Goal: Transaction & Acquisition: Purchase product/service

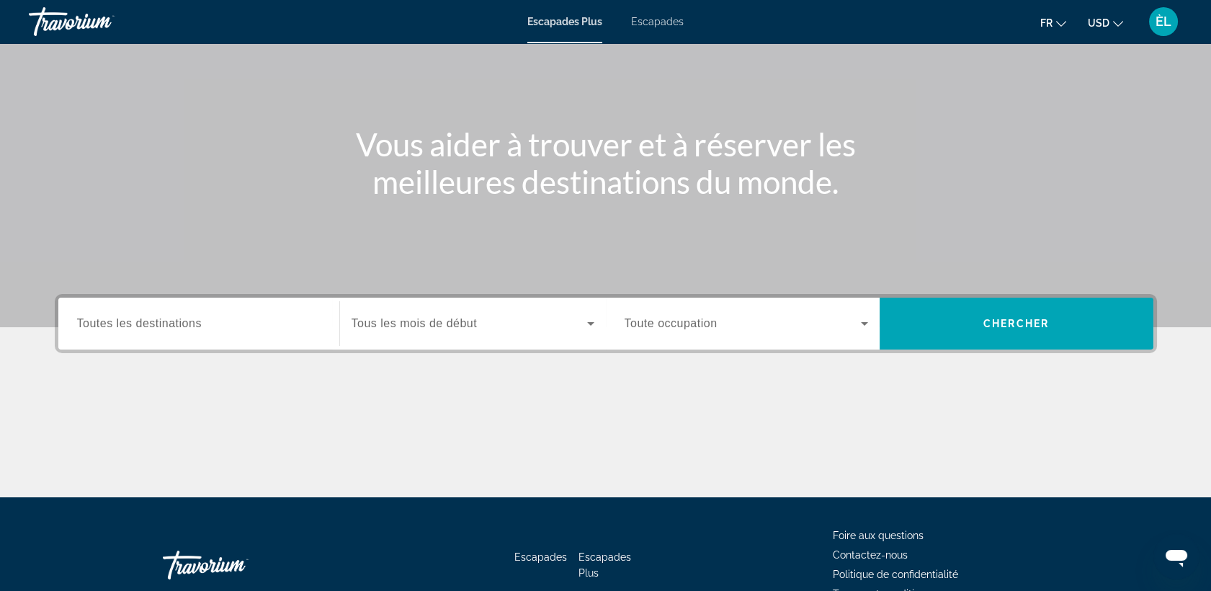
scroll to position [106, 0]
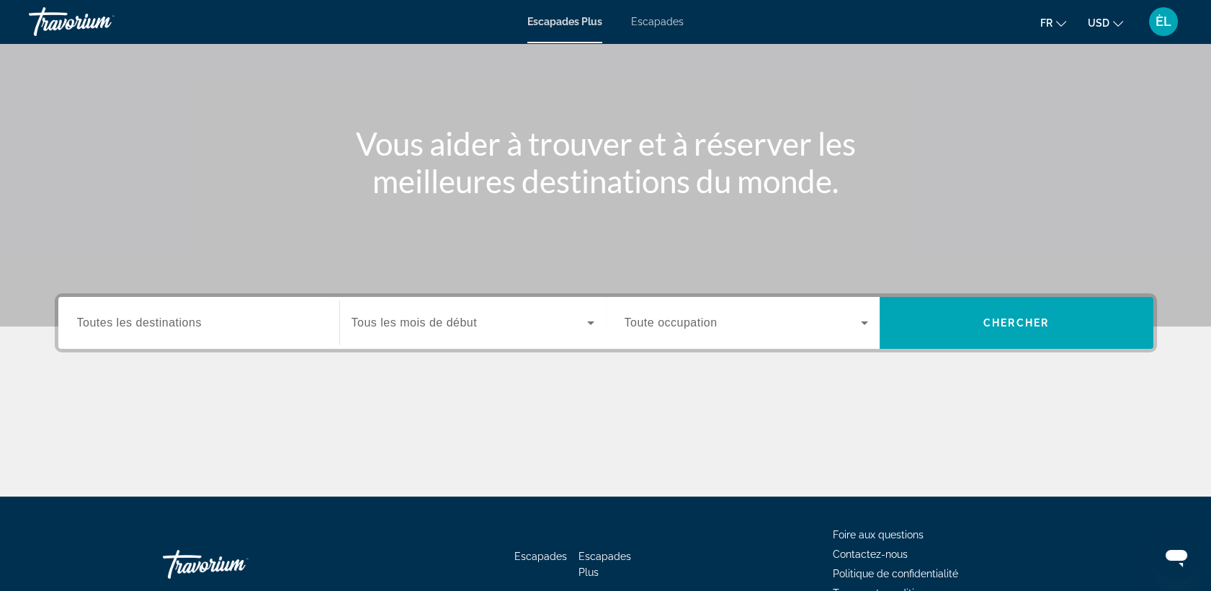
click at [651, 22] on span "Escapades" at bounding box center [657, 22] width 53 height 12
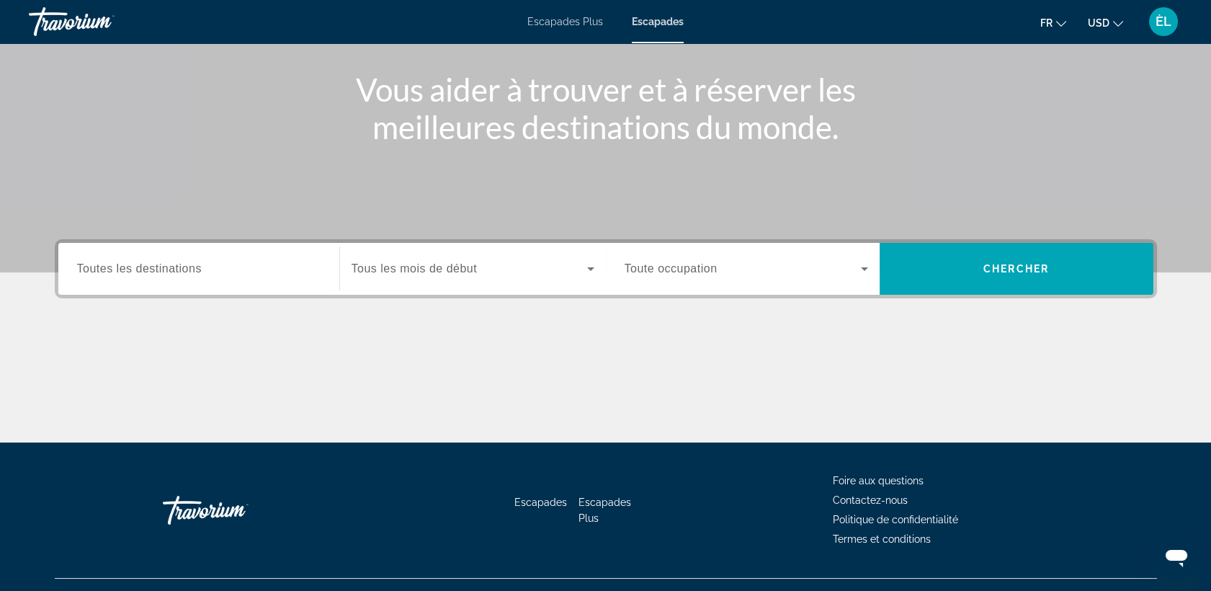
scroll to position [187, 0]
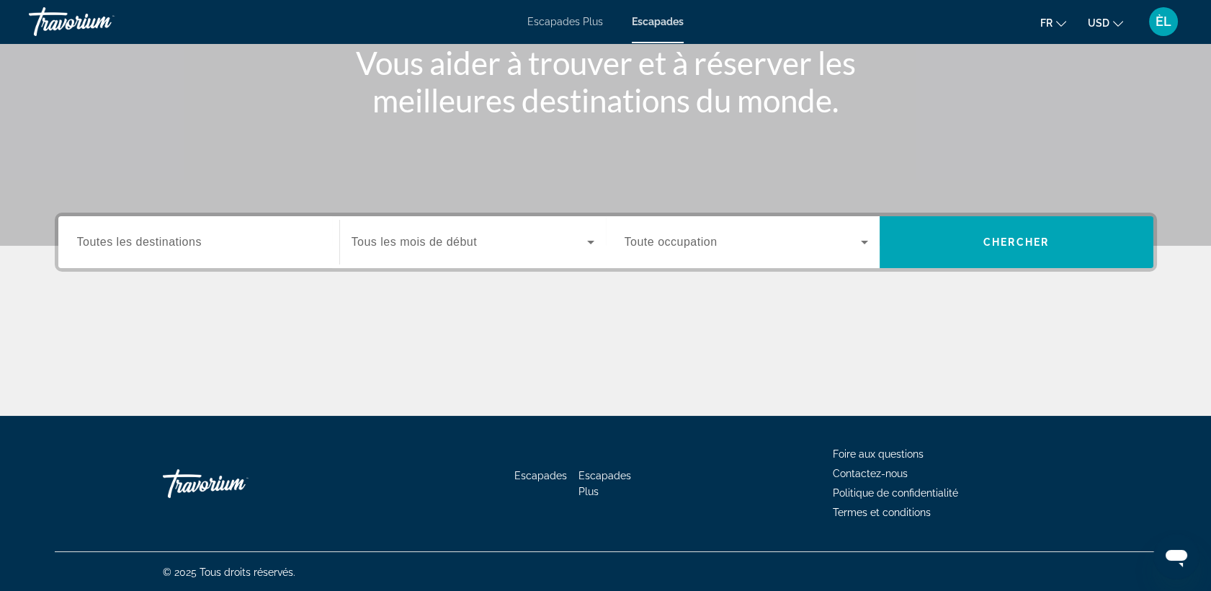
click at [208, 248] on input "Destination Toutes les destinations" at bounding box center [199, 242] width 244 height 17
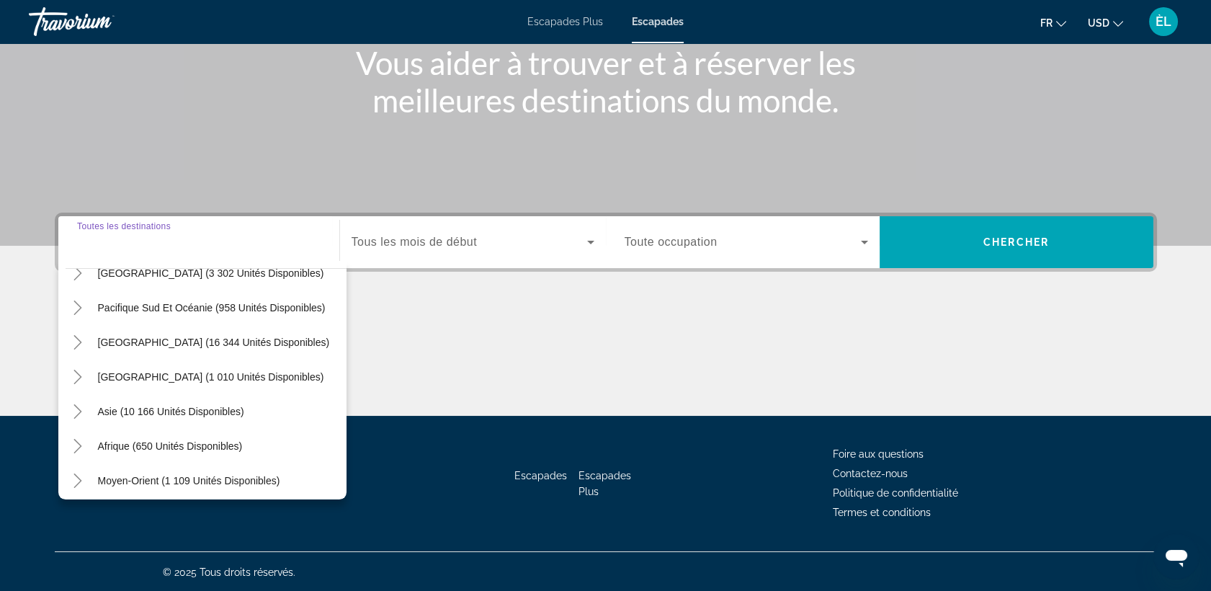
scroll to position [233, 0]
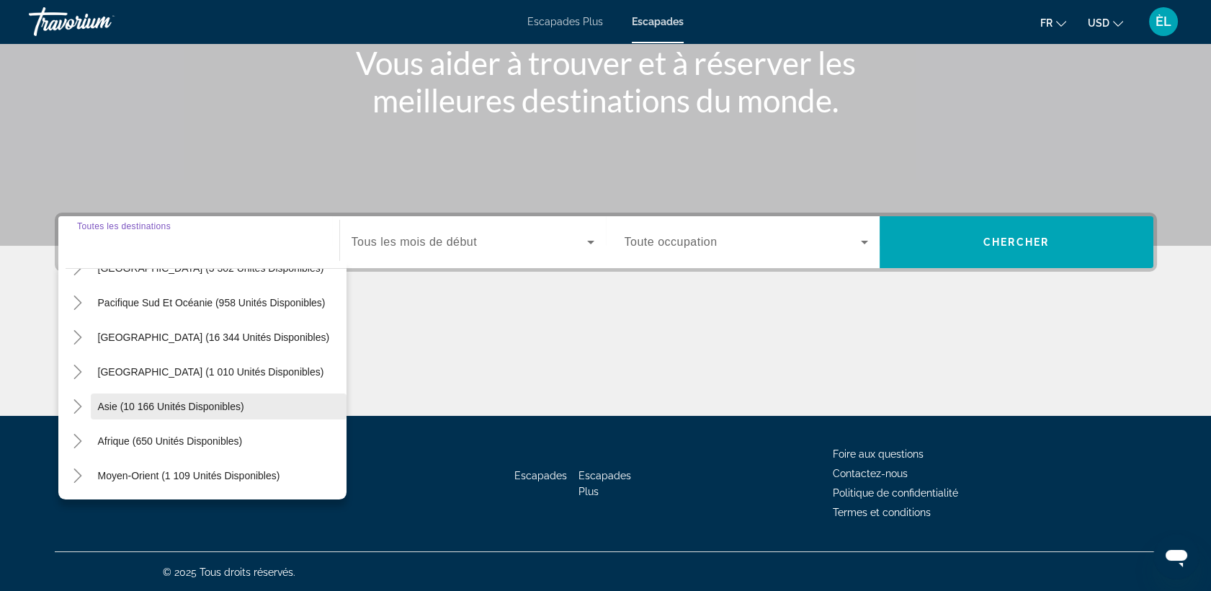
click at [175, 408] on span "Asie (10 166 unités disponibles)" at bounding box center [171, 407] width 146 height 12
type input "**********"
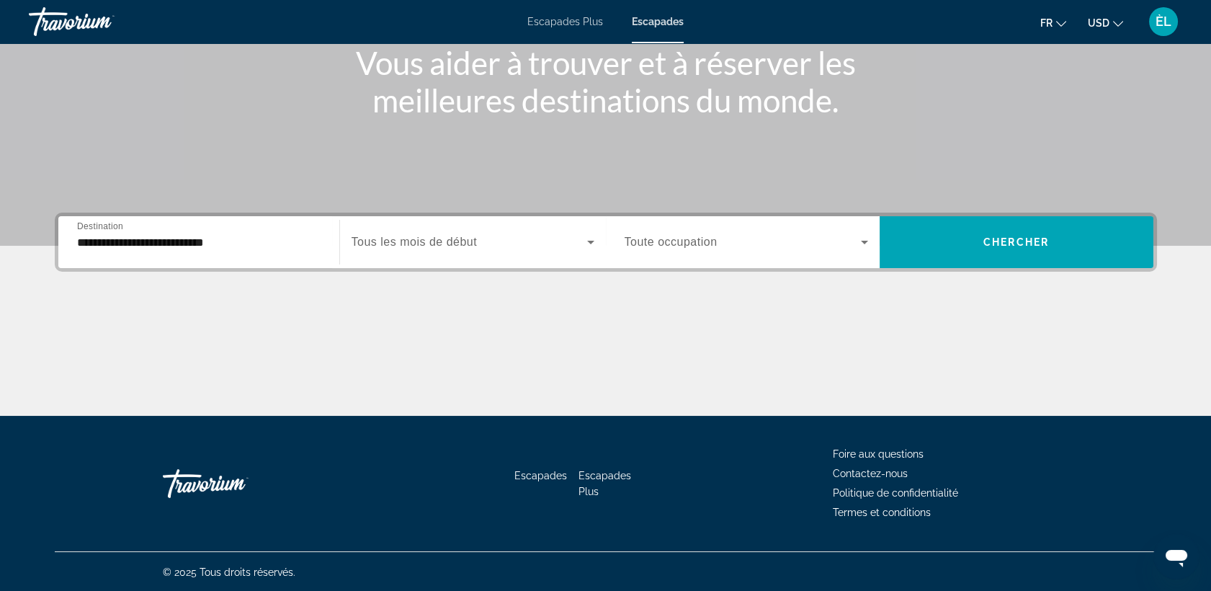
click at [417, 239] on span "Tous les mois de début" at bounding box center [415, 242] width 126 height 12
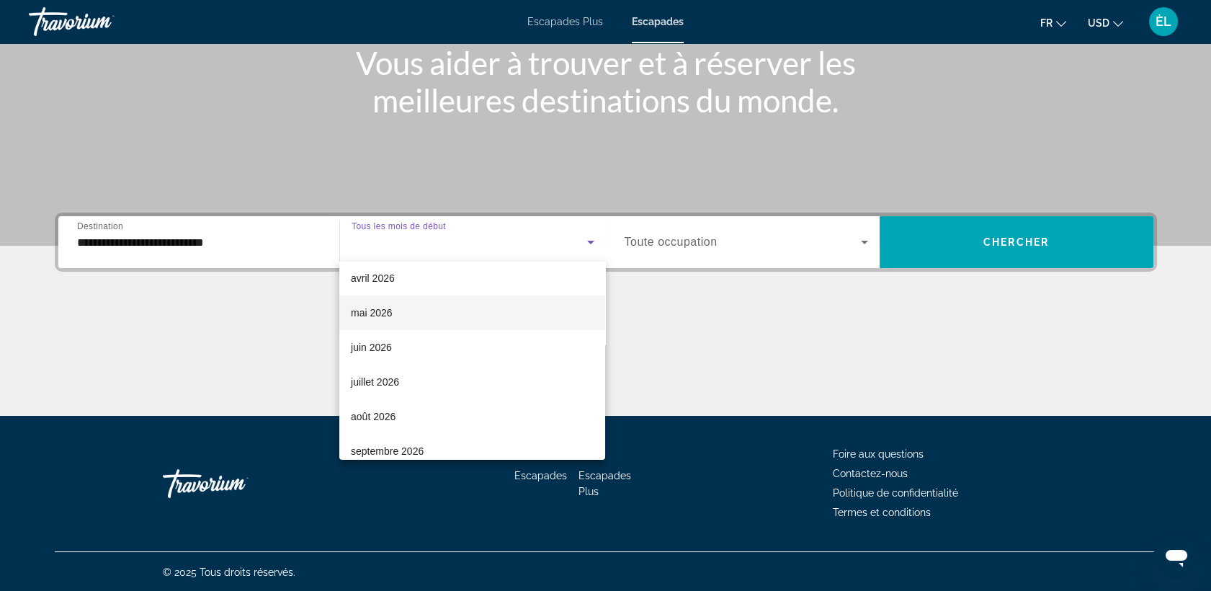
scroll to position [280, 0]
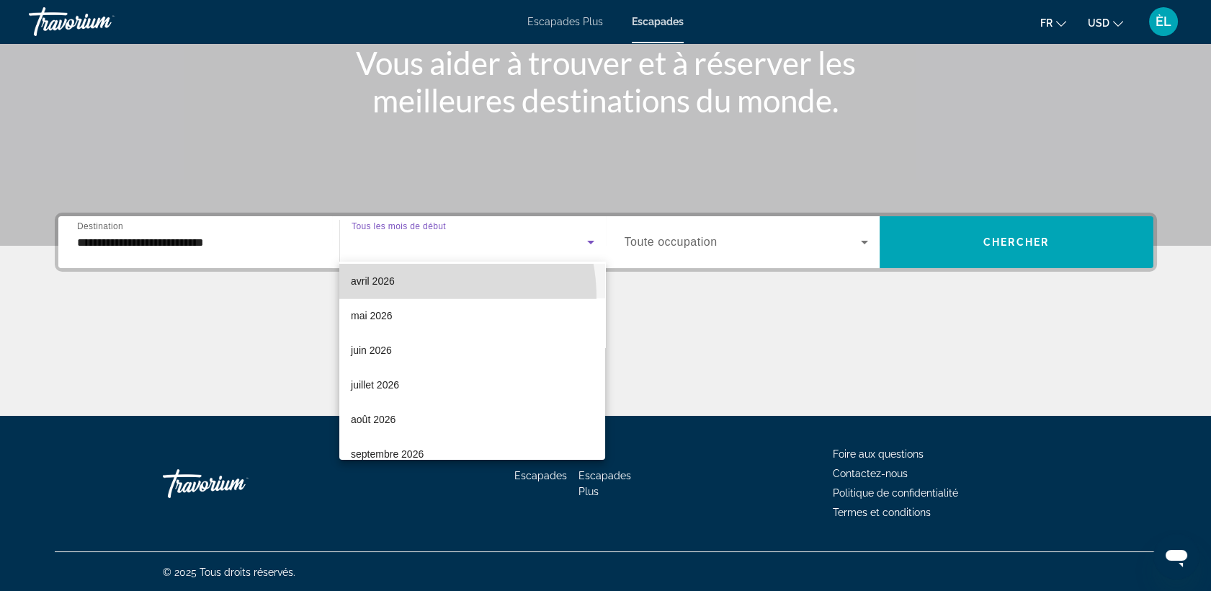
click at [406, 297] on mat-option "avril 2026" at bounding box center [472, 281] width 266 height 35
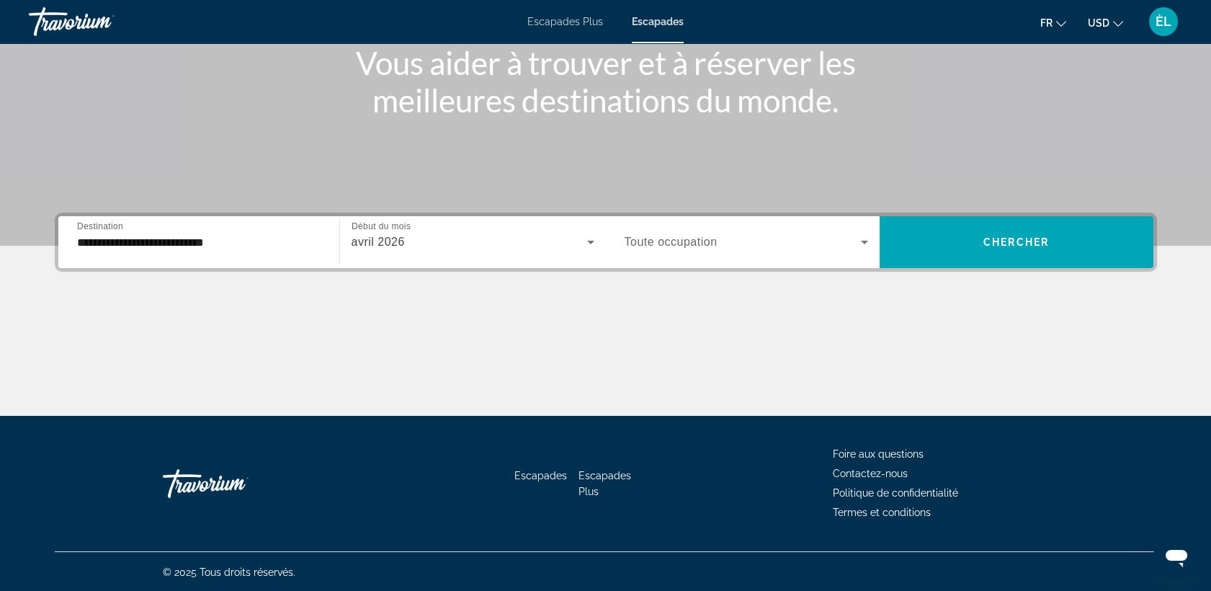
click at [682, 241] on span "Toute occupation" at bounding box center [671, 242] width 93 height 12
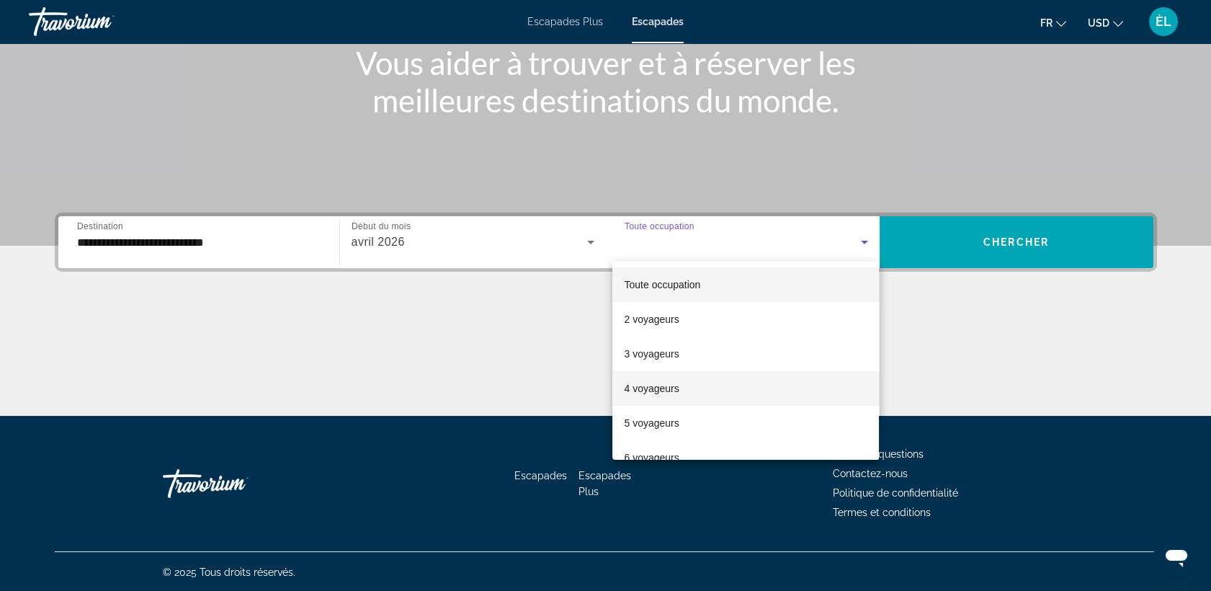
click at [678, 396] on span "4 voyageurs" at bounding box center [651, 388] width 55 height 17
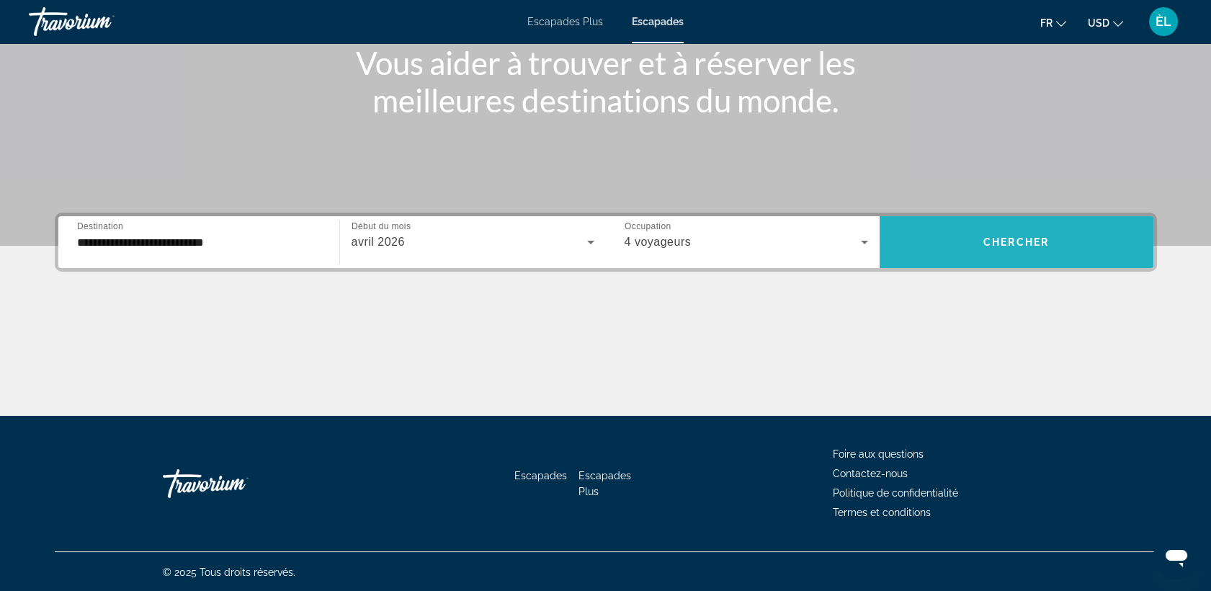
click at [989, 228] on span "Widget de recherche" at bounding box center [1017, 242] width 274 height 35
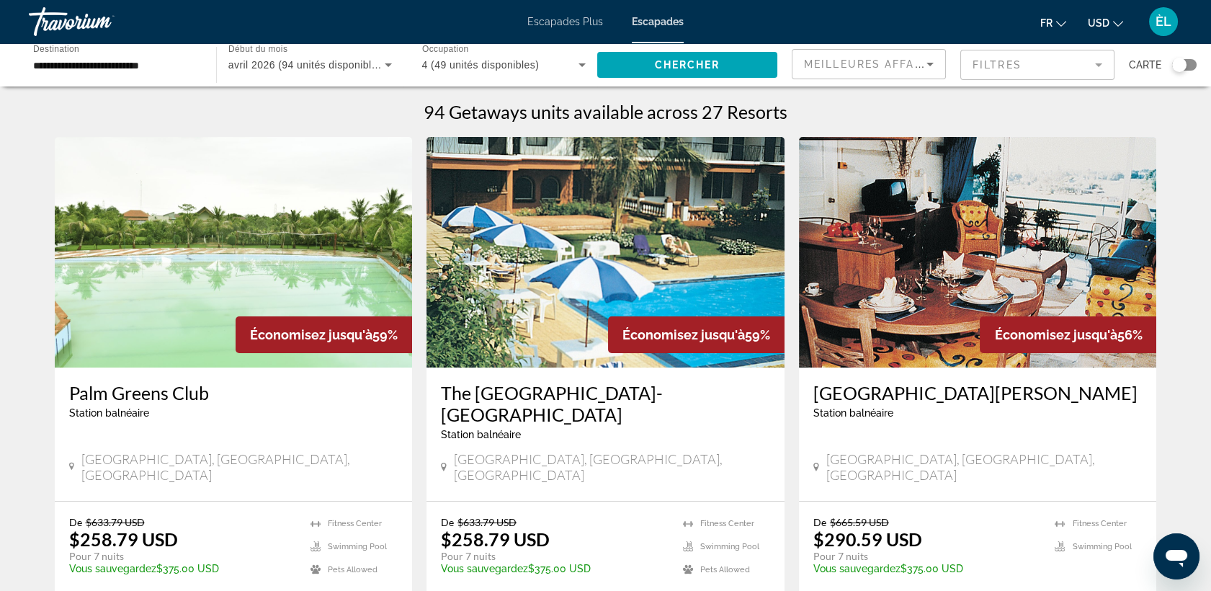
click at [1020, 71] on mat-form-field "Filtres" at bounding box center [1037, 65] width 154 height 30
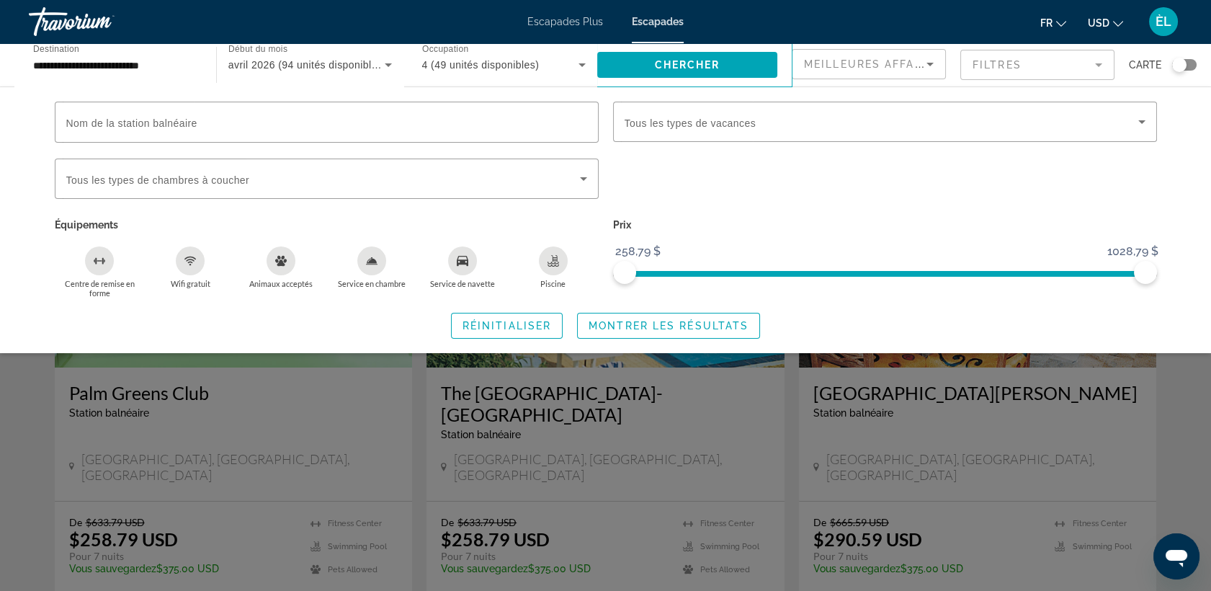
click at [1180, 398] on div "Widget de recherche" at bounding box center [605, 403] width 1211 height 375
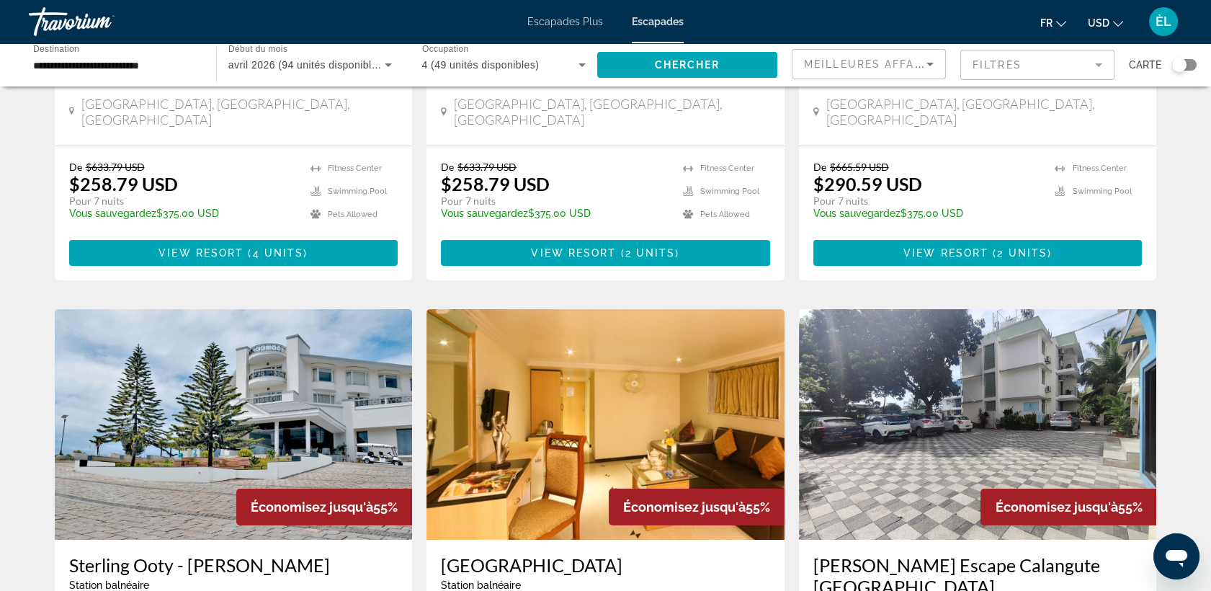
scroll to position [357, 0]
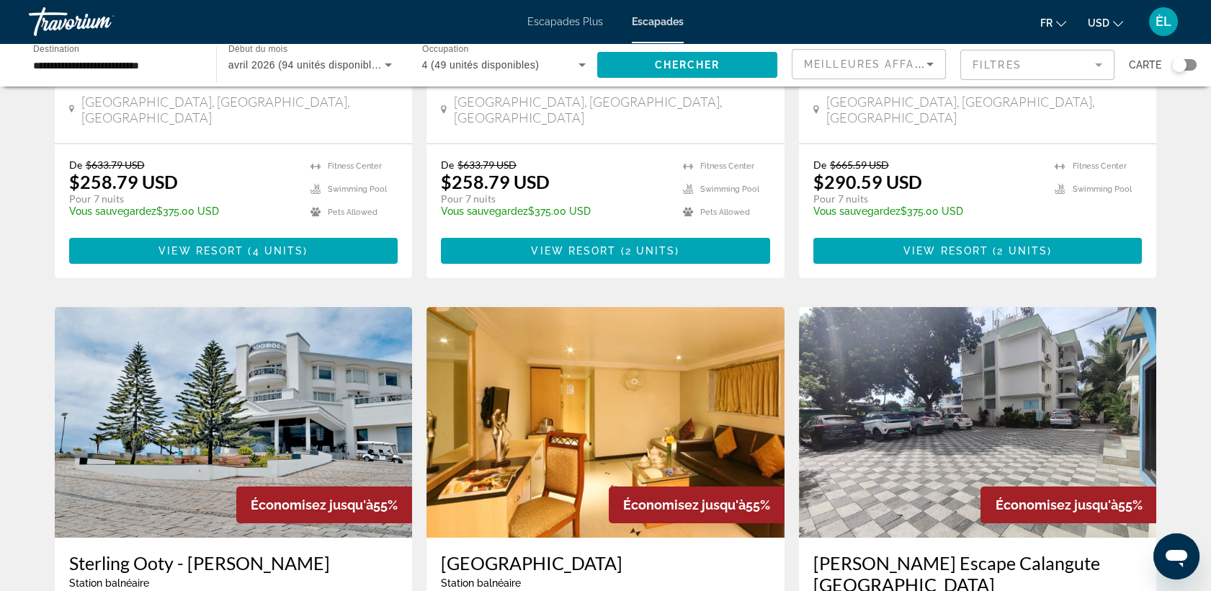
click at [1102, 22] on span "USD" at bounding box center [1099, 23] width 22 height 12
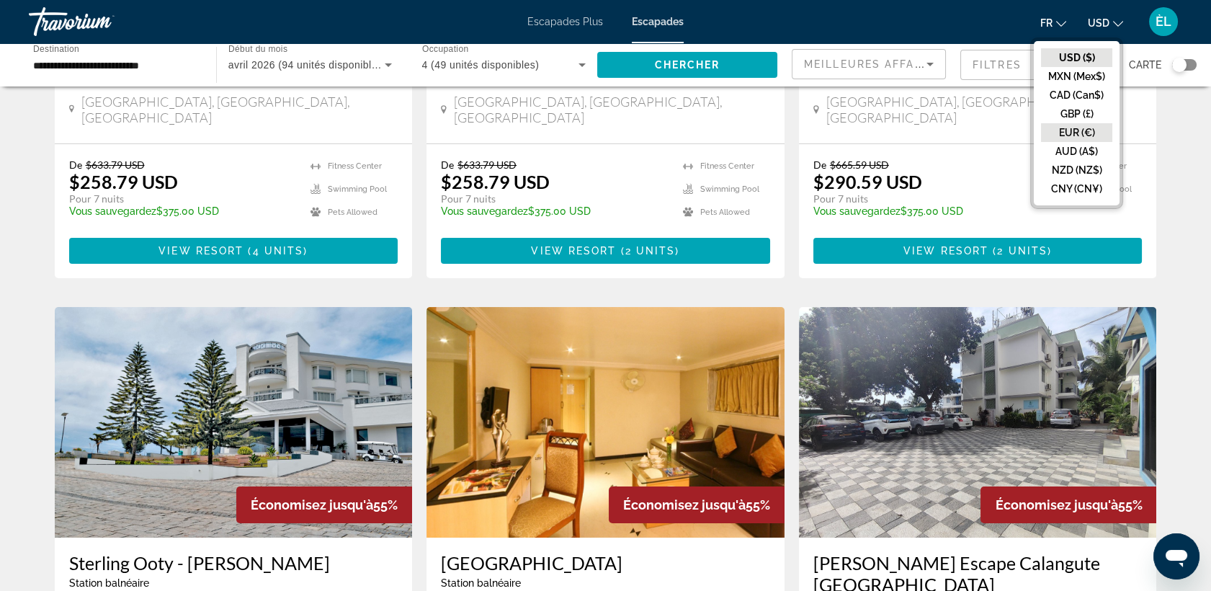
click at [1071, 132] on button "EUR (€)" at bounding box center [1076, 132] width 71 height 19
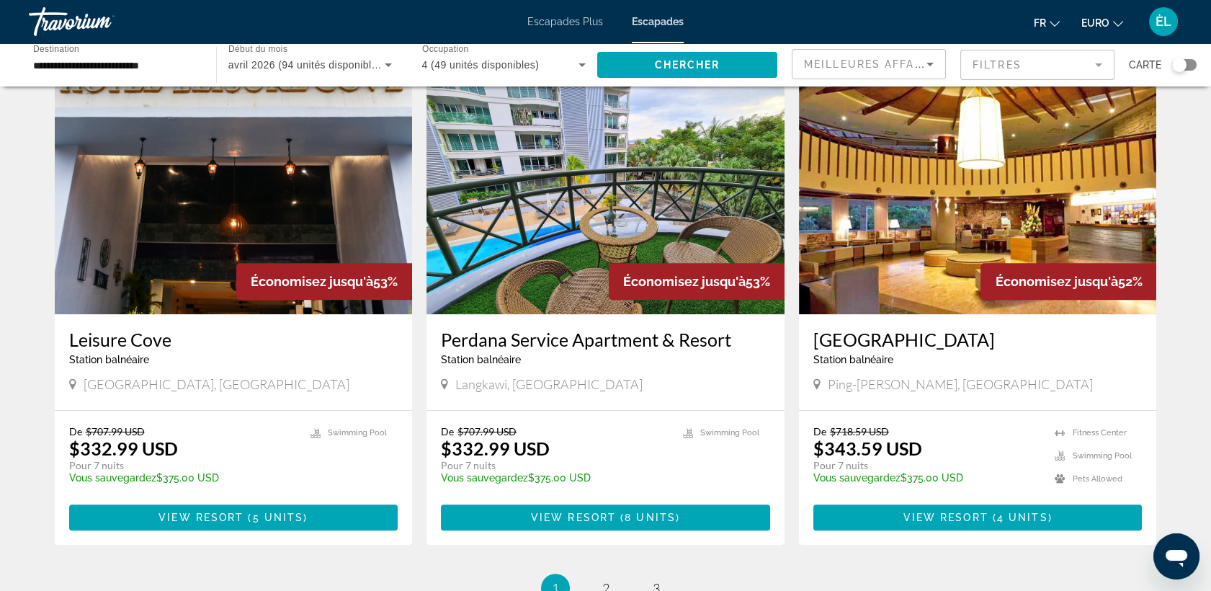
scroll to position [1615, 0]
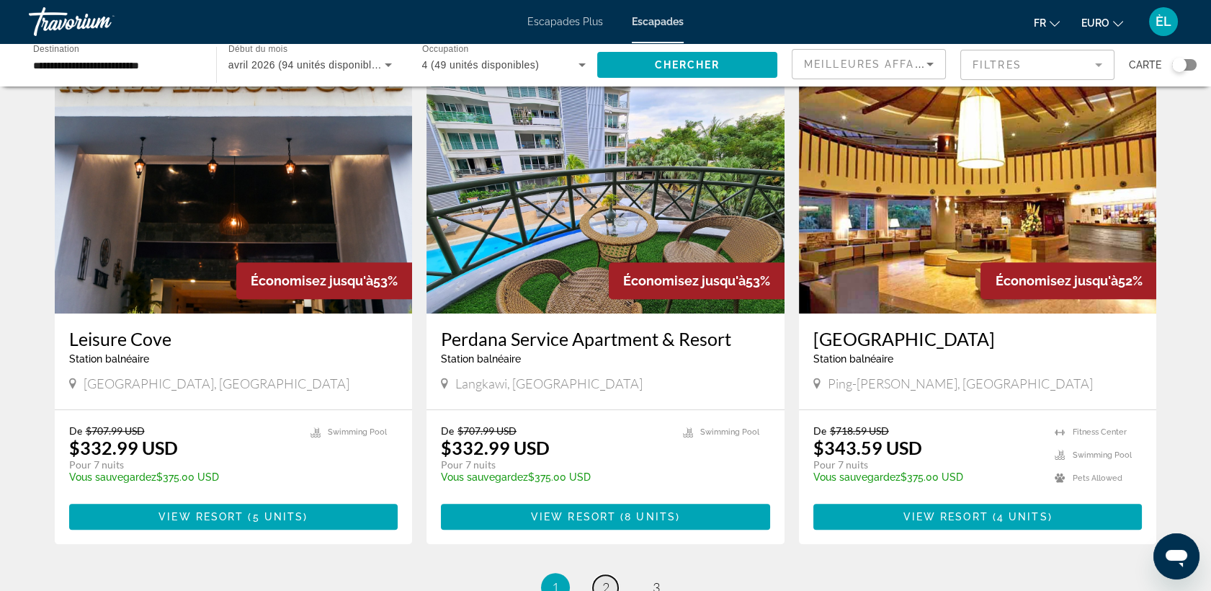
click at [605, 579] on span "2" at bounding box center [605, 587] width 7 height 16
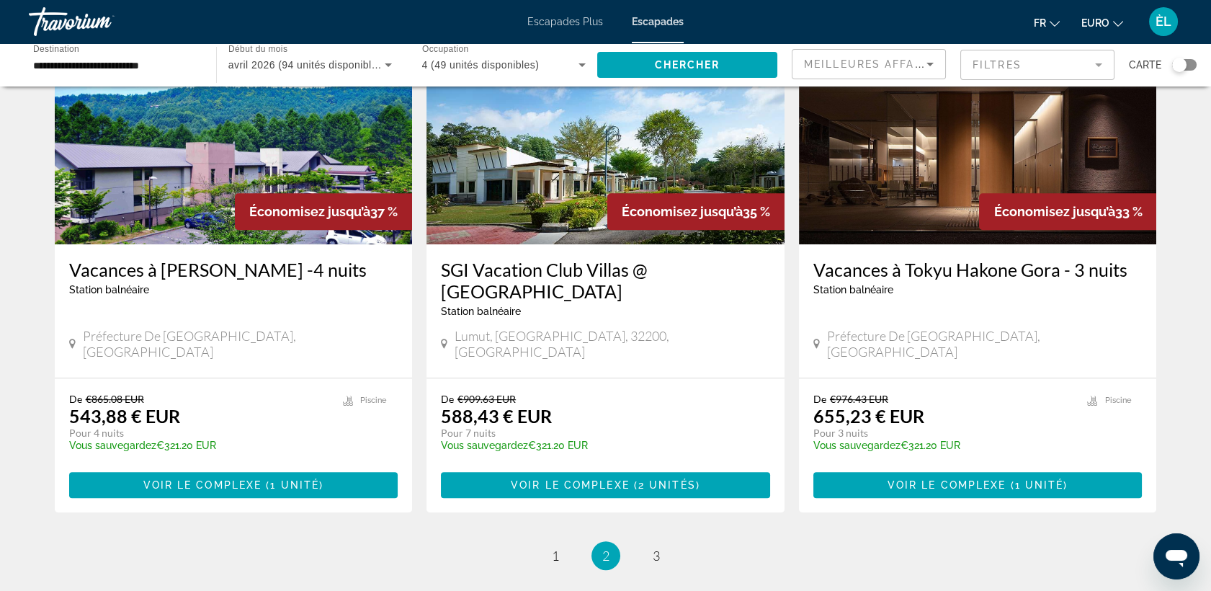
scroll to position [1649, 0]
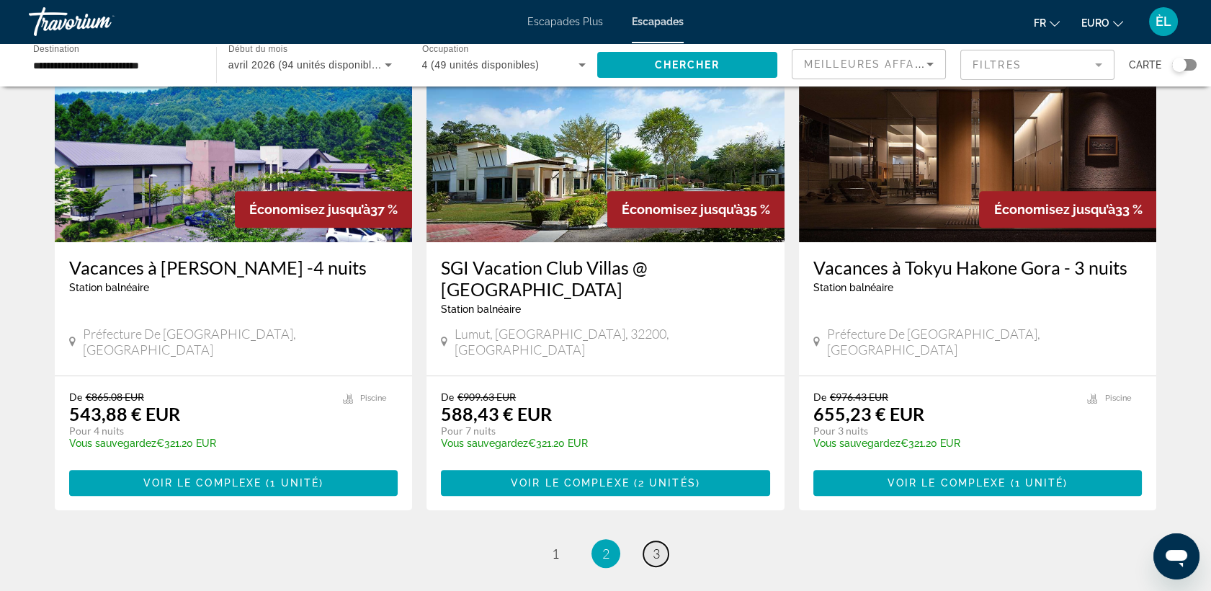
click at [657, 541] on link "page 3" at bounding box center [655, 553] width 25 height 25
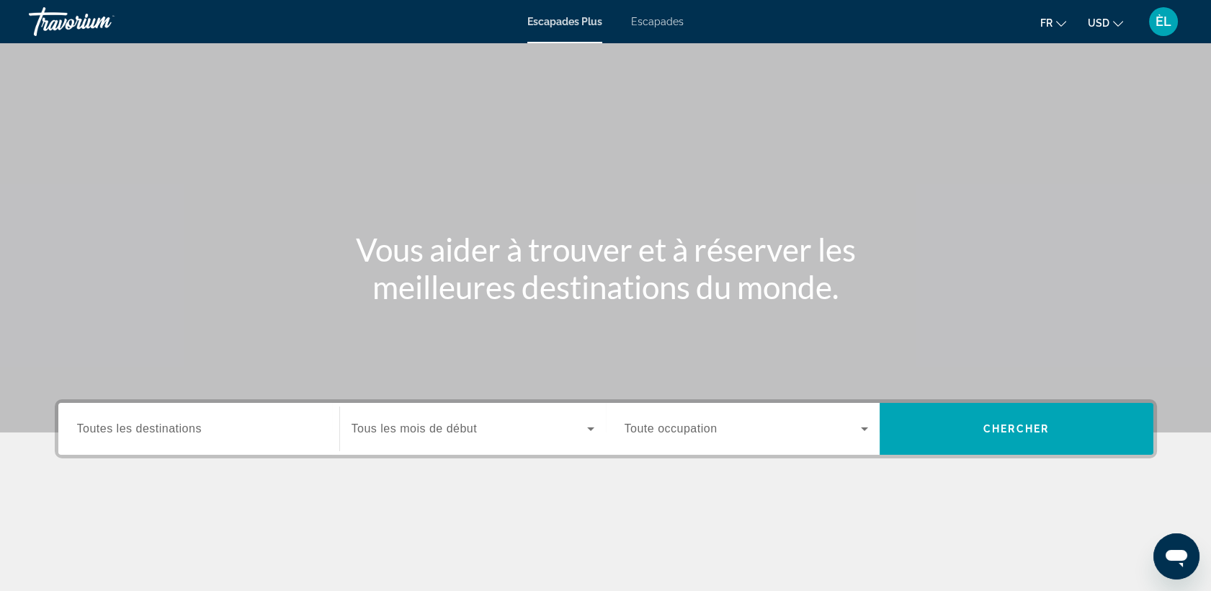
click at [195, 434] on span "Toutes les destinations" at bounding box center [139, 428] width 125 height 12
click at [195, 434] on input "Destination Toutes les destinations" at bounding box center [199, 429] width 244 height 17
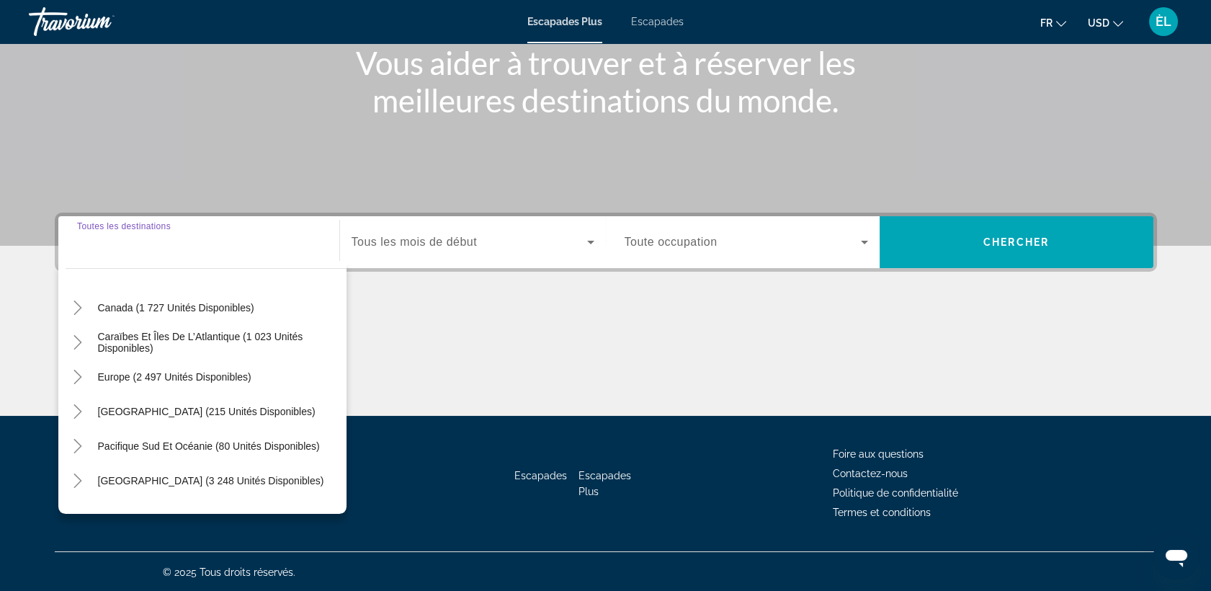
scroll to position [233, 0]
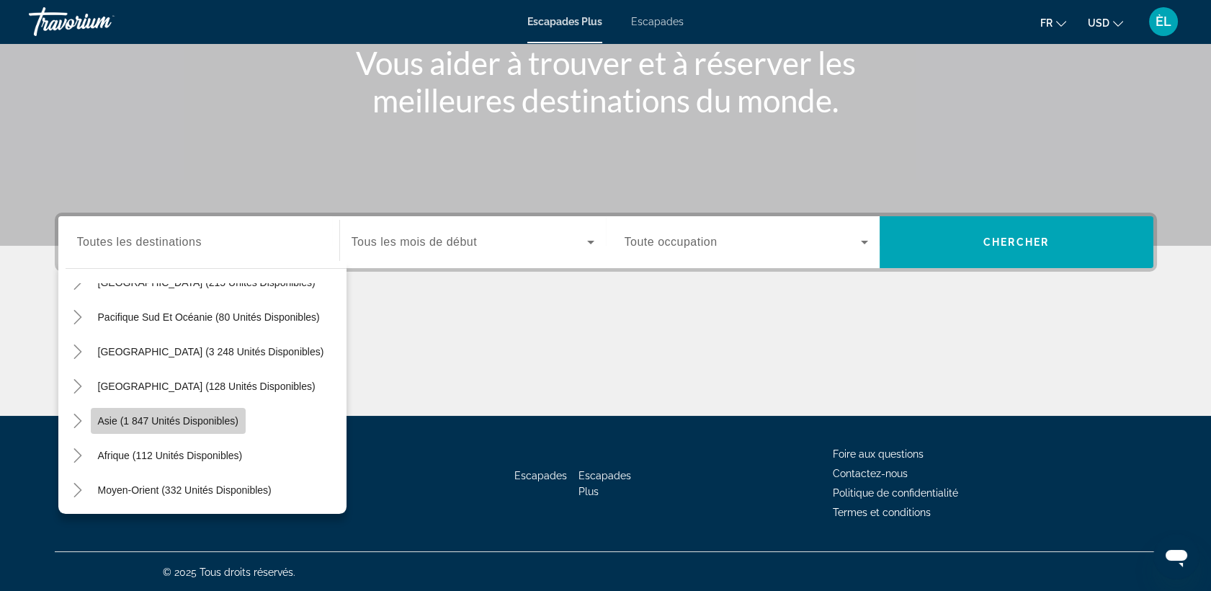
click at [198, 424] on span "Asie (1 847 unités disponibles)" at bounding box center [168, 421] width 141 height 12
type input "**********"
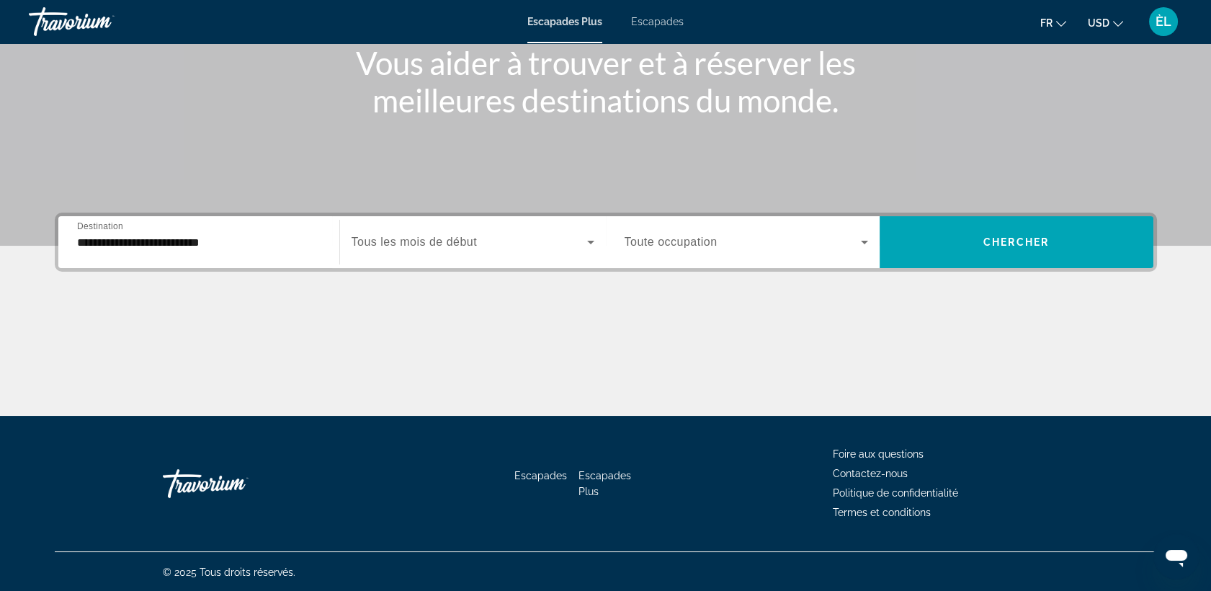
click at [452, 241] on span "Tous les mois de début" at bounding box center [415, 242] width 126 height 12
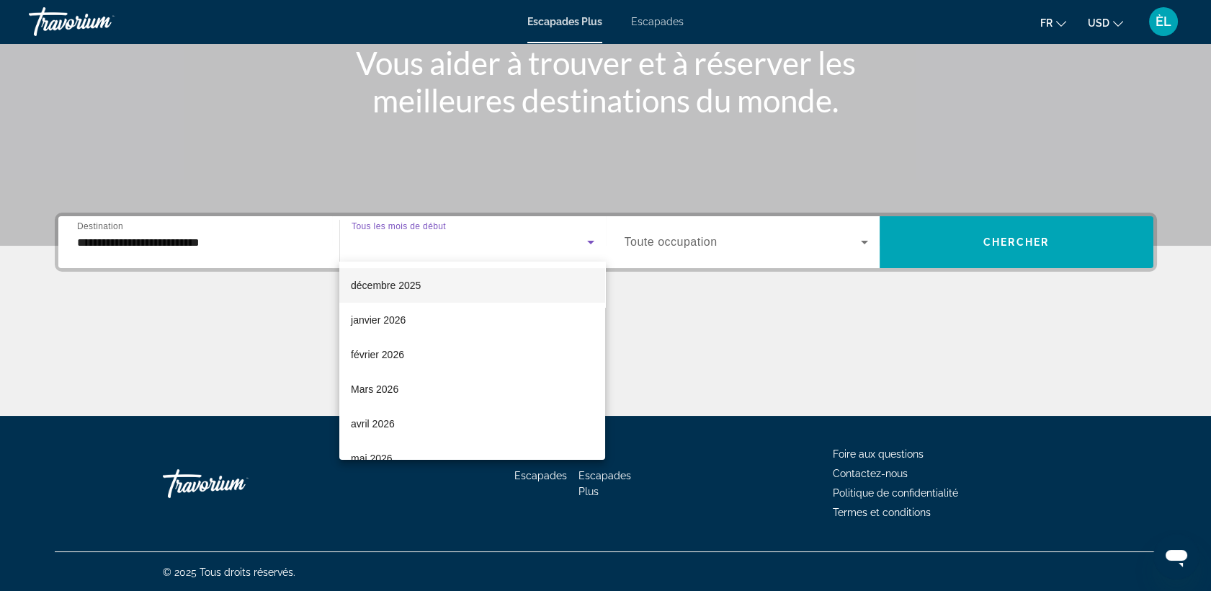
scroll to position [150, 0]
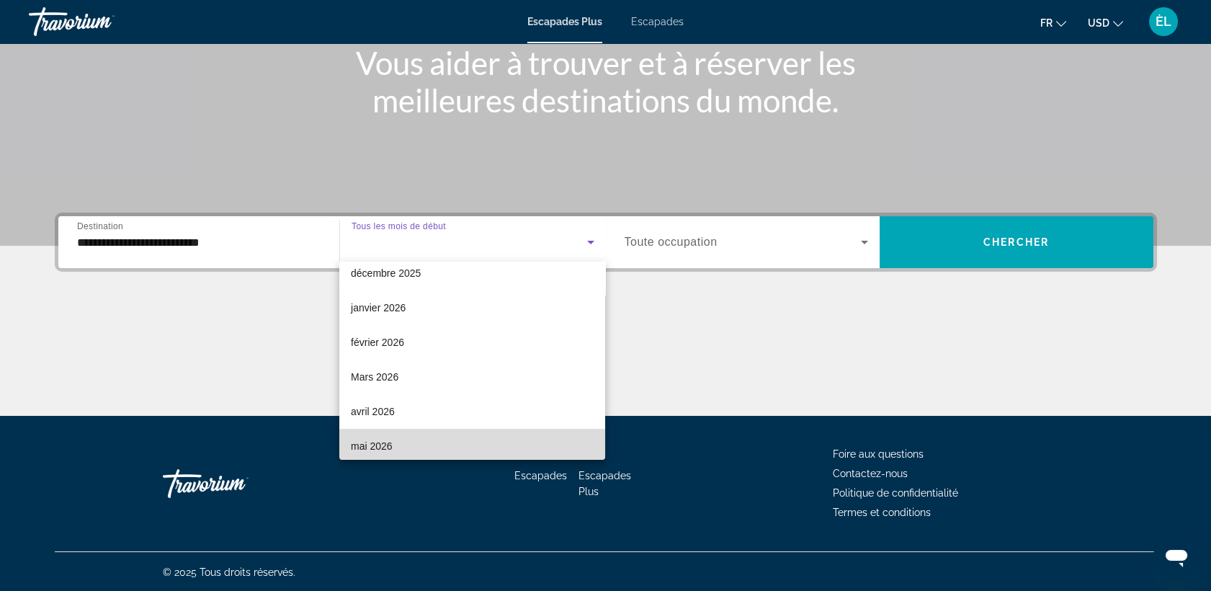
click at [474, 445] on mat-option "mai 2026" at bounding box center [472, 446] width 266 height 35
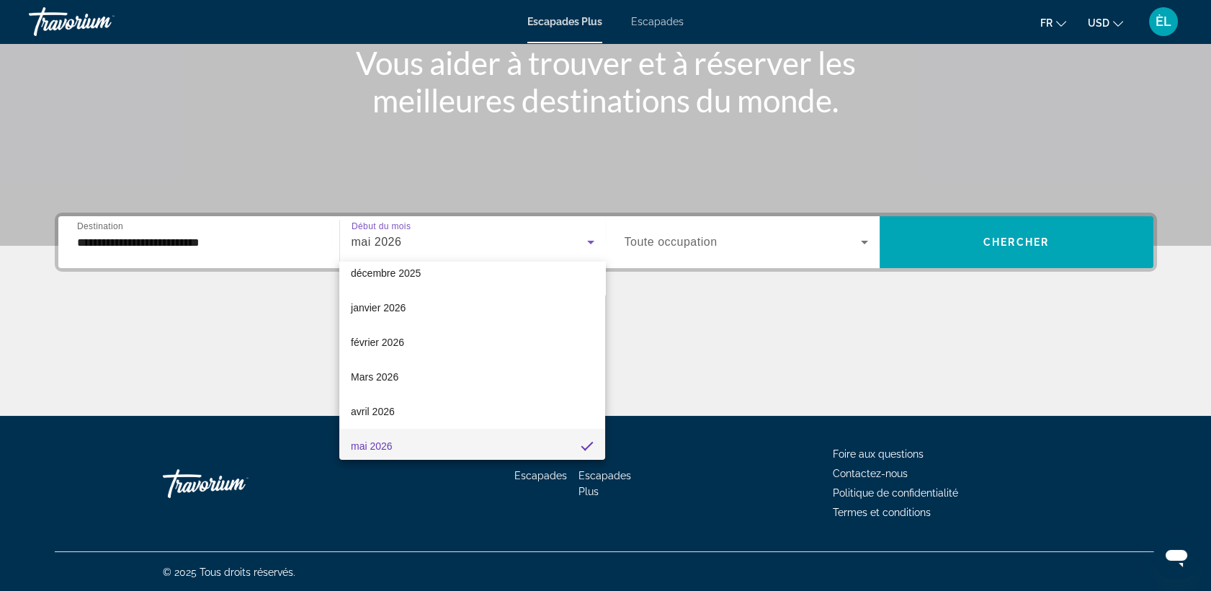
scroll to position [153, 0]
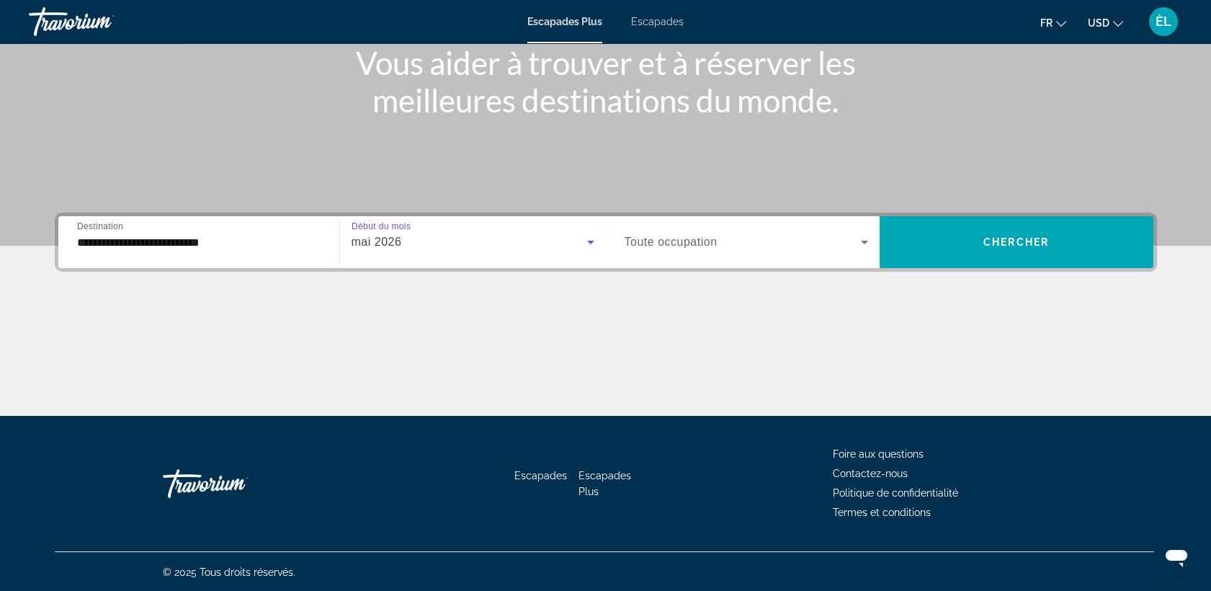
click at [693, 242] on span "Toute occupation" at bounding box center [671, 242] width 93 height 12
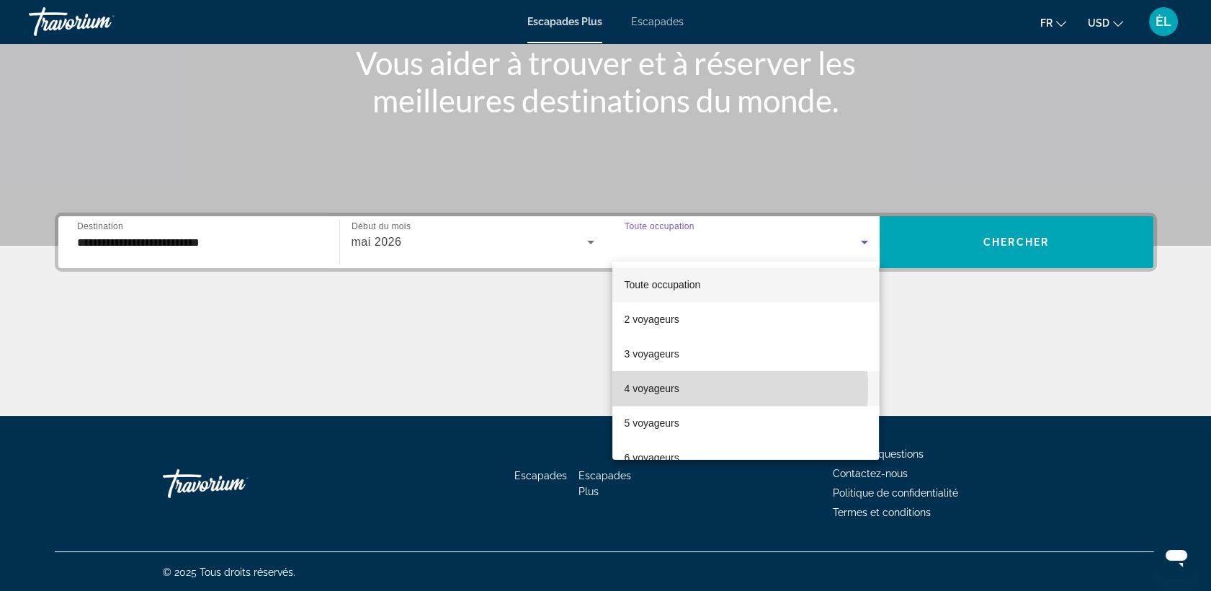
click at [677, 388] on font "4 voyageurs" at bounding box center [651, 389] width 55 height 12
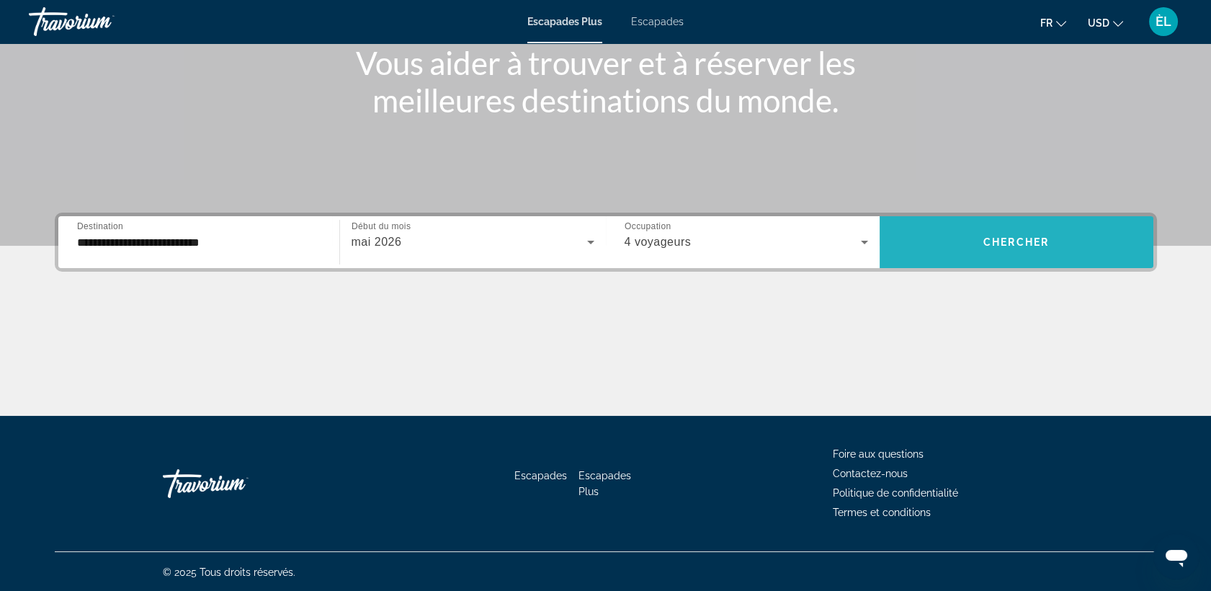
click at [989, 239] on span "Chercher" at bounding box center [1017, 242] width 66 height 12
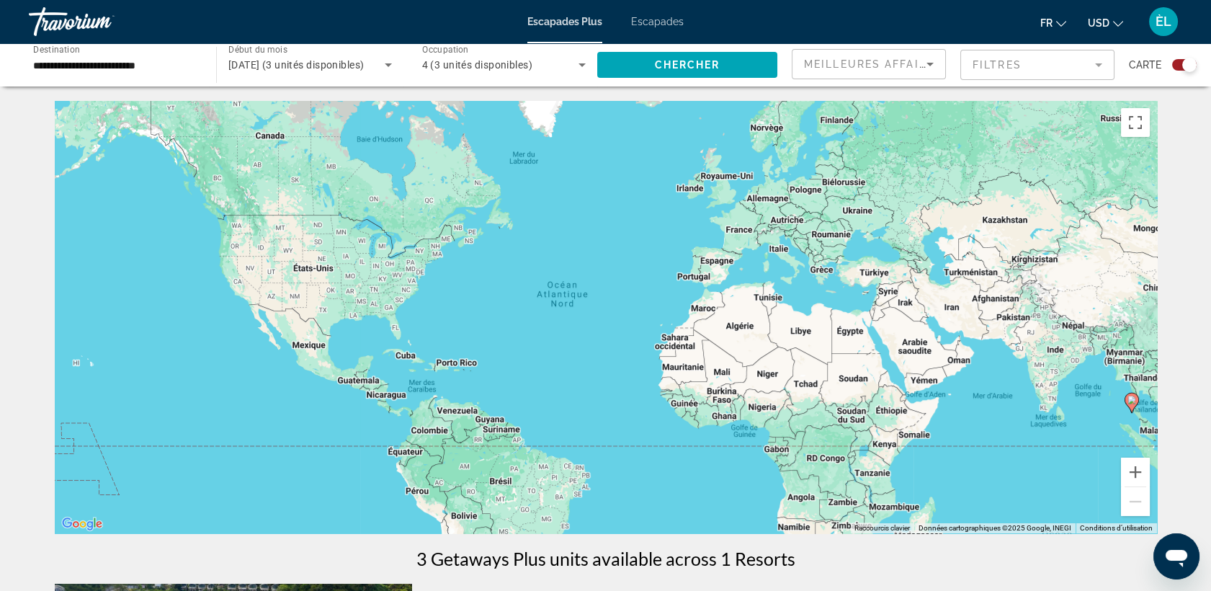
click at [852, 387] on div "Pour activer le glissement avec le clavier, appuyez sur Alt+Entrée. Une fois ce…" at bounding box center [606, 317] width 1102 height 432
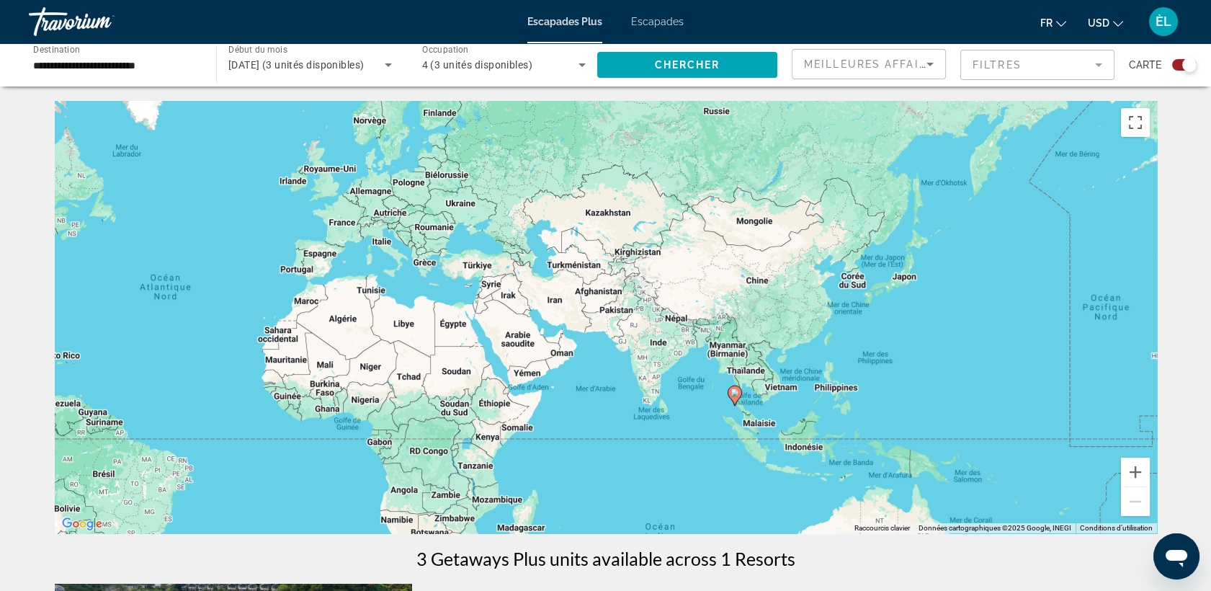
drag, startPoint x: 852, startPoint y: 387, endPoint x: 422, endPoint y: 381, distance: 429.5
click at [422, 381] on div "Pour activer le glissement avec le clavier, appuyez sur Alt+Entrée. Une fois ce…" at bounding box center [606, 317] width 1102 height 432
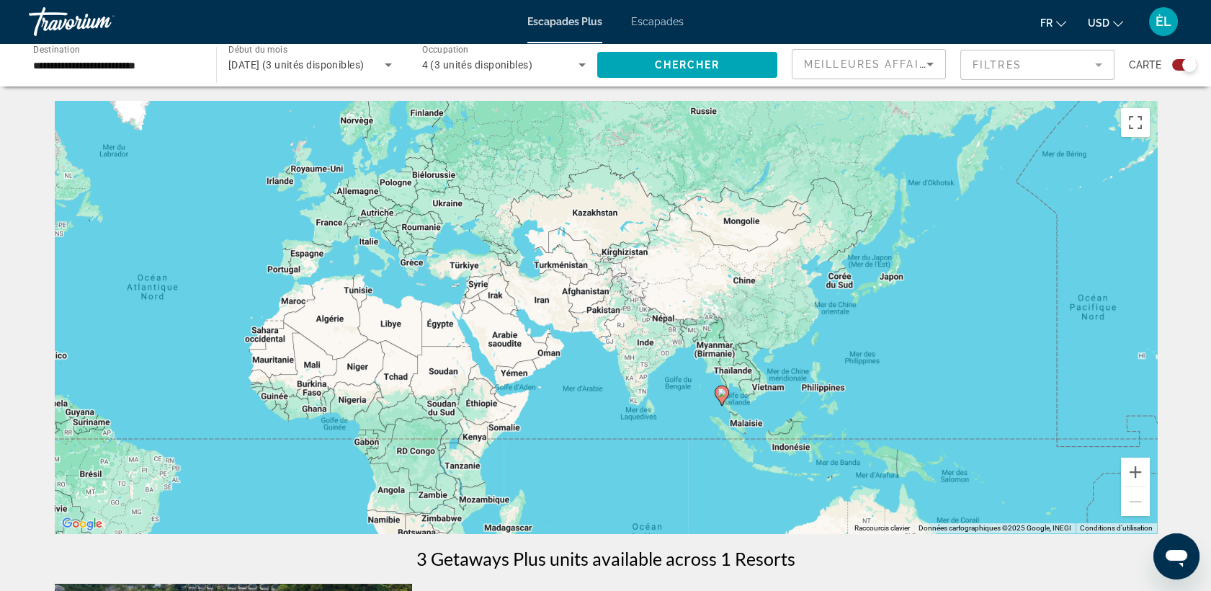
click at [893, 278] on div "Pour activer le glissement avec le clavier, appuyez sur Alt+Entrée. Une fois ce…" at bounding box center [606, 317] width 1102 height 432
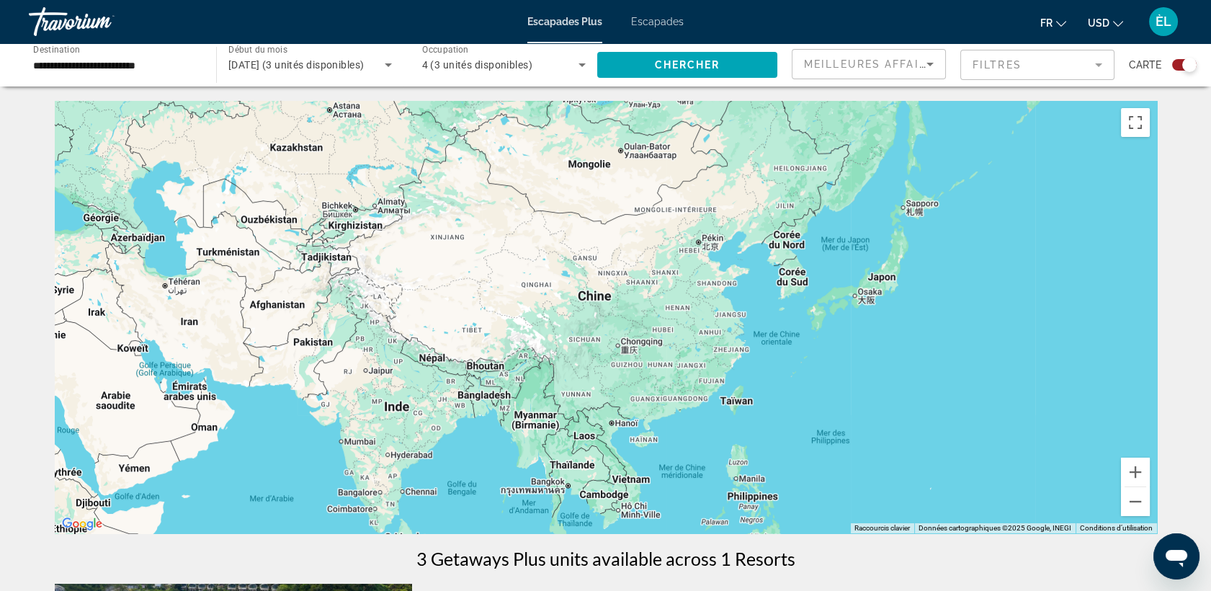
click at [893, 278] on div "Contenu principal" at bounding box center [606, 317] width 1102 height 432
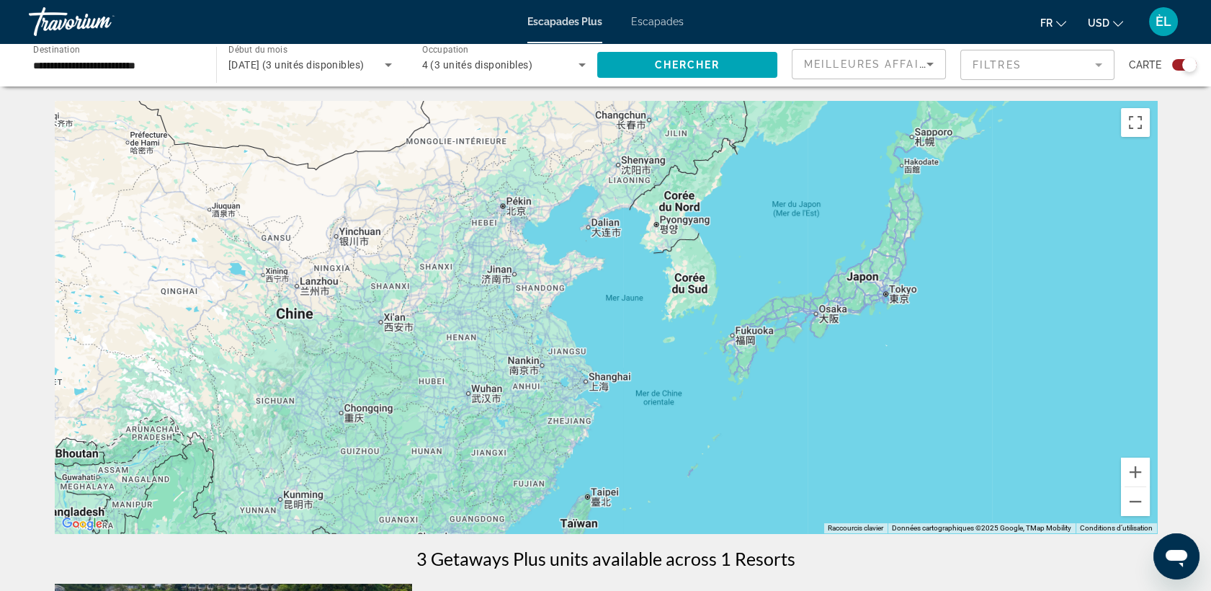
click at [859, 291] on div "Contenu principal" at bounding box center [606, 317] width 1102 height 432
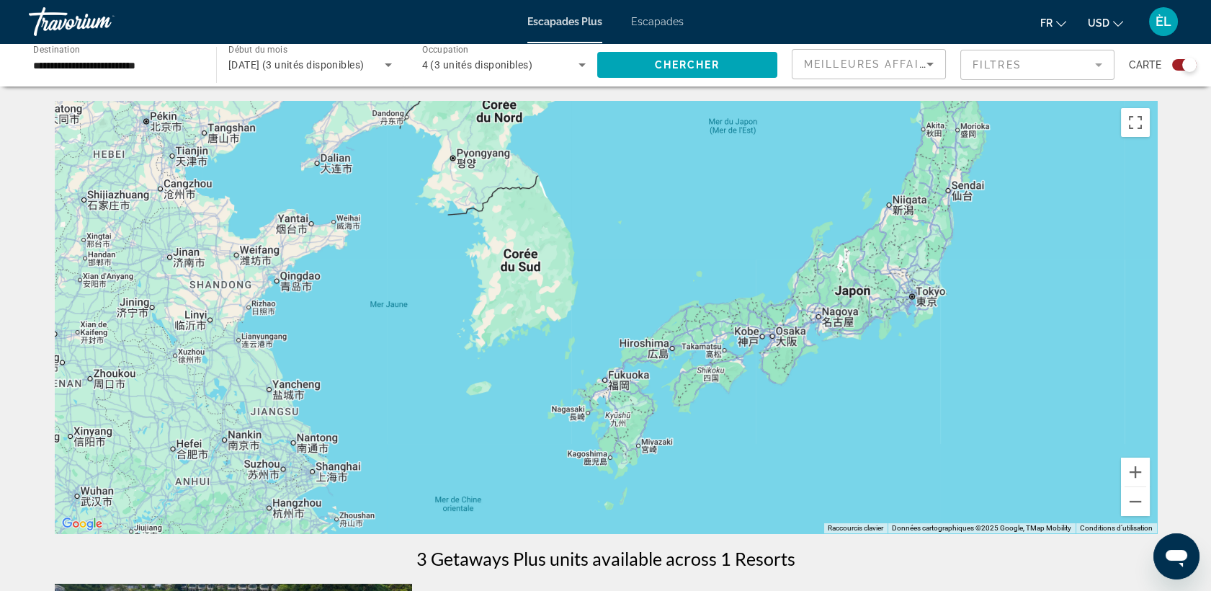
click at [879, 291] on div "Contenu principal" at bounding box center [606, 317] width 1102 height 432
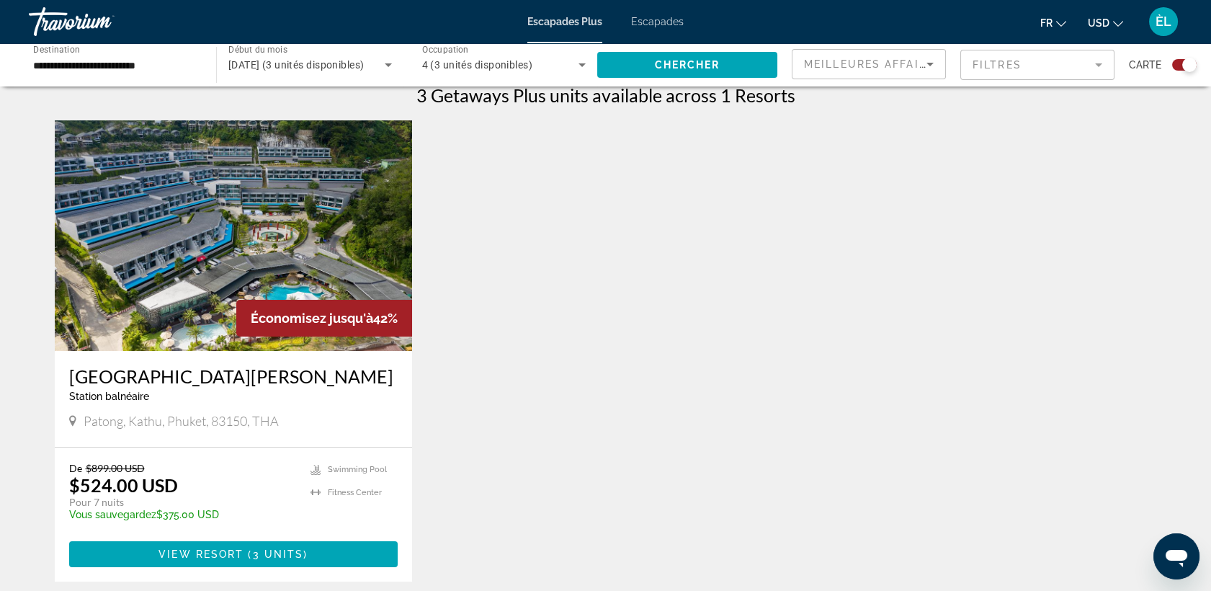
scroll to position [476, 0]
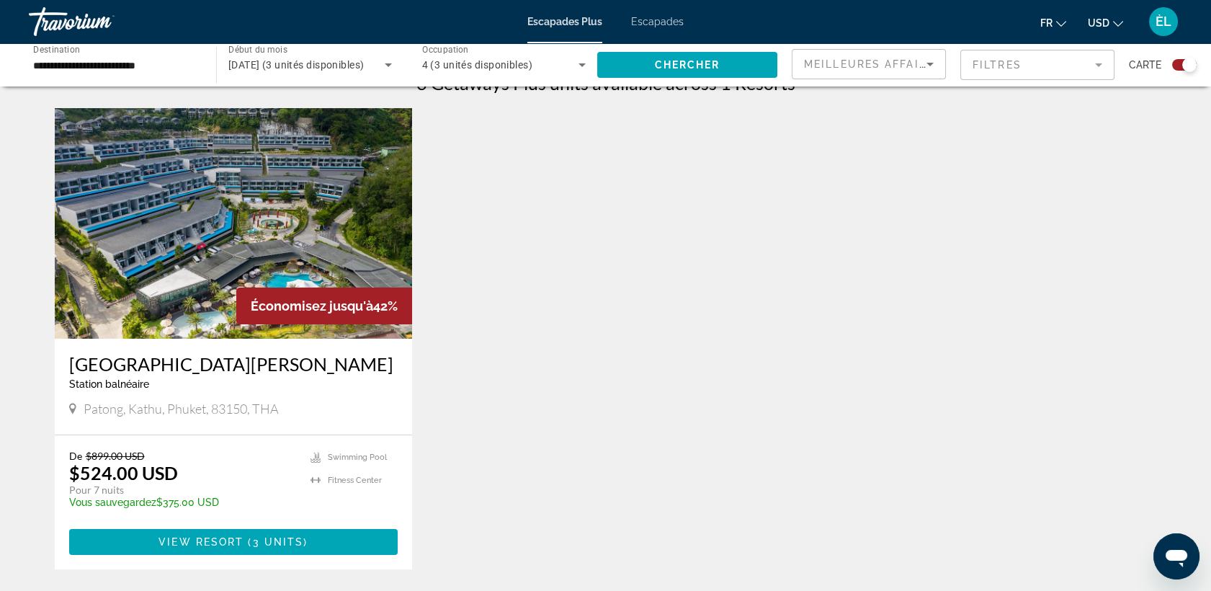
click at [202, 332] on img "Contenu principal" at bounding box center [234, 223] width 358 height 231
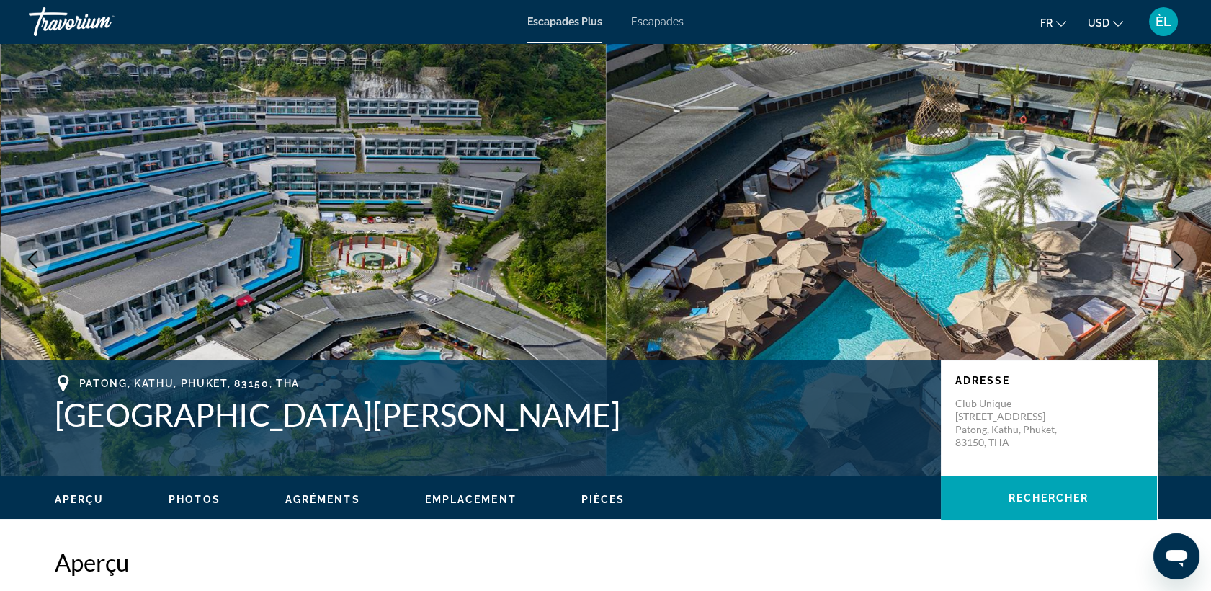
click at [460, 331] on img "Contenu principal" at bounding box center [304, 259] width 606 height 432
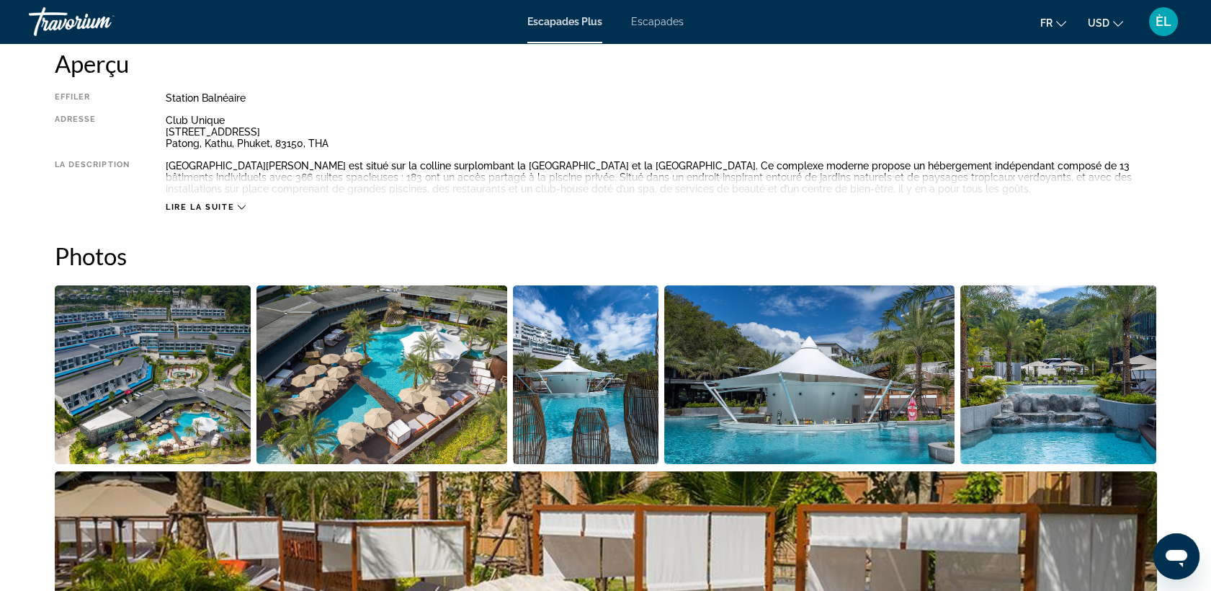
scroll to position [493, 0]
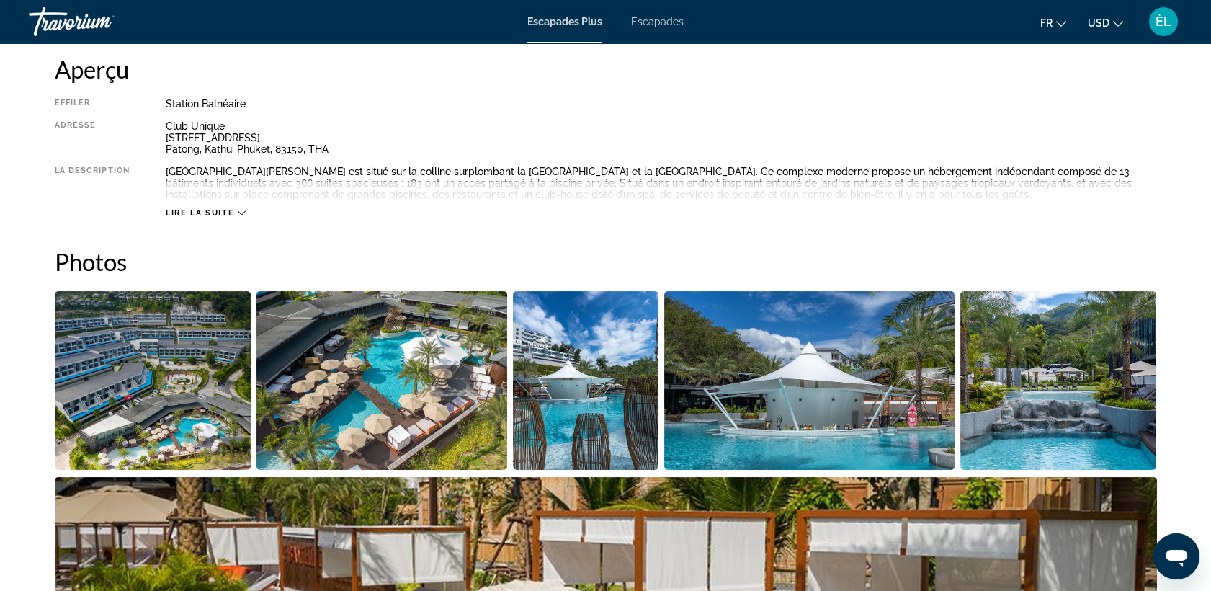
click at [177, 414] on img "Ouvrir le curseur d’image en plein écran" at bounding box center [153, 380] width 197 height 179
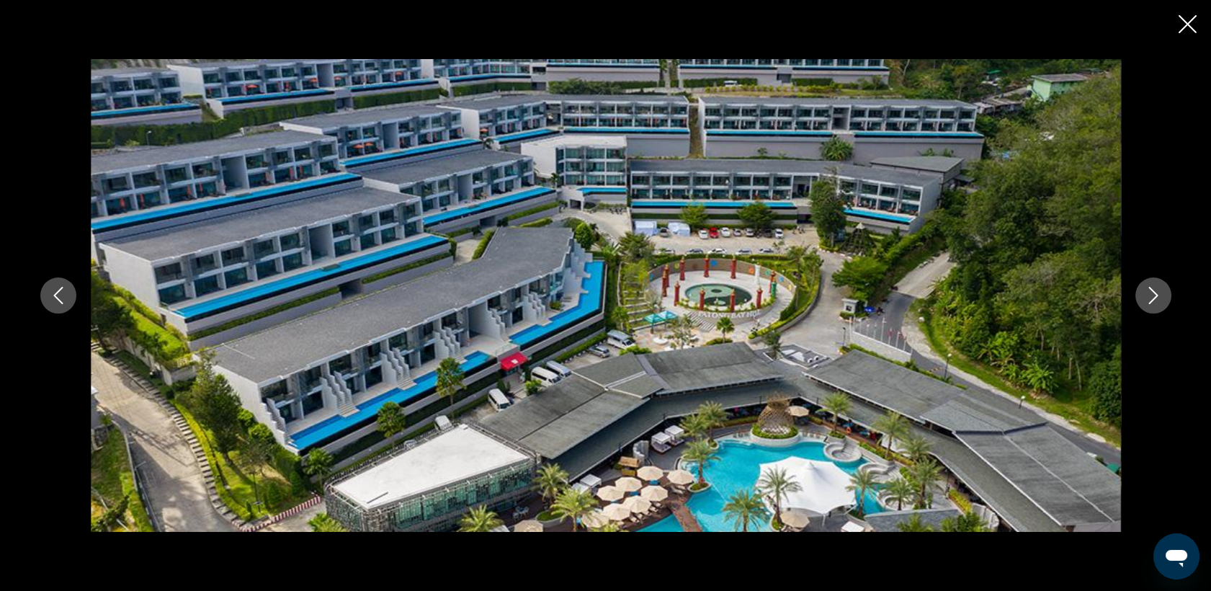
click at [1158, 290] on icon "Image suivante" at bounding box center [1153, 295] width 17 height 17
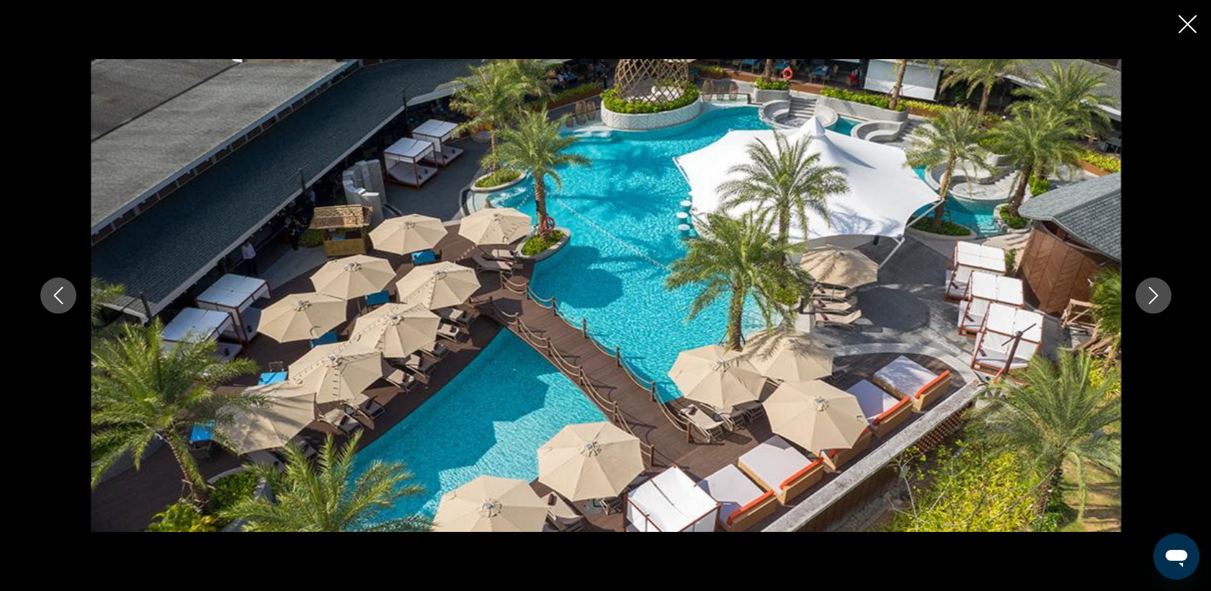
click at [1158, 290] on icon "Image suivante" at bounding box center [1153, 295] width 17 height 17
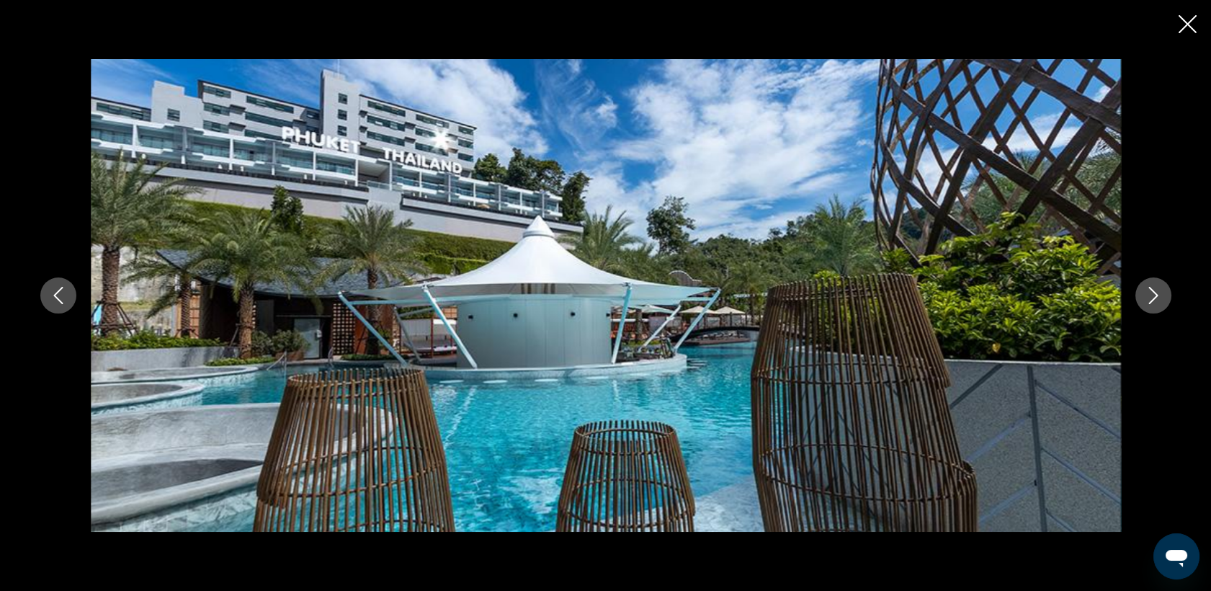
click at [1158, 290] on icon "Image suivante" at bounding box center [1153, 295] width 17 height 17
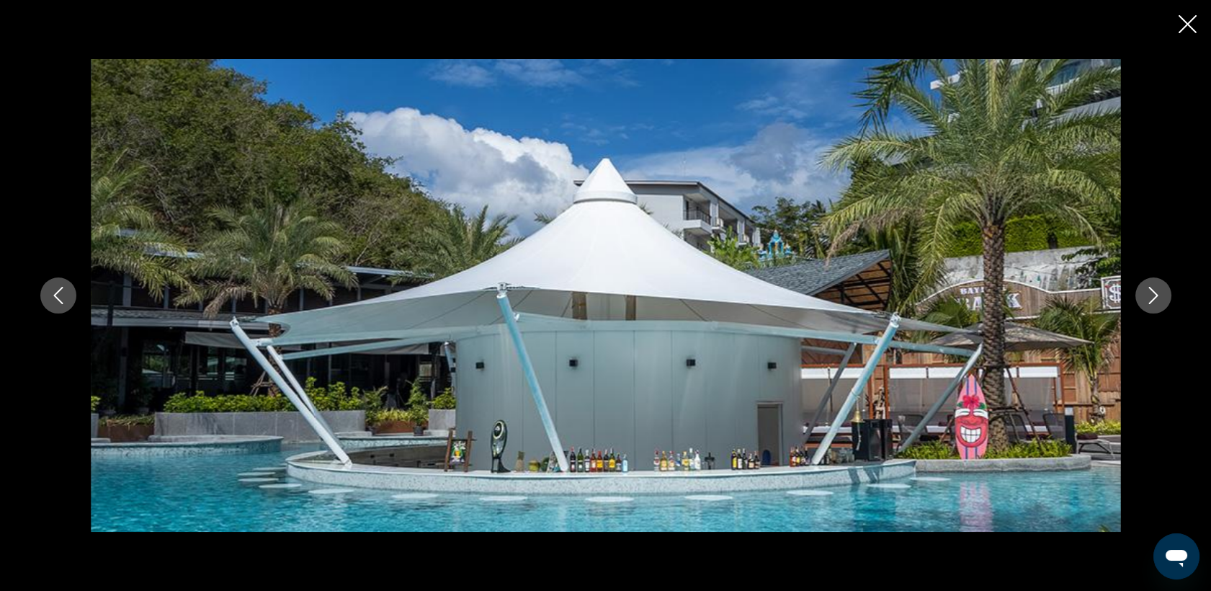
click at [1158, 290] on icon "Image suivante" at bounding box center [1153, 295] width 17 height 17
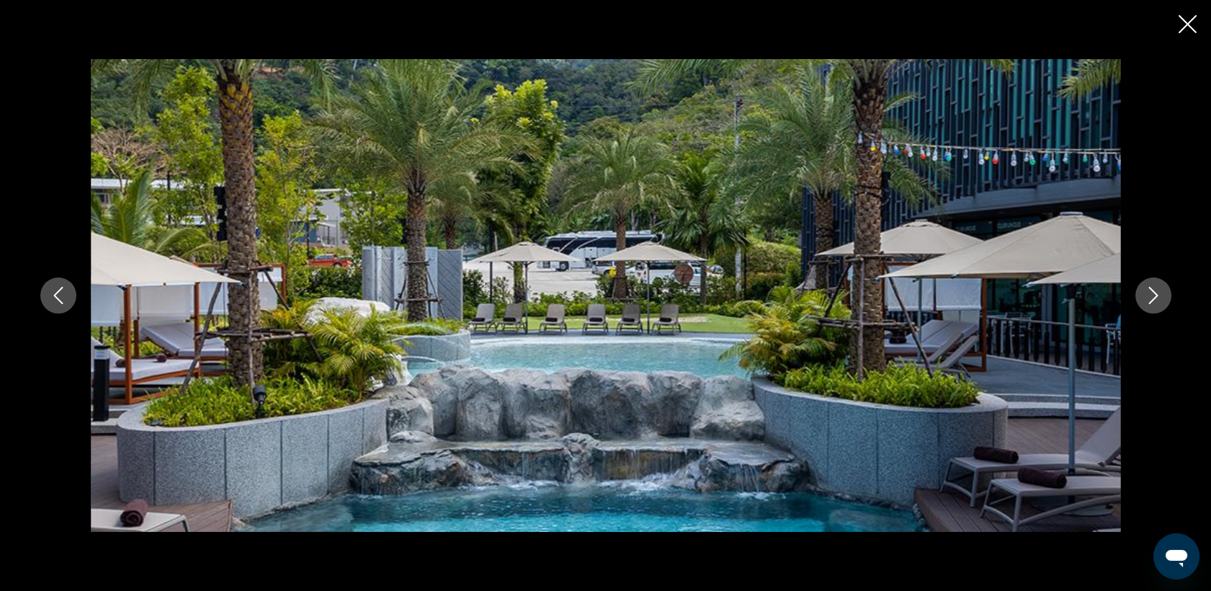
click at [1158, 290] on icon "Image suivante" at bounding box center [1153, 295] width 17 height 17
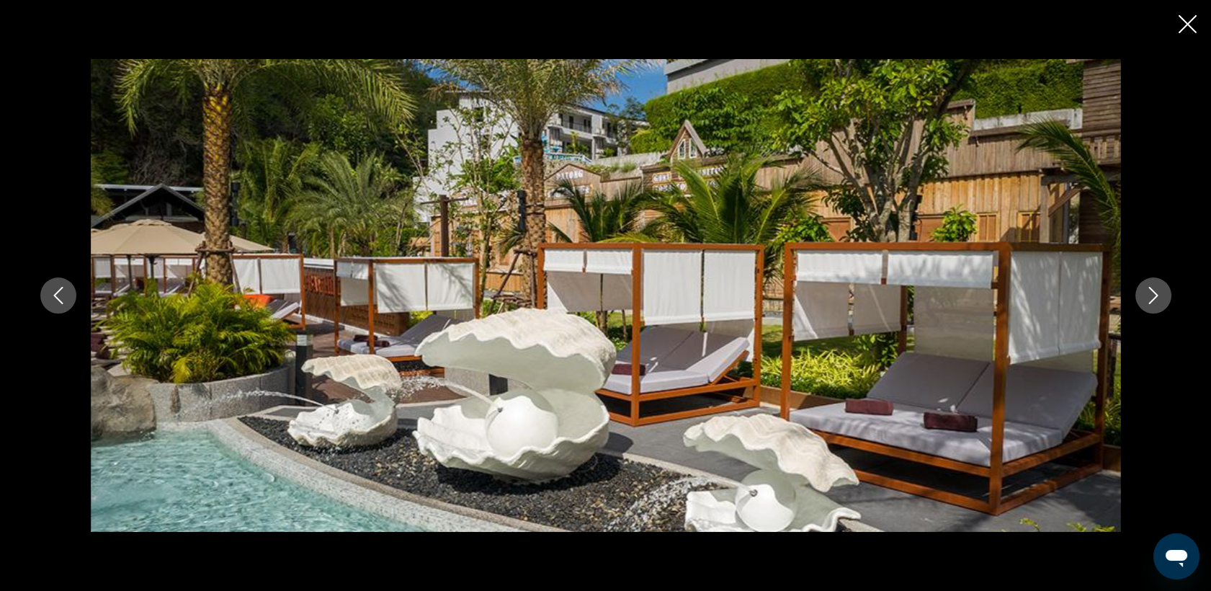
click at [1158, 290] on icon "Image suivante" at bounding box center [1153, 295] width 17 height 17
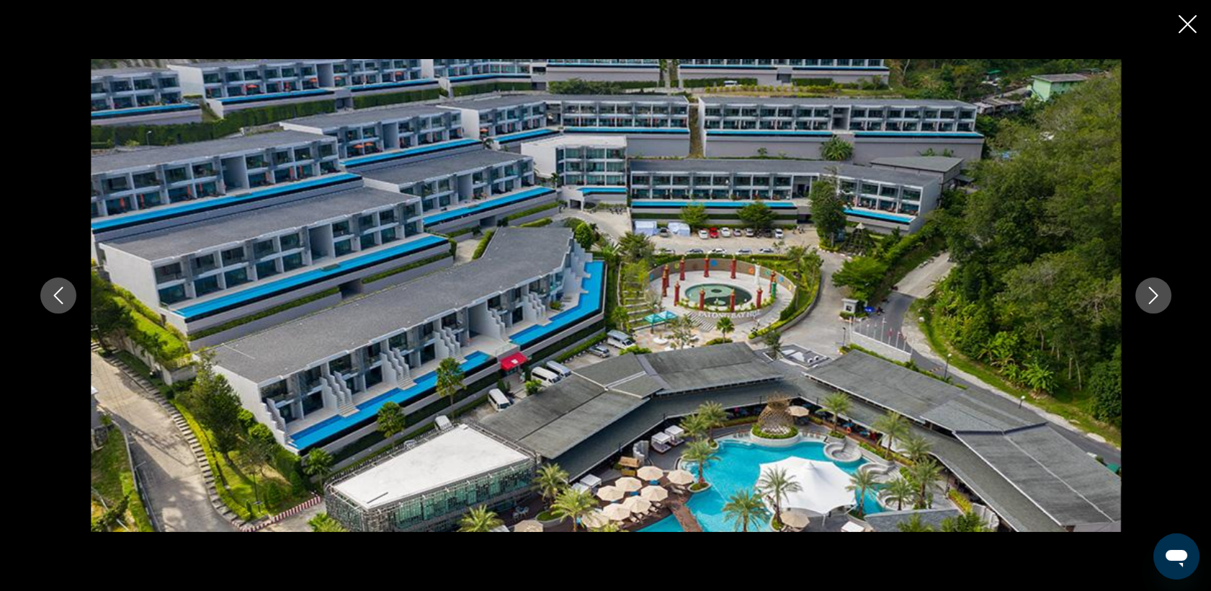
click at [1158, 290] on icon "Image suivante" at bounding box center [1153, 295] width 17 height 17
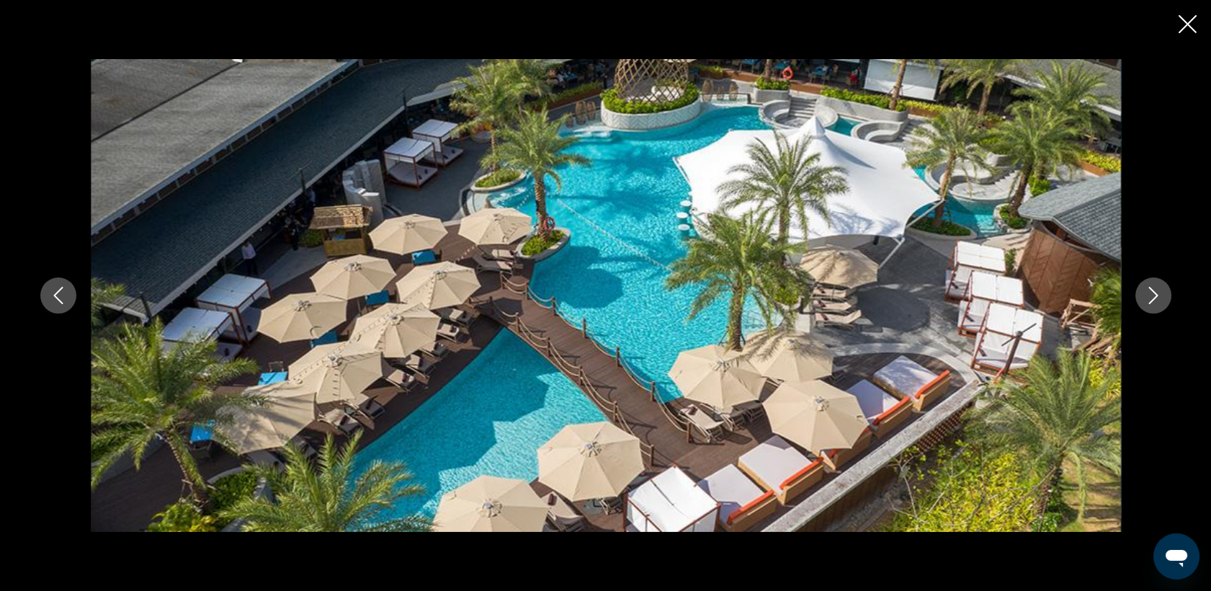
click at [1158, 290] on icon "Image suivante" at bounding box center [1153, 295] width 17 height 17
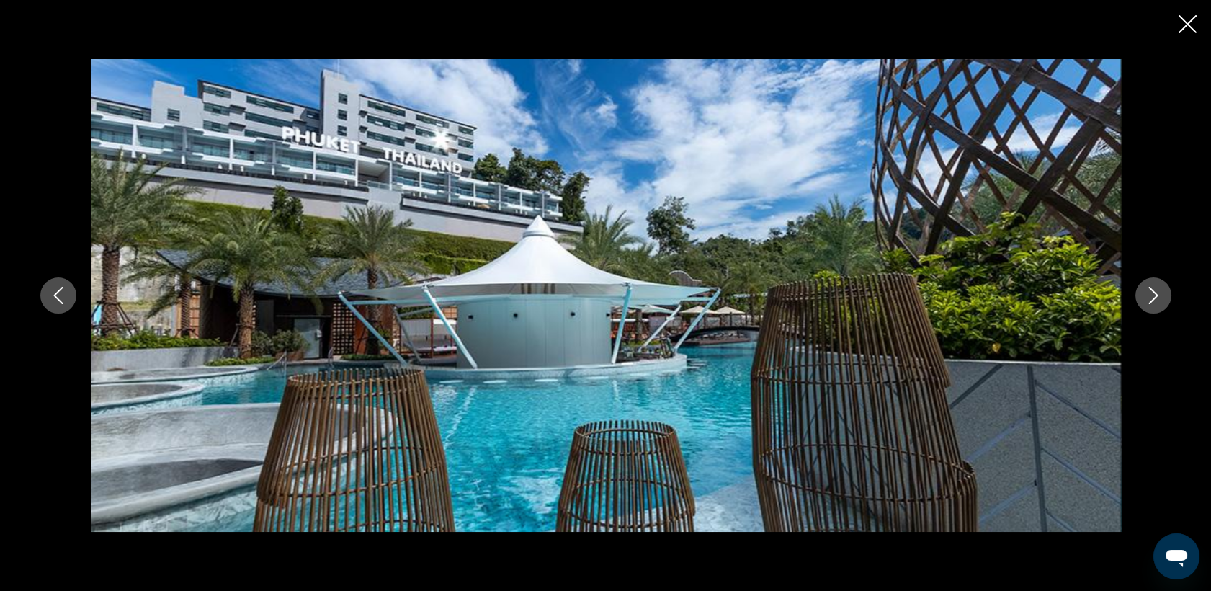
click at [1158, 290] on icon "Image suivante" at bounding box center [1153, 295] width 17 height 17
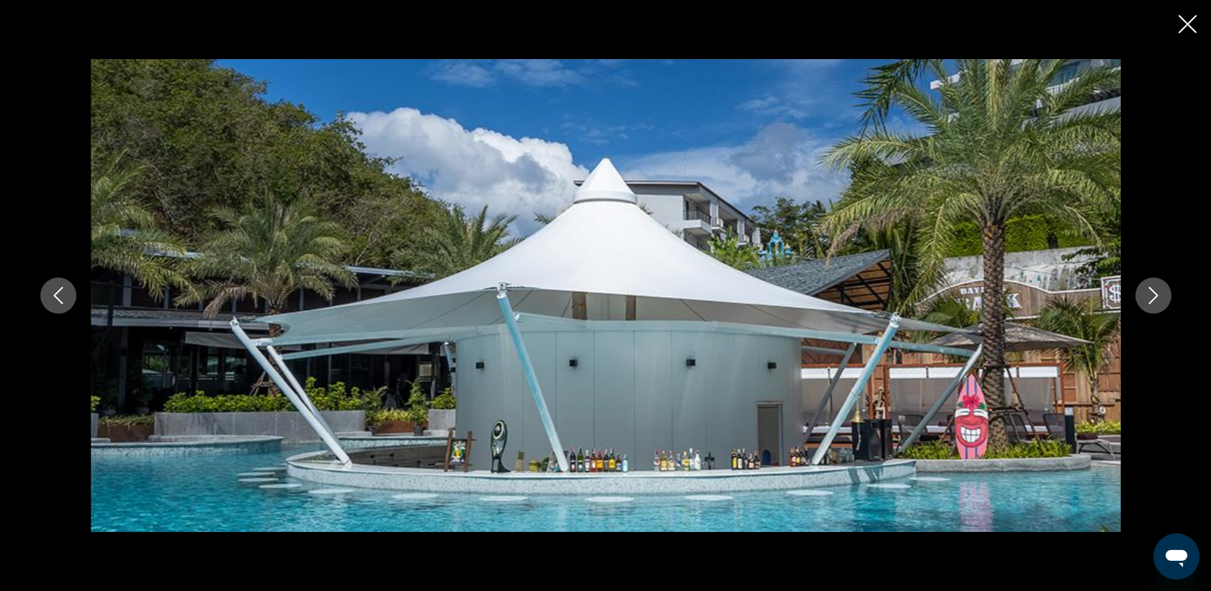
click at [1158, 290] on icon "Image suivante" at bounding box center [1153, 295] width 17 height 17
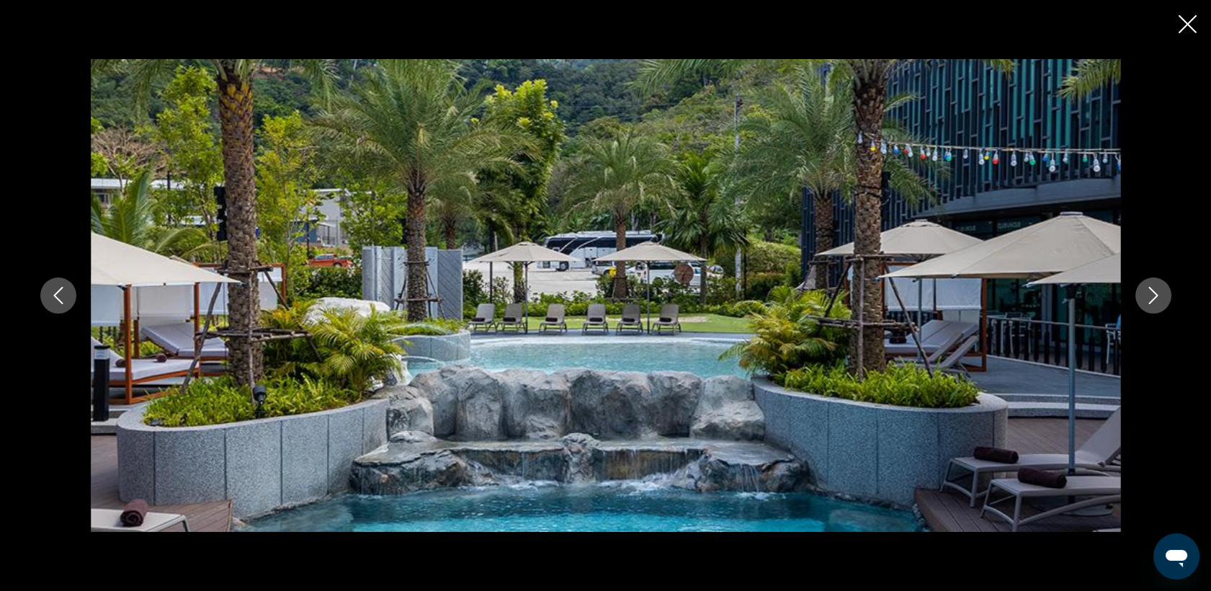
click at [1158, 290] on icon "Image suivante" at bounding box center [1153, 295] width 17 height 17
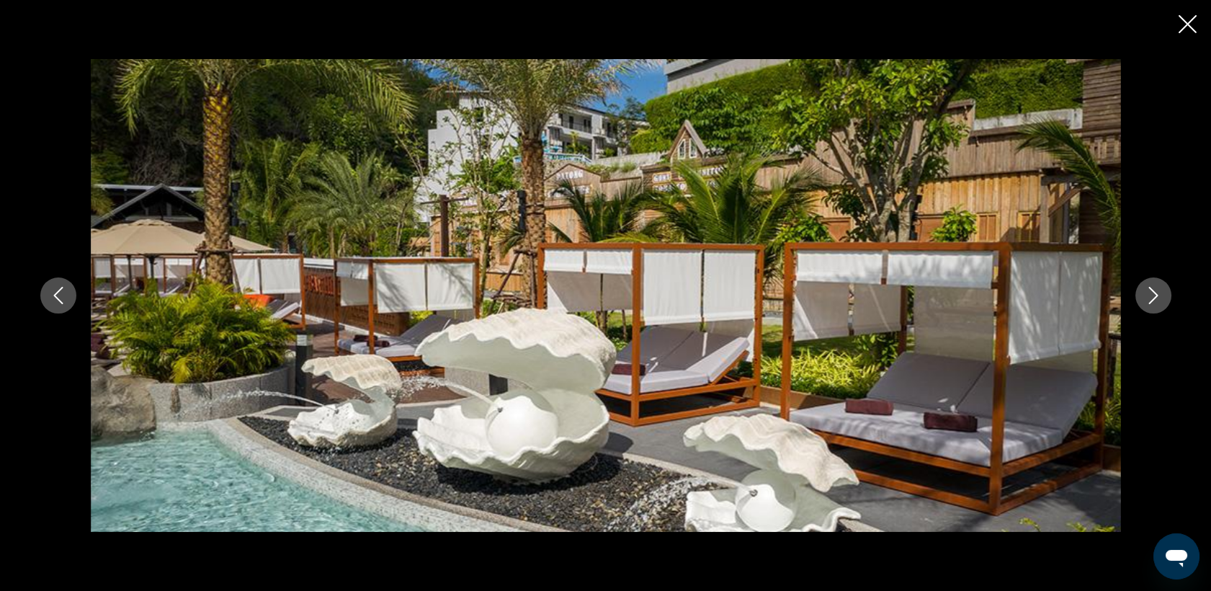
click at [1158, 290] on icon "Image suivante" at bounding box center [1153, 295] width 17 height 17
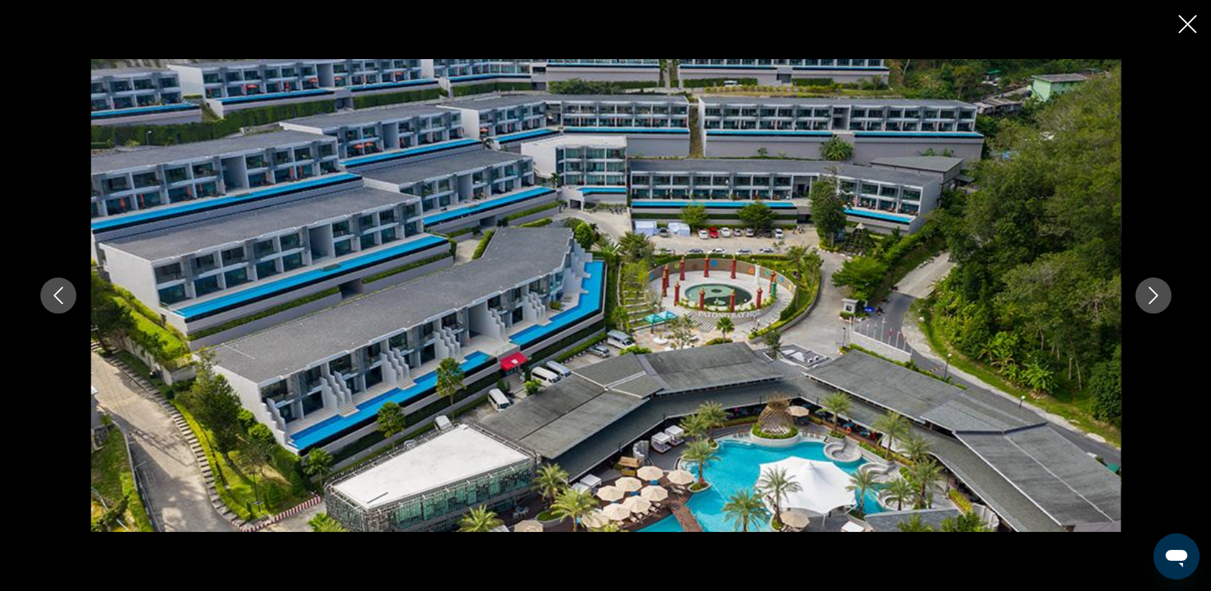
click at [1182, 37] on div "prev next" at bounding box center [605, 295] width 1211 height 591
click at [1186, 22] on icon "Fermer le diaporama" at bounding box center [1188, 24] width 18 height 18
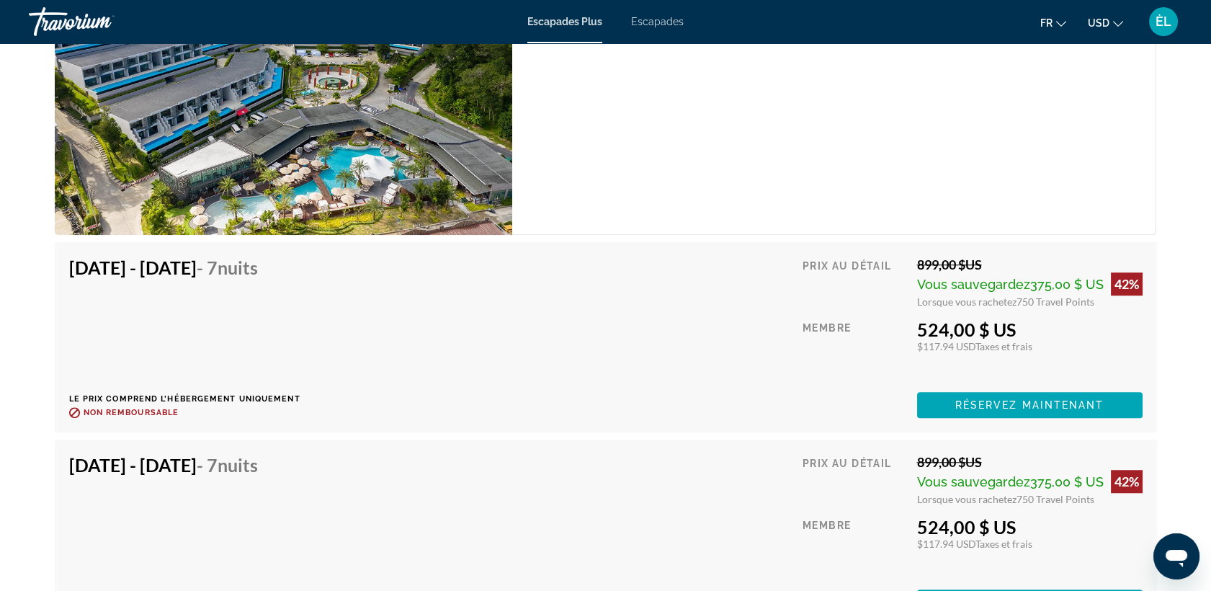
scroll to position [2466, 0]
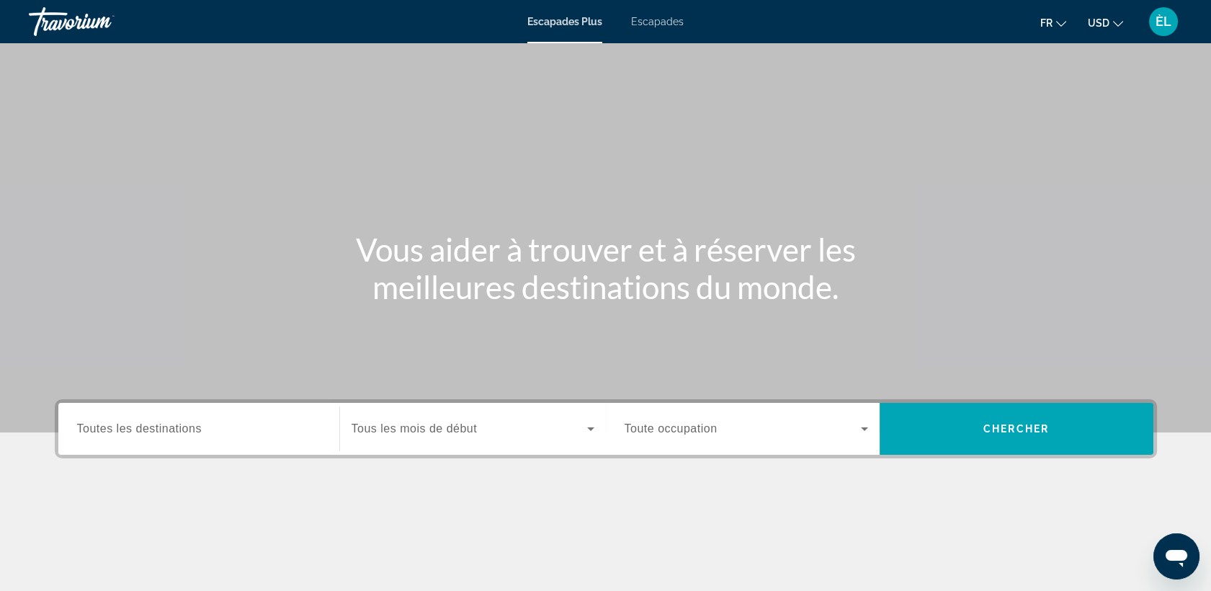
click at [171, 430] on span "Toutes les destinations" at bounding box center [139, 428] width 125 height 12
click at [171, 430] on input "Destination Toutes les destinations" at bounding box center [199, 429] width 244 height 17
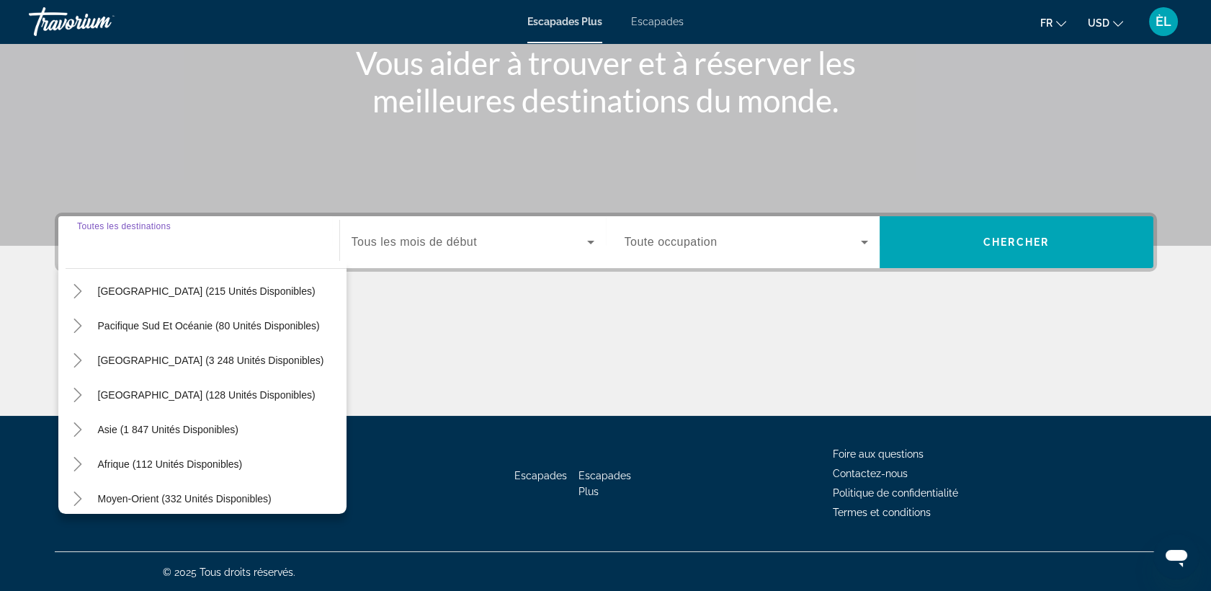
scroll to position [227, 0]
click at [171, 430] on span "Asie (1 847 unités disponibles)" at bounding box center [168, 427] width 141 height 12
type input "**********"
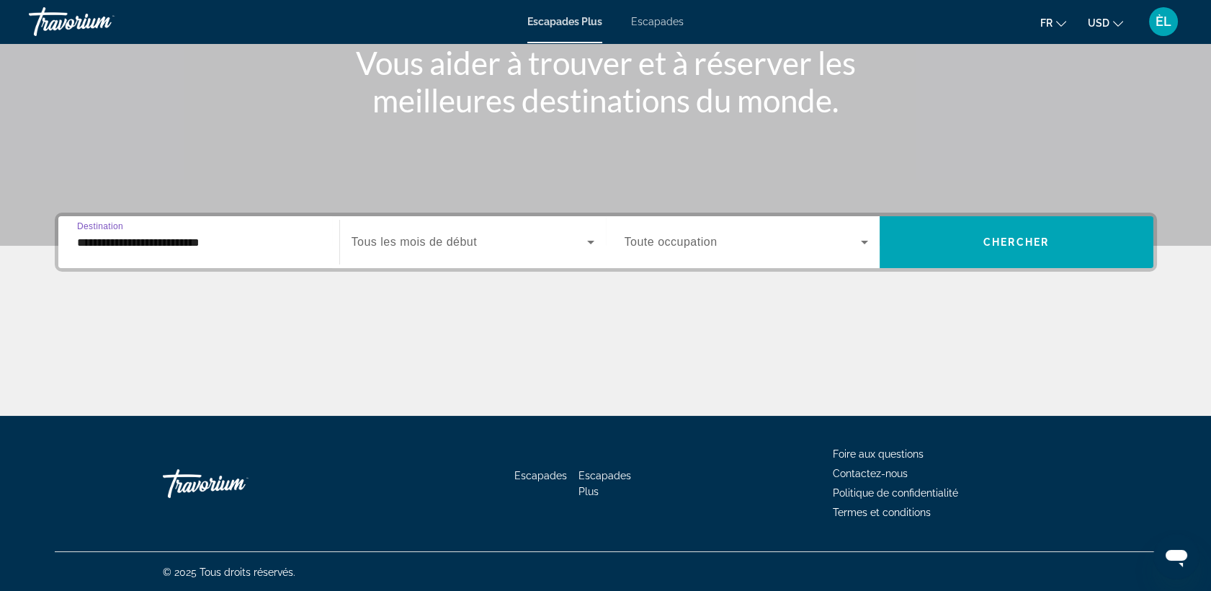
click at [472, 245] on span "Tous les mois de début" at bounding box center [415, 242] width 126 height 12
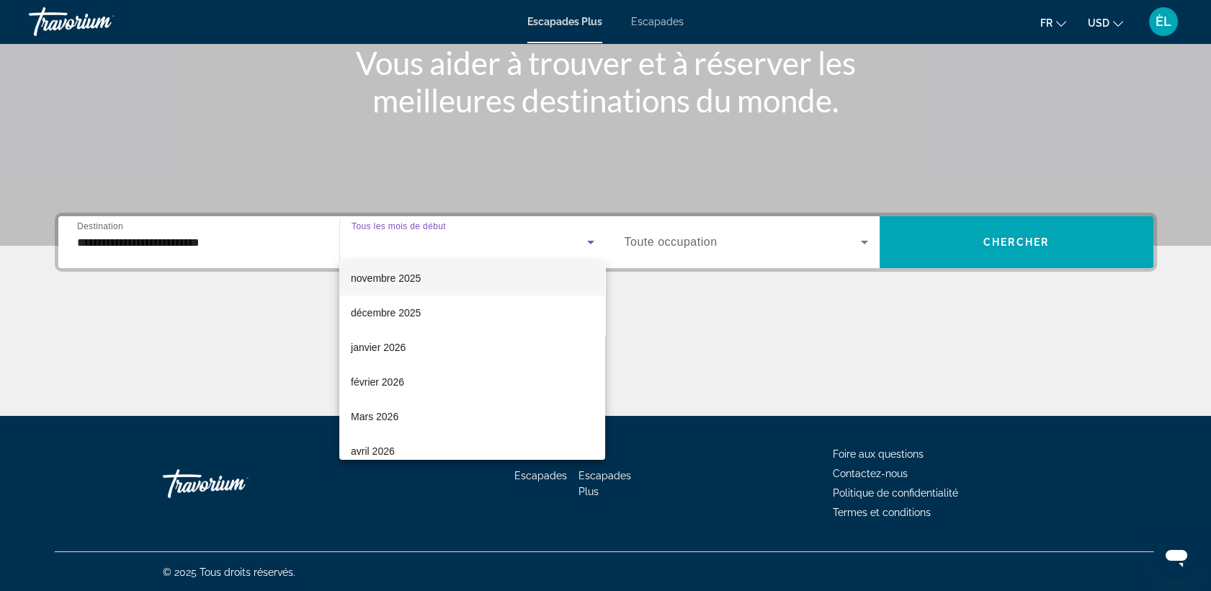
scroll to position [189, 0]
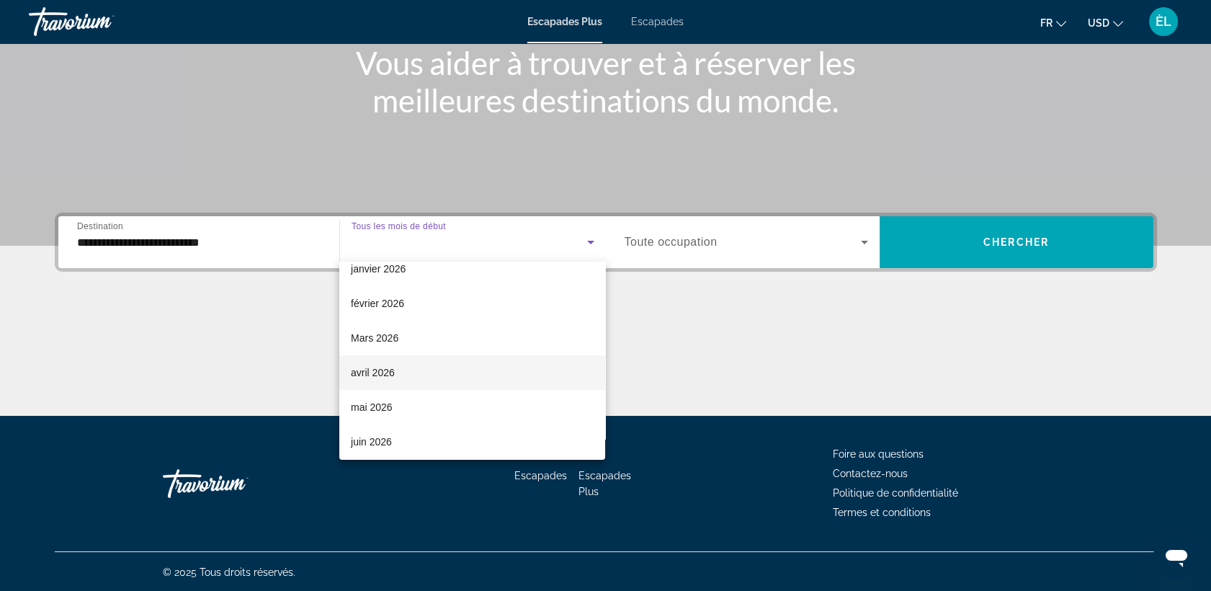
click at [403, 383] on mat-option "avril 2026" at bounding box center [472, 372] width 266 height 35
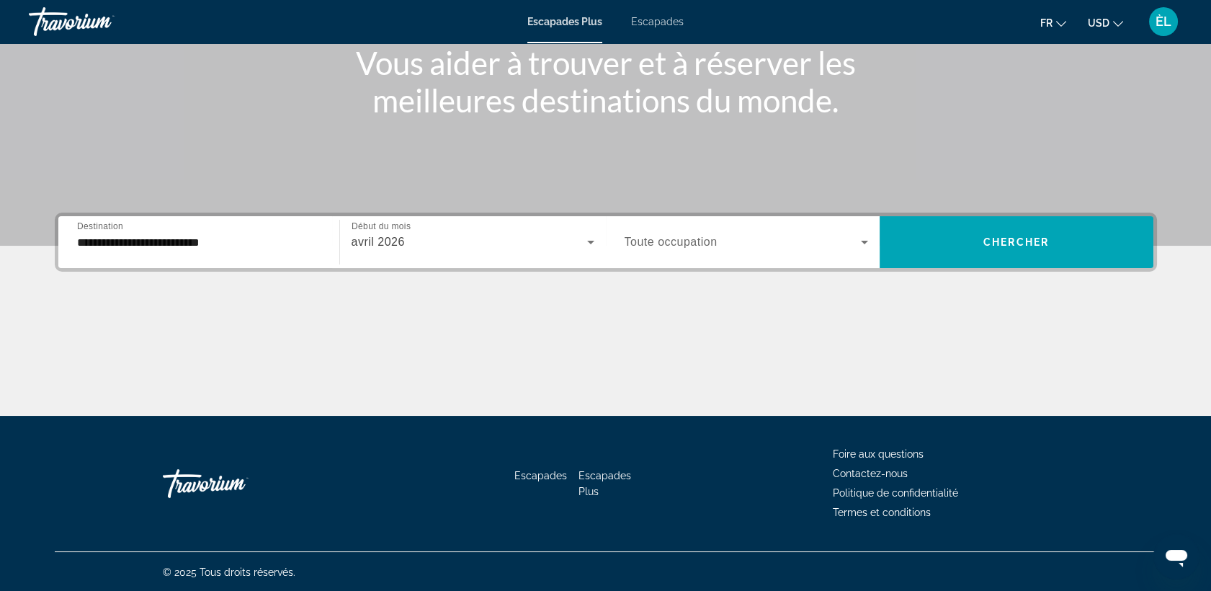
click at [697, 244] on span "Toute occupation" at bounding box center [671, 242] width 93 height 12
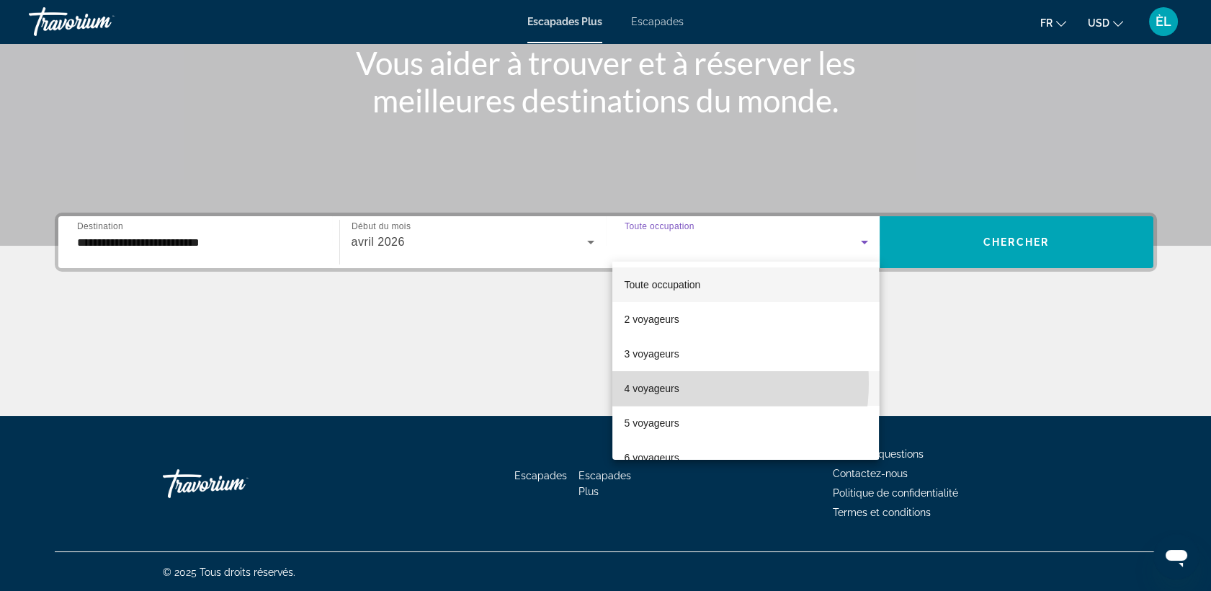
click at [666, 383] on font "4 voyageurs" at bounding box center [651, 389] width 55 height 12
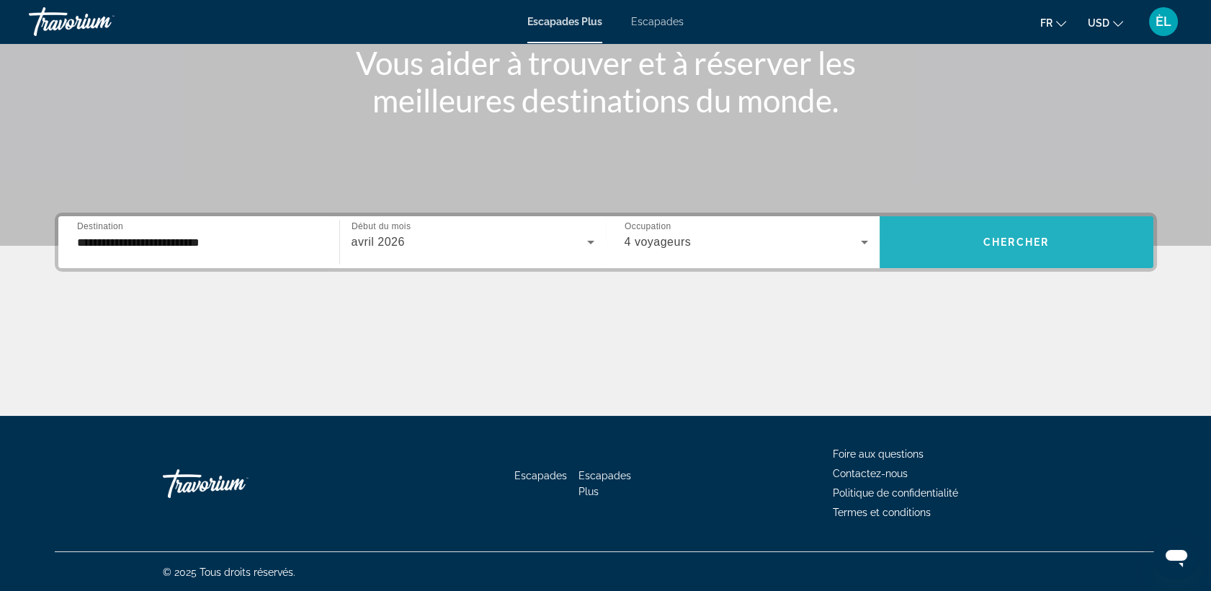
click at [997, 239] on span "Chercher" at bounding box center [1017, 242] width 66 height 12
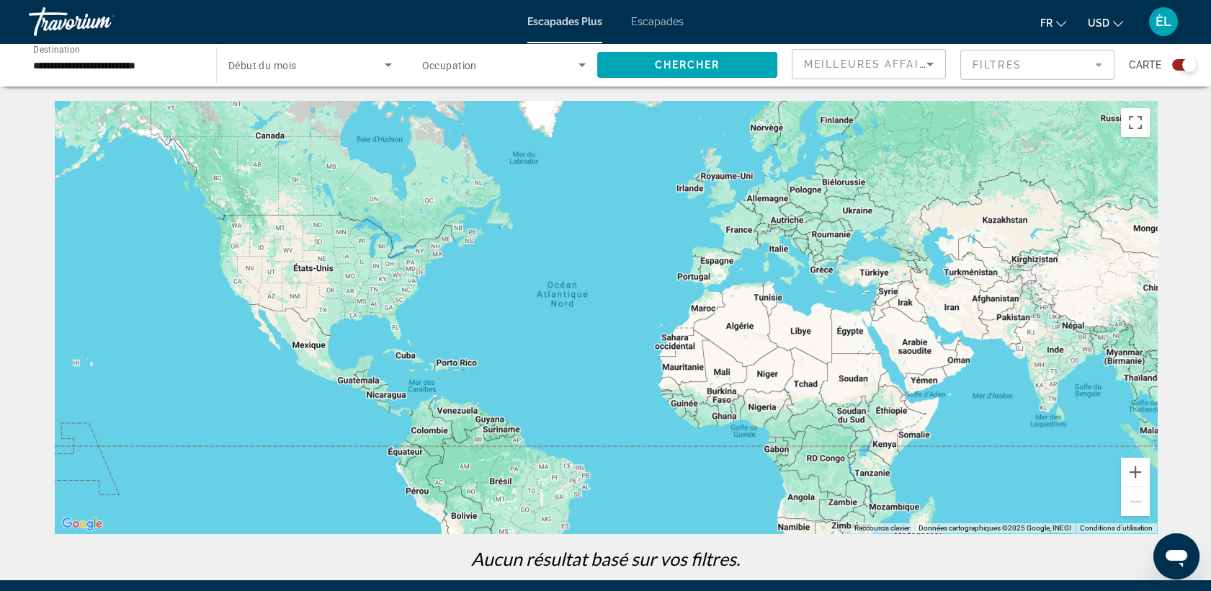
click at [1003, 67] on mat-form-field "Filtres" at bounding box center [1037, 65] width 154 height 30
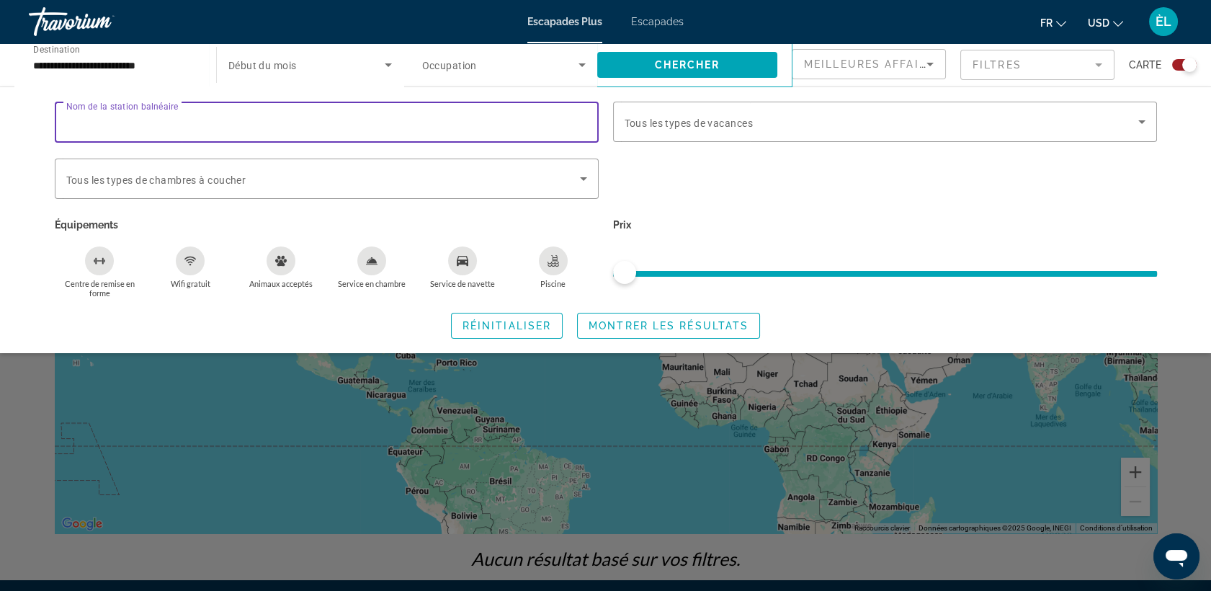
click at [231, 118] on input "Nom de la station balnéaire" at bounding box center [326, 122] width 521 height 17
paste input "**********"
type input "**********"
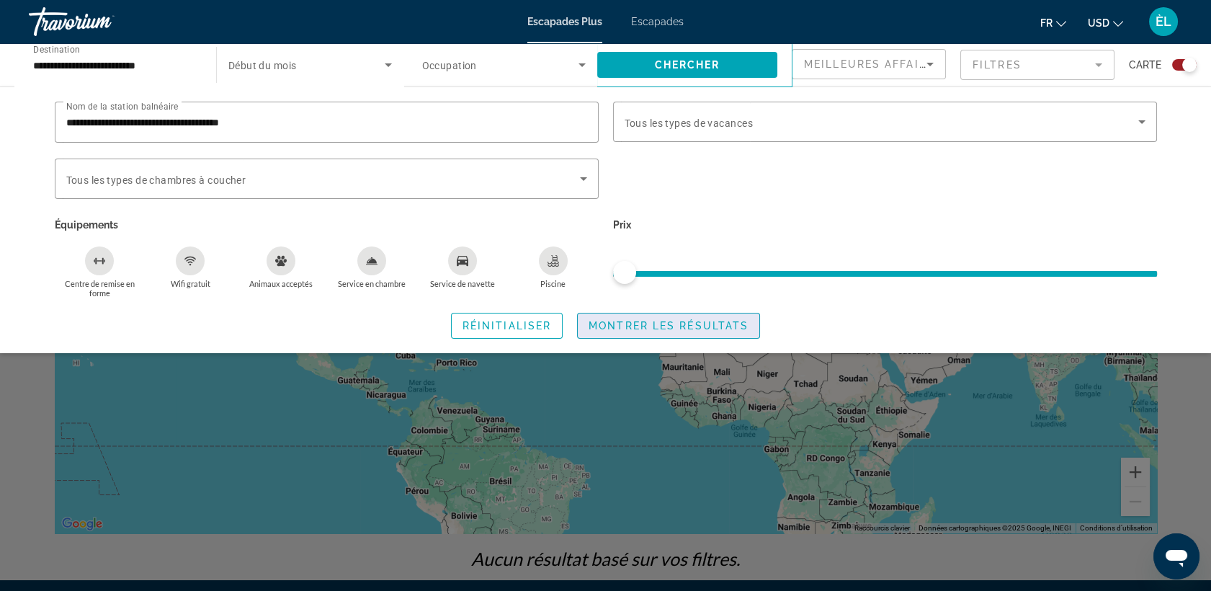
click at [612, 323] on span "Montrer les résultats" at bounding box center [669, 326] width 160 height 12
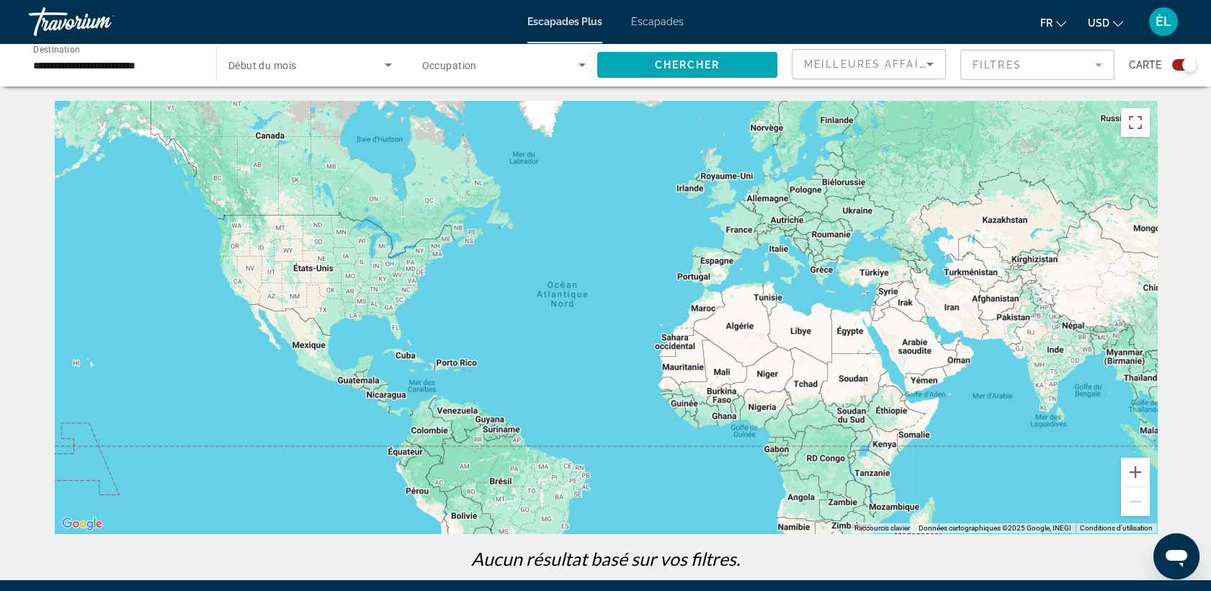
scroll to position [165, 0]
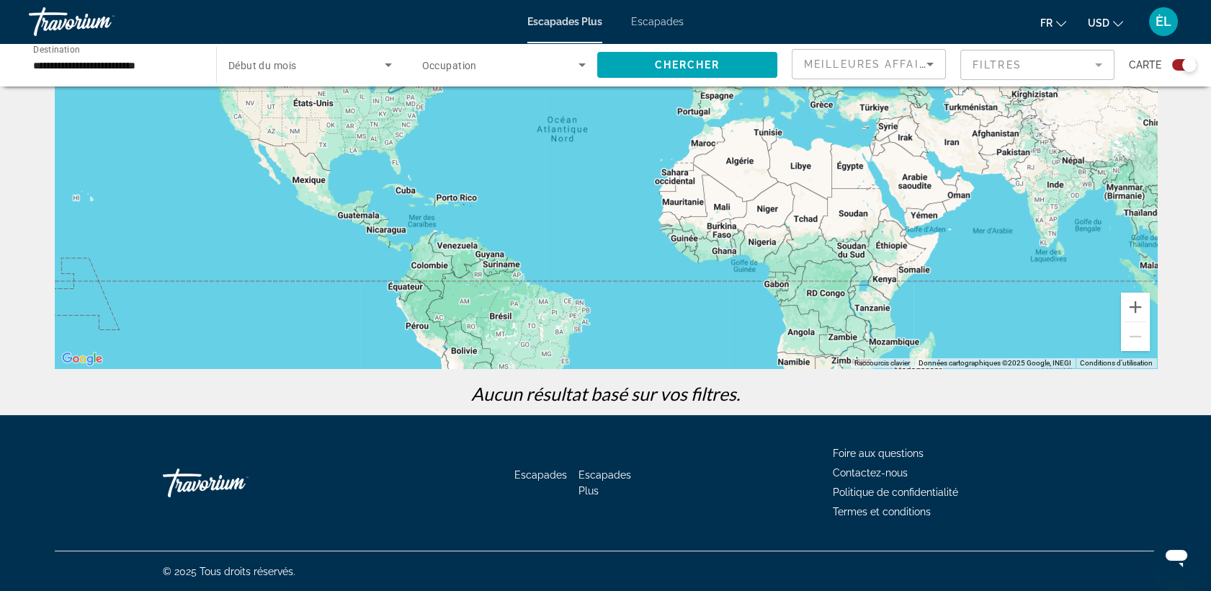
click at [986, 71] on mat-form-field "Filtres" at bounding box center [1037, 65] width 154 height 30
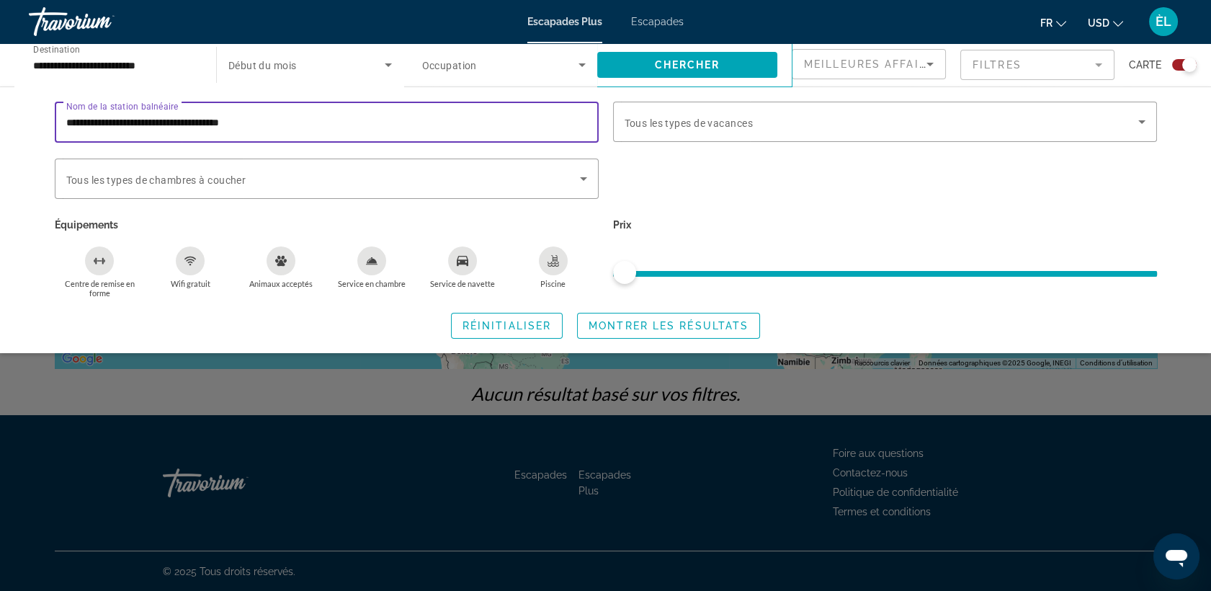
click at [382, 127] on input "**********" at bounding box center [326, 122] width 521 height 17
type input "***"
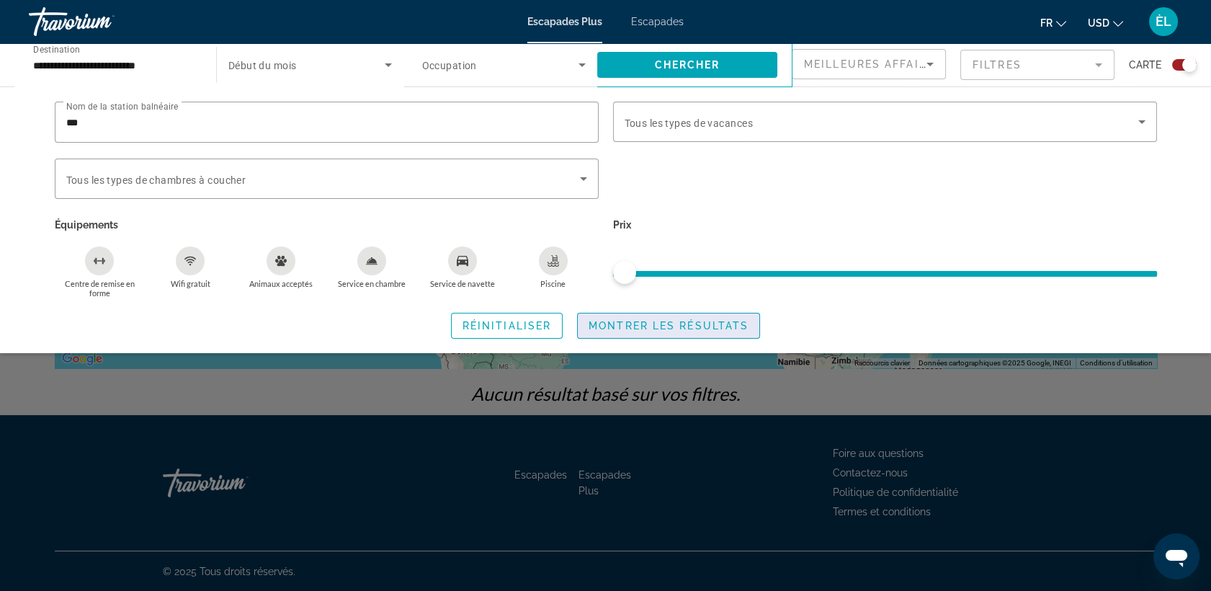
click at [674, 320] on span "Montrer les résultats" at bounding box center [669, 326] width 160 height 12
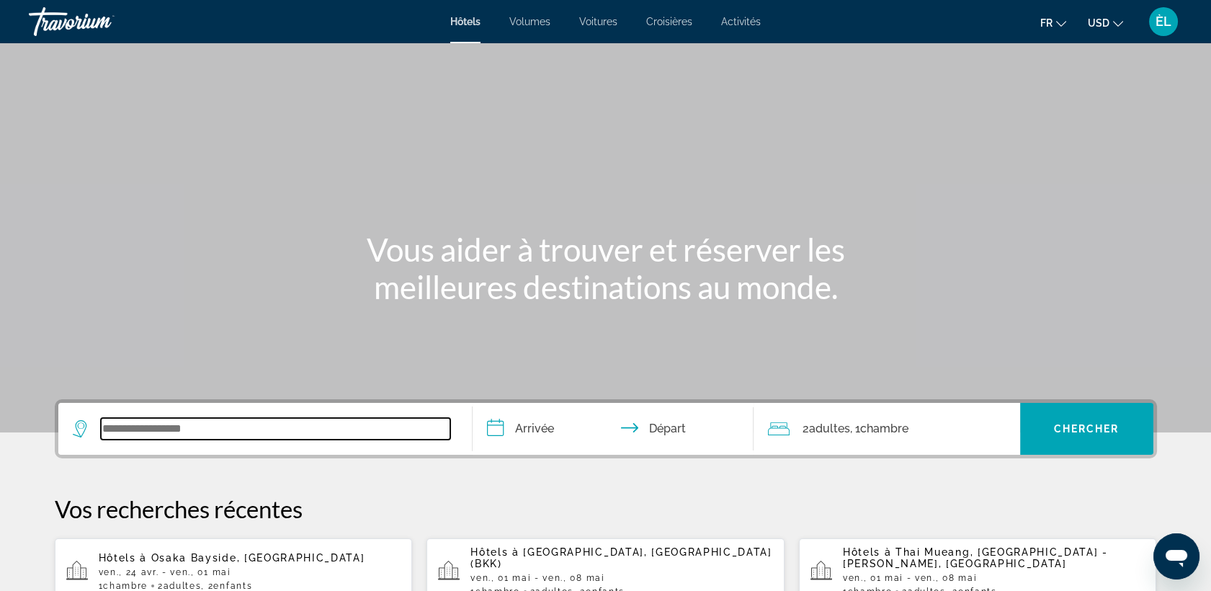
click at [176, 427] on input "Widget de recherche" at bounding box center [275, 429] width 349 height 22
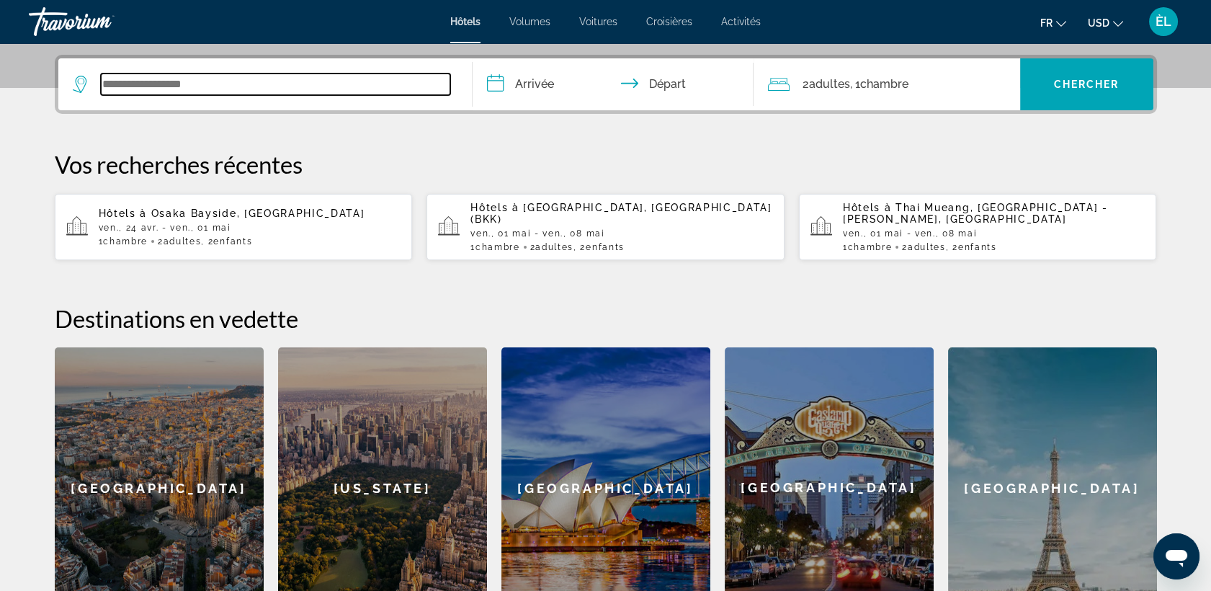
scroll to position [352, 0]
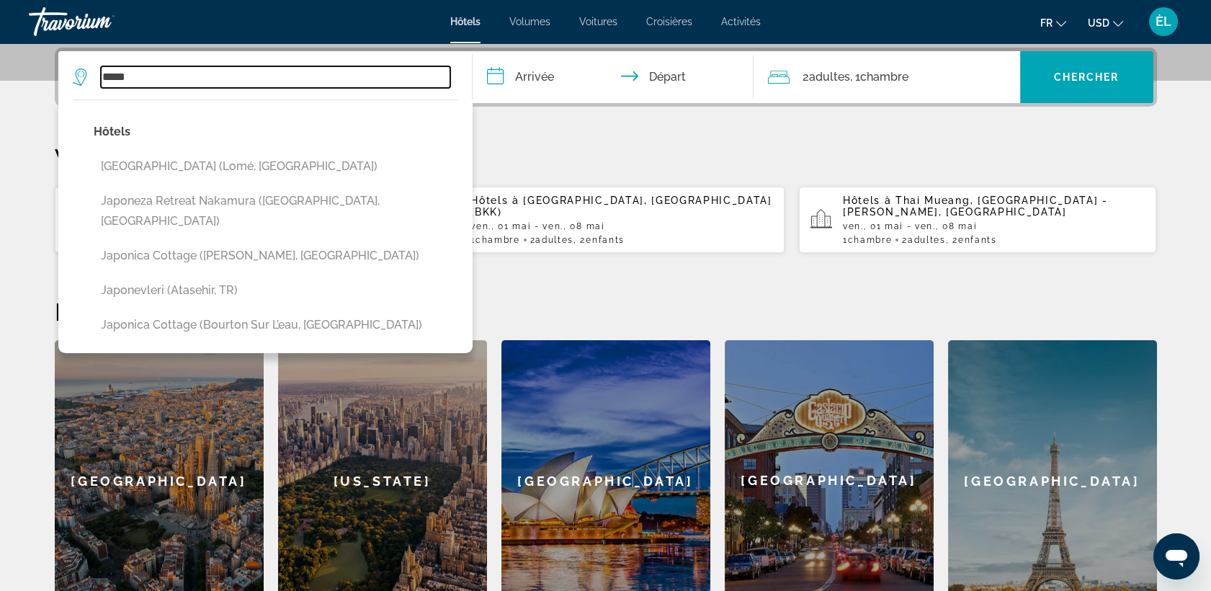
type input "*****"
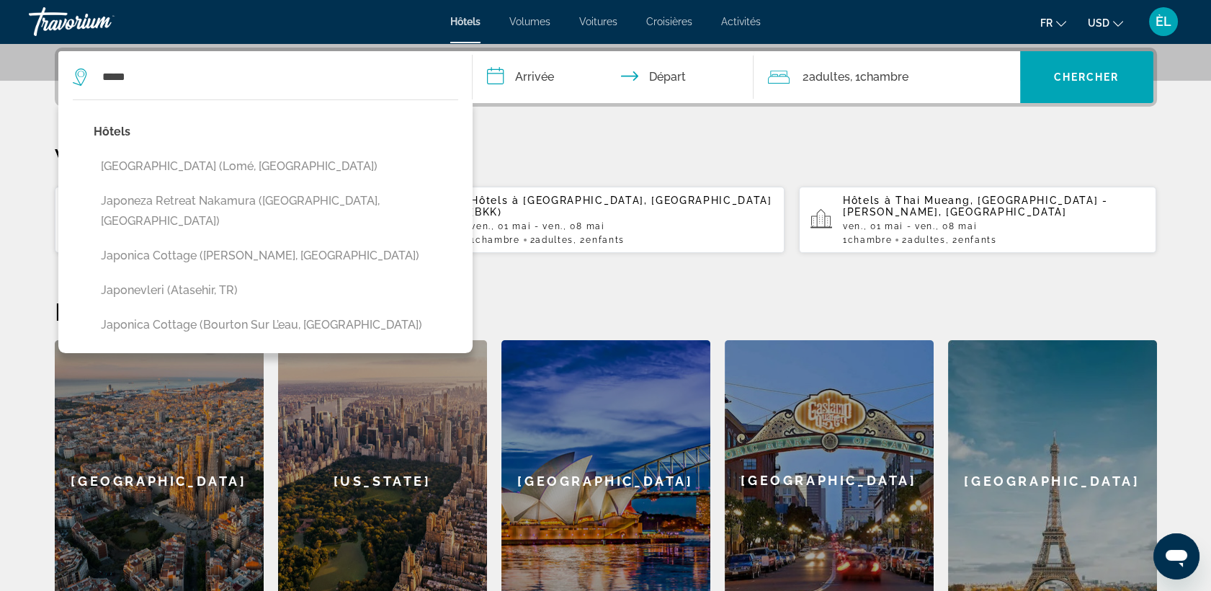
click at [557, 77] on input "**********" at bounding box center [616, 79] width 287 height 56
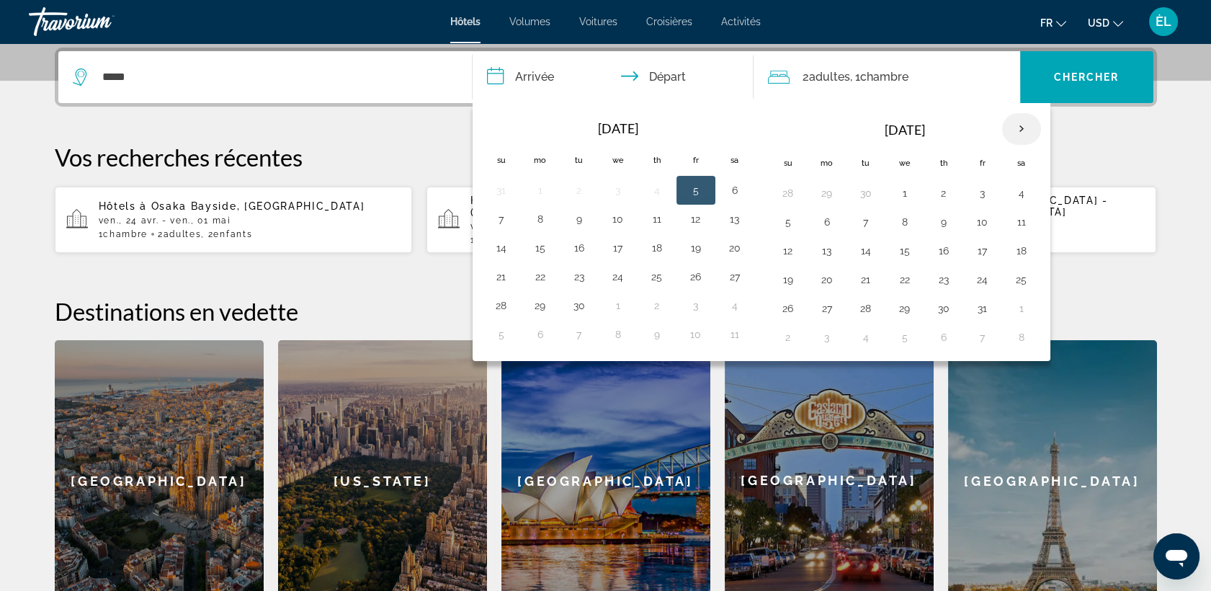
click at [1017, 130] on th "Next month" at bounding box center [1021, 129] width 39 height 32
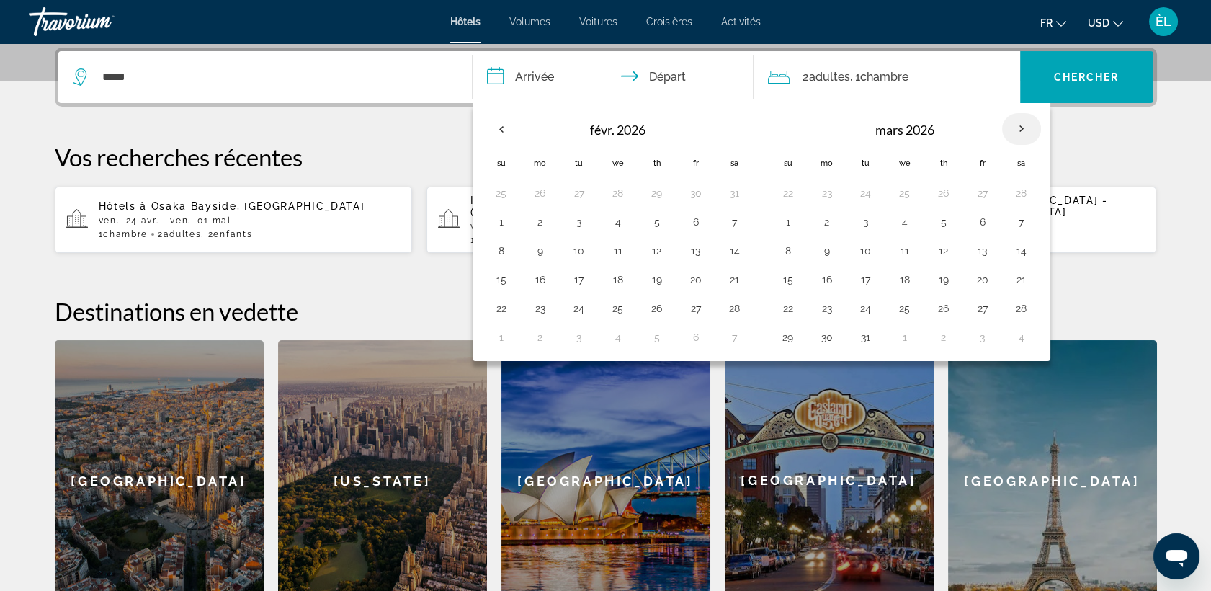
click at [1017, 130] on th "Next month" at bounding box center [1021, 129] width 39 height 32
click at [975, 279] on button "24" at bounding box center [982, 279] width 23 height 20
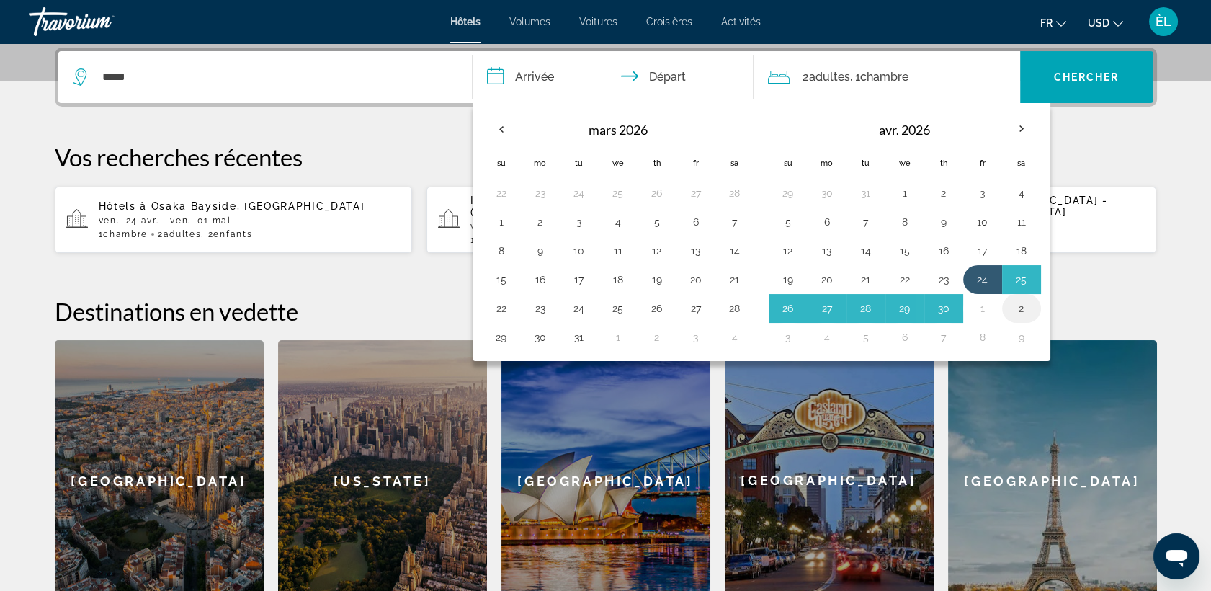
click at [1019, 304] on button "2" at bounding box center [1021, 308] width 23 height 20
type input "**********"
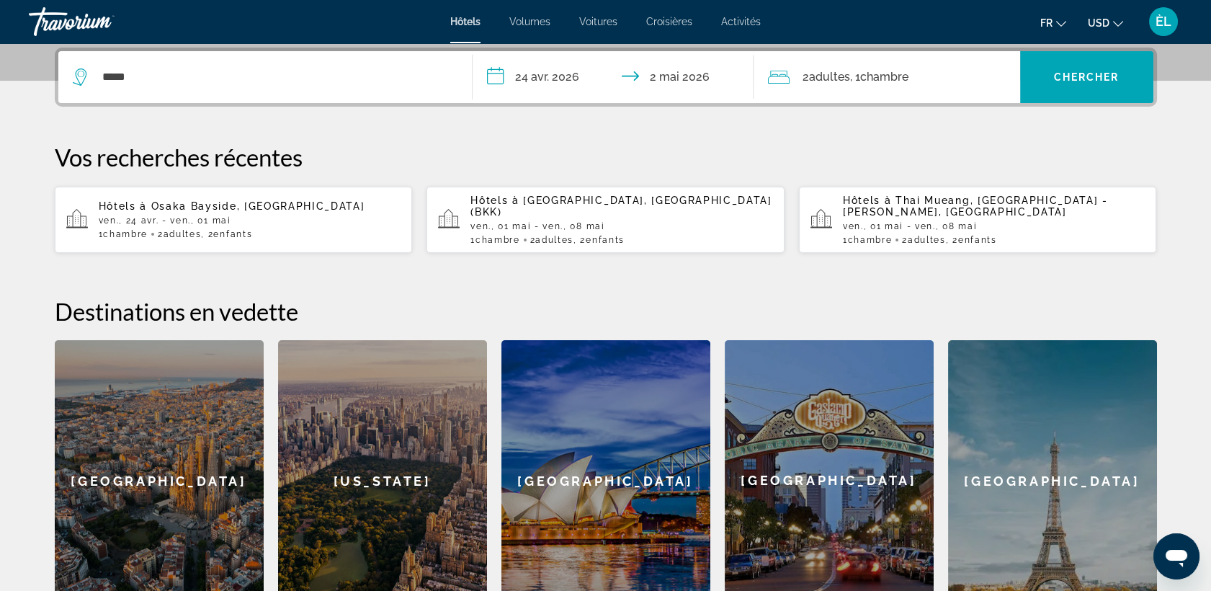
click at [911, 89] on div "2 Adulte Adultes , 1 Chambre pièces" at bounding box center [894, 77] width 252 height 52
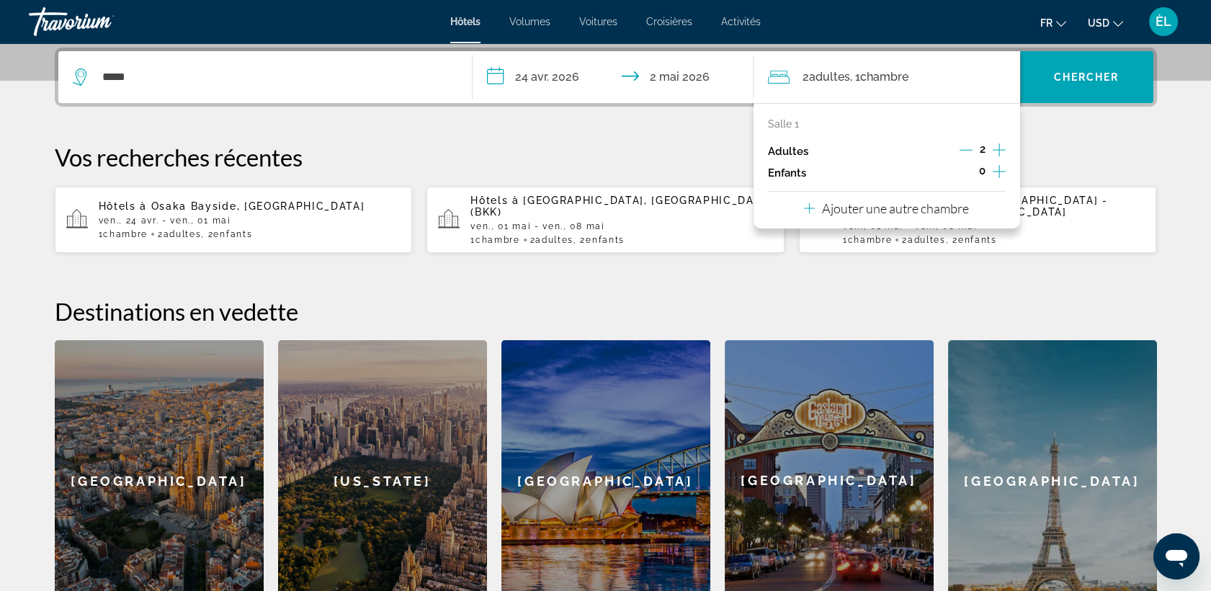
click at [912, 209] on p "Ajouter une autre chambre" at bounding box center [895, 208] width 147 height 16
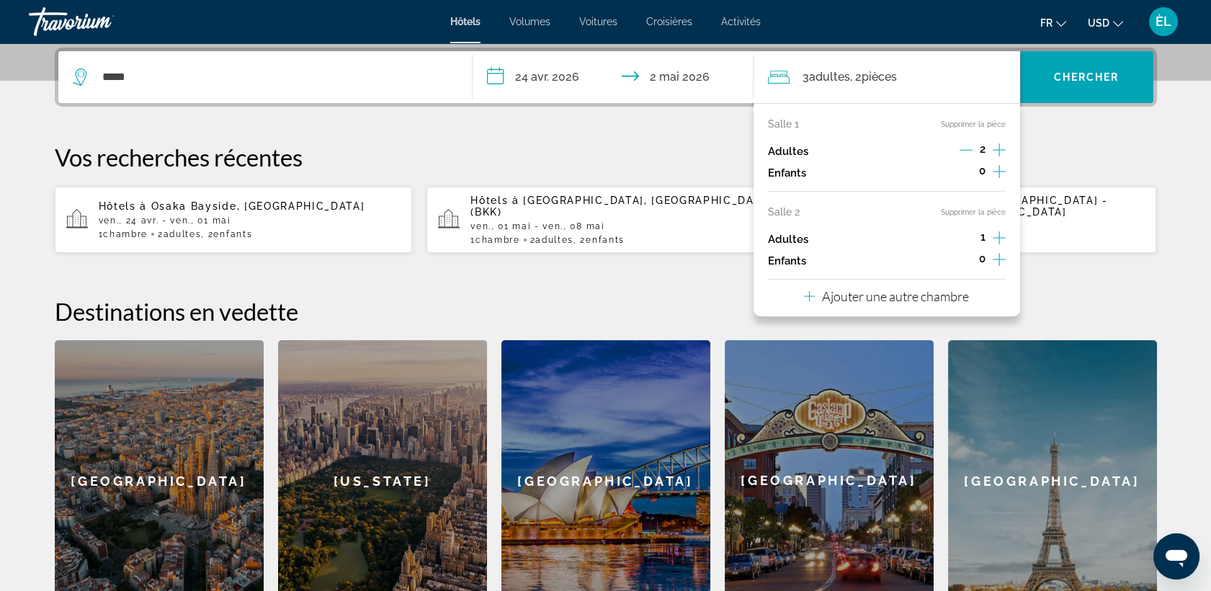
click at [962, 146] on icon "Décrément des adultes" at bounding box center [966, 149] width 13 height 13
click at [997, 166] on icon "Augmenter les enfants" at bounding box center [999, 171] width 13 height 17
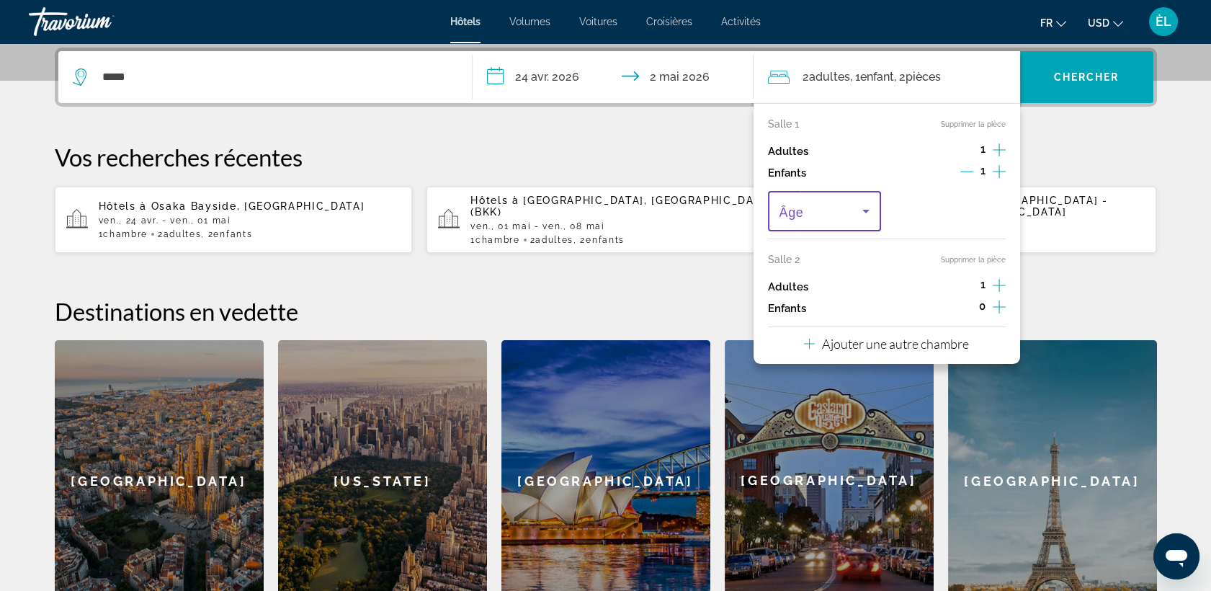
click at [816, 216] on span "Voyageurs : 2 adultes, 1 enfant" at bounding box center [822, 210] width 84 height 17
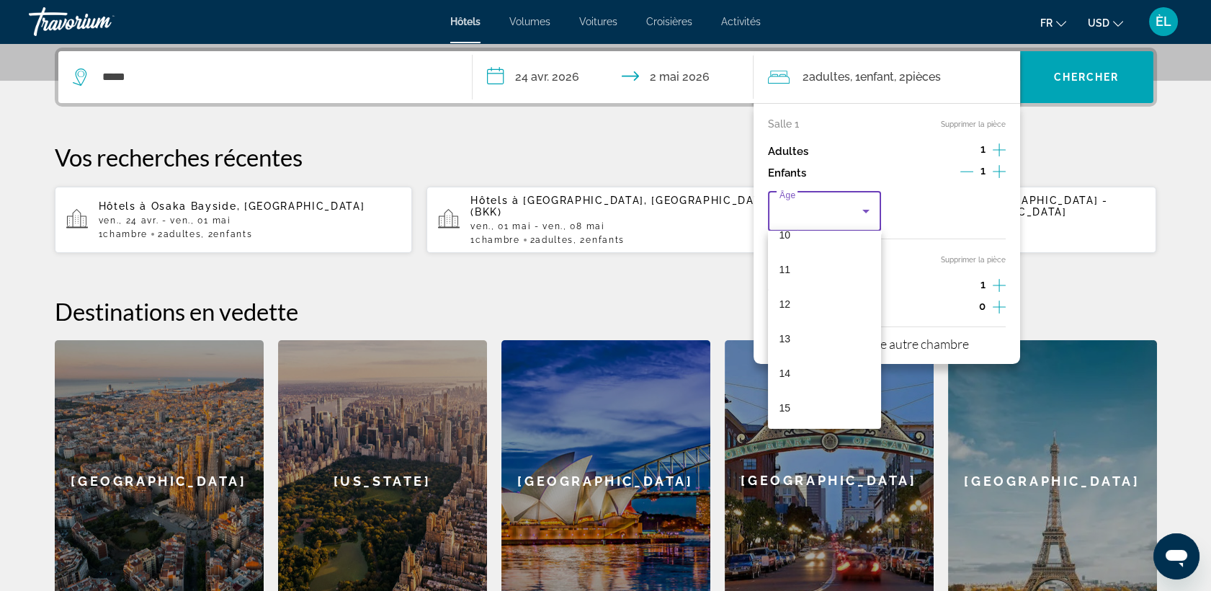
scroll to position [365, 0]
click at [788, 335] on span "13" at bounding box center [786, 337] width 12 height 17
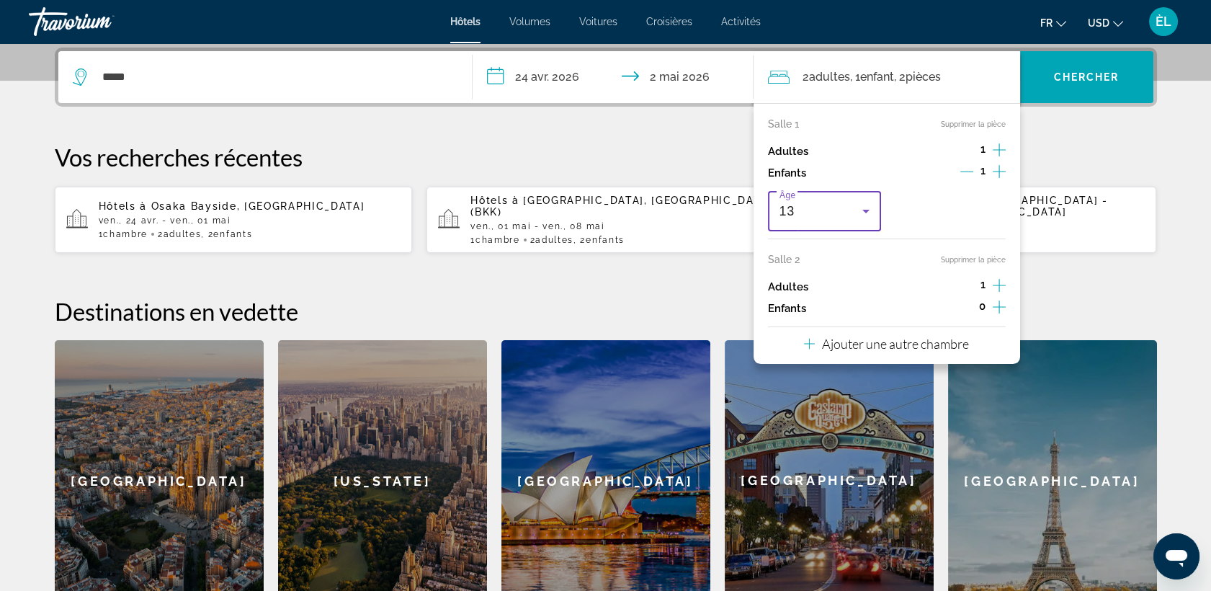
click at [825, 212] on div "13" at bounding box center [822, 210] width 84 height 17
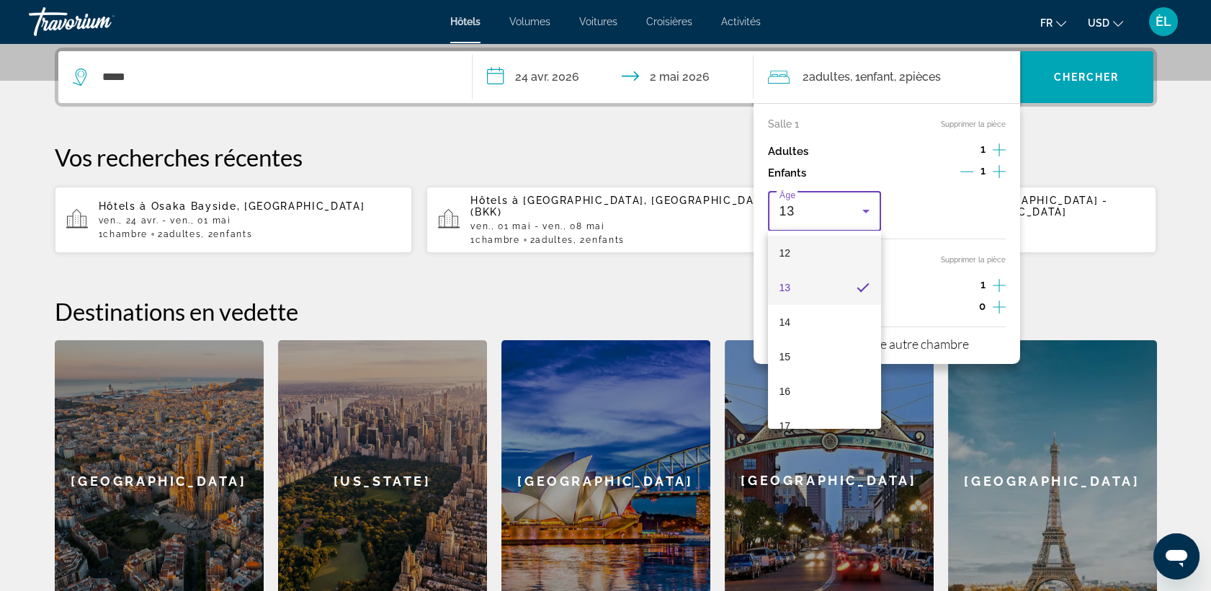
scroll to position [421, 0]
click at [795, 315] on mat-option "14" at bounding box center [825, 317] width 114 height 35
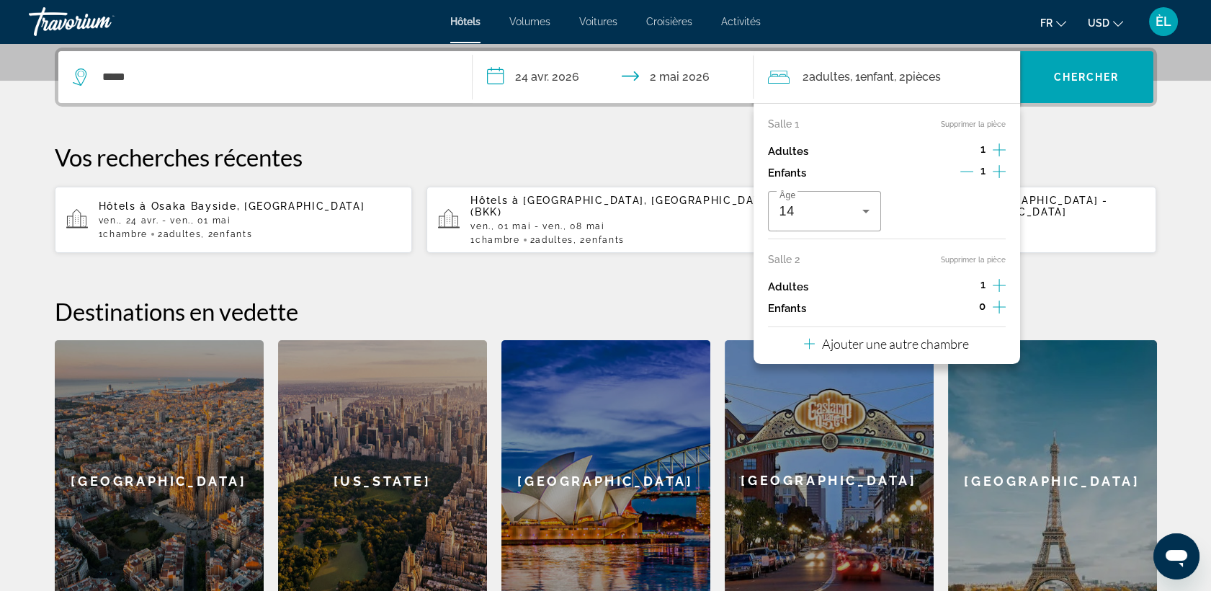
click at [996, 304] on icon "Augmenter les enfants" at bounding box center [999, 306] width 13 height 17
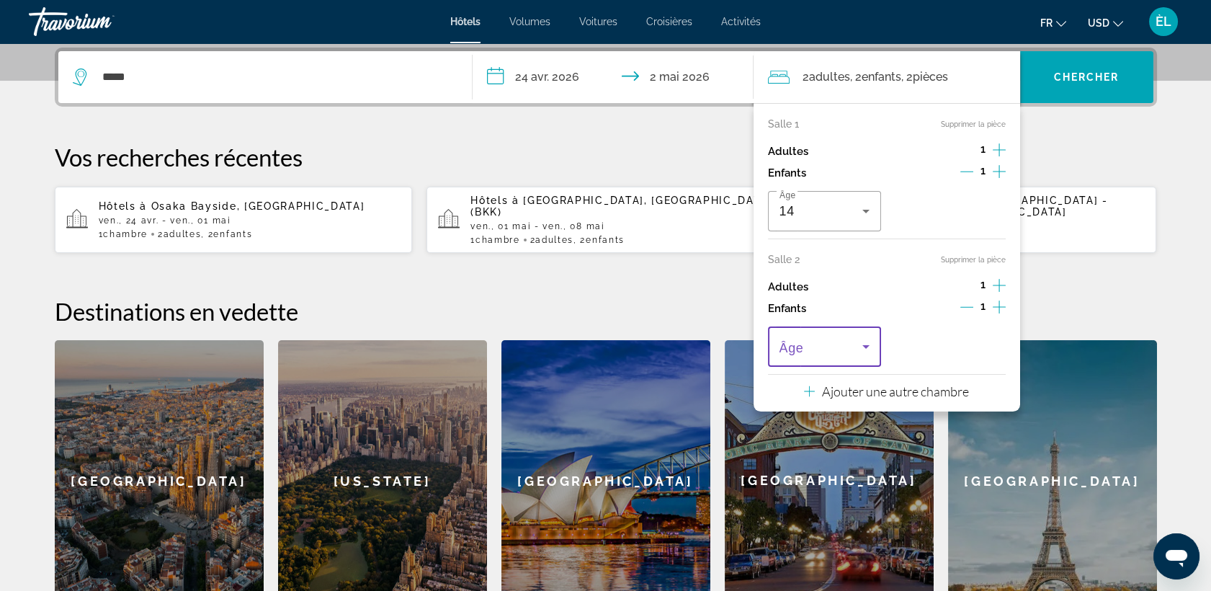
click at [814, 354] on span "Voyageurs : 2 adultes, 2 enfants" at bounding box center [822, 346] width 84 height 17
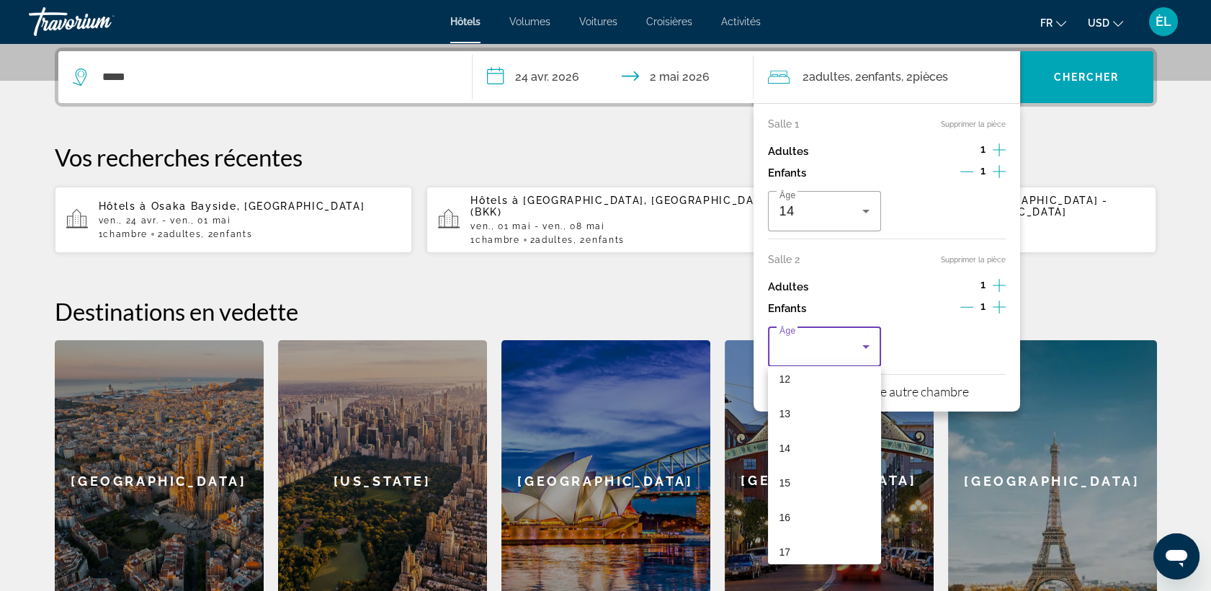
scroll to position [436, 0]
click at [795, 492] on mat-option "16" at bounding box center [825, 506] width 114 height 35
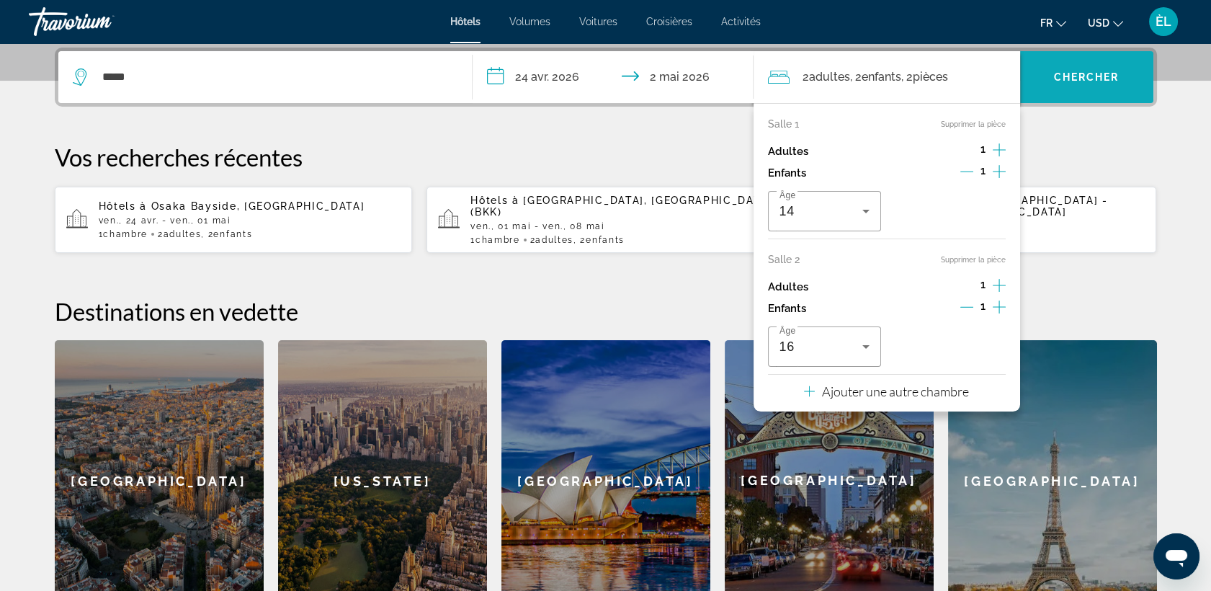
click at [1067, 85] on span "Widget de recherche" at bounding box center [1086, 77] width 133 height 35
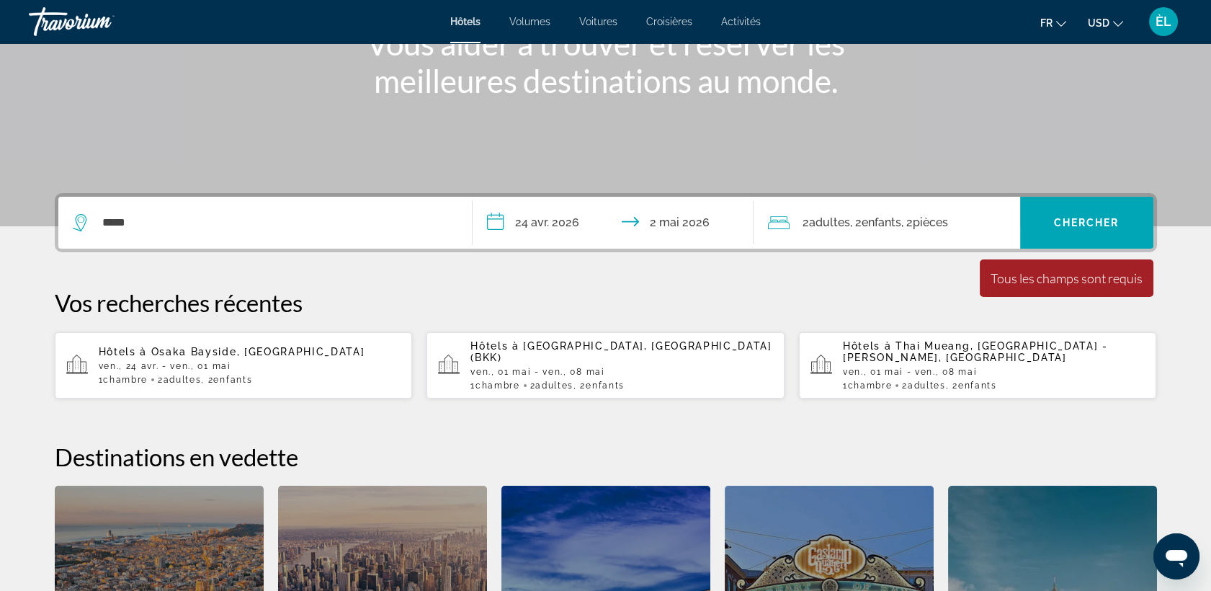
scroll to position [0, 0]
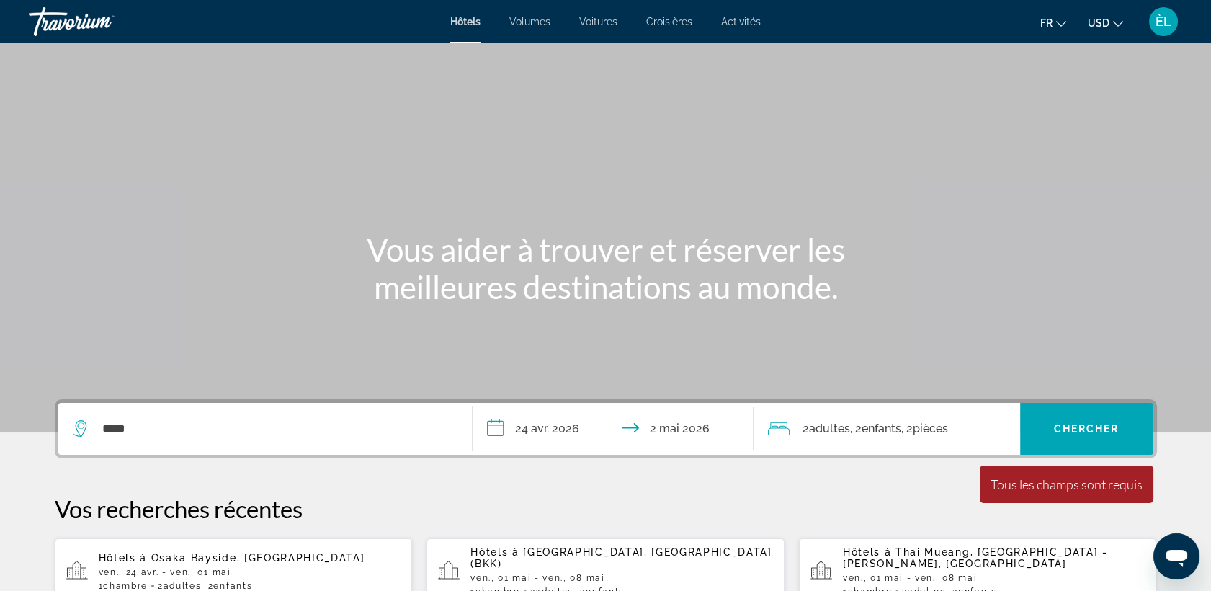
click at [329, 416] on div "*****" at bounding box center [265, 429] width 385 height 52
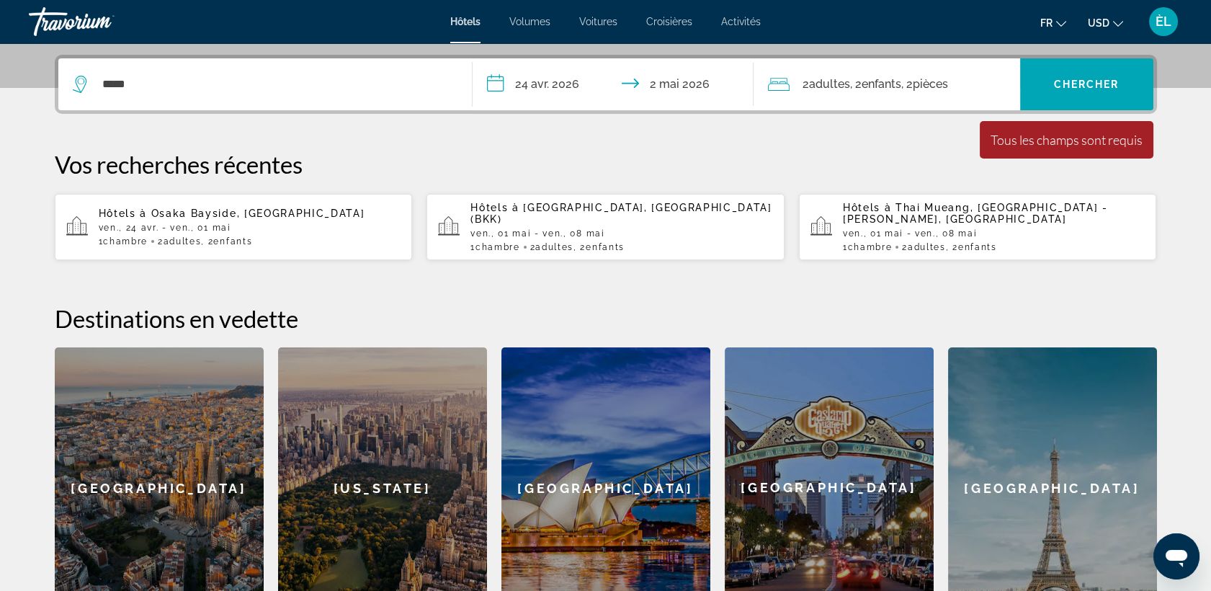
scroll to position [352, 0]
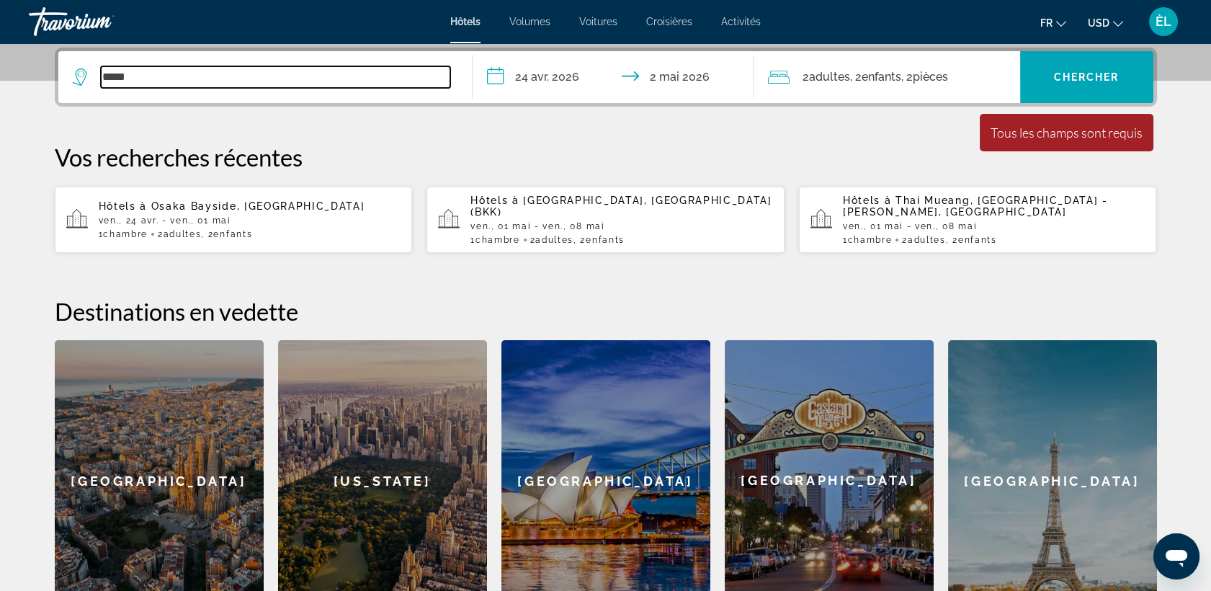
click at [197, 84] on input "*****" at bounding box center [275, 77] width 349 height 22
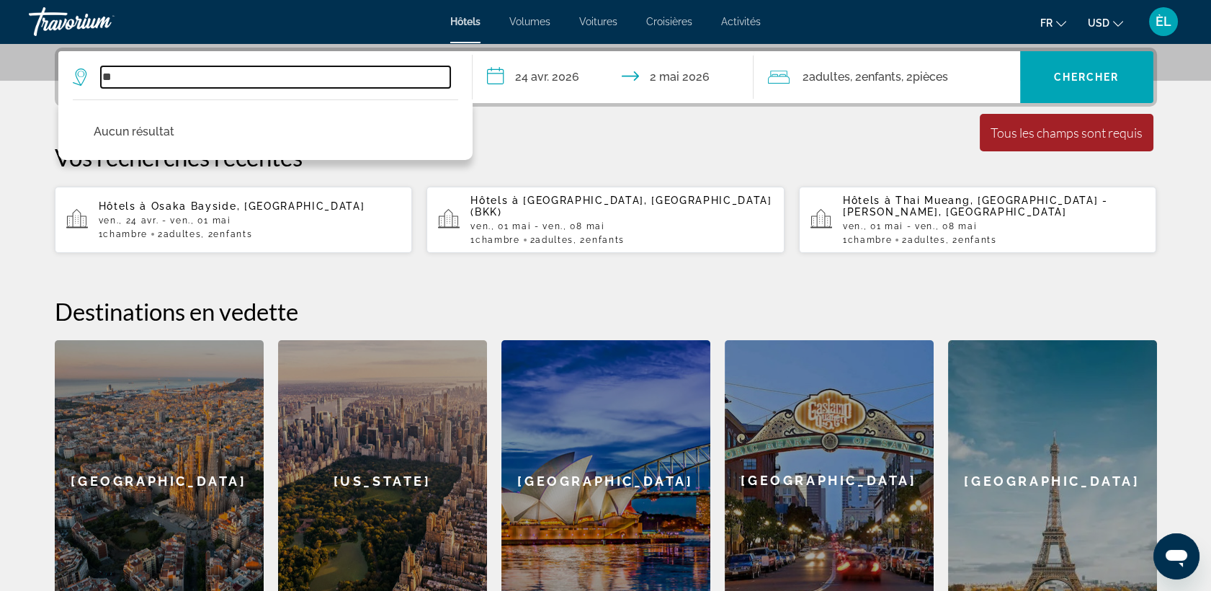
type input "*"
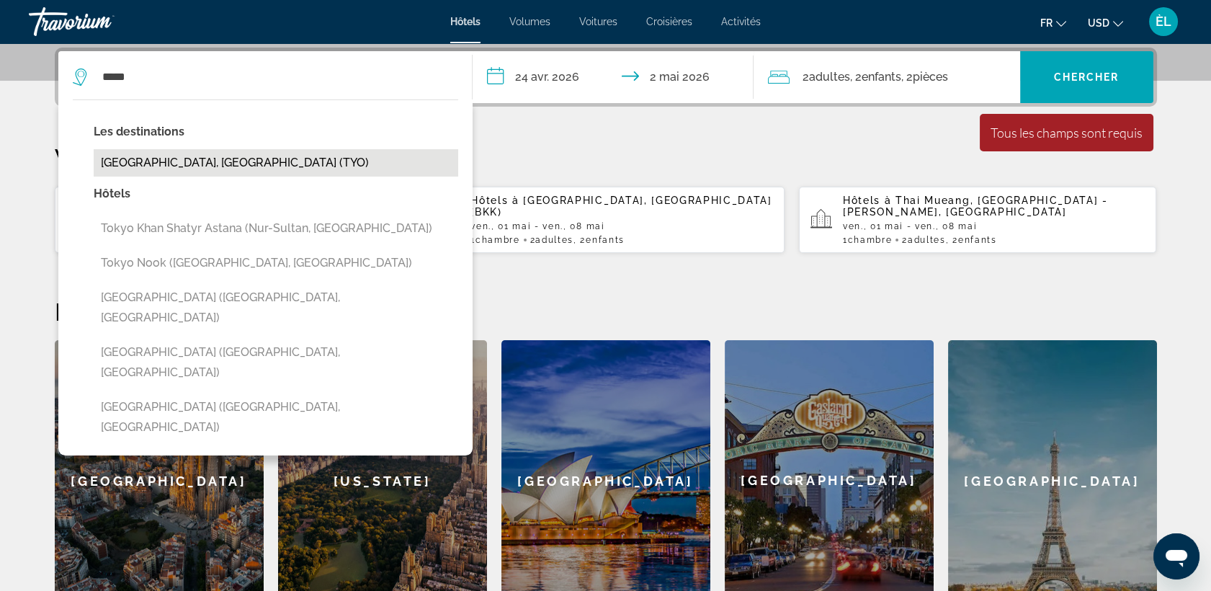
click at [174, 159] on button "[GEOGRAPHIC_DATA], [GEOGRAPHIC_DATA] (TYO)" at bounding box center [276, 162] width 365 height 27
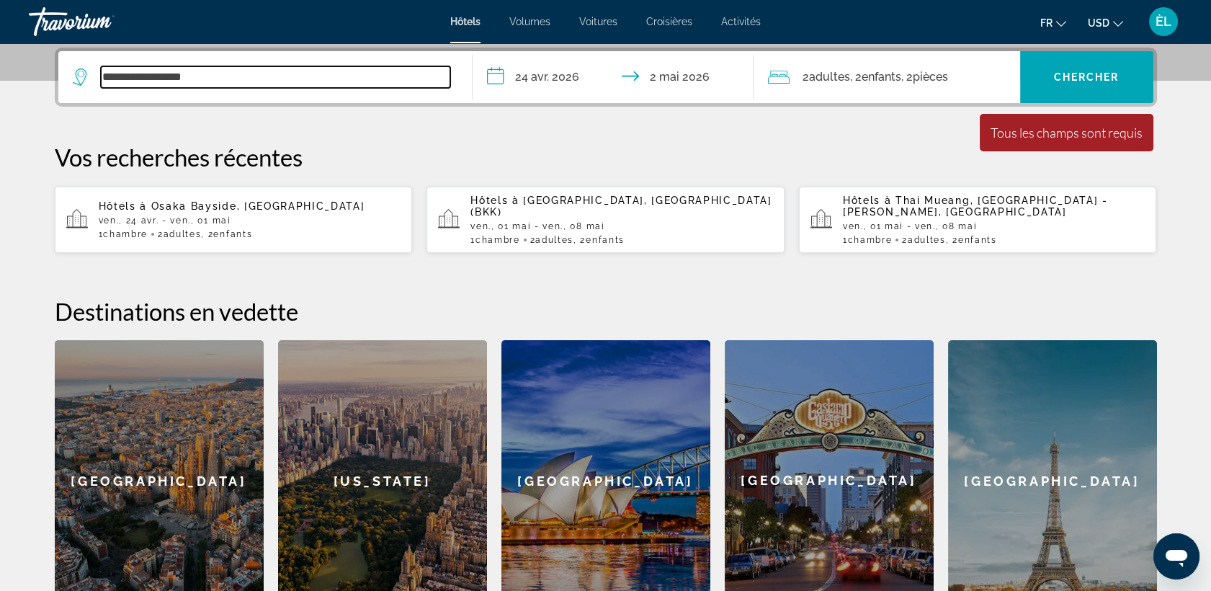
click at [138, 73] on input "**********" at bounding box center [275, 77] width 349 height 22
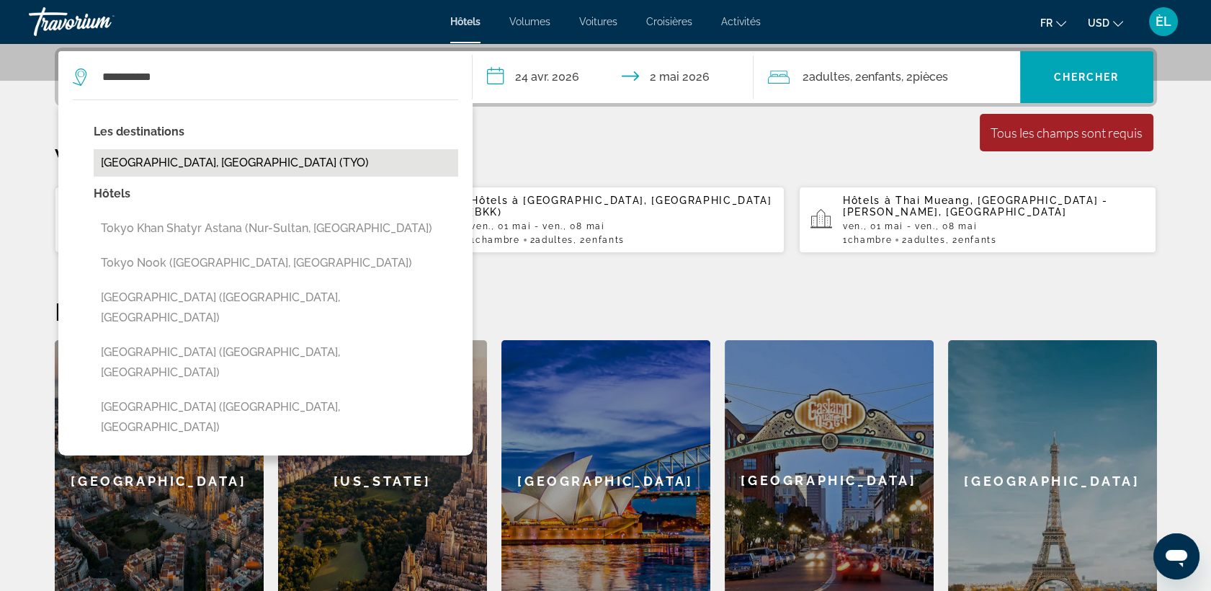
click at [210, 170] on button "[GEOGRAPHIC_DATA], [GEOGRAPHIC_DATA] (TYO)" at bounding box center [276, 162] width 365 height 27
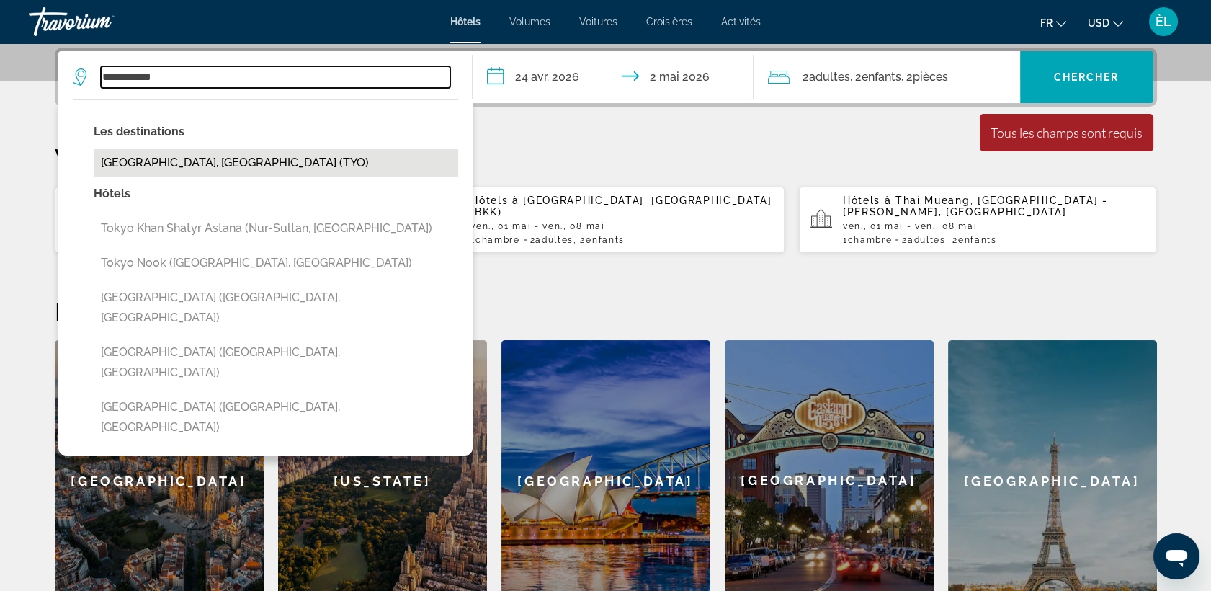
type input "**********"
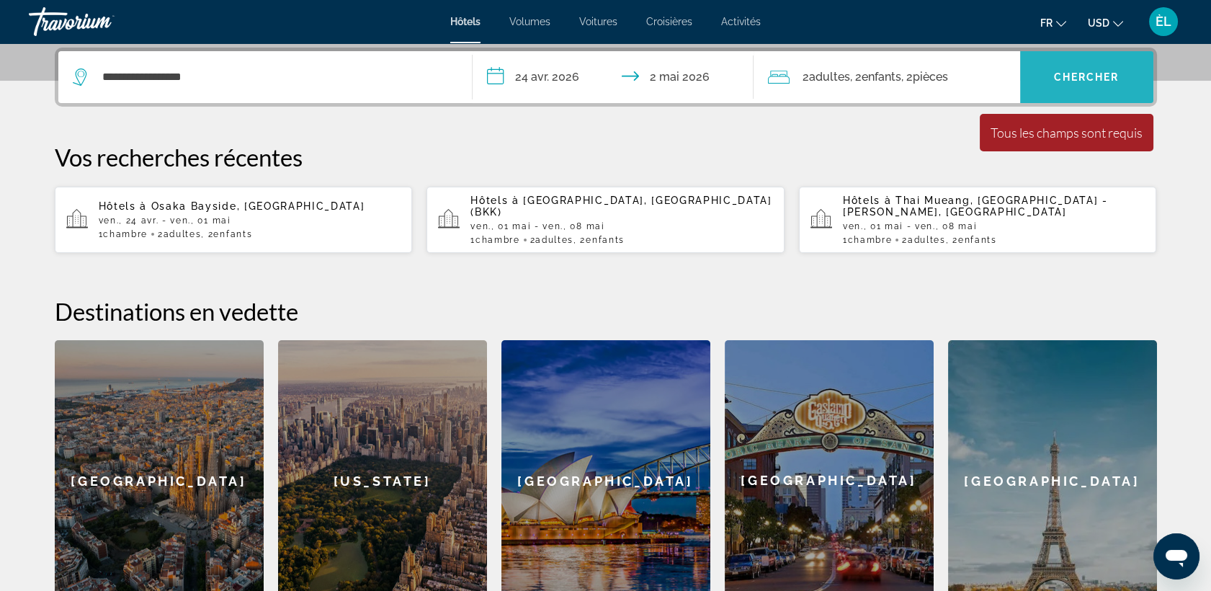
click at [1082, 68] on span "Widget de recherche" at bounding box center [1086, 77] width 133 height 35
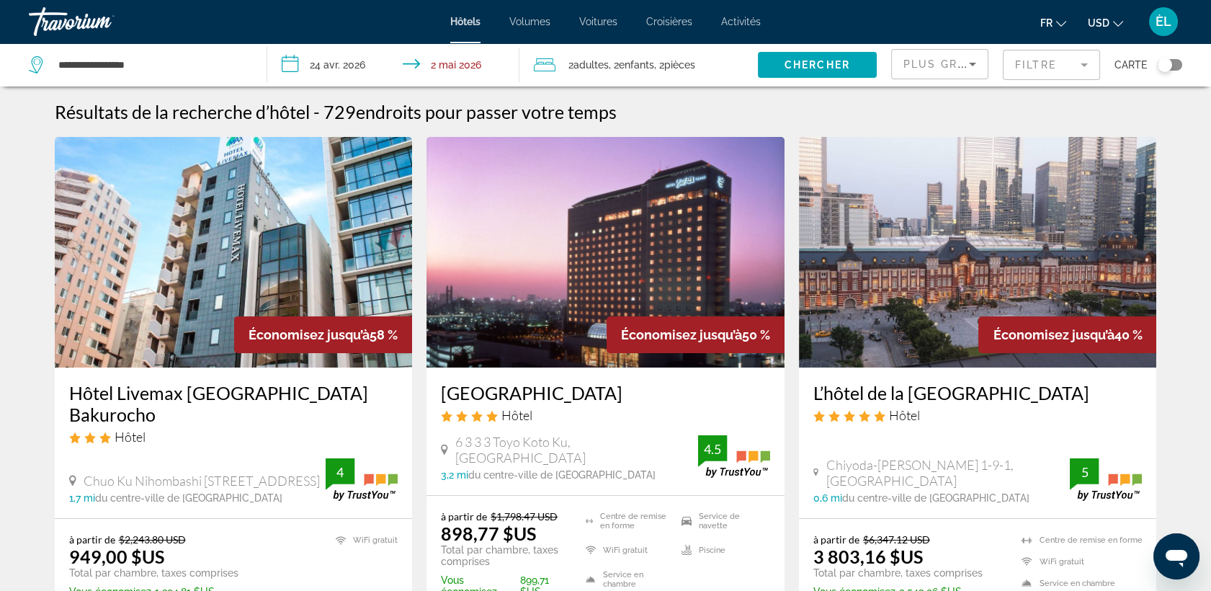
click at [1045, 71] on mat-form-field "Filtre" at bounding box center [1051, 65] width 97 height 30
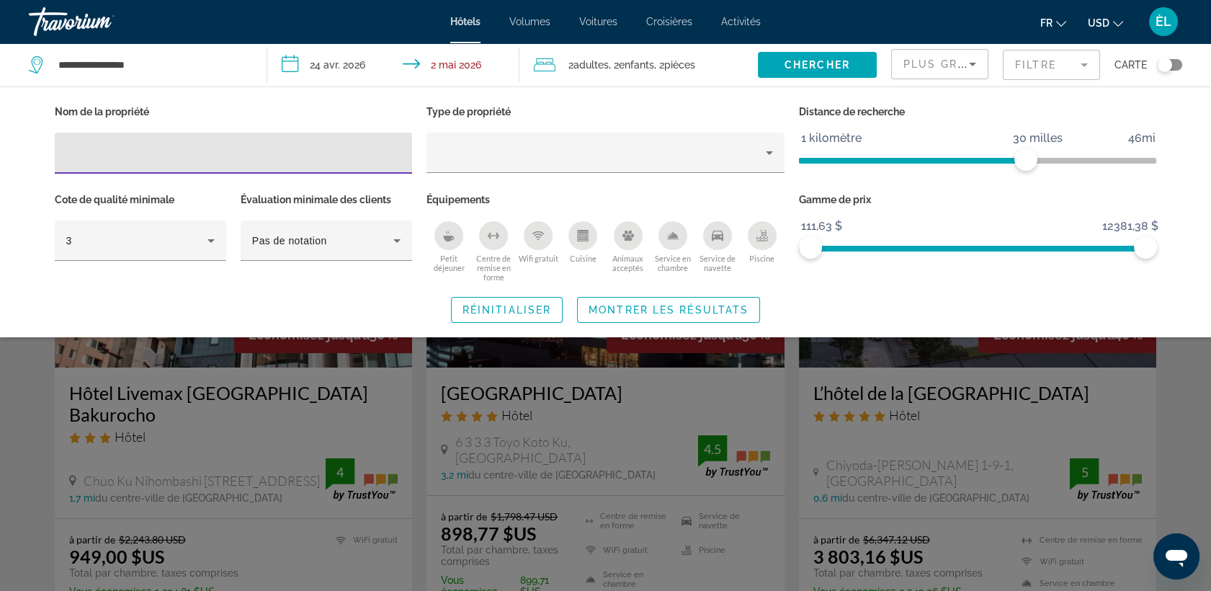
click at [261, 149] on input "Filtres d’hôtel" at bounding box center [233, 153] width 335 height 17
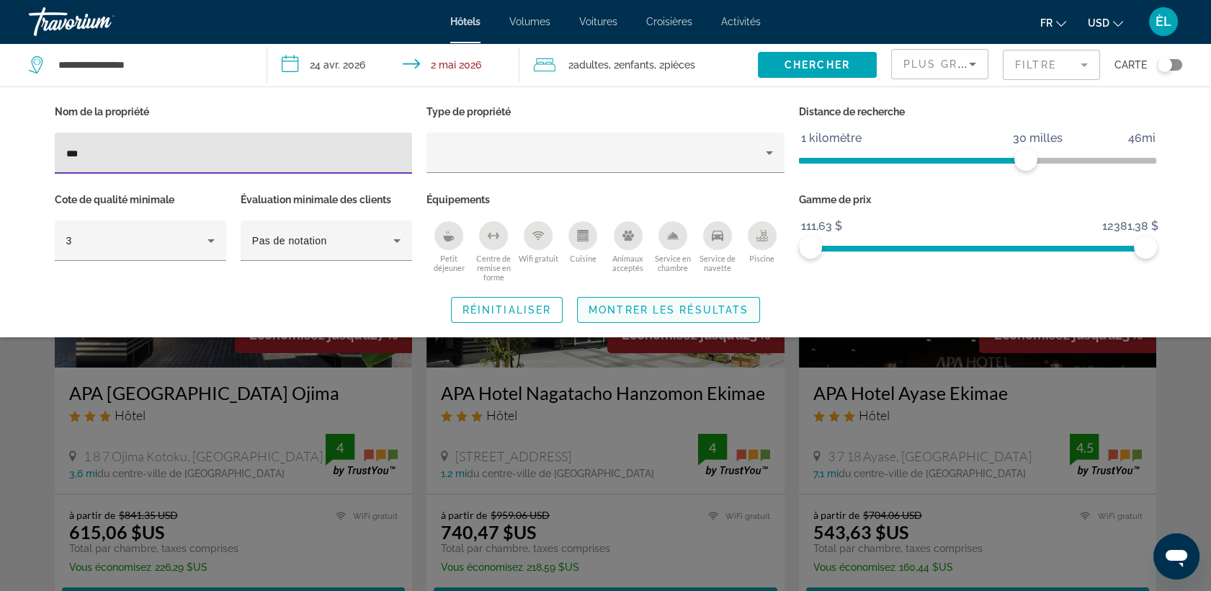
type input "***"
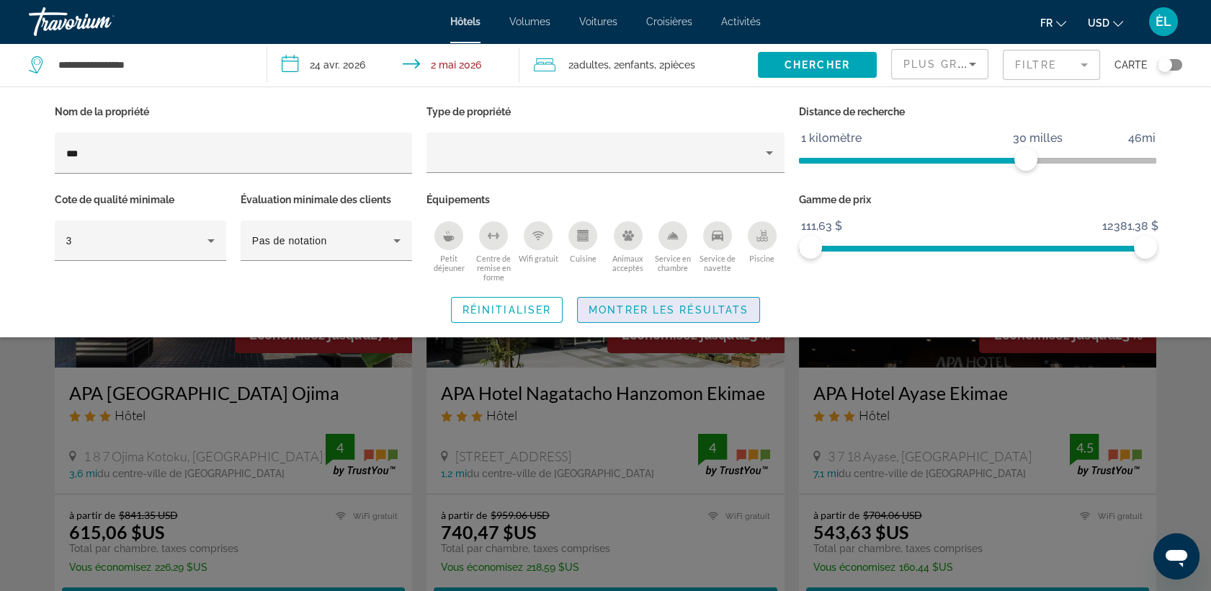
click at [643, 314] on span "Widget de recherche" at bounding box center [669, 310] width 182 height 35
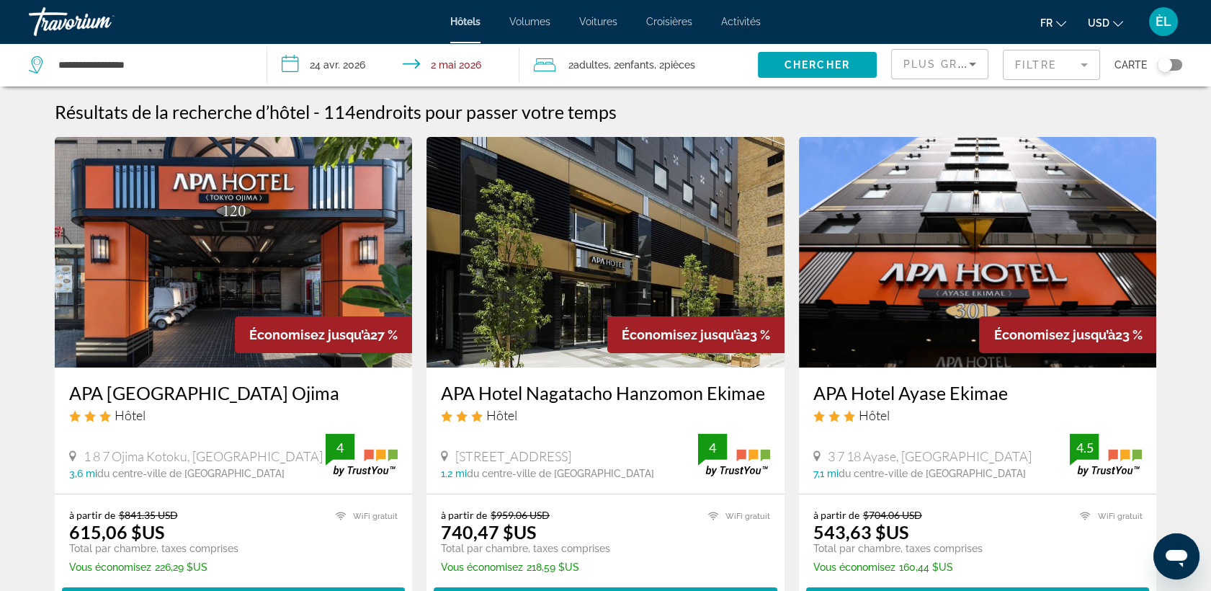
click at [1107, 20] on span "USD" at bounding box center [1099, 23] width 22 height 12
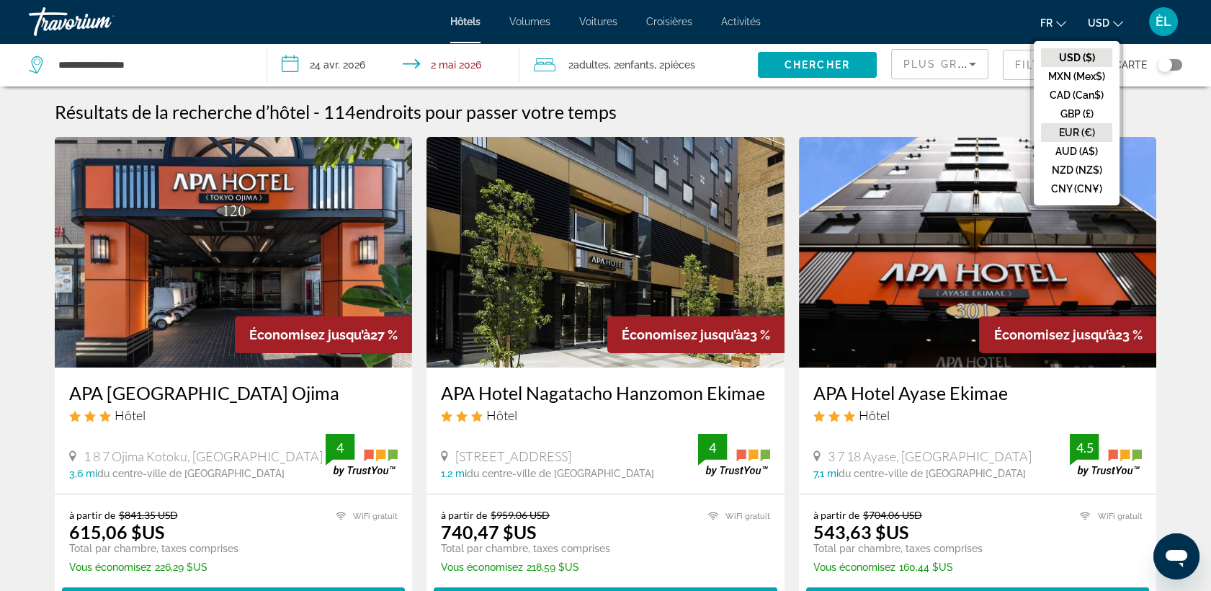
click at [1072, 123] on button "EUR (€)" at bounding box center [1076, 132] width 71 height 19
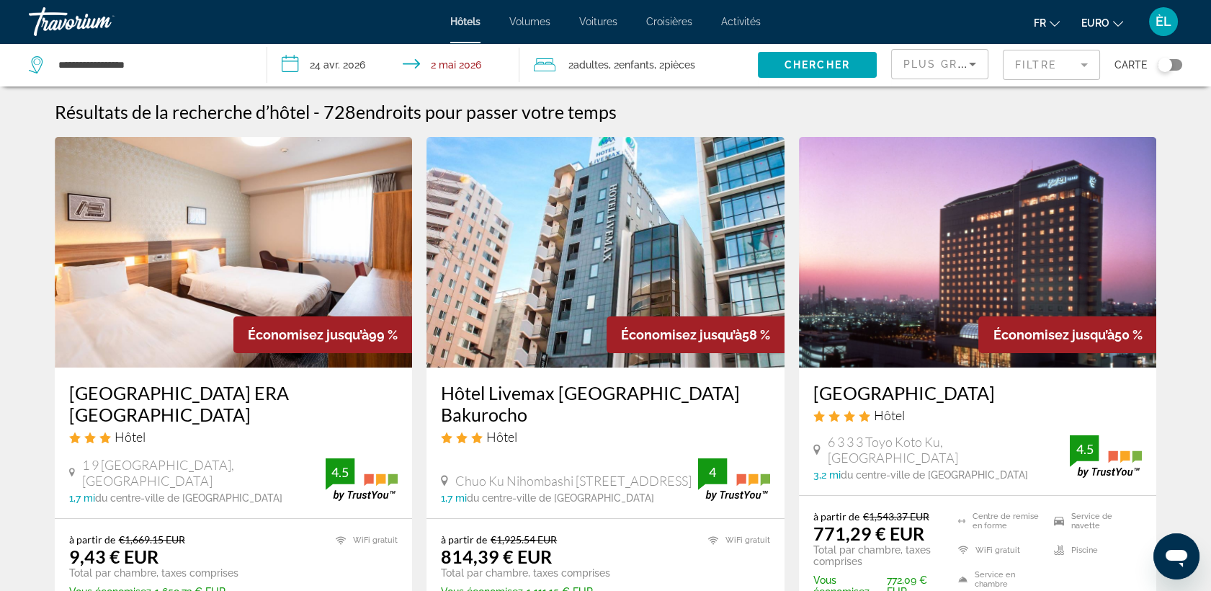
click at [1022, 69] on mat-form-field "Filtre" at bounding box center [1051, 65] width 97 height 30
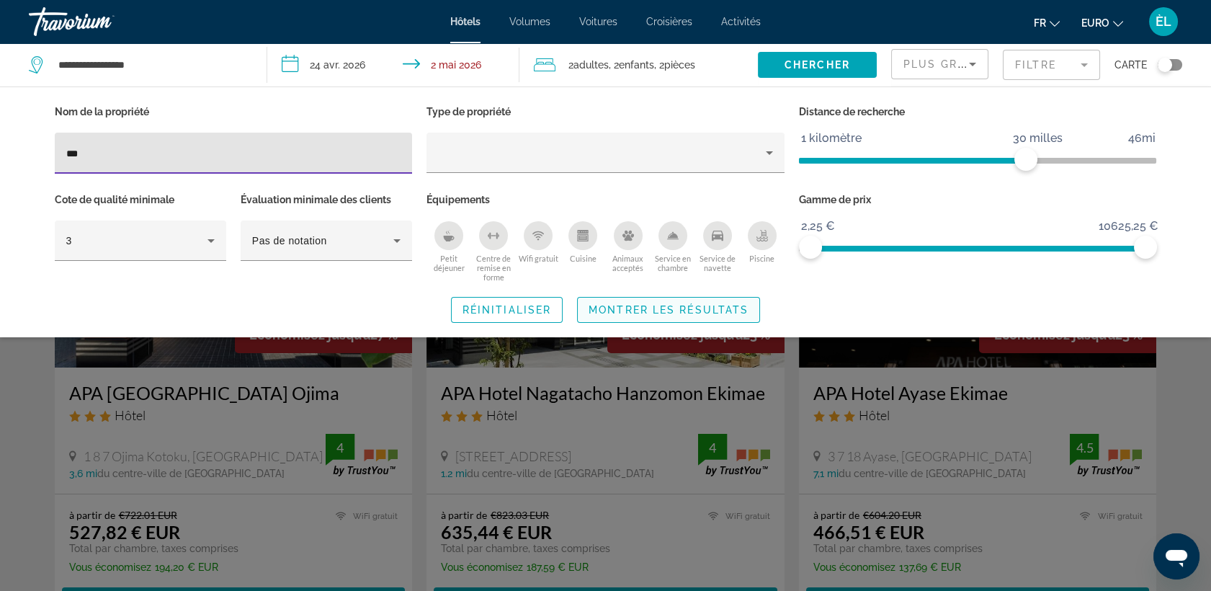
type input "***"
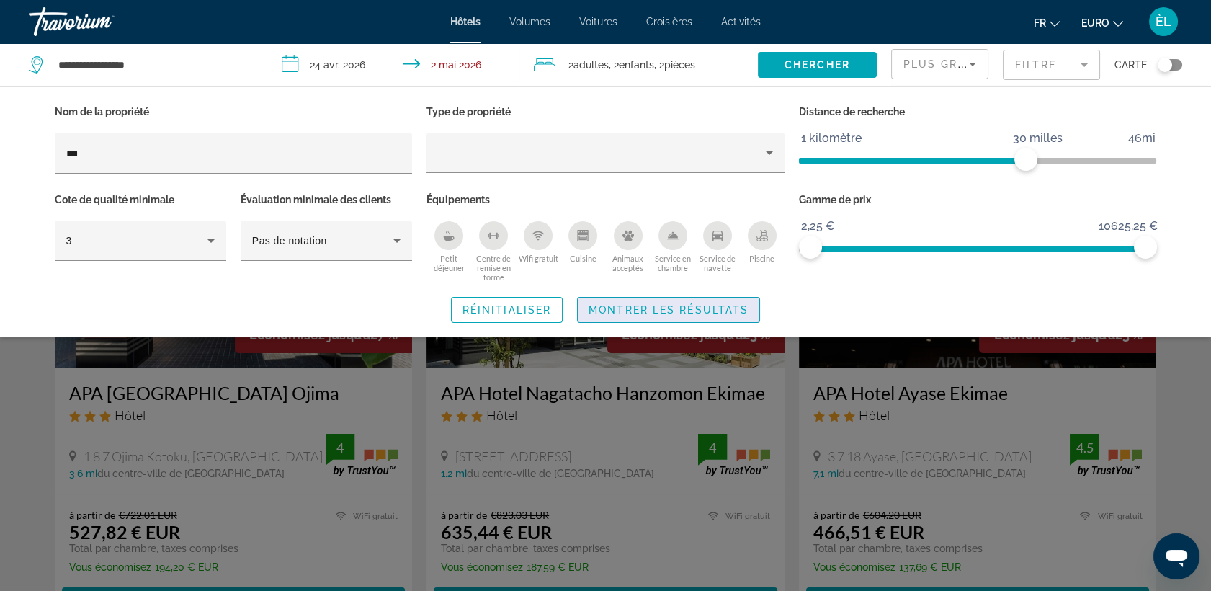
click at [680, 314] on span "Montrer les résultats" at bounding box center [669, 310] width 160 height 12
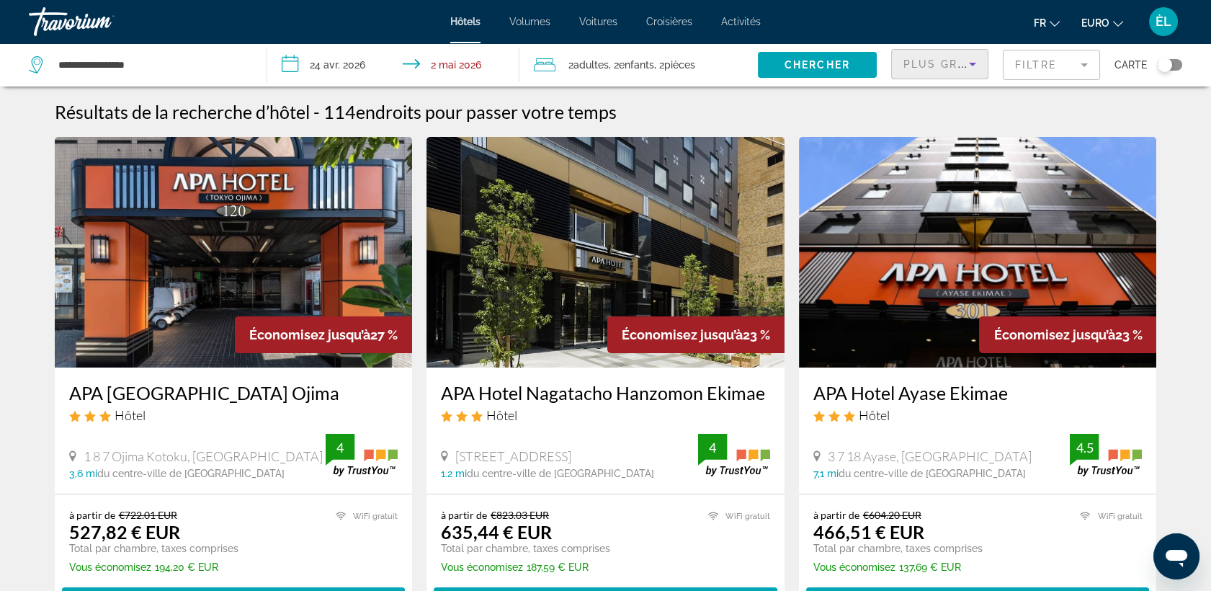
click at [936, 71] on div "Plus grandes économies" at bounding box center [937, 63] width 66 height 17
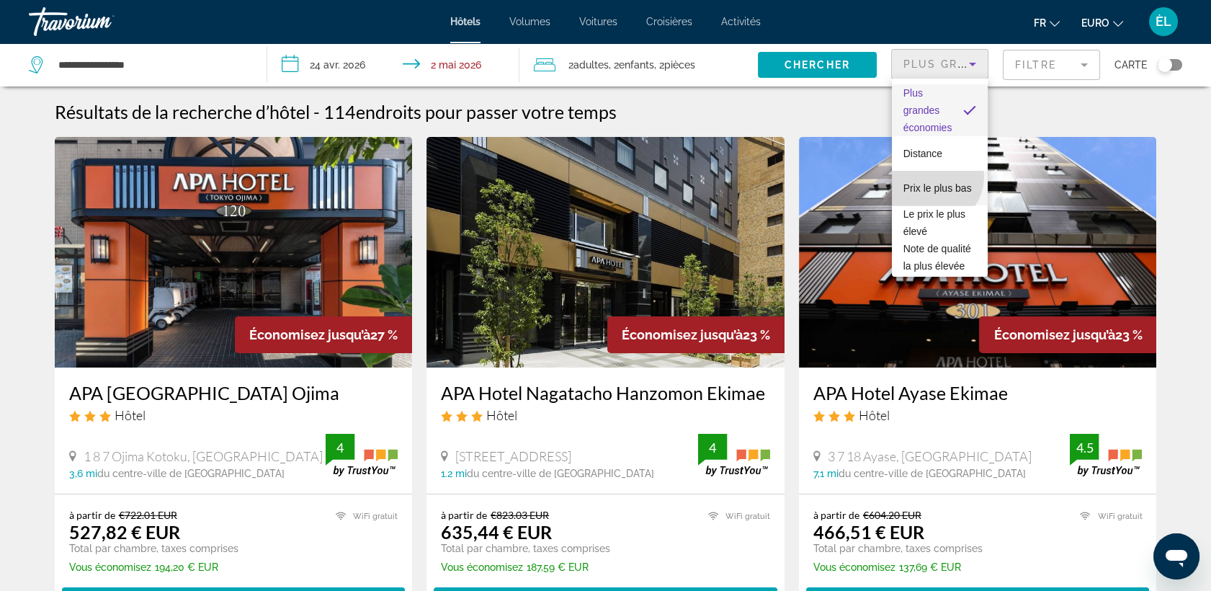
click at [932, 182] on span "Prix le plus bas" at bounding box center [938, 188] width 68 height 12
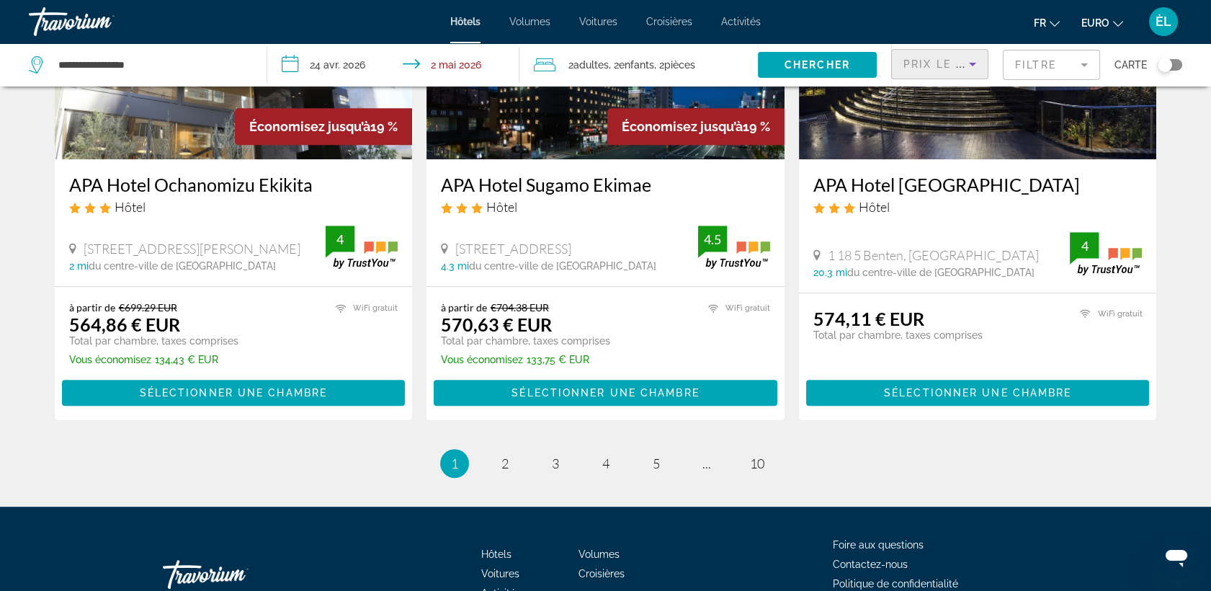
scroll to position [1811, 0]
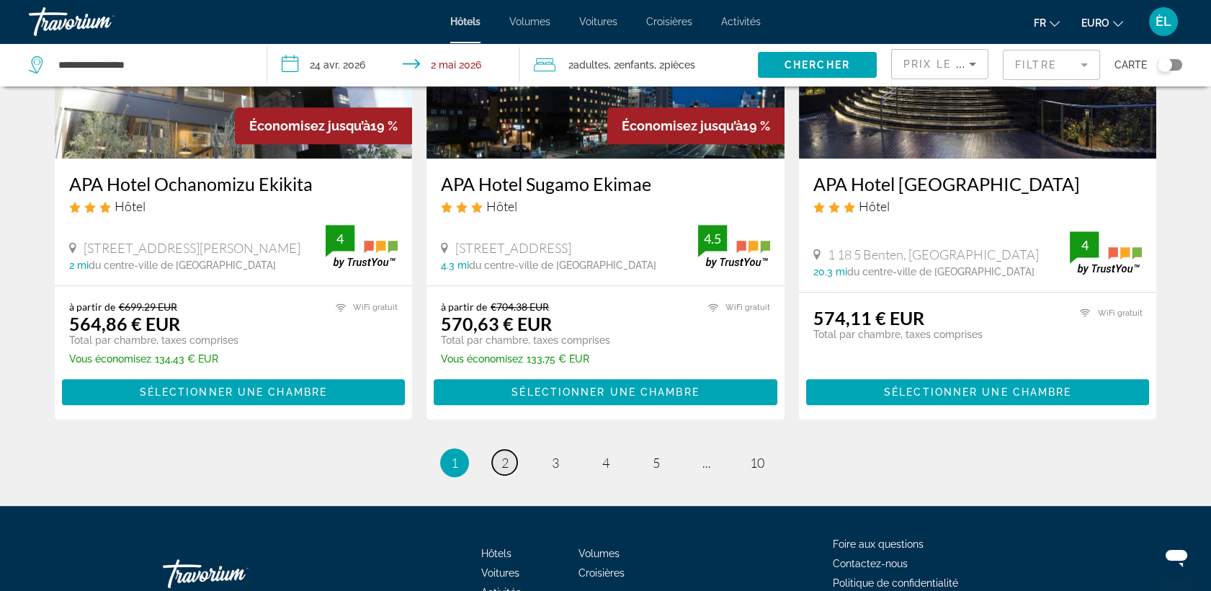
click at [499, 450] on link "page 2" at bounding box center [504, 462] width 25 height 25
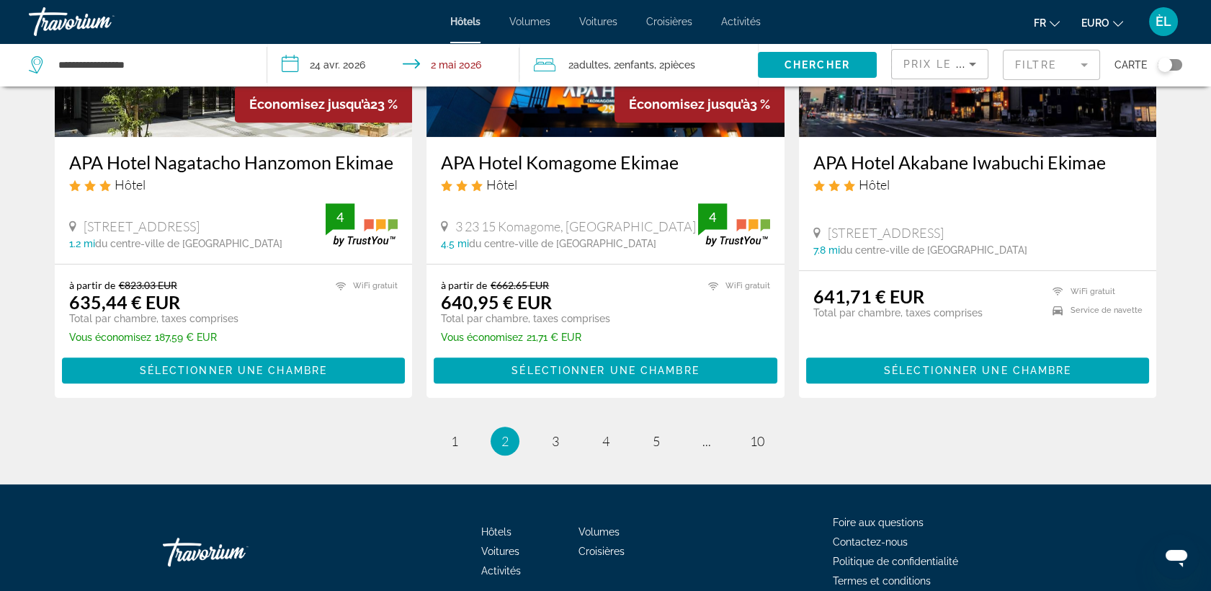
scroll to position [1902, 0]
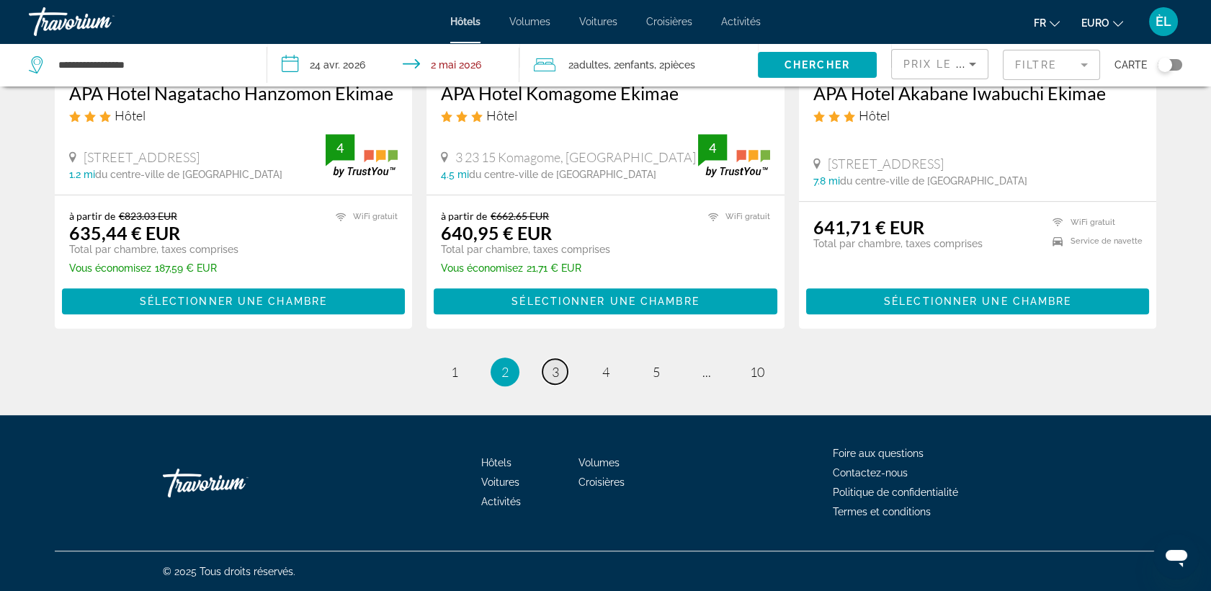
click at [558, 364] on span "3" at bounding box center [555, 372] width 7 height 16
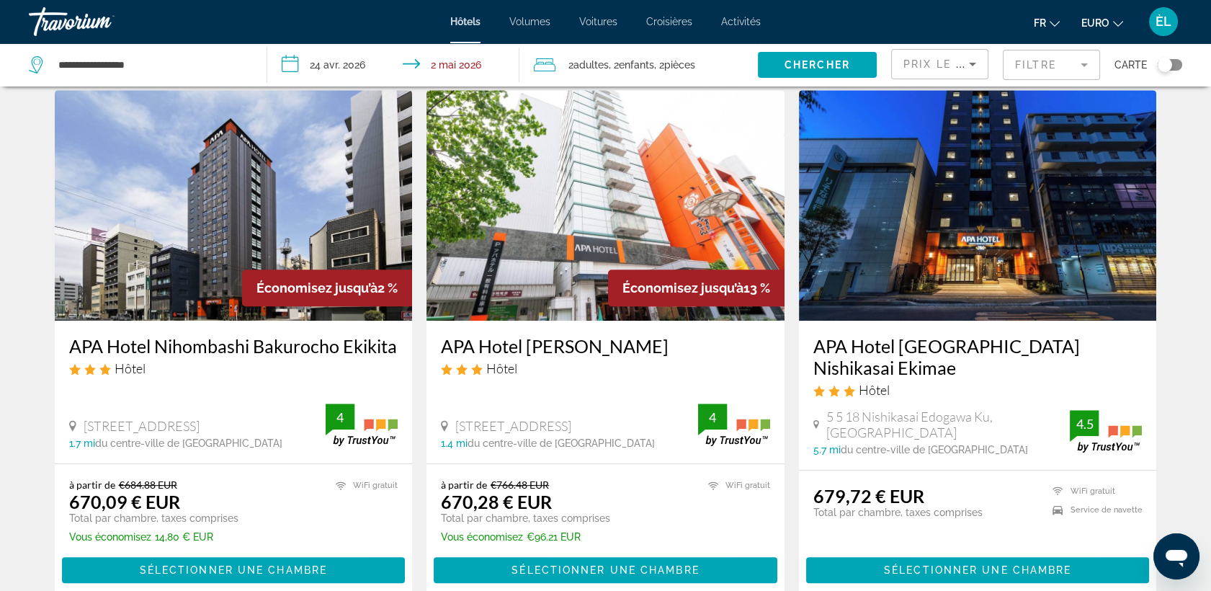
scroll to position [1632, 0]
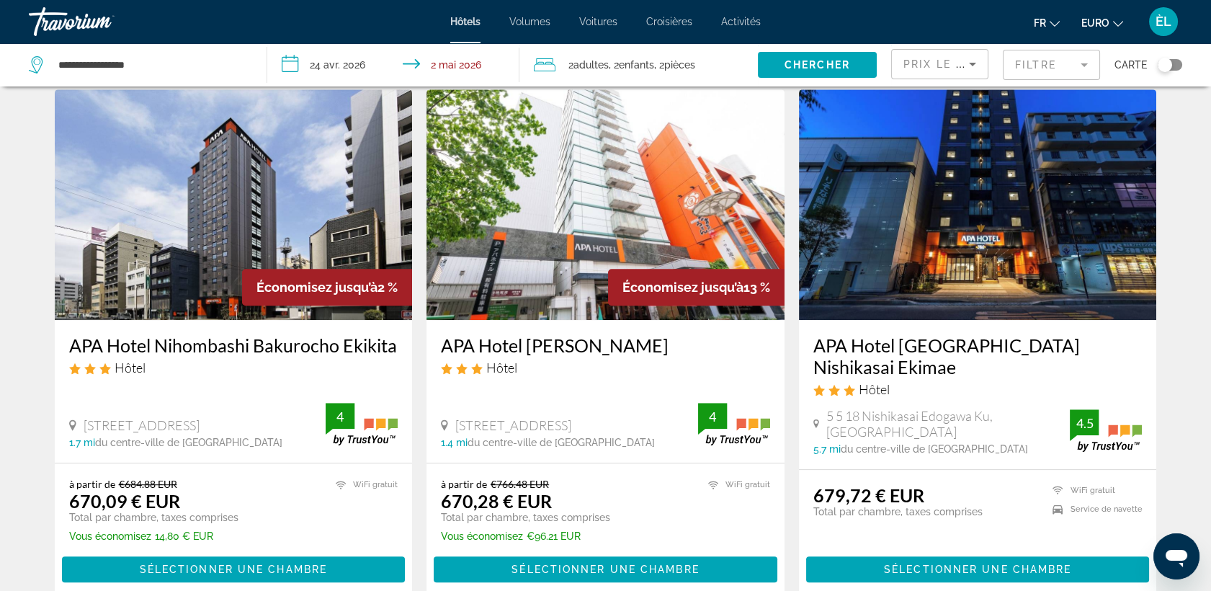
click at [1027, 67] on mat-form-field "Filtre" at bounding box center [1051, 65] width 97 height 30
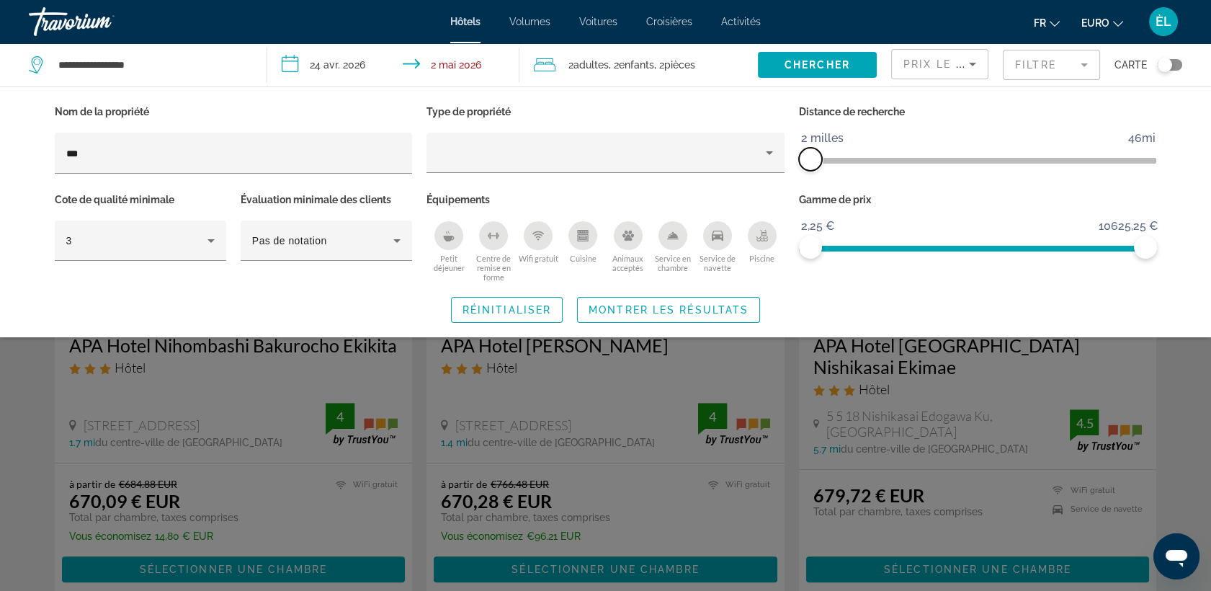
drag, startPoint x: 1028, startPoint y: 160, endPoint x: 809, endPoint y: 171, distance: 219.3
click at [809, 171] on div "Distance de recherche 1 kilomètre 46mi 2 milles" at bounding box center [978, 146] width 373 height 88
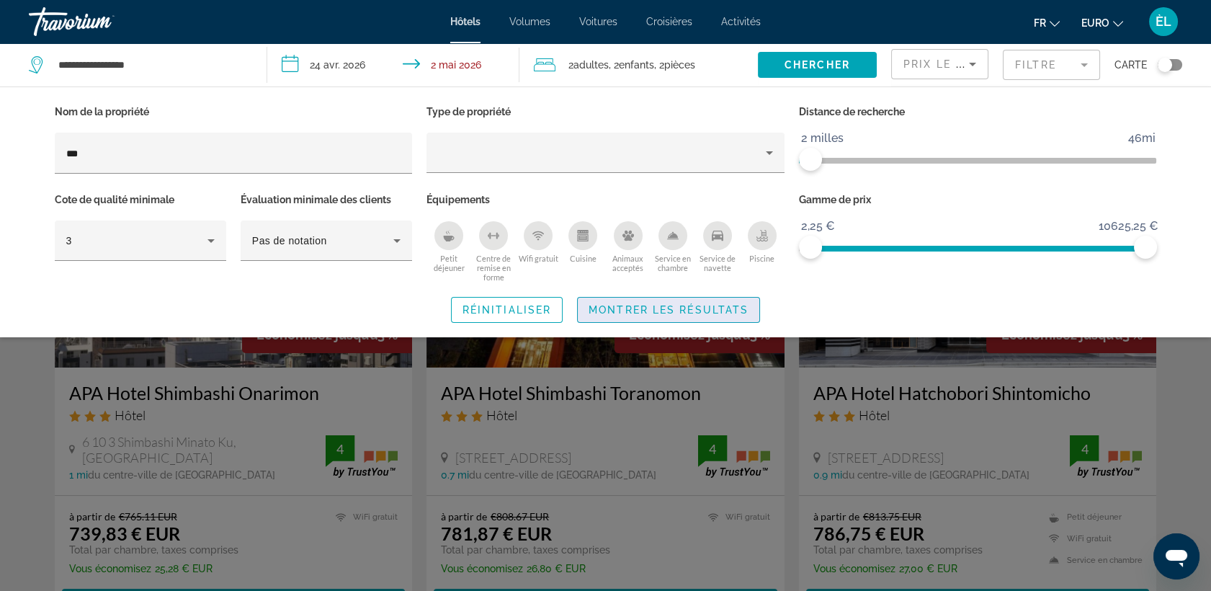
click at [591, 310] on span "Montrer les résultats" at bounding box center [669, 310] width 160 height 12
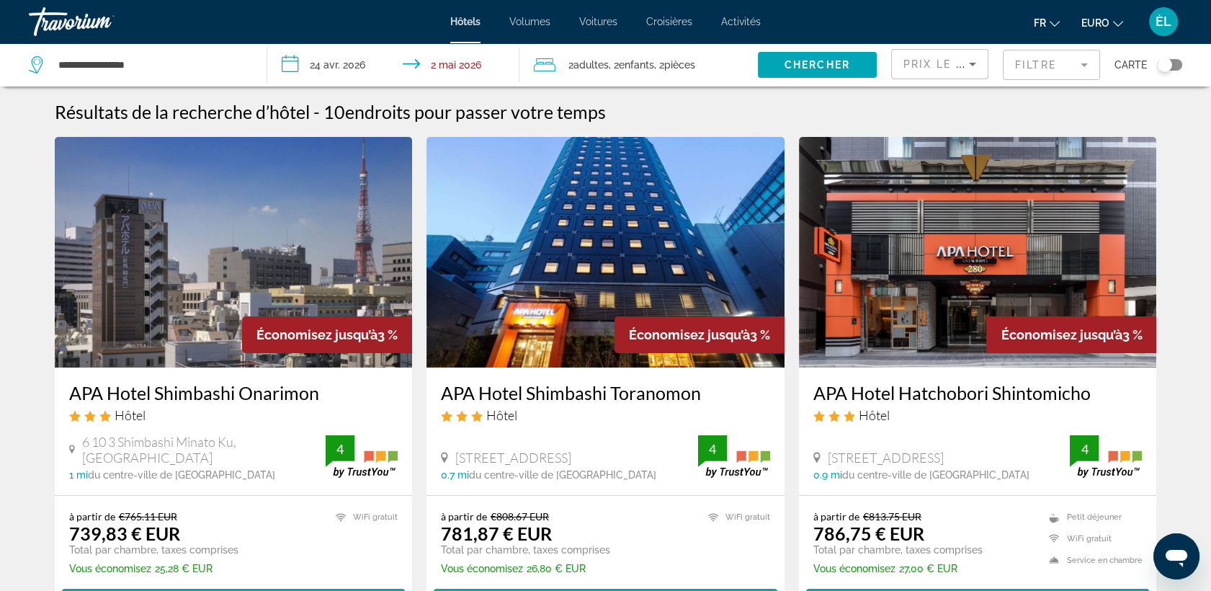
click at [420, 470] on app-hotels-search-item "Économisez jusqu’à 3 % APA Hotel Shimbashi Toranomon Hôtel 2 6 9 Nishishinbashi…" at bounding box center [605, 383] width 373 height 492
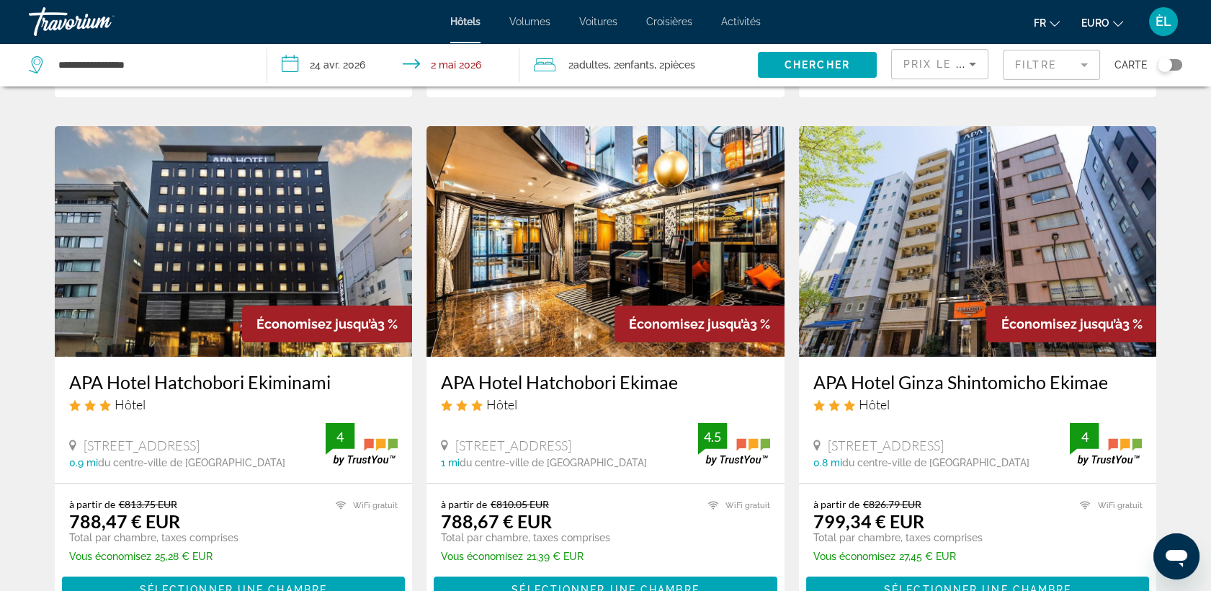
scroll to position [537, 0]
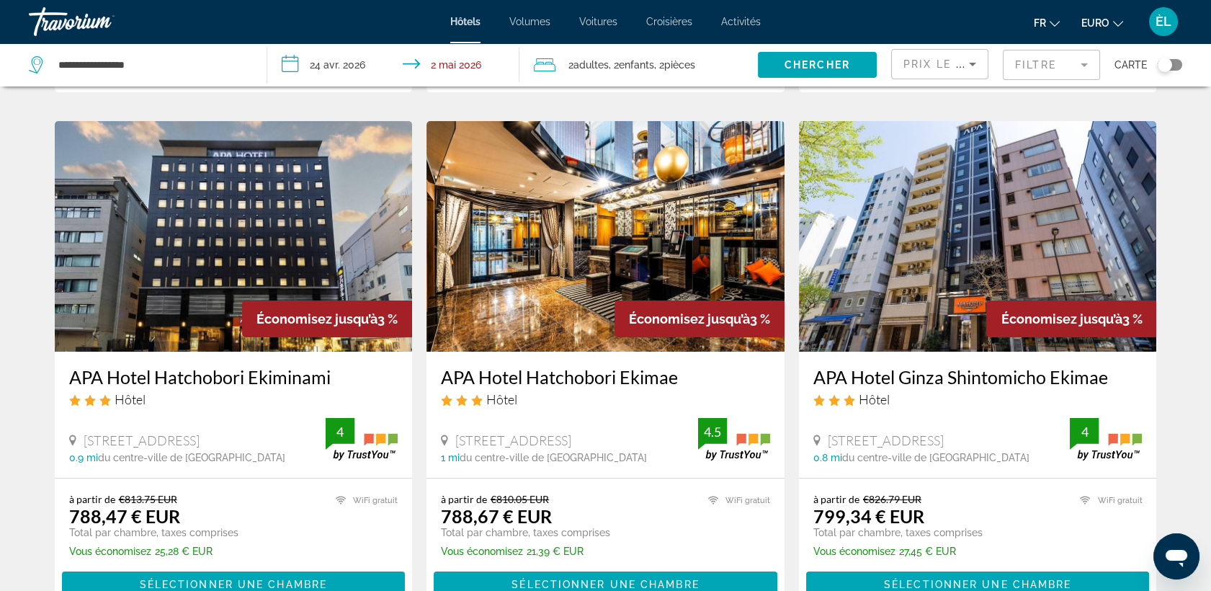
click at [581, 293] on img "Contenu principal" at bounding box center [606, 236] width 358 height 231
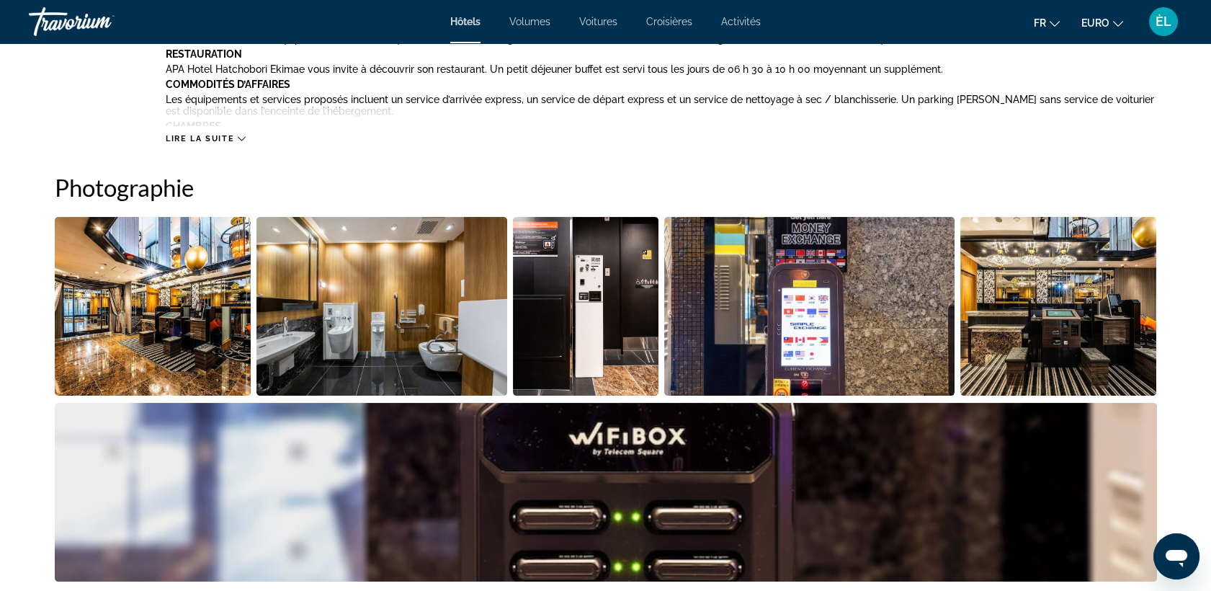
scroll to position [657, 0]
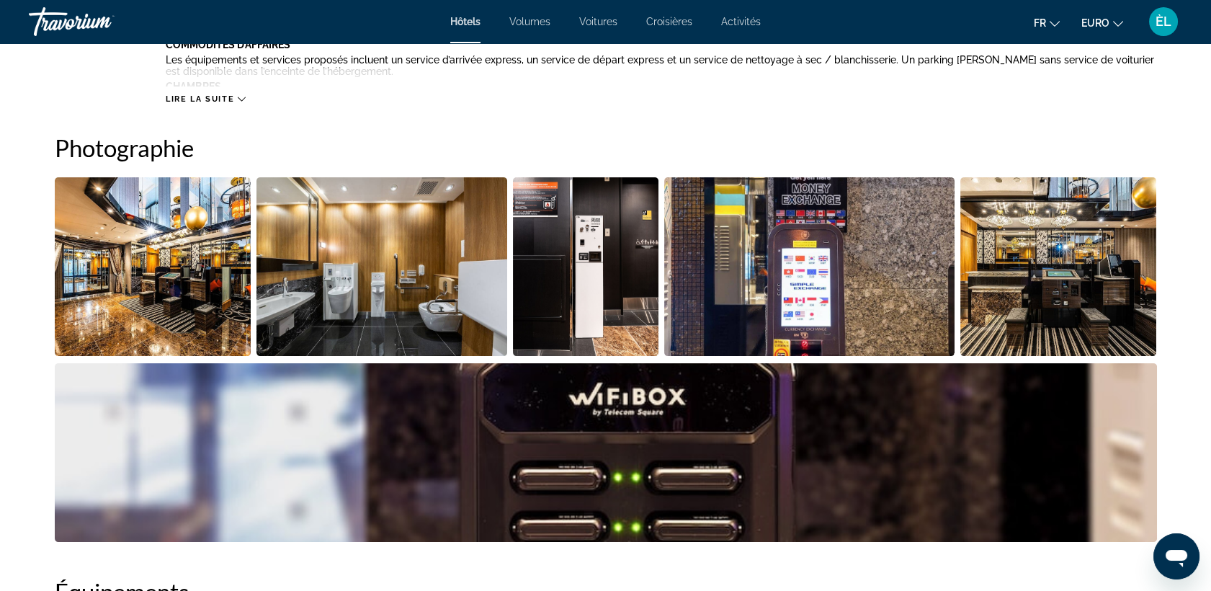
click at [144, 269] on img "Ouvrir le curseur d’image en plein écran" at bounding box center [153, 266] width 197 height 179
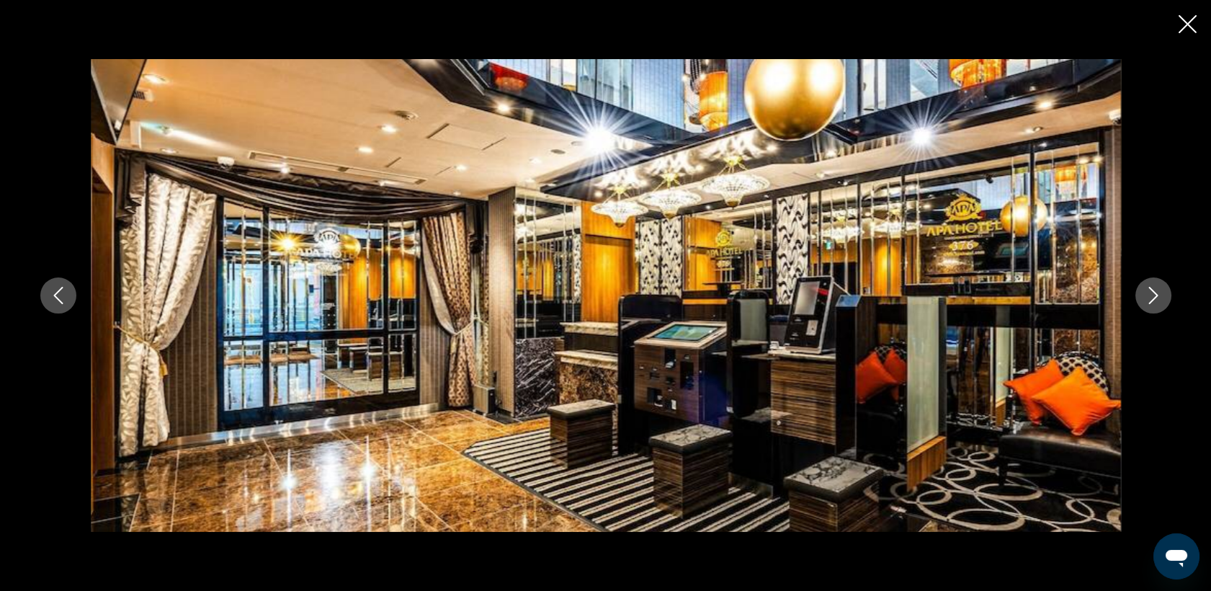
click at [1154, 296] on icon "Image suivante" at bounding box center [1153, 295] width 17 height 17
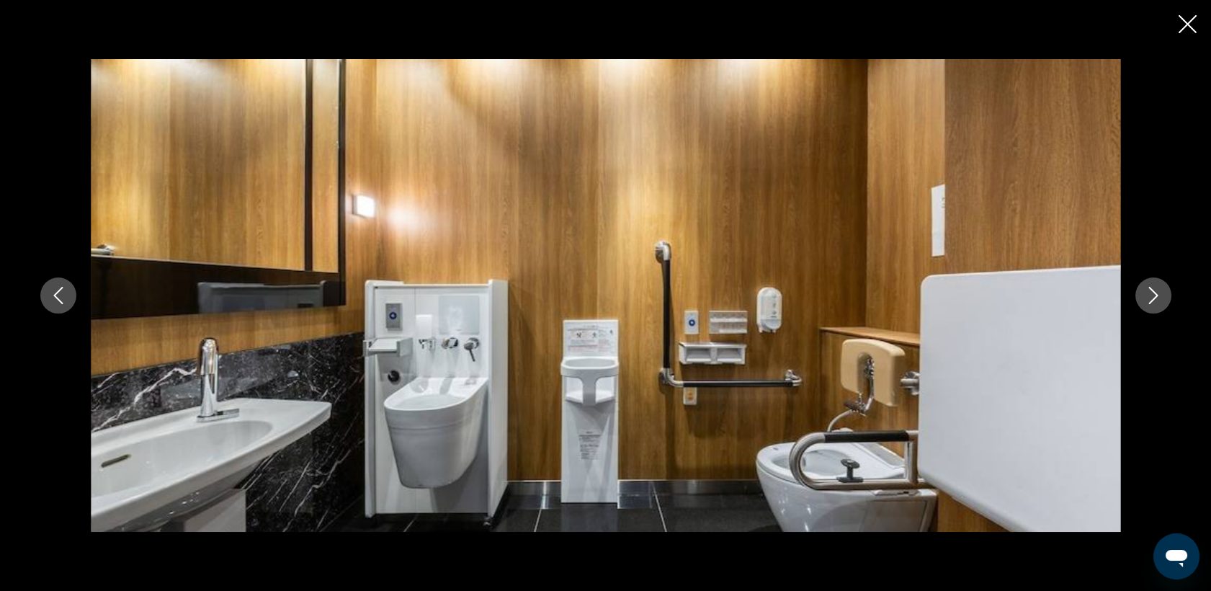
click at [1154, 296] on icon "Image suivante" at bounding box center [1153, 295] width 17 height 17
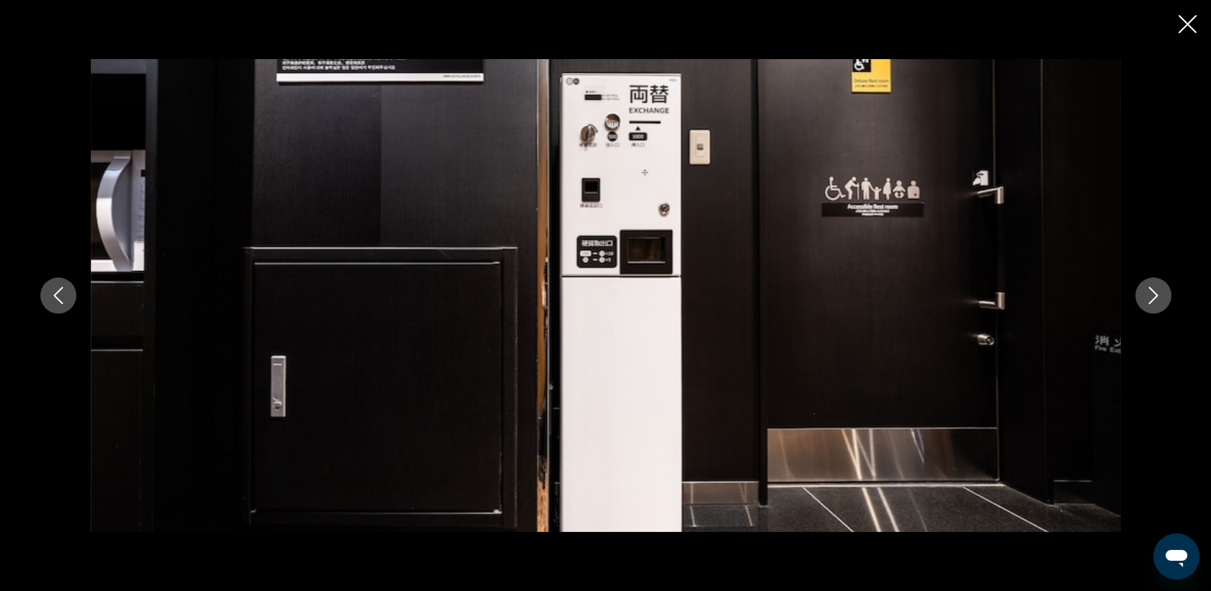
click at [1154, 296] on icon "Image suivante" at bounding box center [1153, 295] width 17 height 17
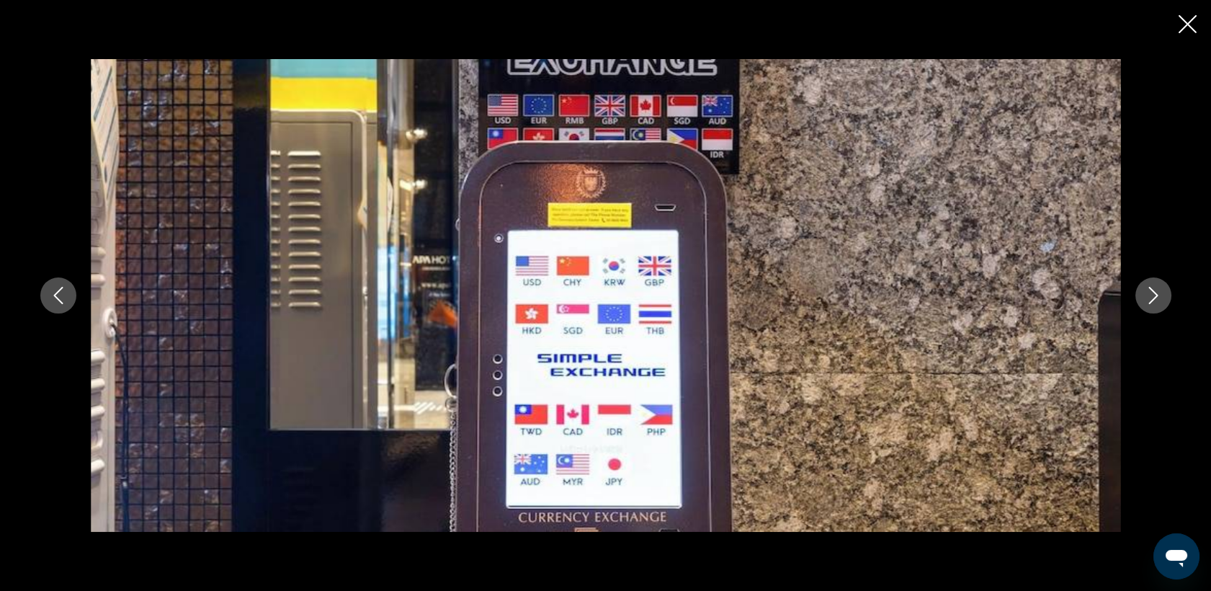
click at [1154, 296] on icon "Image suivante" at bounding box center [1153, 295] width 17 height 17
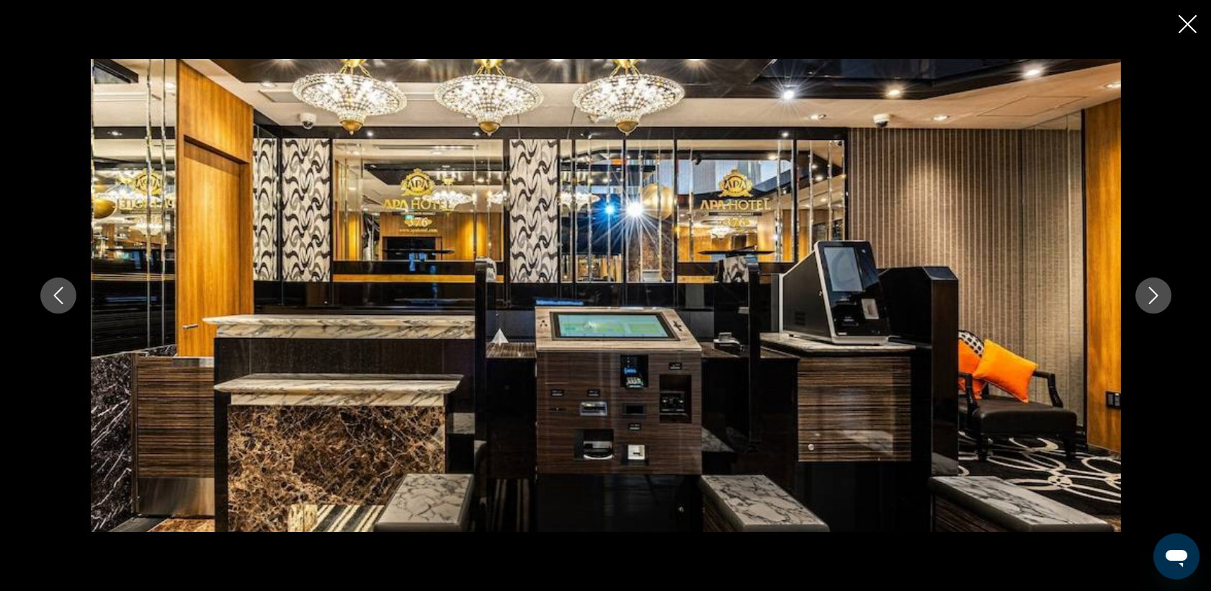
click at [1154, 296] on icon "Image suivante" at bounding box center [1153, 295] width 17 height 17
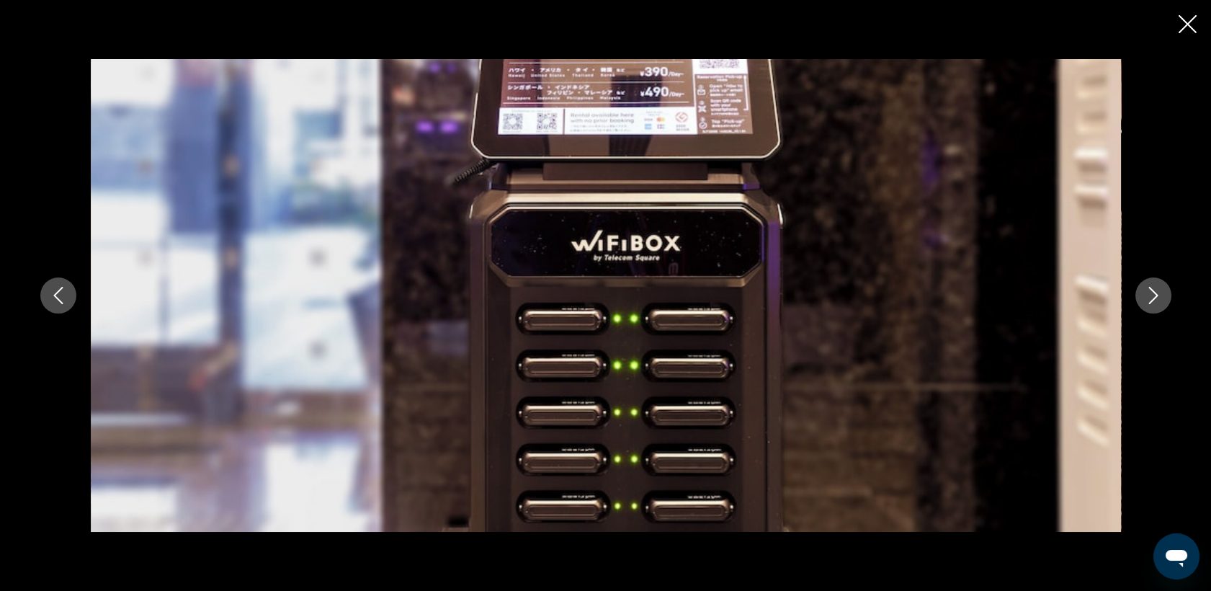
click at [1154, 296] on icon "Image suivante" at bounding box center [1153, 295] width 17 height 17
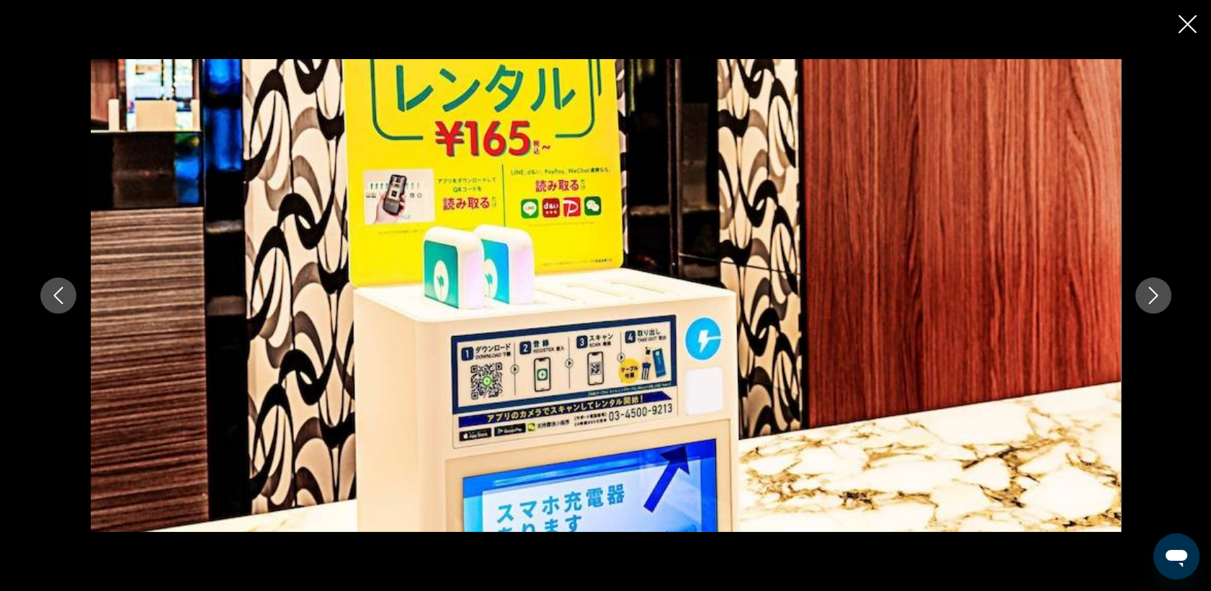
click at [1154, 296] on icon "Image suivante" at bounding box center [1153, 295] width 17 height 17
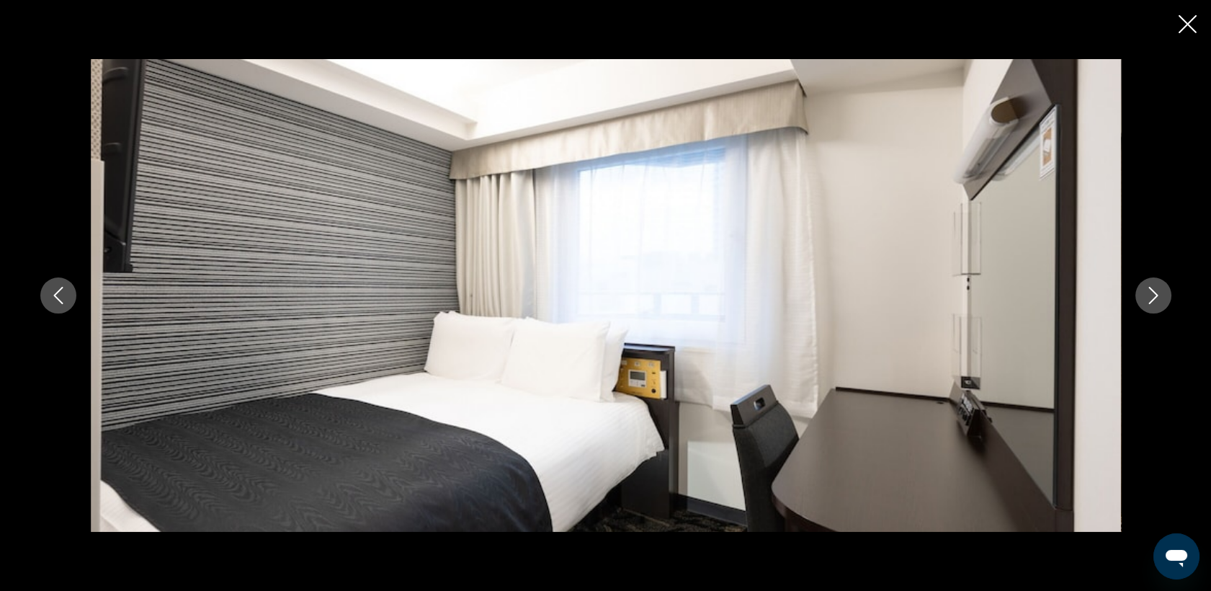
click at [1154, 296] on icon "Image suivante" at bounding box center [1153, 295] width 17 height 17
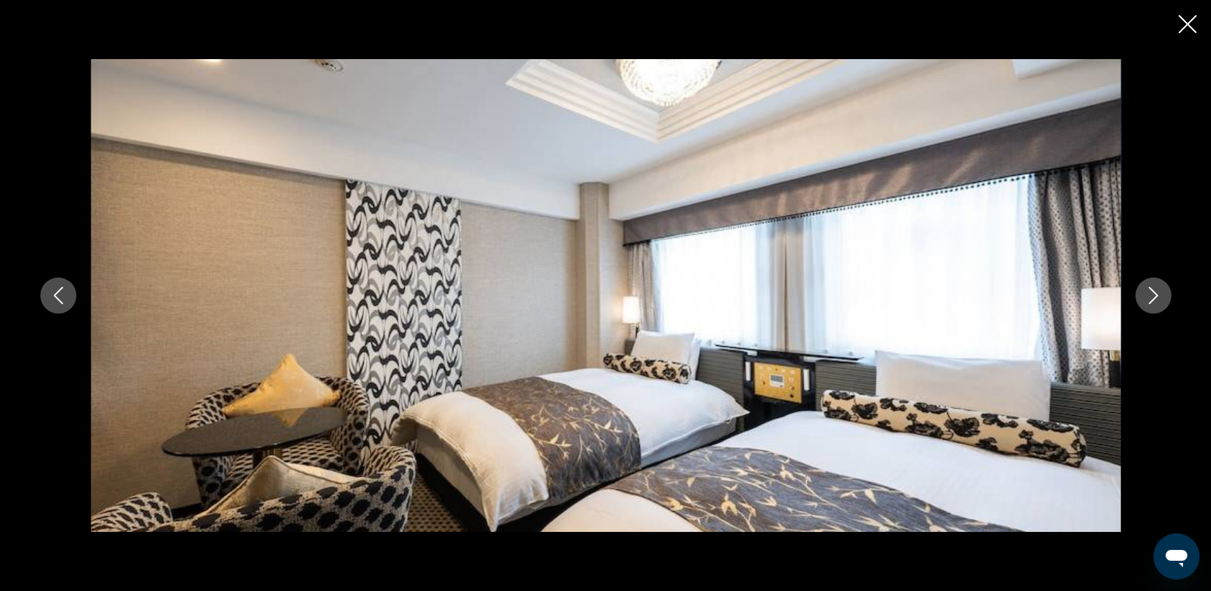
click at [1154, 296] on icon "Image suivante" at bounding box center [1153, 295] width 17 height 17
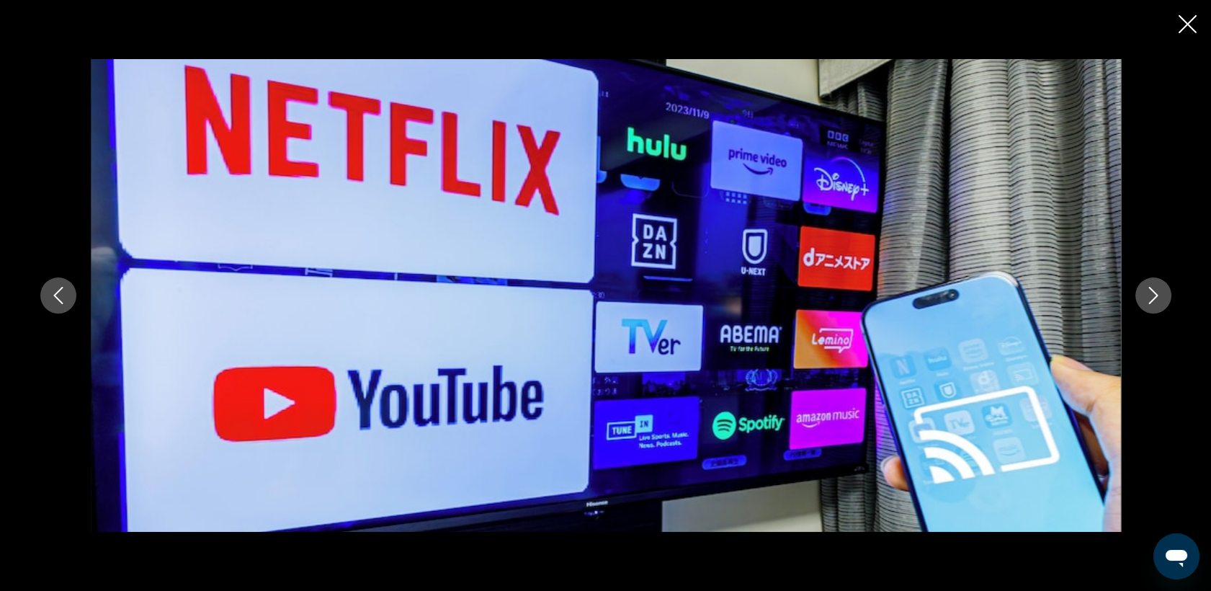
click at [1154, 296] on icon "Image suivante" at bounding box center [1153, 295] width 17 height 17
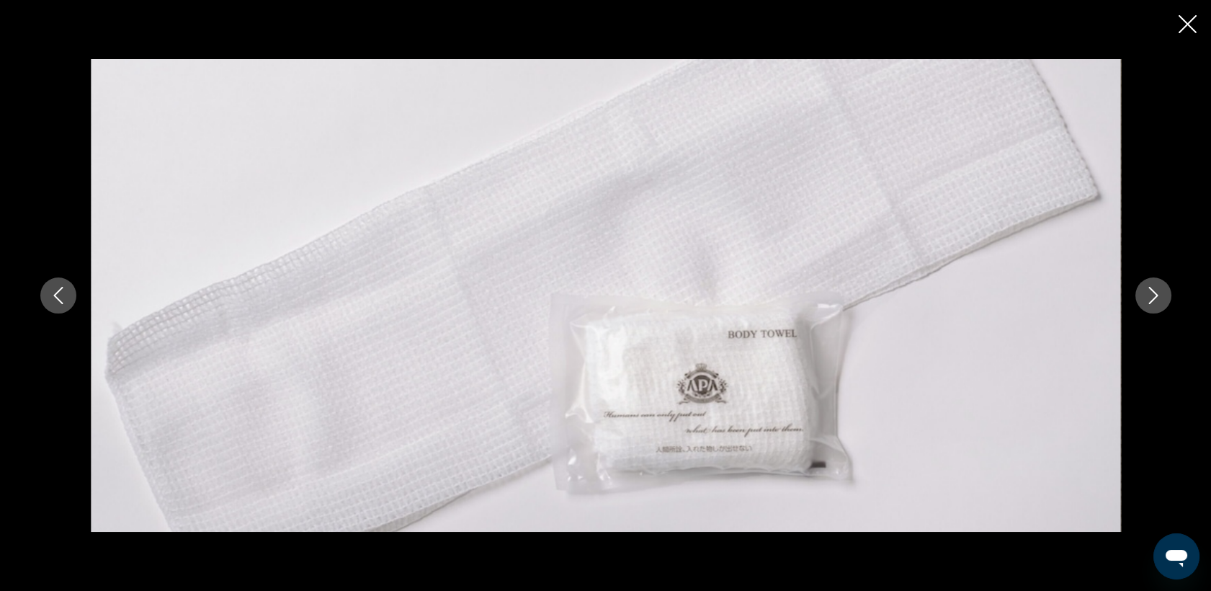
click at [1154, 296] on icon "Image suivante" at bounding box center [1153, 295] width 17 height 17
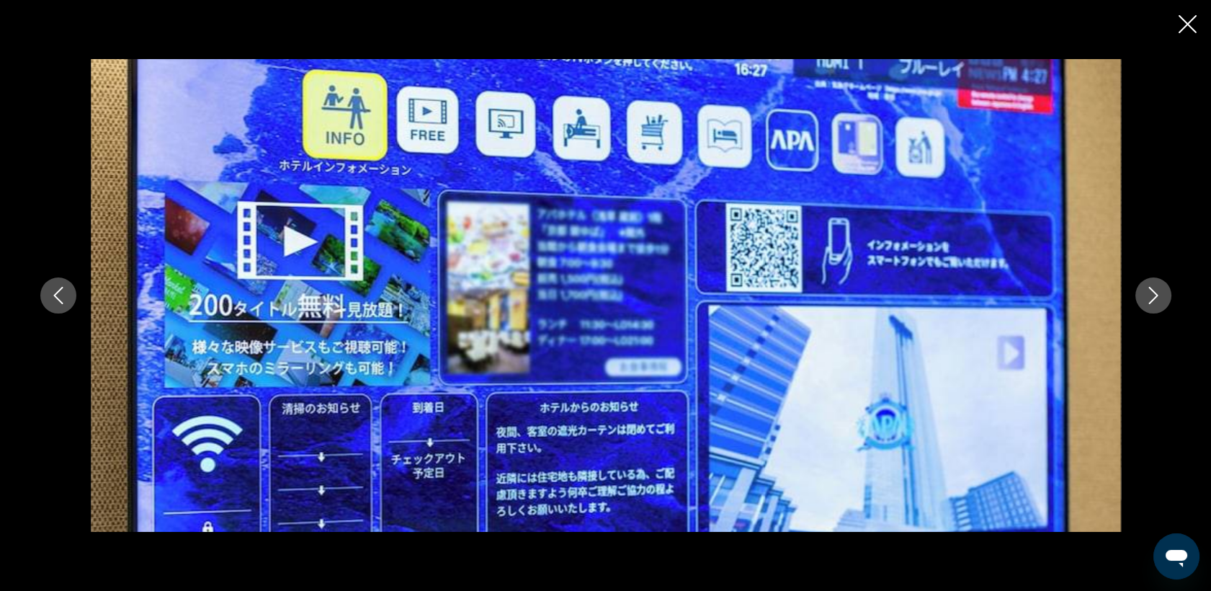
click at [1154, 296] on icon "Image suivante" at bounding box center [1153, 295] width 17 height 17
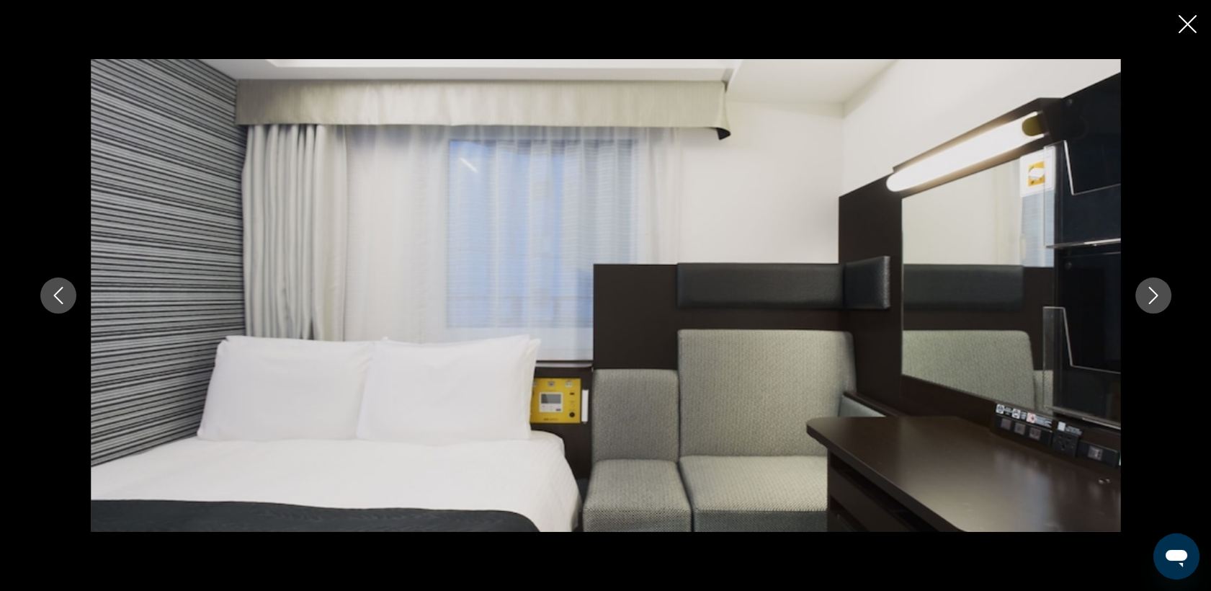
click at [1154, 296] on icon "Image suivante" at bounding box center [1153, 295] width 17 height 17
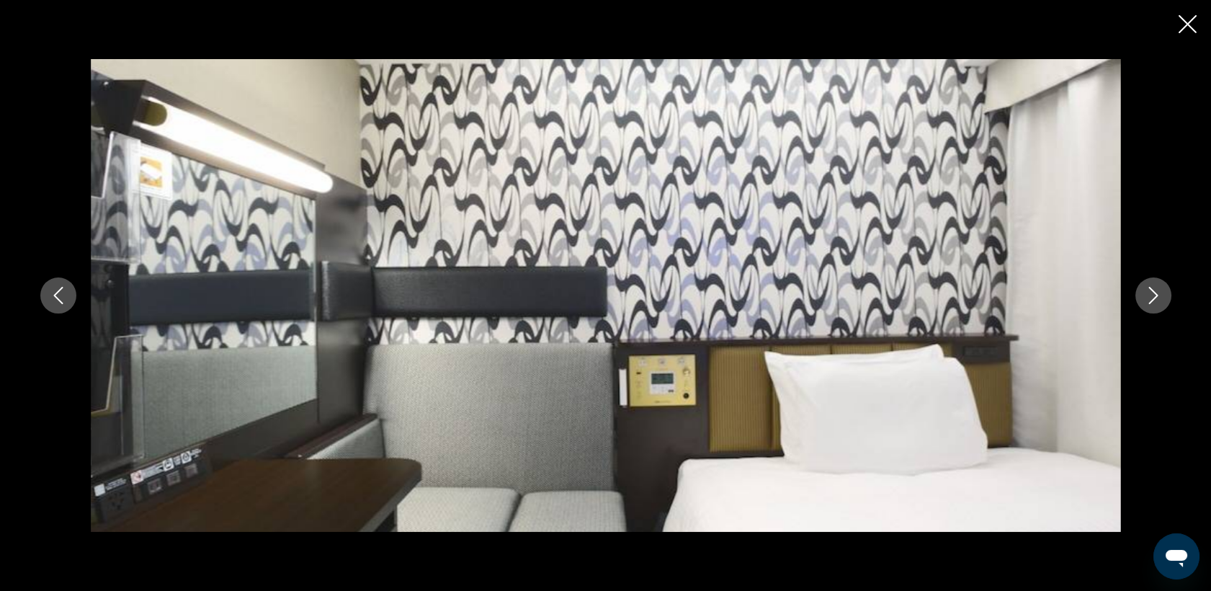
click at [1154, 296] on icon "Image suivante" at bounding box center [1153, 295] width 17 height 17
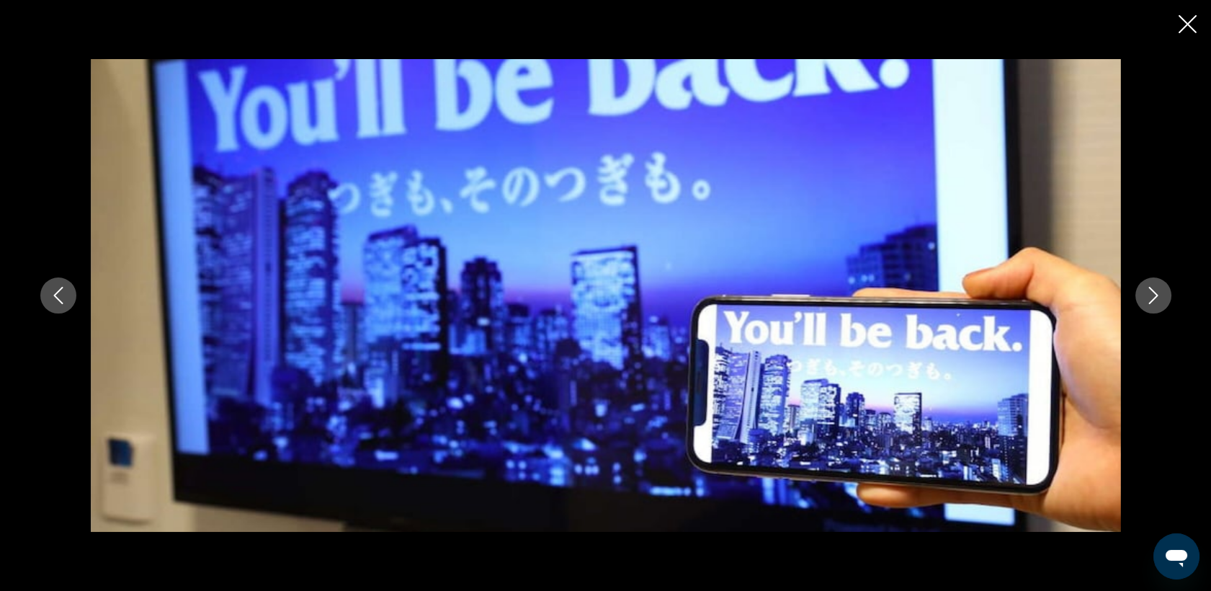
click at [1154, 296] on icon "Image suivante" at bounding box center [1153, 295] width 17 height 17
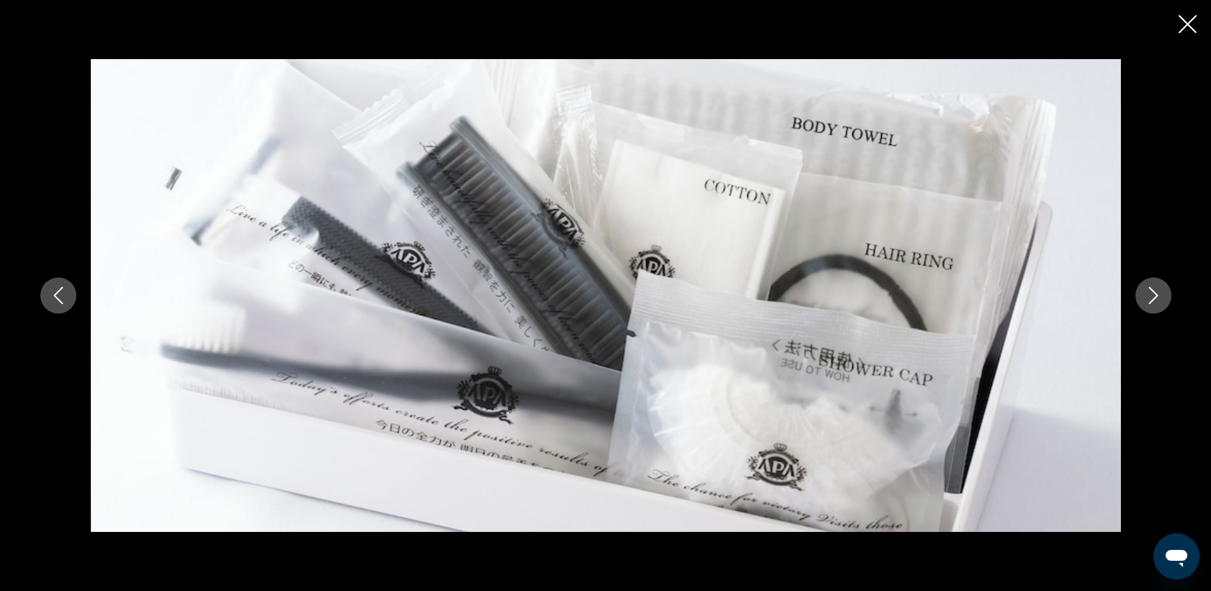
click at [1154, 296] on icon "Image suivante" at bounding box center [1153, 295] width 17 height 17
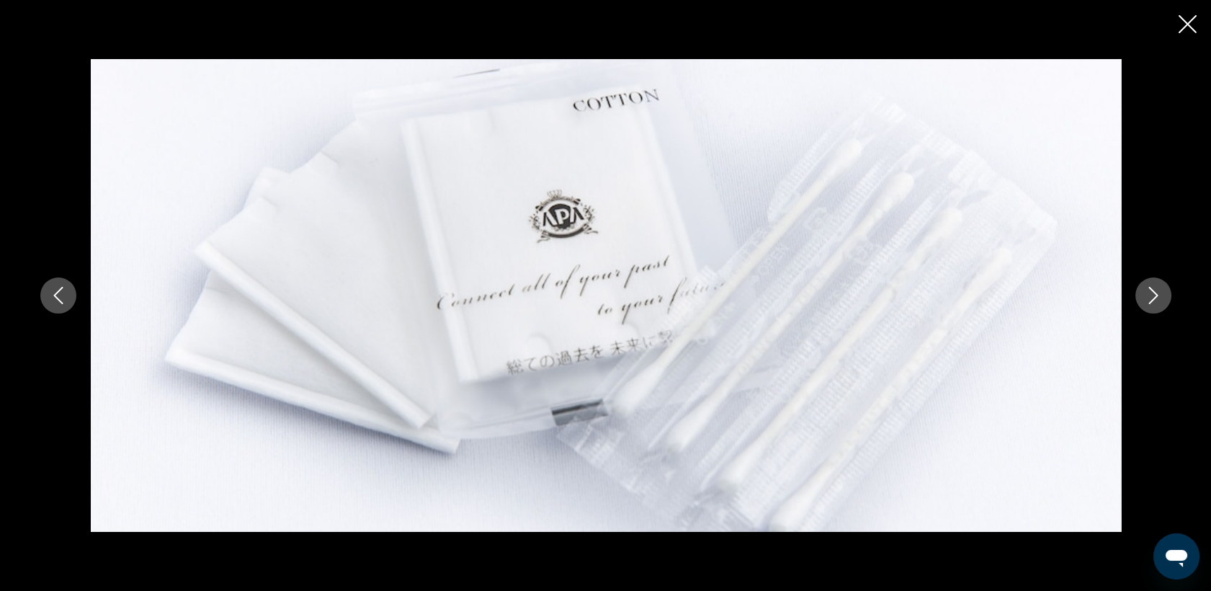
click at [1154, 296] on icon "Image suivante" at bounding box center [1153, 295] width 17 height 17
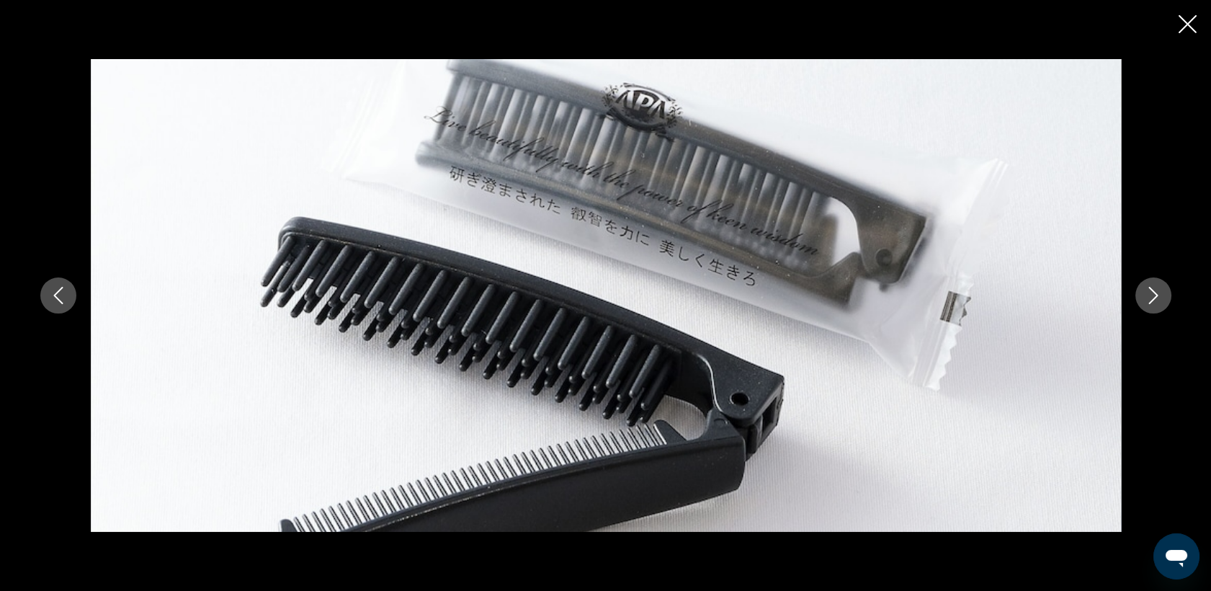
click at [1154, 296] on icon "Image suivante" at bounding box center [1153, 295] width 17 height 17
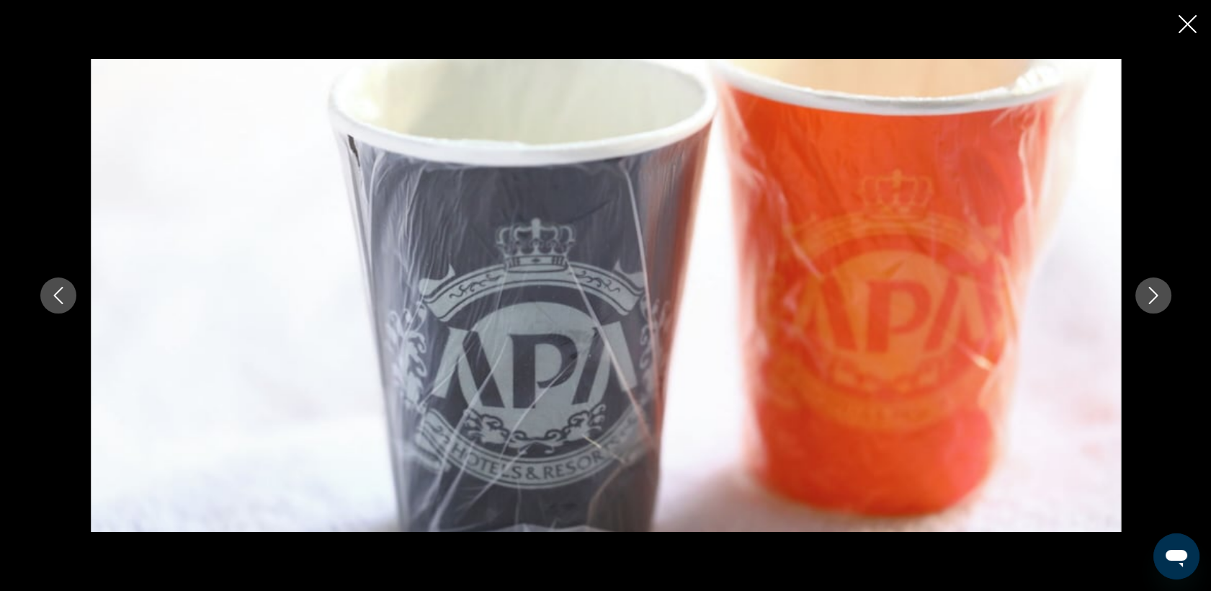
click at [1154, 296] on icon "Image suivante" at bounding box center [1153, 295] width 17 height 17
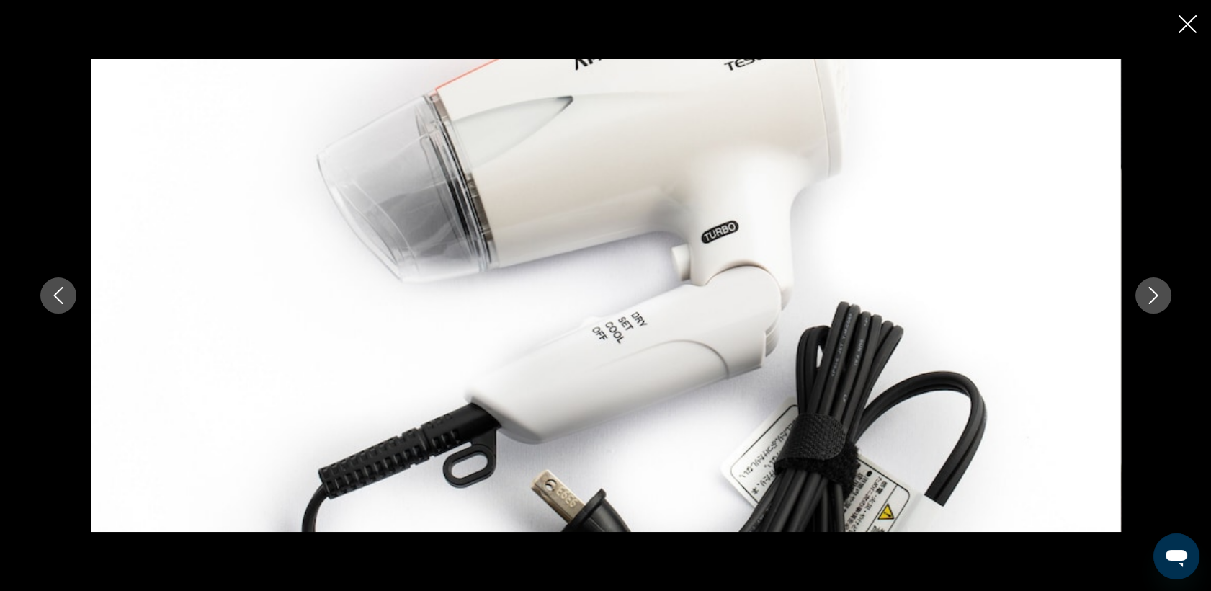
click at [1154, 296] on icon "Image suivante" at bounding box center [1153, 295] width 17 height 17
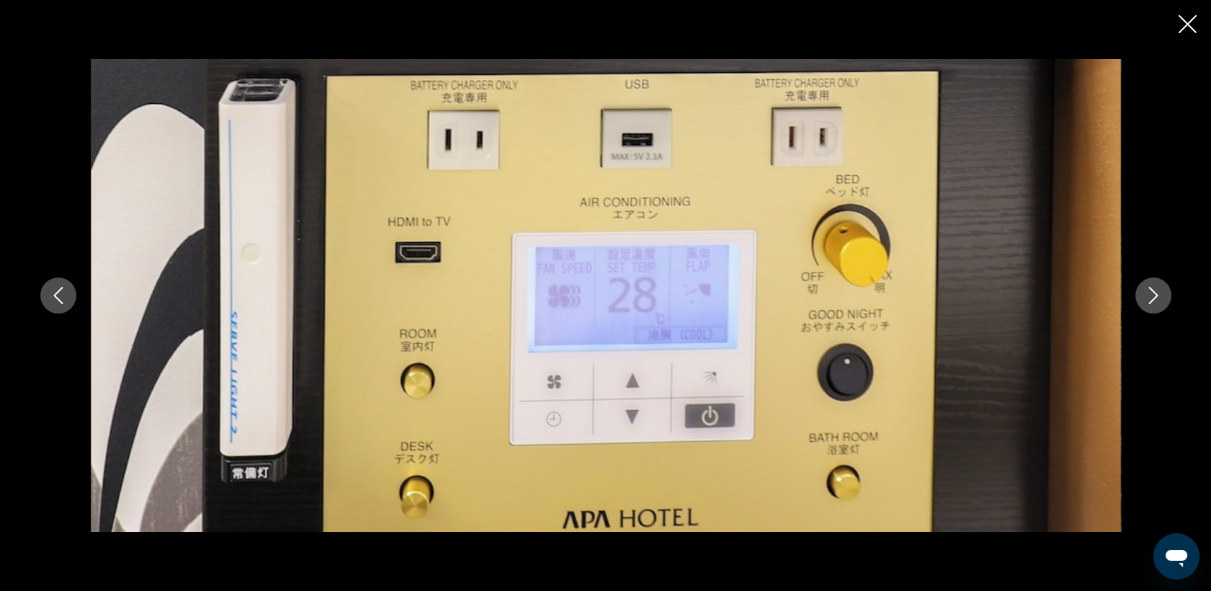
click at [1154, 296] on icon "Image suivante" at bounding box center [1153, 295] width 17 height 17
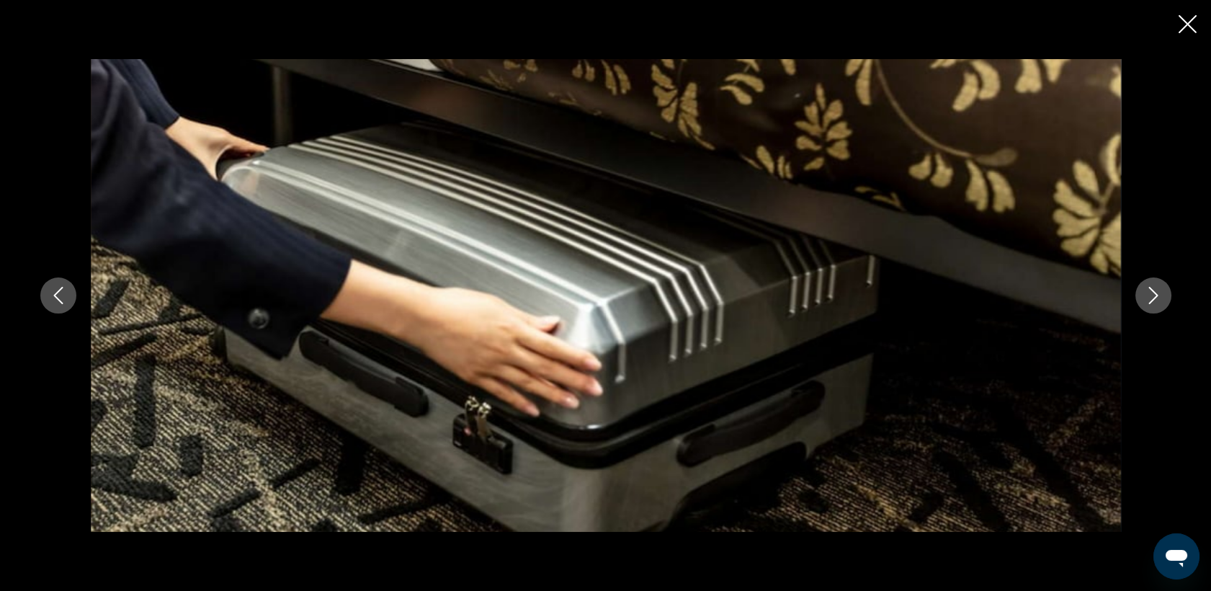
click at [1154, 296] on icon "Image suivante" at bounding box center [1153, 295] width 17 height 17
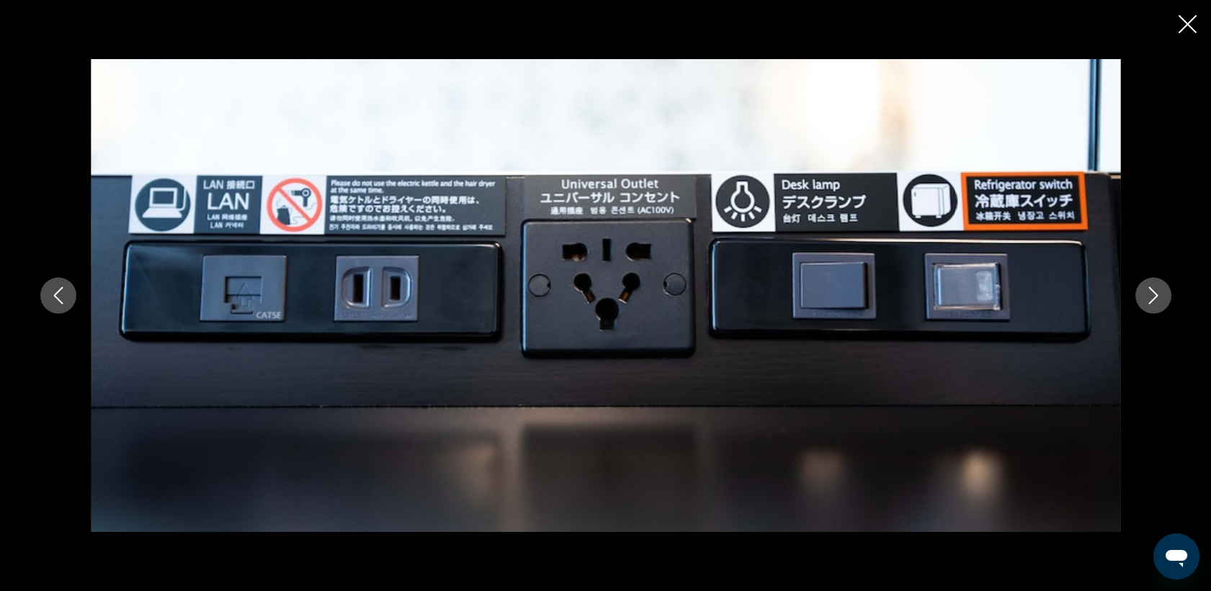
click at [1154, 296] on icon "Image suivante" at bounding box center [1153, 295] width 17 height 17
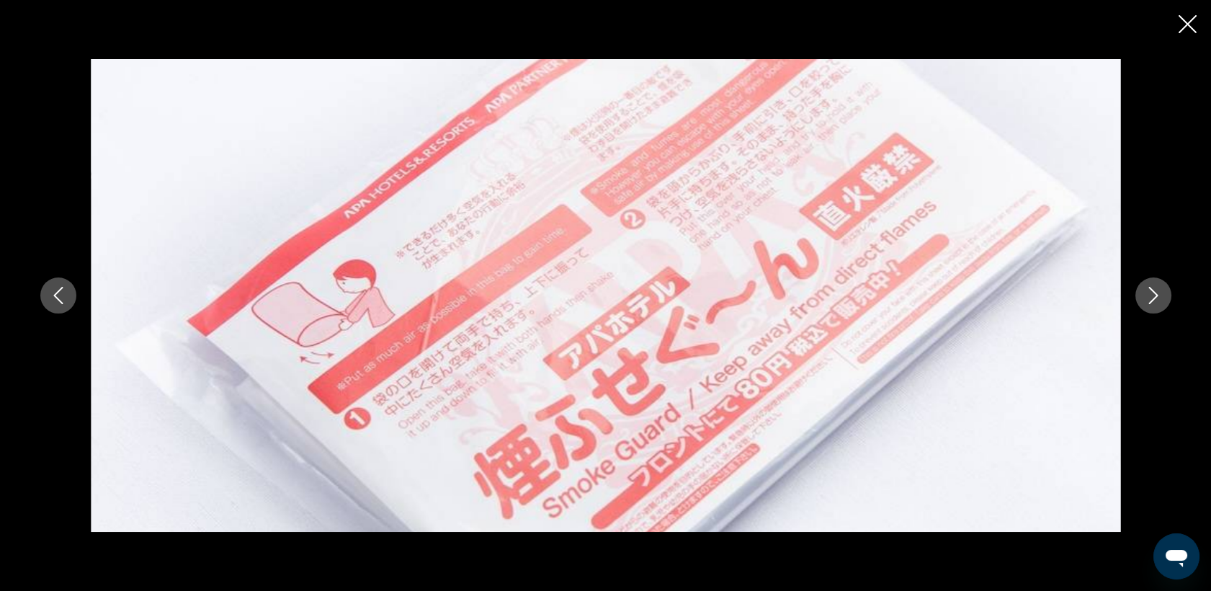
click at [1154, 296] on icon "Image suivante" at bounding box center [1153, 295] width 17 height 17
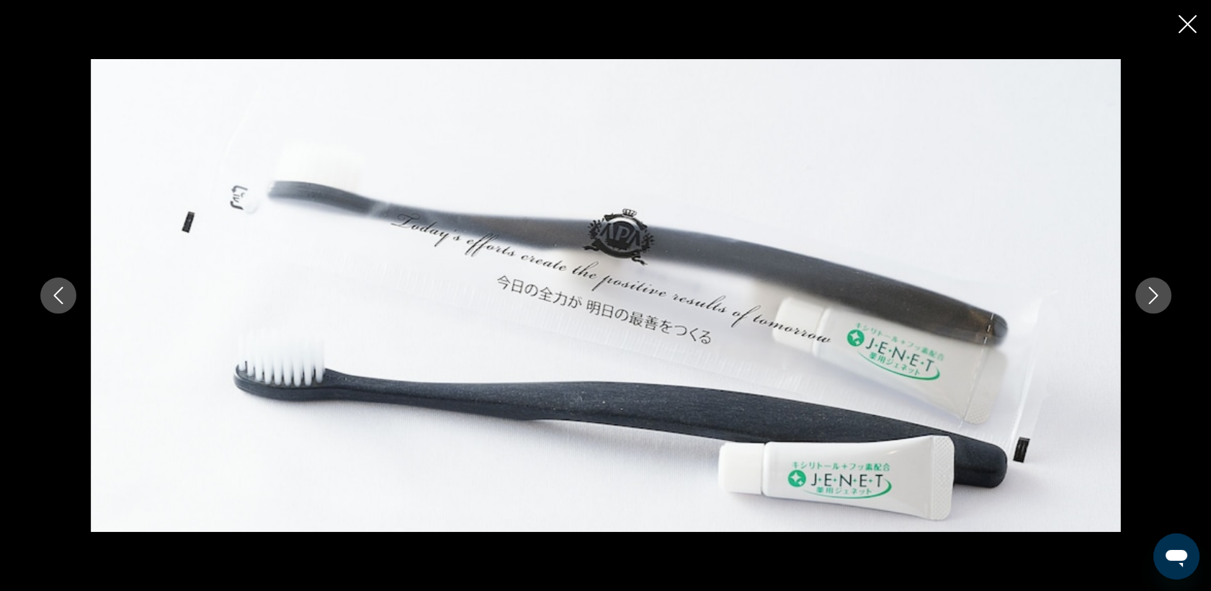
click at [1154, 296] on icon "Image suivante" at bounding box center [1153, 295] width 17 height 17
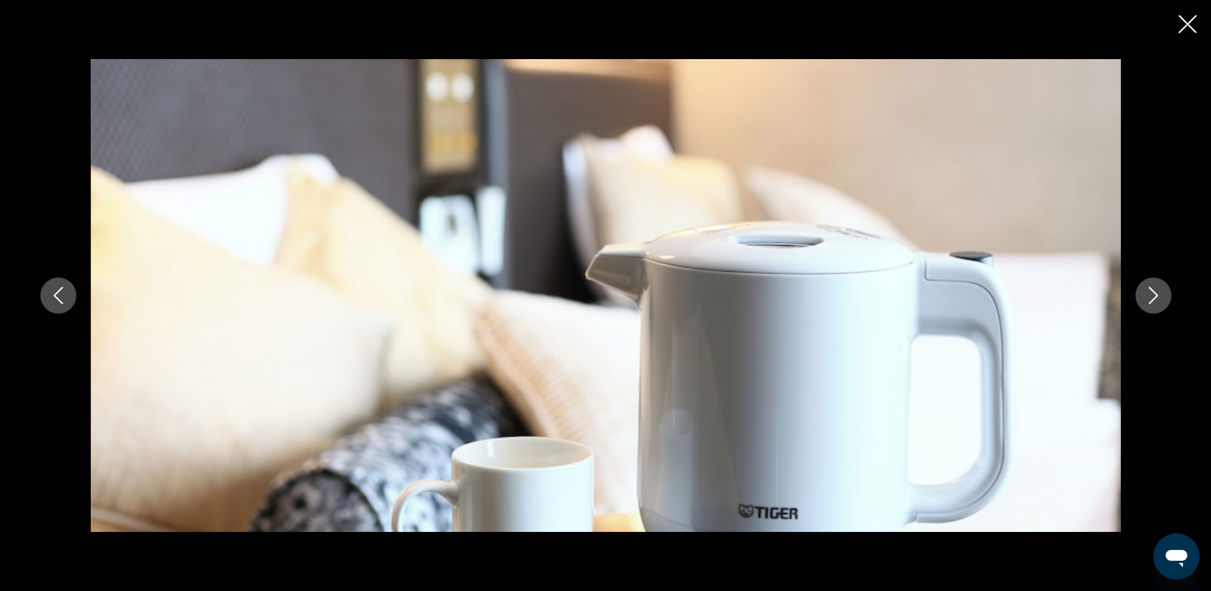
click at [1154, 296] on icon "Image suivante" at bounding box center [1153, 295] width 17 height 17
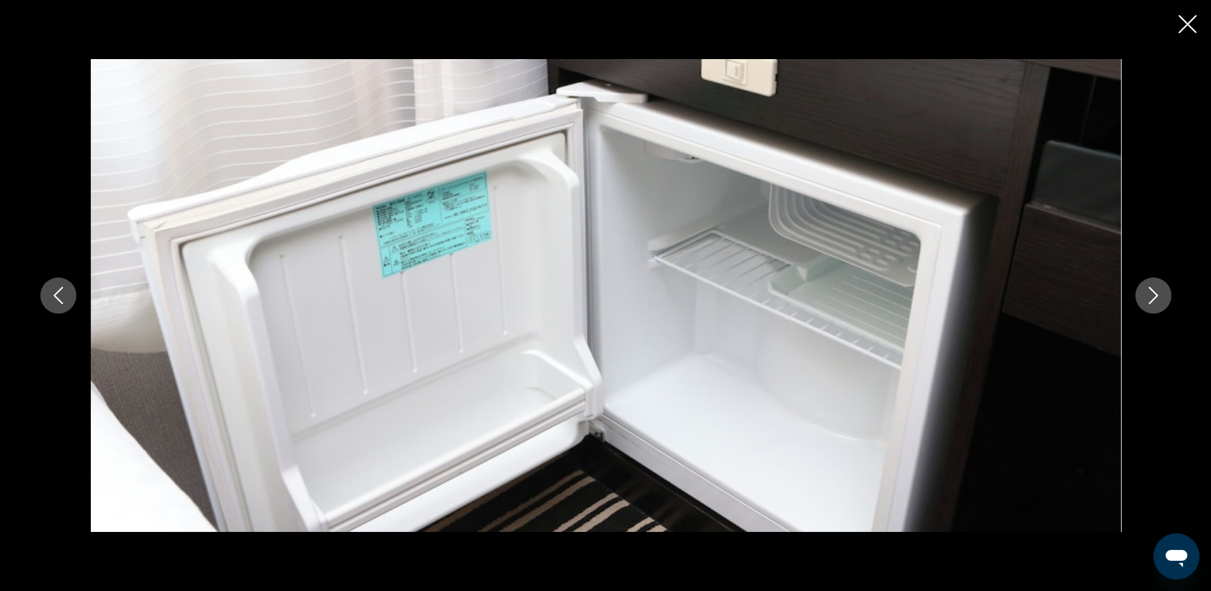
click at [1154, 296] on icon "Image suivante" at bounding box center [1153, 295] width 17 height 17
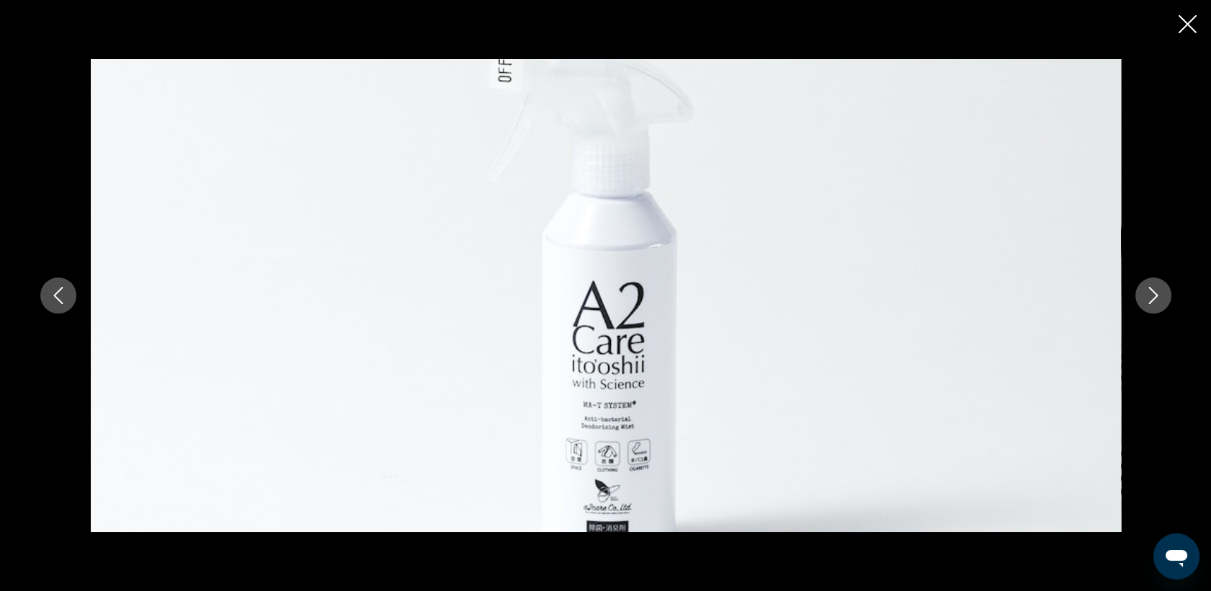
click at [1154, 296] on icon "Image suivante" at bounding box center [1153, 295] width 17 height 17
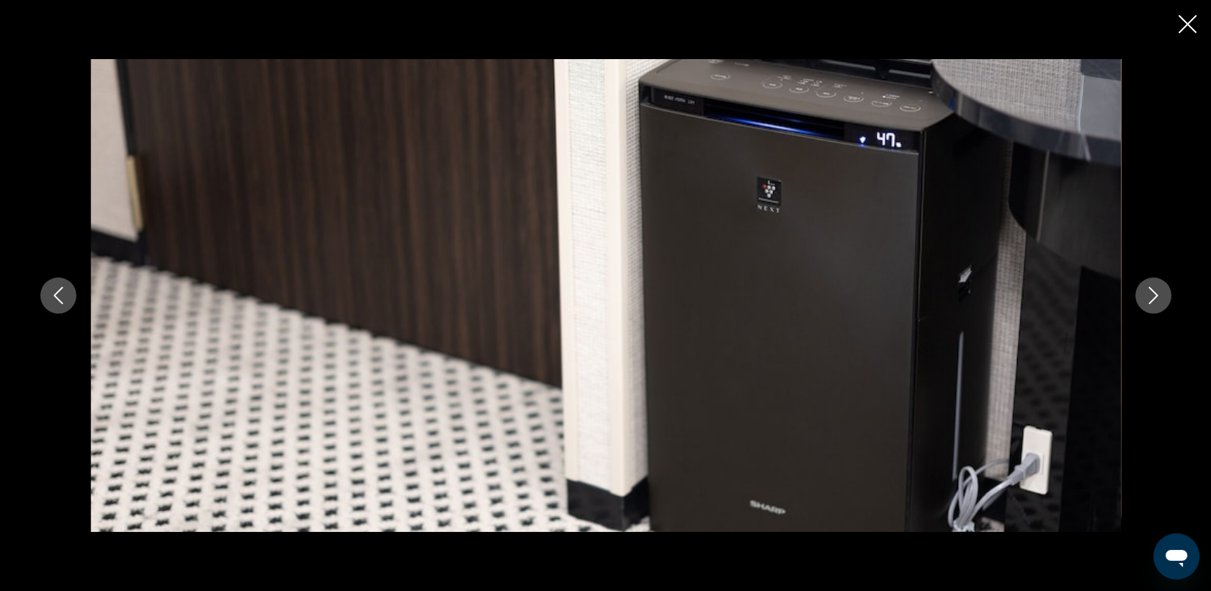
click at [1154, 296] on icon "Image suivante" at bounding box center [1153, 295] width 17 height 17
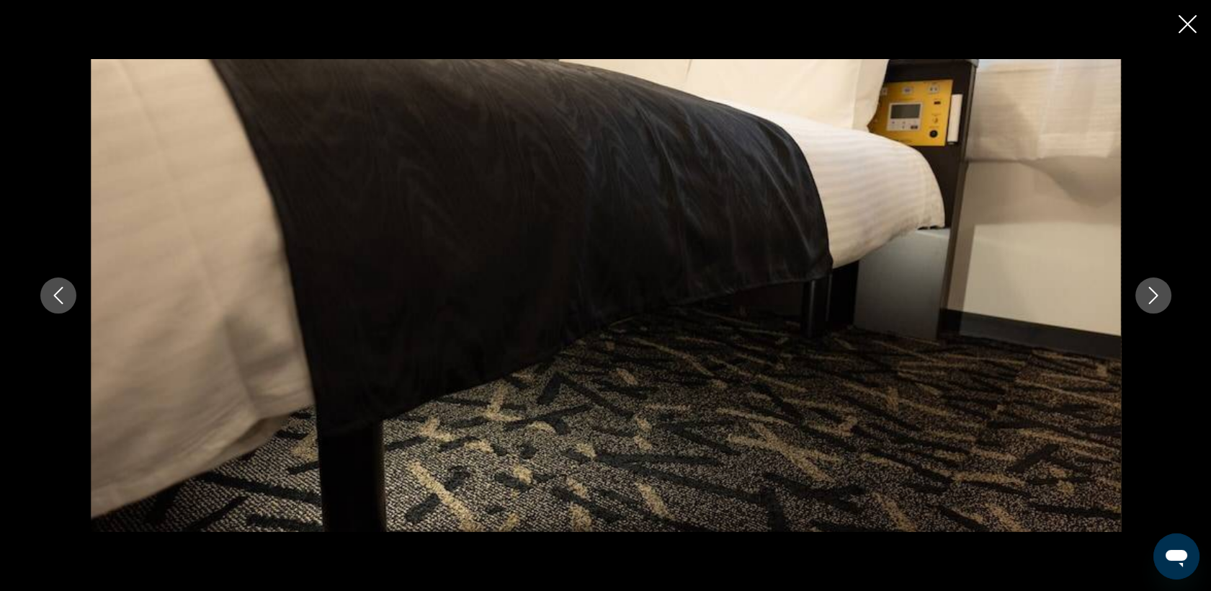
click at [1154, 296] on icon "Image suivante" at bounding box center [1153, 295] width 17 height 17
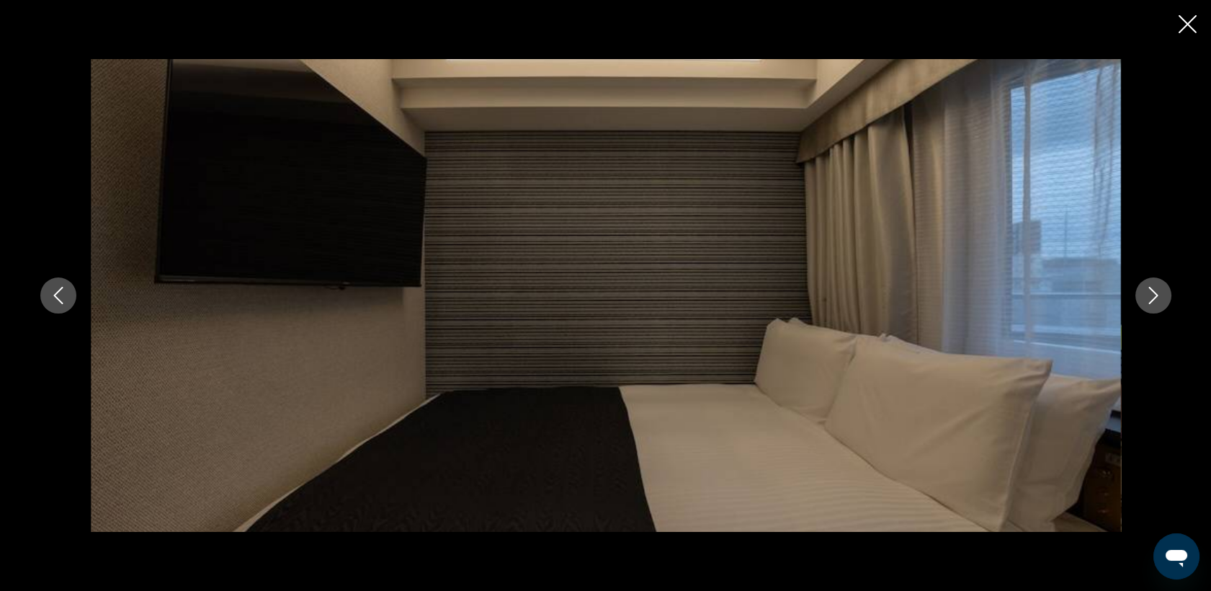
click at [1154, 296] on icon "Image suivante" at bounding box center [1153, 295] width 17 height 17
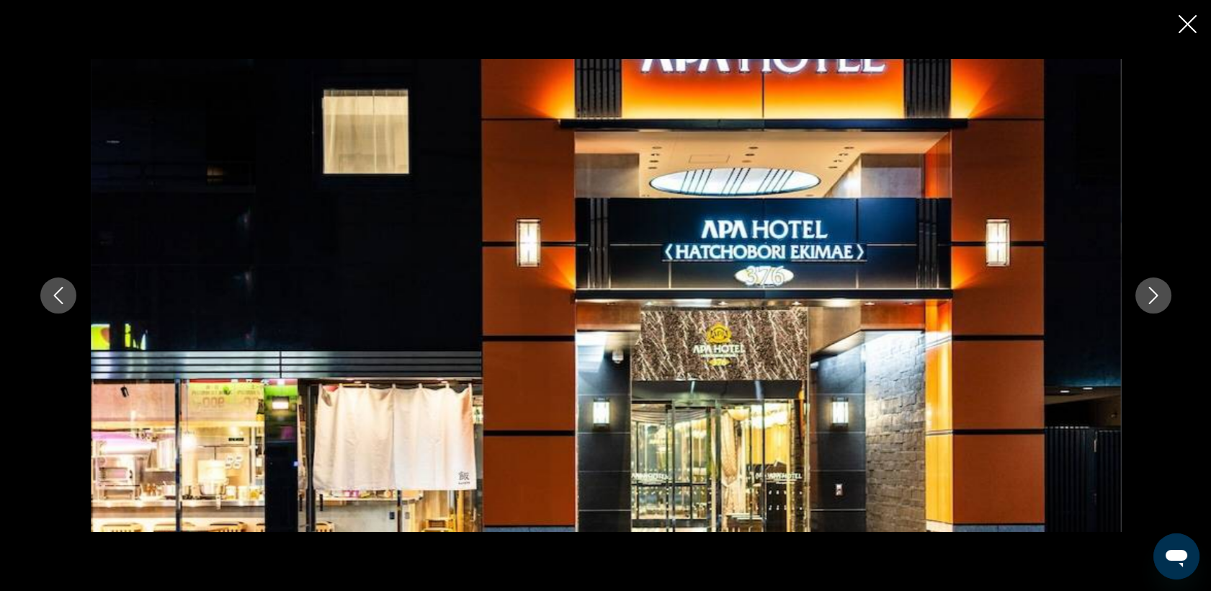
click at [1154, 296] on icon "Image suivante" at bounding box center [1153, 295] width 17 height 17
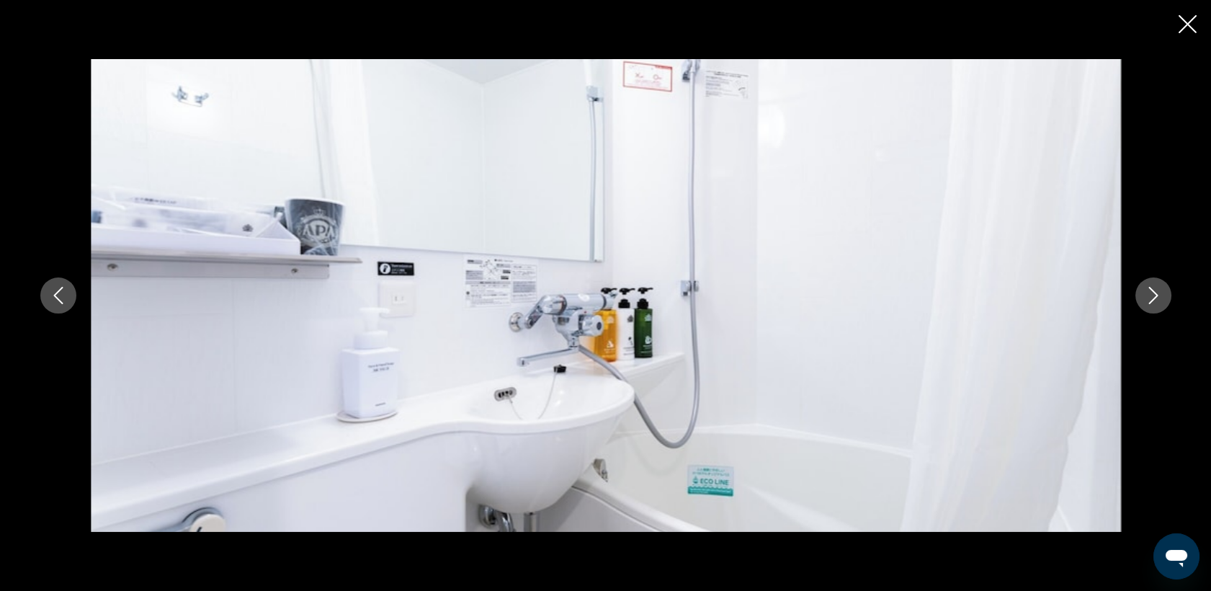
click at [1154, 296] on icon "Image suivante" at bounding box center [1153, 295] width 17 height 17
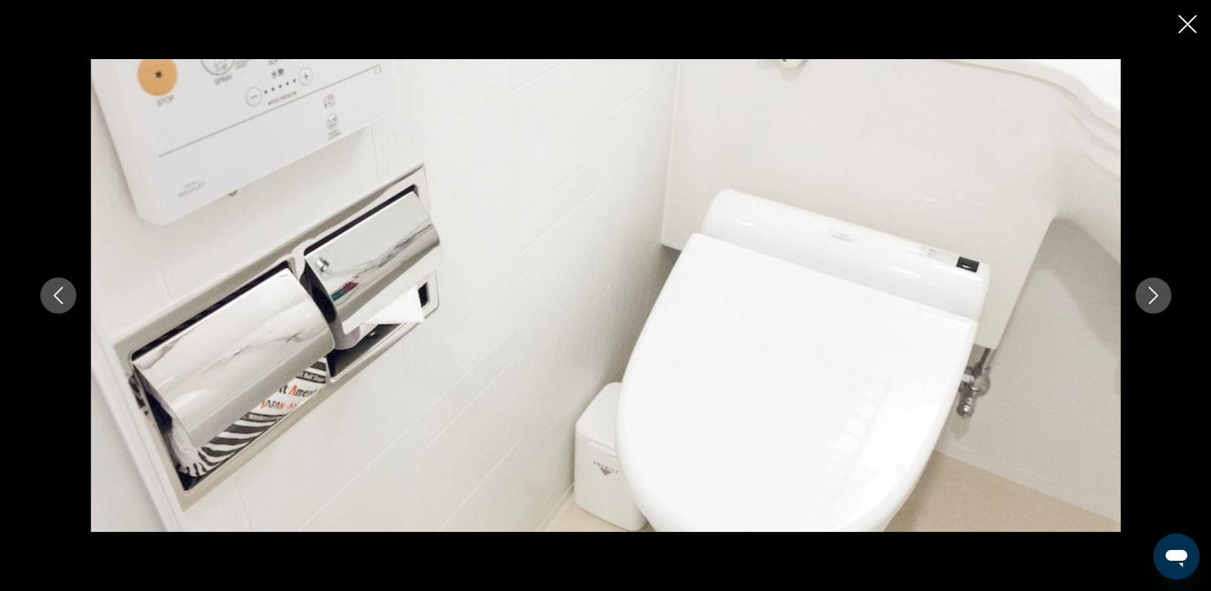
click at [1183, 26] on icon "Fermer le diaporama" at bounding box center [1188, 24] width 18 height 18
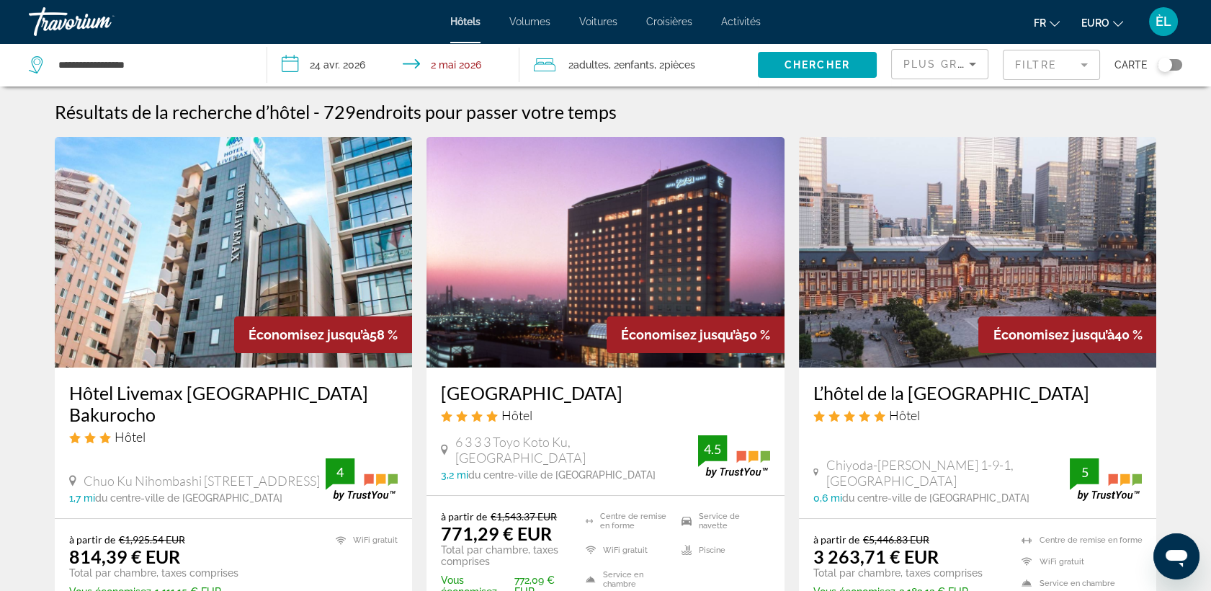
click at [1023, 55] on mat-form-field "Filtre" at bounding box center [1051, 65] width 97 height 30
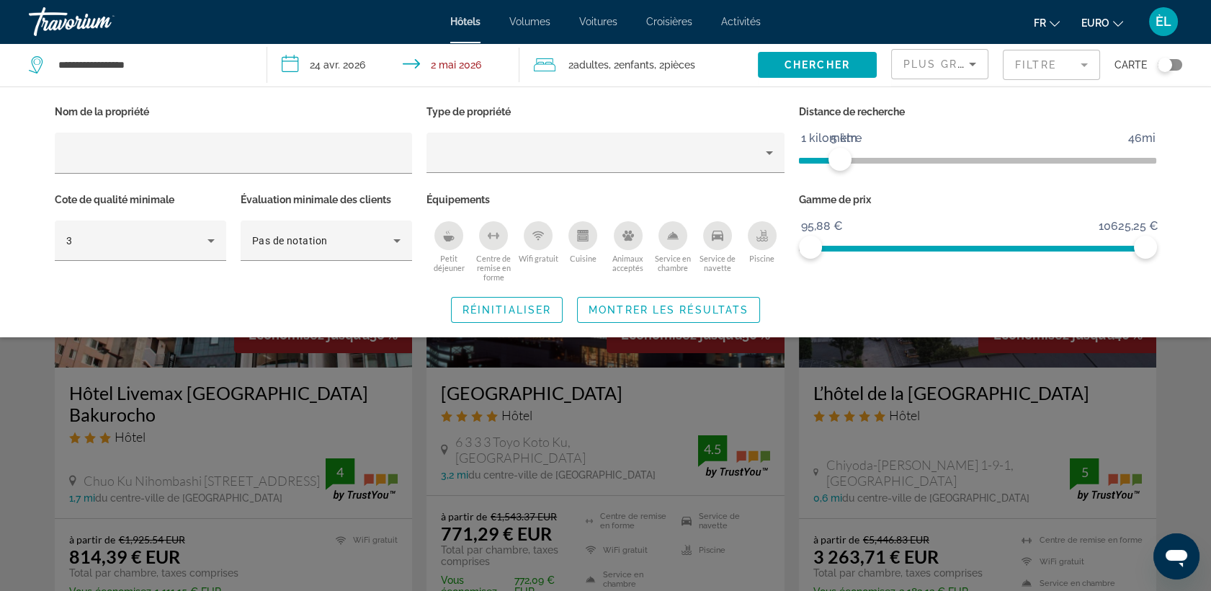
click at [840, 161] on span "ngx-slider" at bounding box center [819, 161] width 41 height 6
click at [811, 158] on ngx-slider "1 kilomètre 46mi 5 km" at bounding box center [978, 159] width 358 height 3
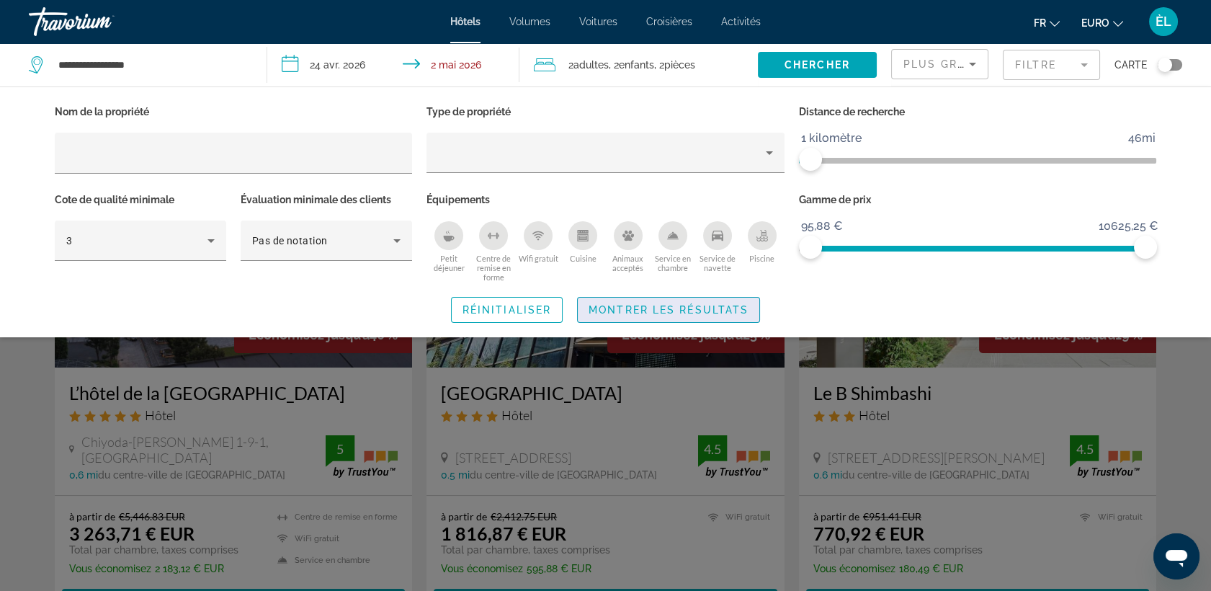
click at [687, 308] on span "Montrer les résultats" at bounding box center [669, 310] width 160 height 12
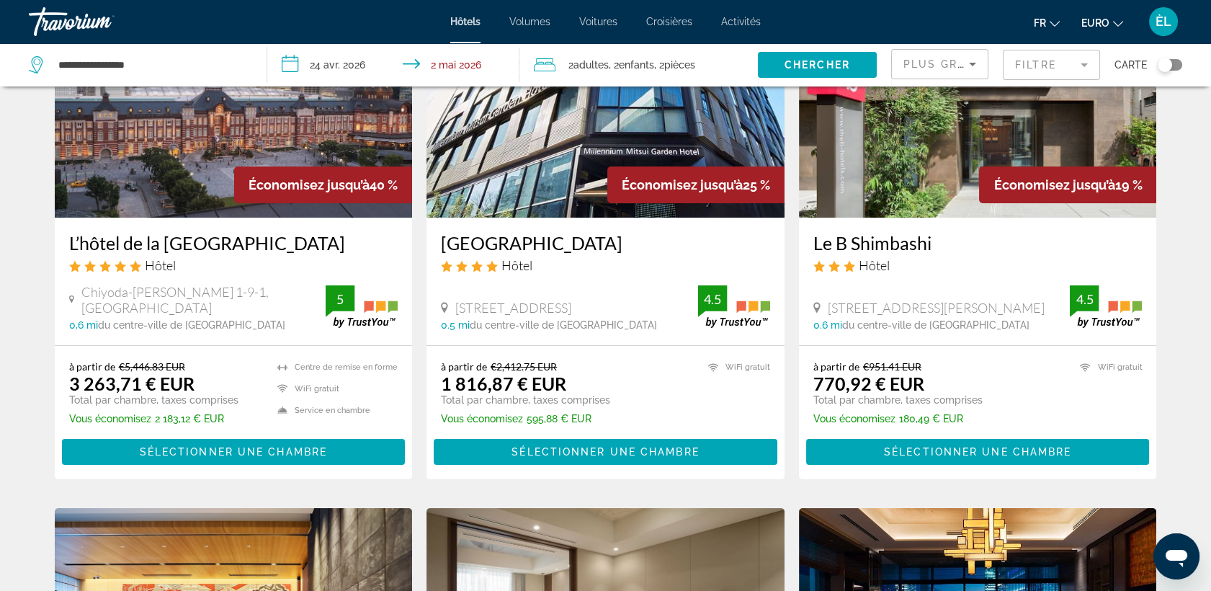
scroll to position [150, 0]
click at [906, 66] on span "Plus grandes économies" at bounding box center [990, 64] width 172 height 12
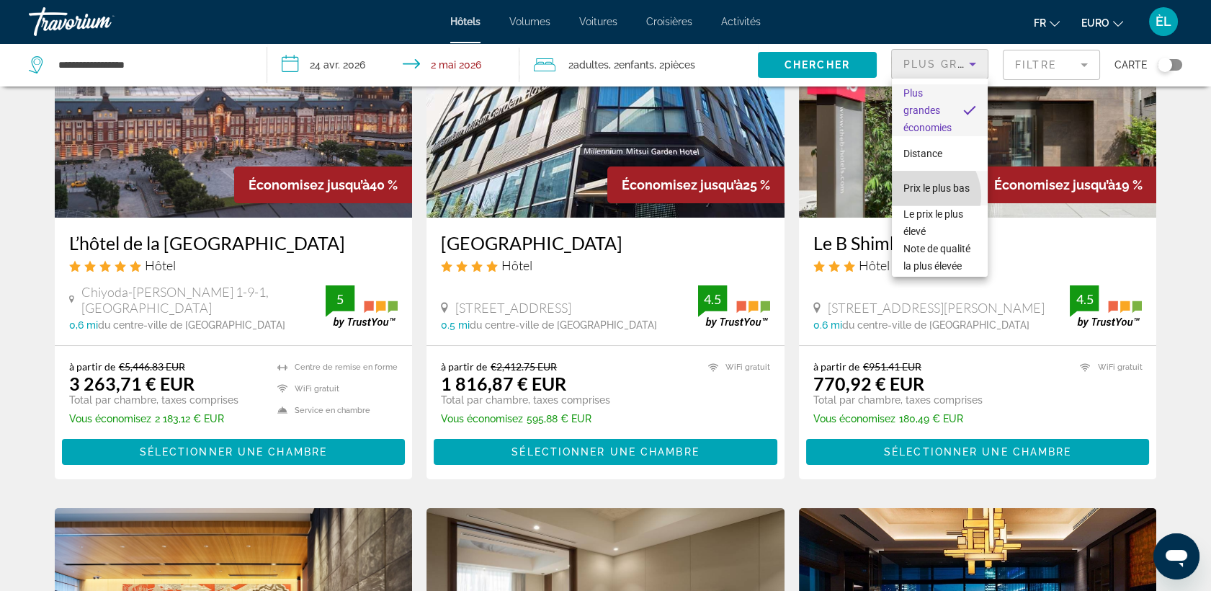
click at [922, 196] on span "Prix le plus bas" at bounding box center [937, 187] width 66 height 17
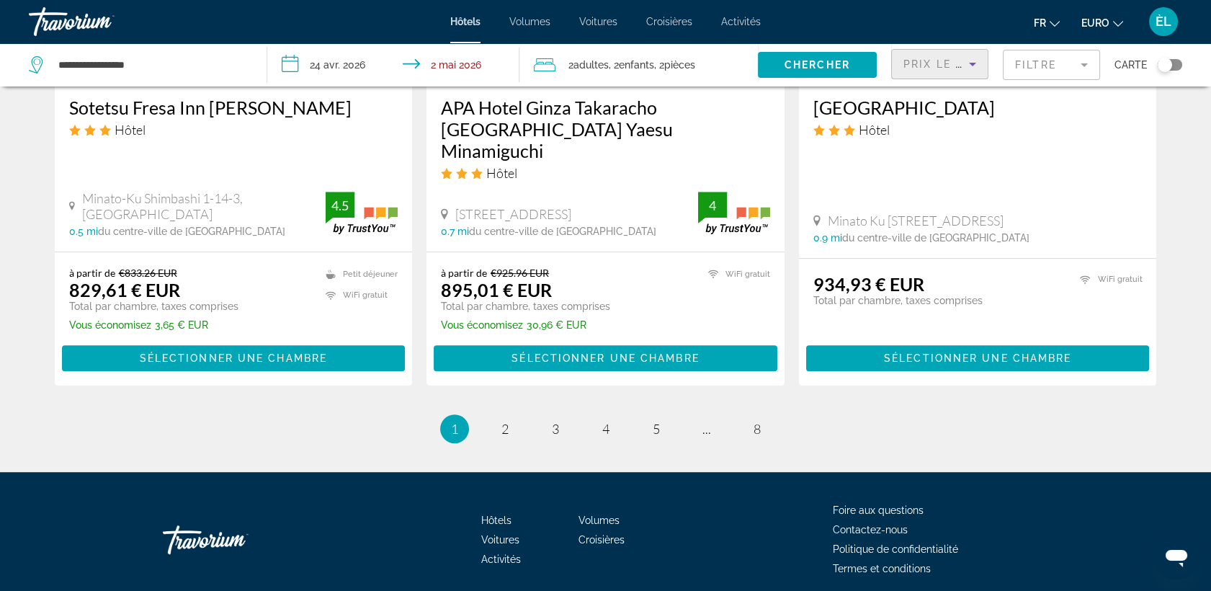
scroll to position [1855, 0]
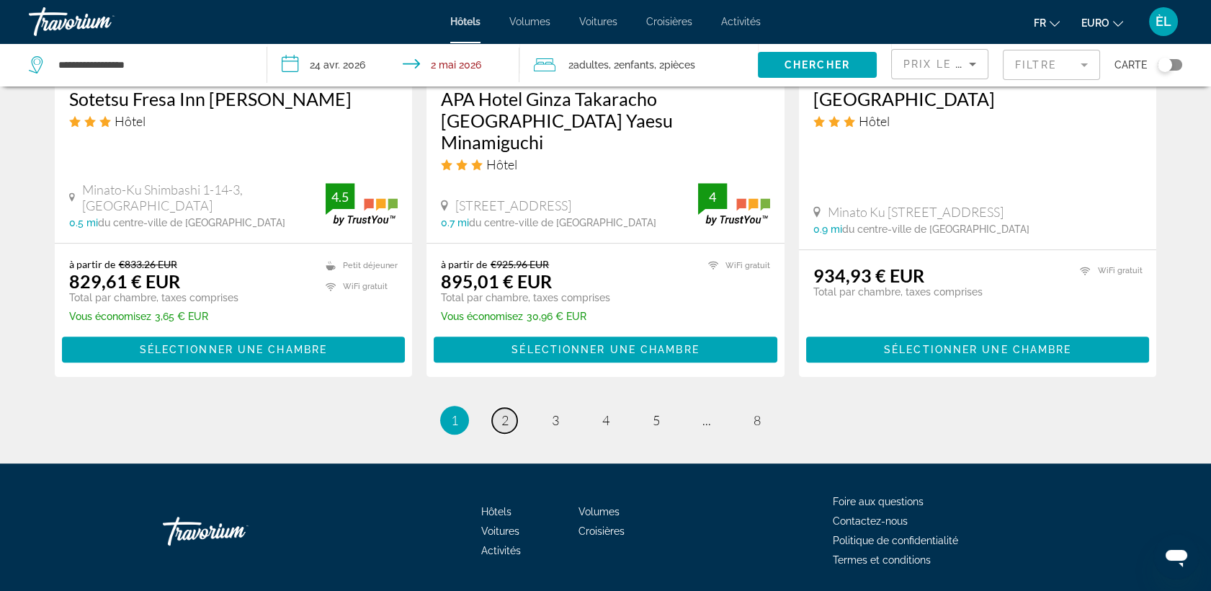
click at [513, 408] on link "page 2" at bounding box center [504, 420] width 25 height 25
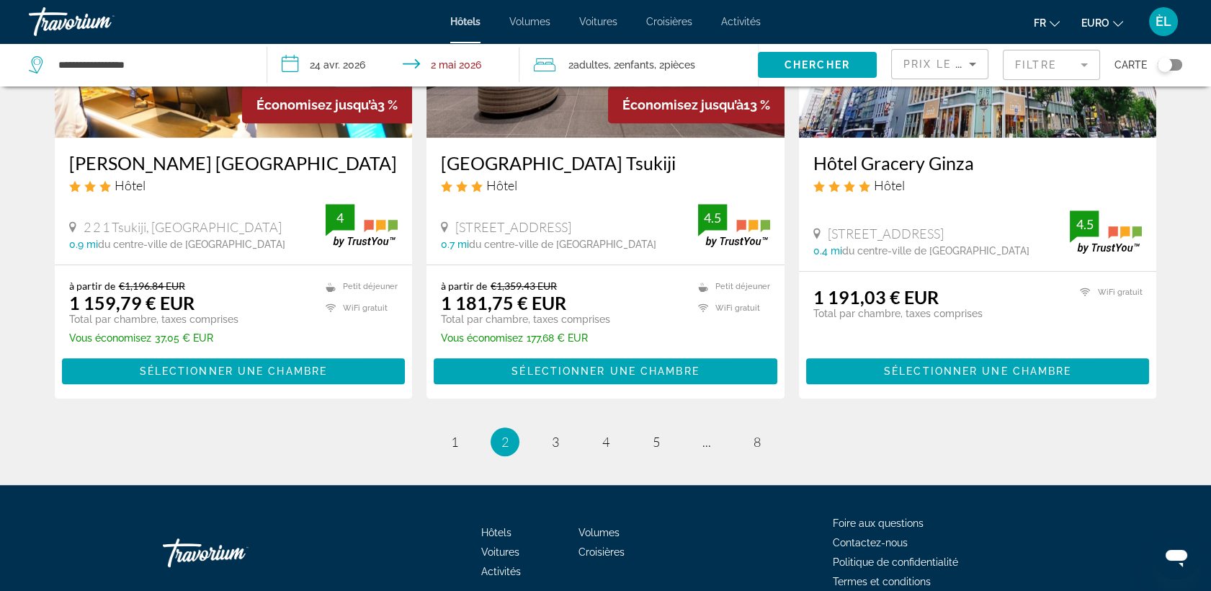
scroll to position [1810, 0]
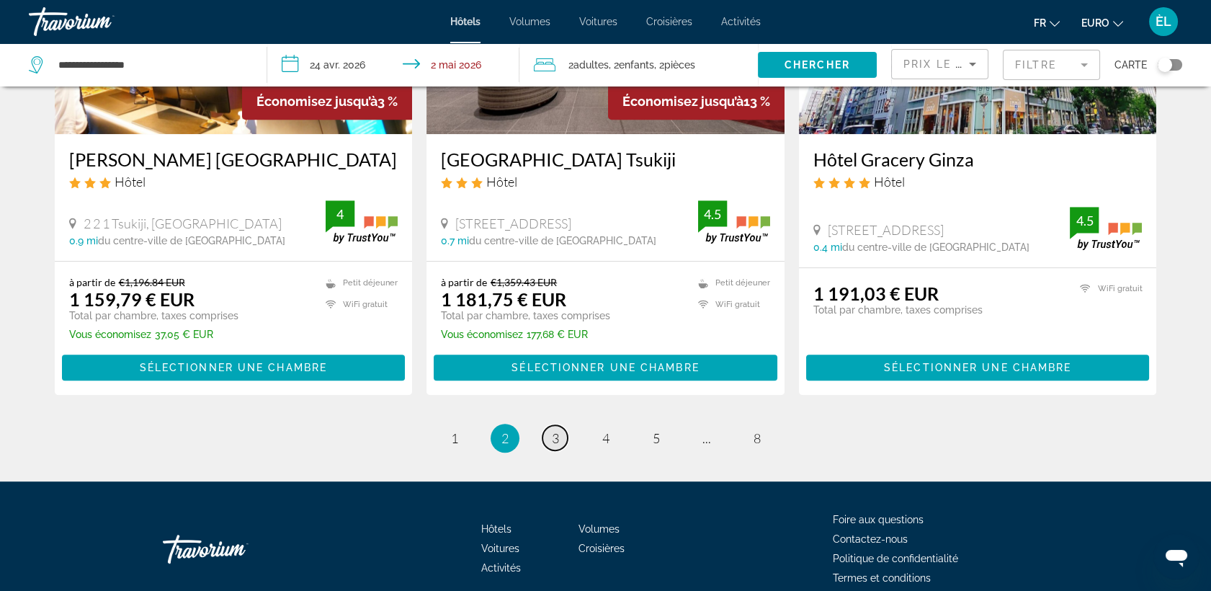
click at [555, 430] on span "3" at bounding box center [555, 438] width 7 height 16
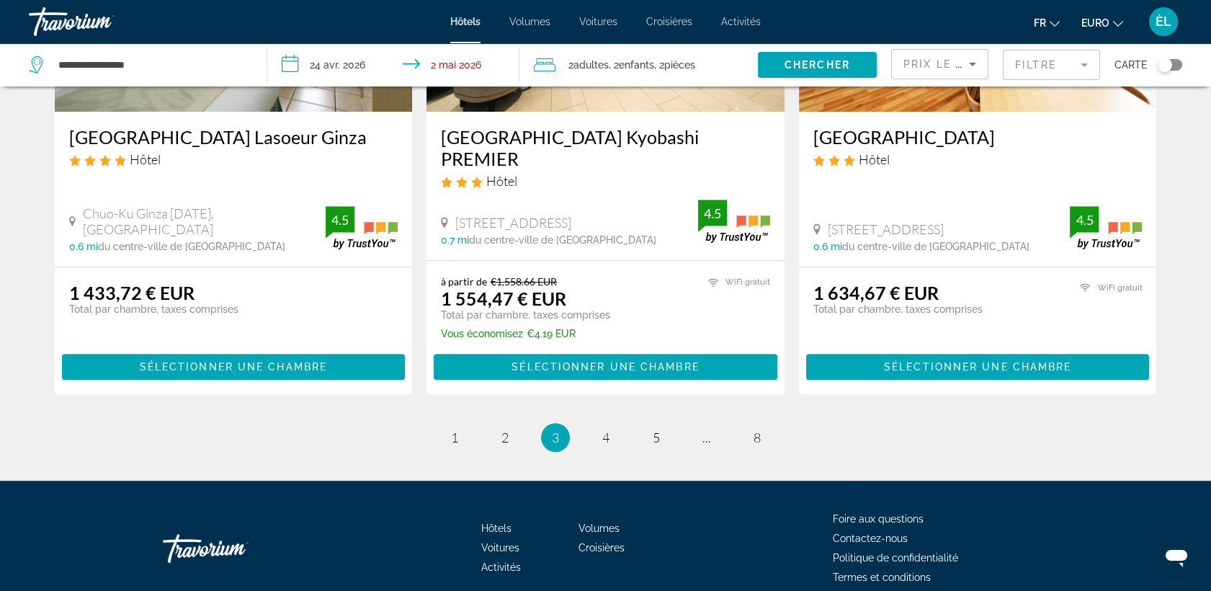
scroll to position [1834, 0]
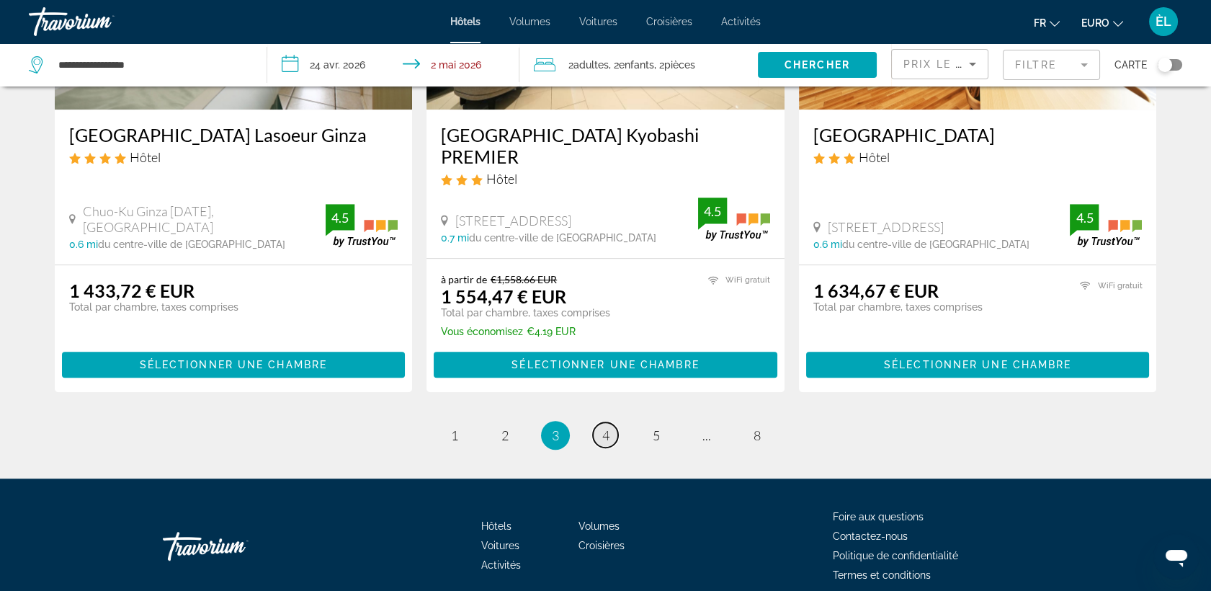
click at [612, 422] on link "page 4" at bounding box center [605, 434] width 25 height 25
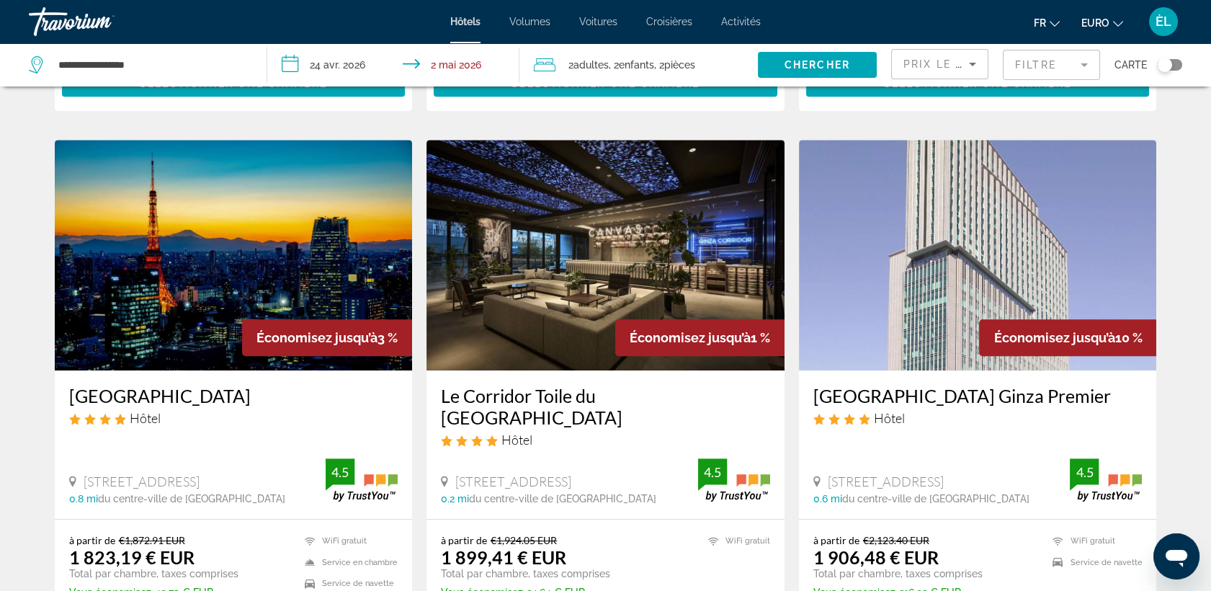
scroll to position [1555, 0]
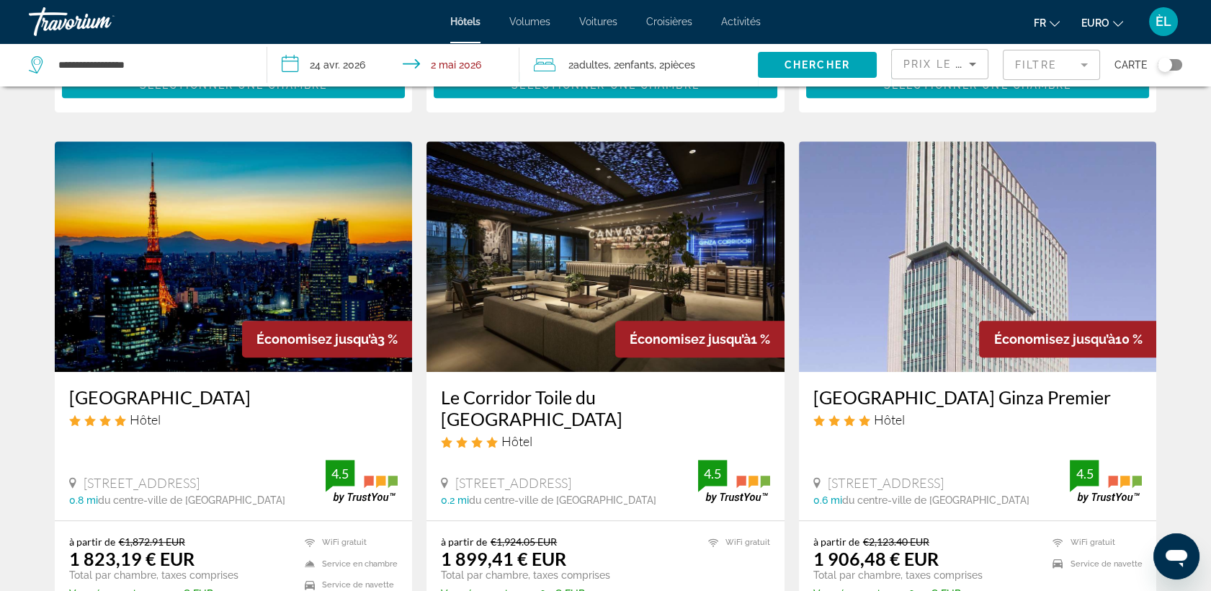
click at [566, 372] on img "Contenu principal" at bounding box center [606, 256] width 358 height 231
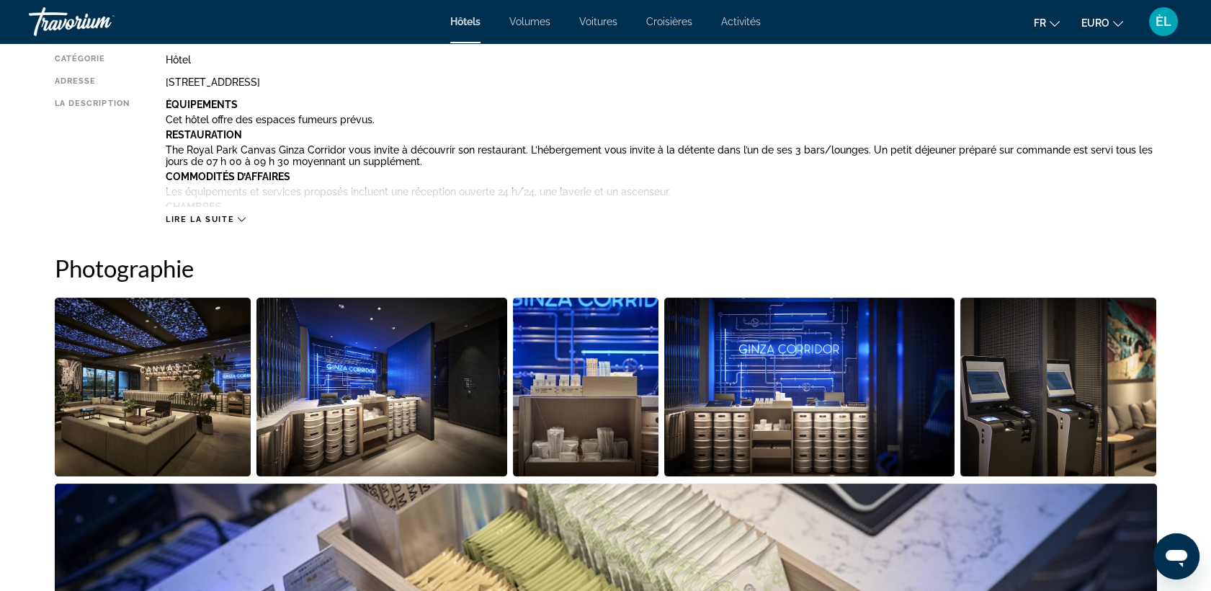
scroll to position [538, 0]
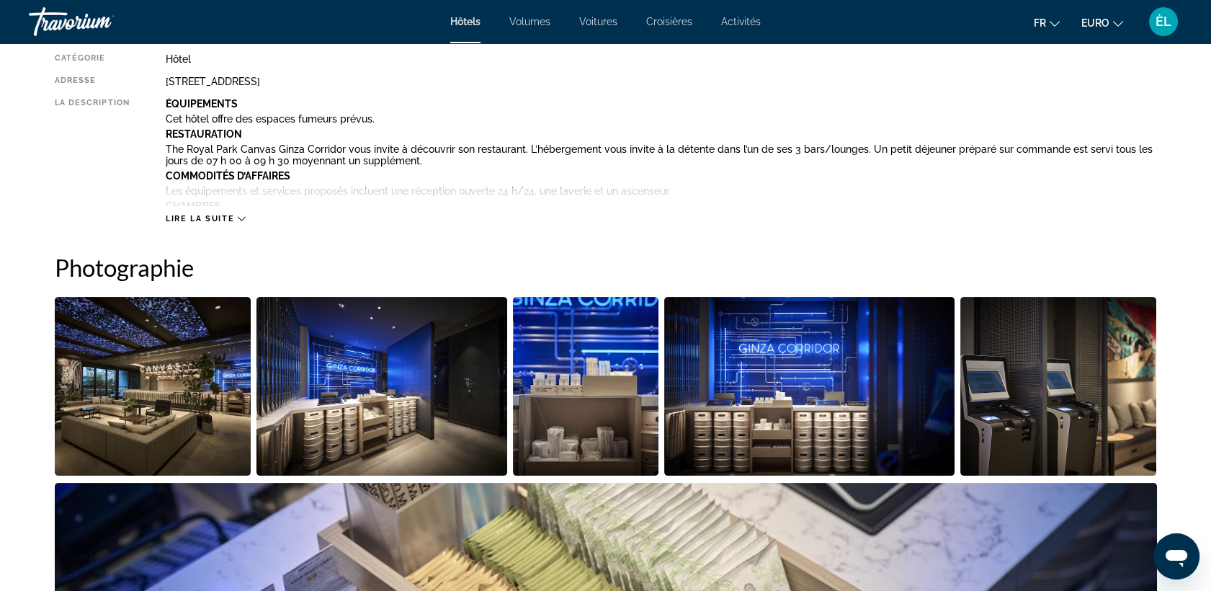
click at [182, 418] on img "Ouvrir le curseur d’image en plein écran" at bounding box center [153, 386] width 197 height 179
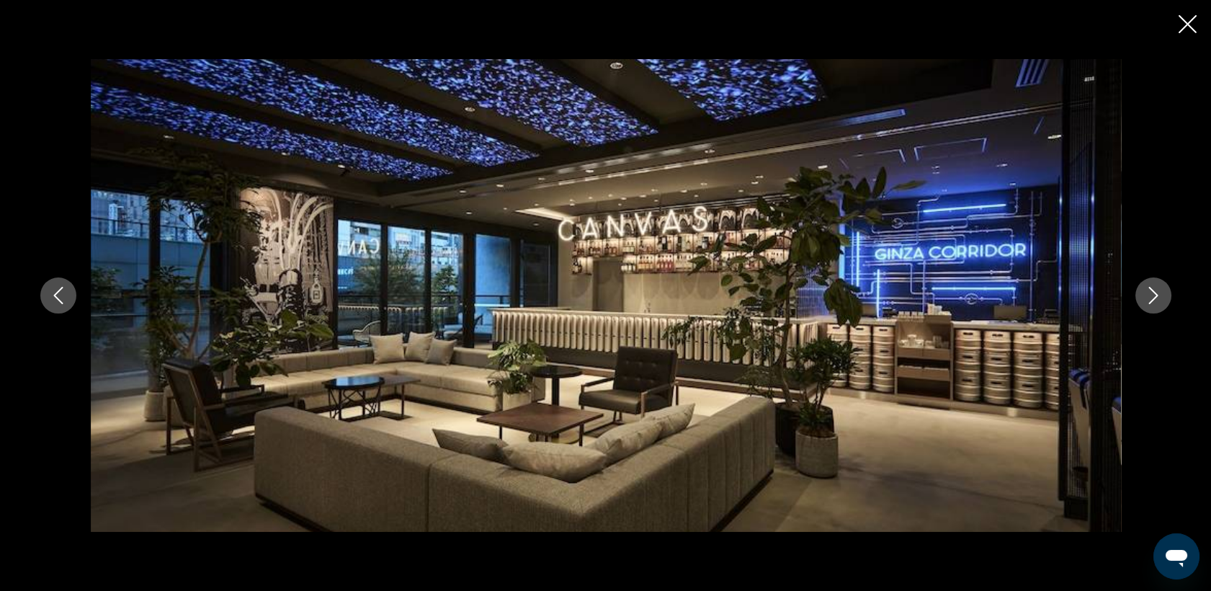
click at [1152, 298] on icon "Image suivante" at bounding box center [1153, 295] width 17 height 17
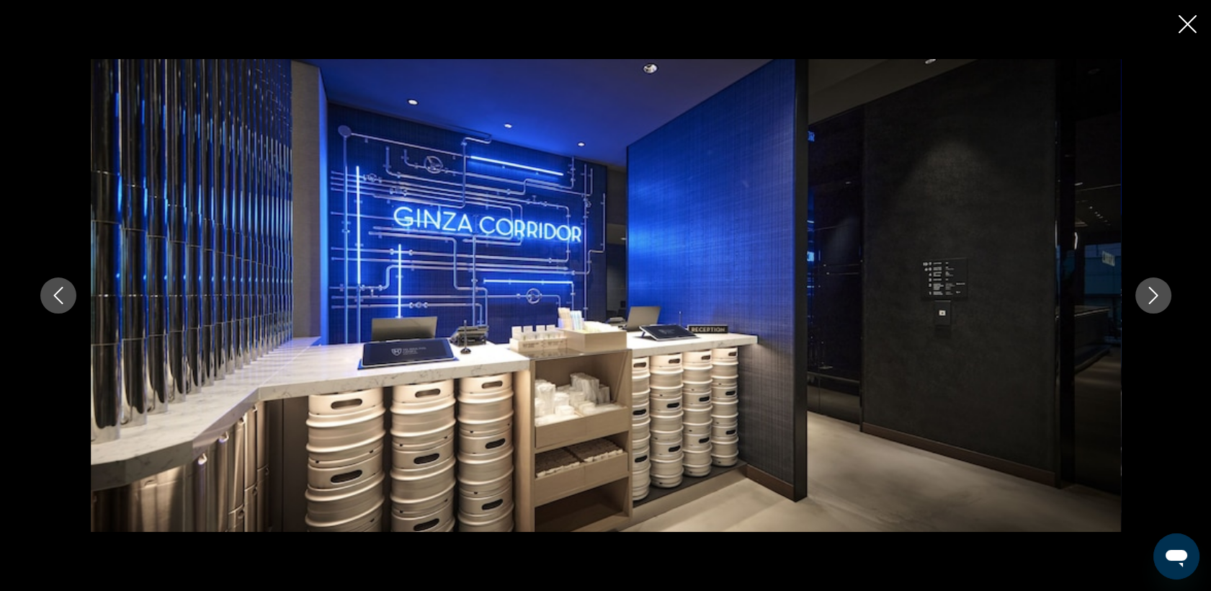
click at [1152, 298] on icon "Image suivante" at bounding box center [1153, 295] width 17 height 17
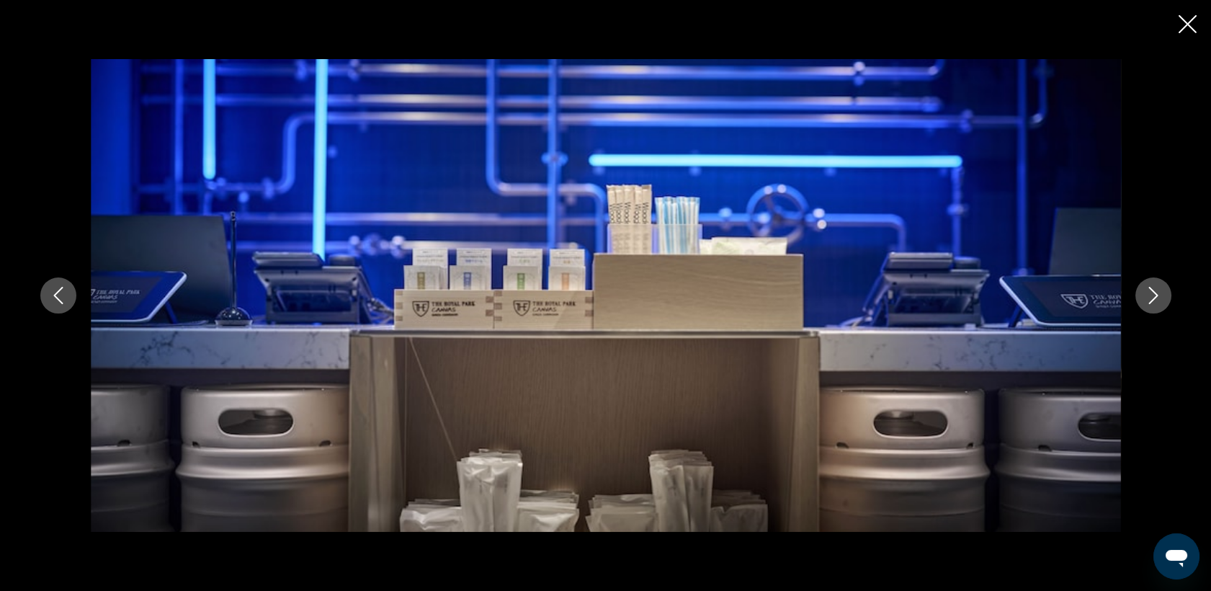
click at [1152, 298] on icon "Image suivante" at bounding box center [1153, 295] width 17 height 17
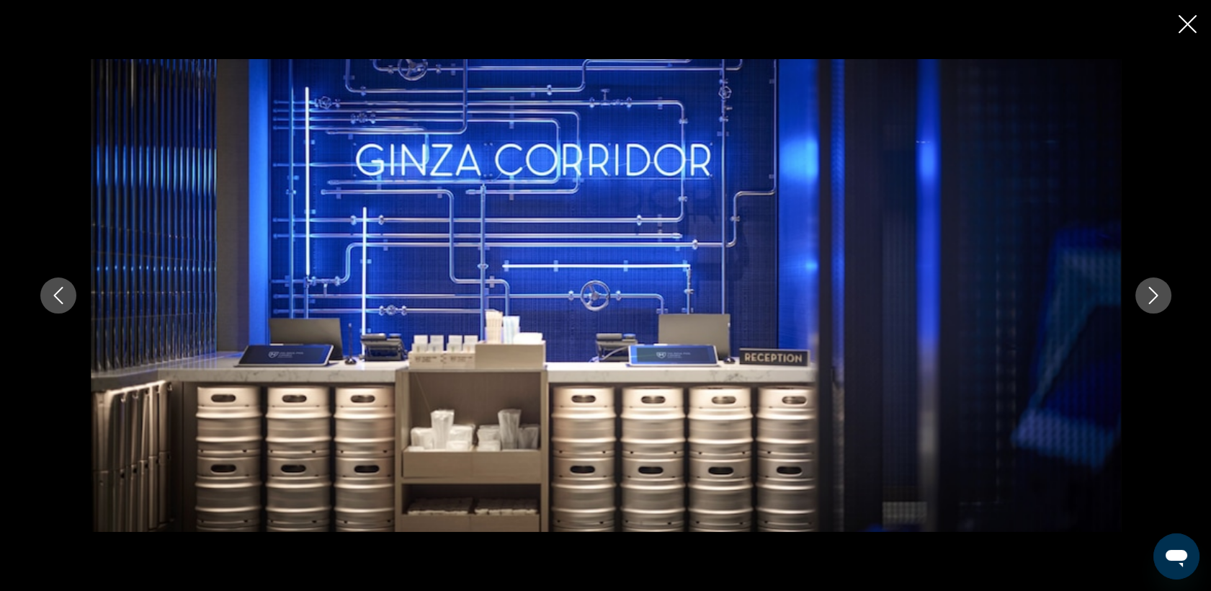
click at [1152, 298] on icon "Image suivante" at bounding box center [1153, 295] width 17 height 17
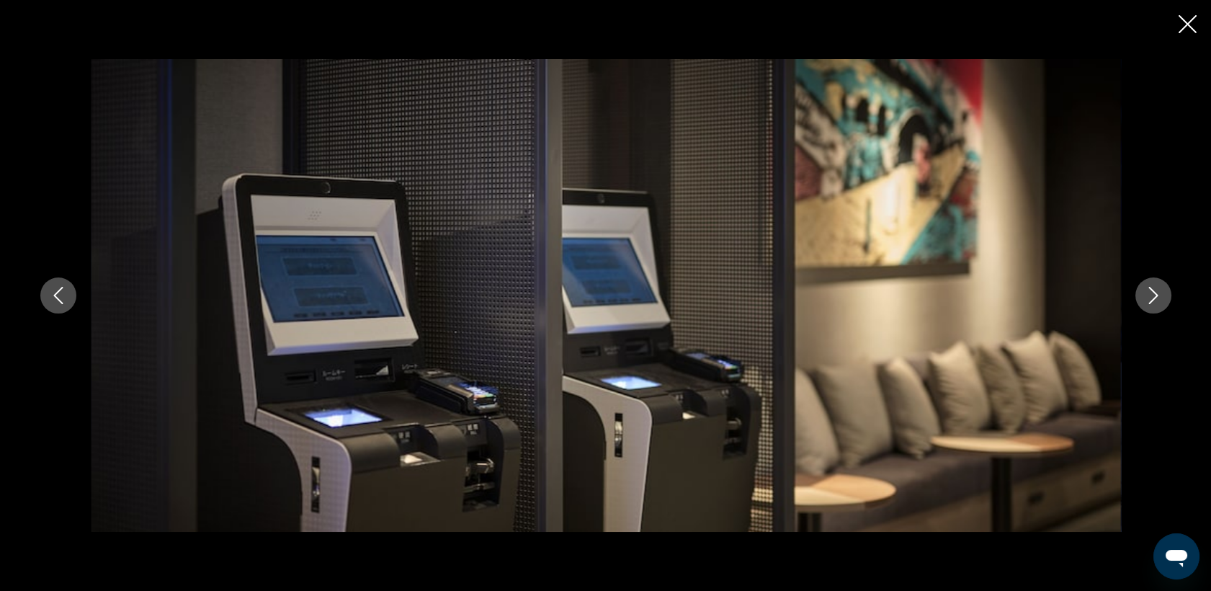
click at [1152, 298] on icon "Image suivante" at bounding box center [1153, 295] width 17 height 17
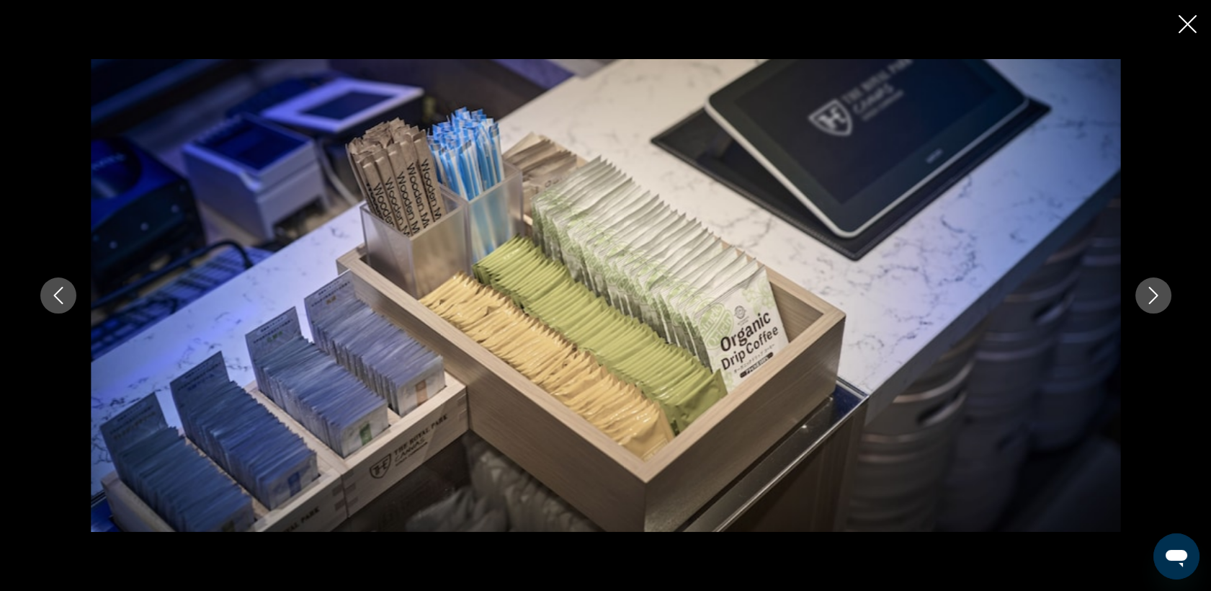
click at [1152, 298] on icon "Image suivante" at bounding box center [1153, 295] width 17 height 17
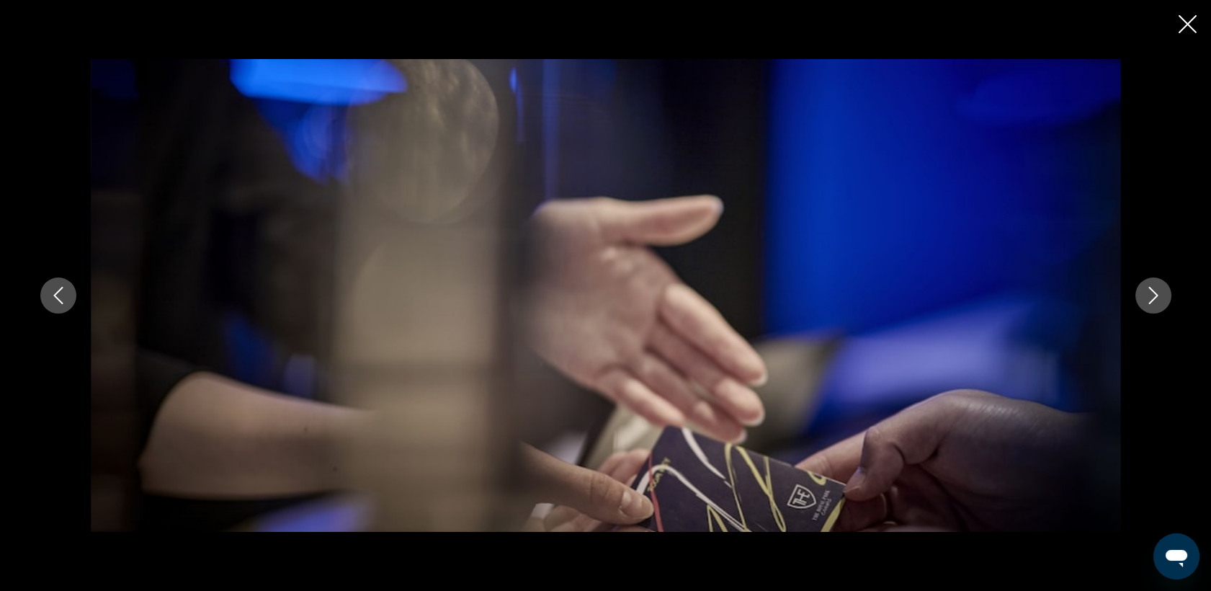
click at [1152, 298] on icon "Image suivante" at bounding box center [1153, 295] width 17 height 17
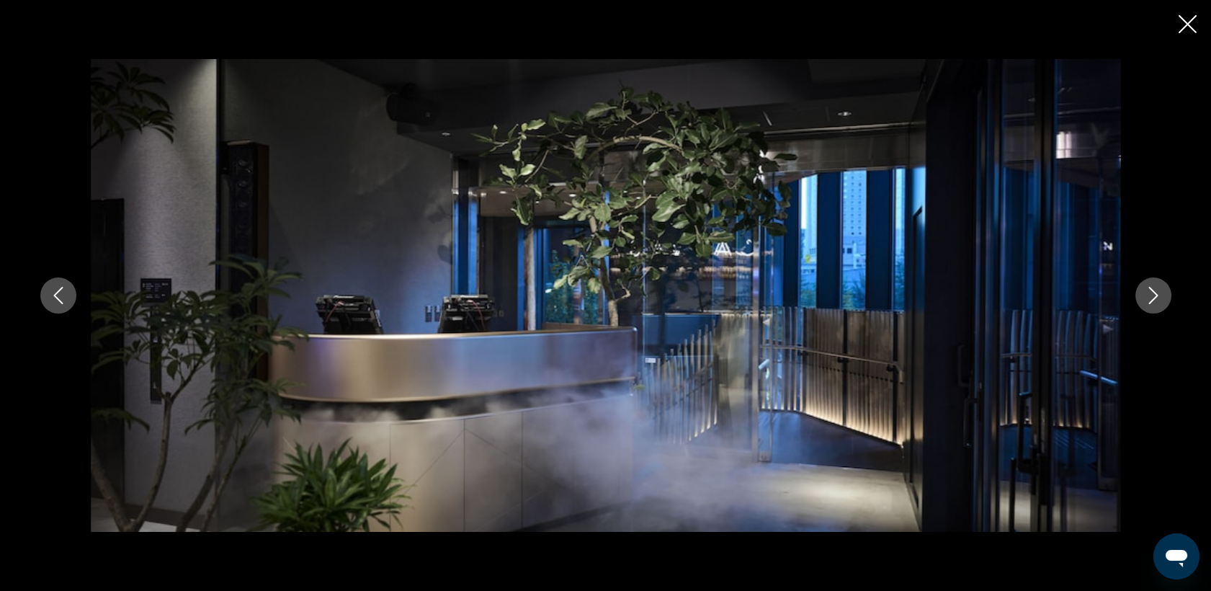
click at [1152, 298] on icon "Image suivante" at bounding box center [1153, 295] width 17 height 17
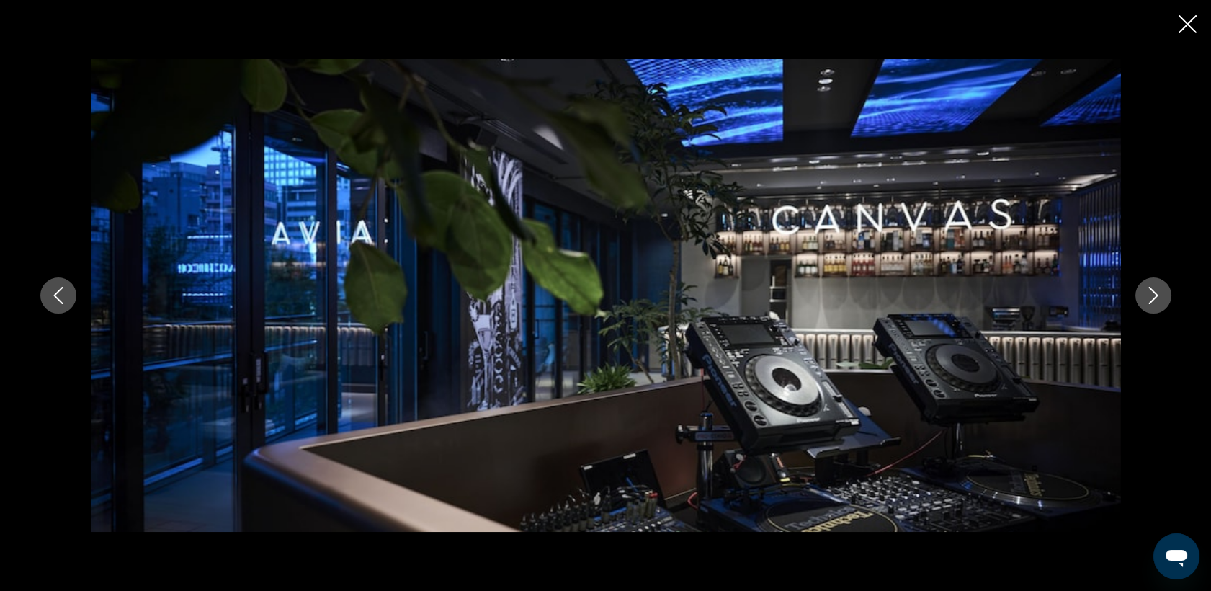
click at [1152, 298] on icon "Image suivante" at bounding box center [1153, 295] width 17 height 17
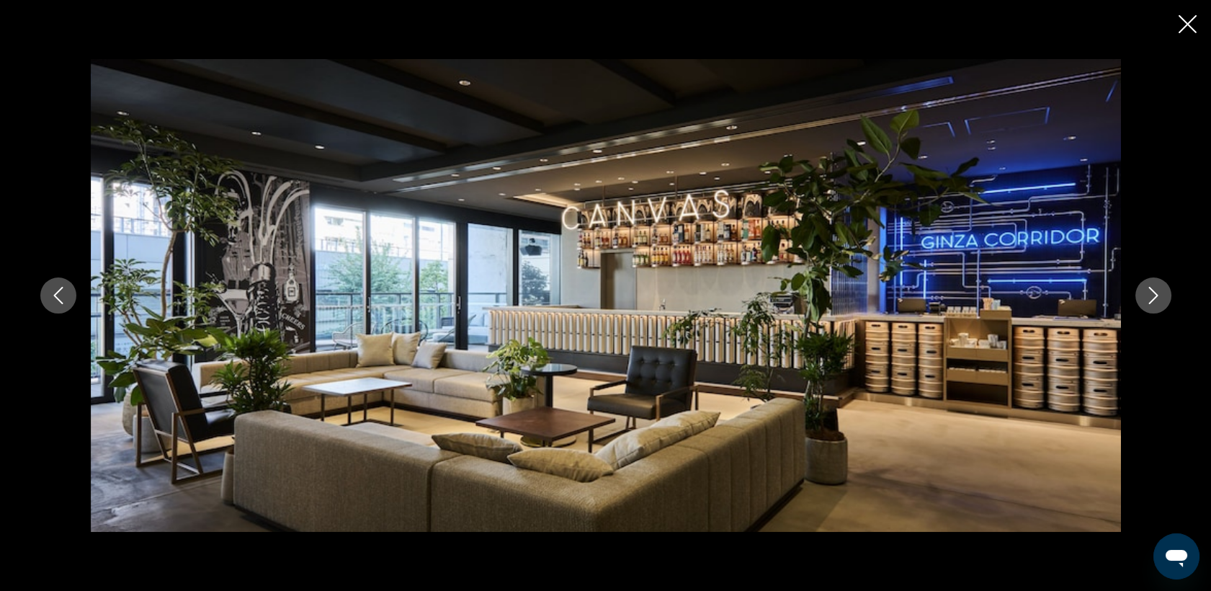
click at [1152, 298] on icon "Image suivante" at bounding box center [1153, 295] width 17 height 17
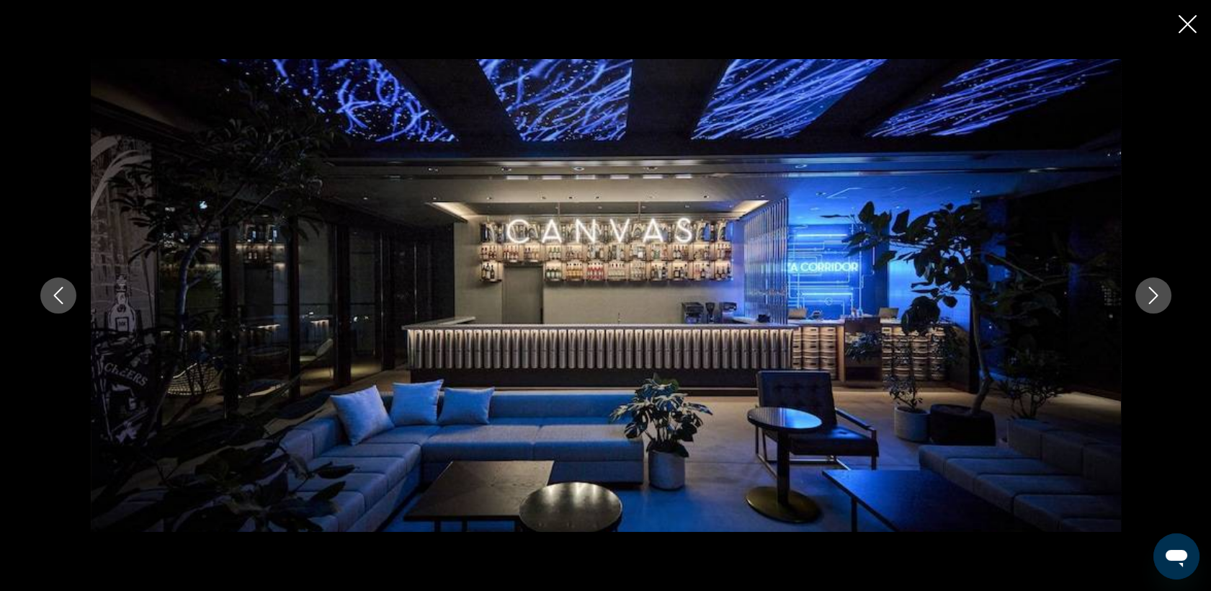
click at [1152, 298] on icon "Image suivante" at bounding box center [1153, 295] width 17 height 17
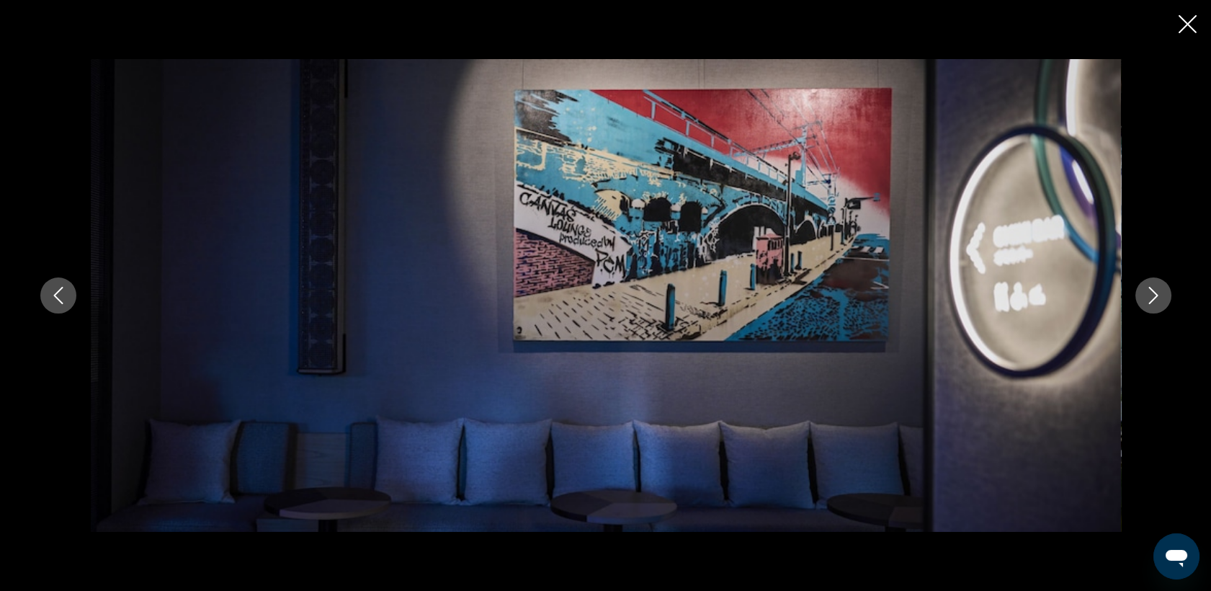
click at [1152, 298] on icon "Image suivante" at bounding box center [1153, 295] width 17 height 17
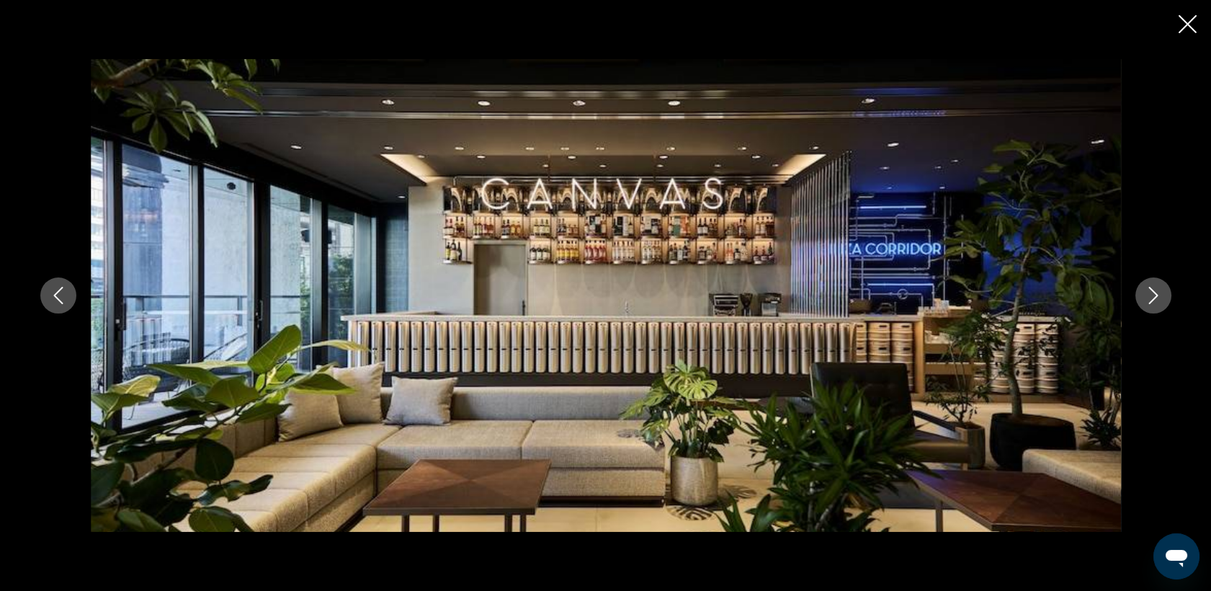
click at [1152, 298] on icon "Image suivante" at bounding box center [1153, 295] width 17 height 17
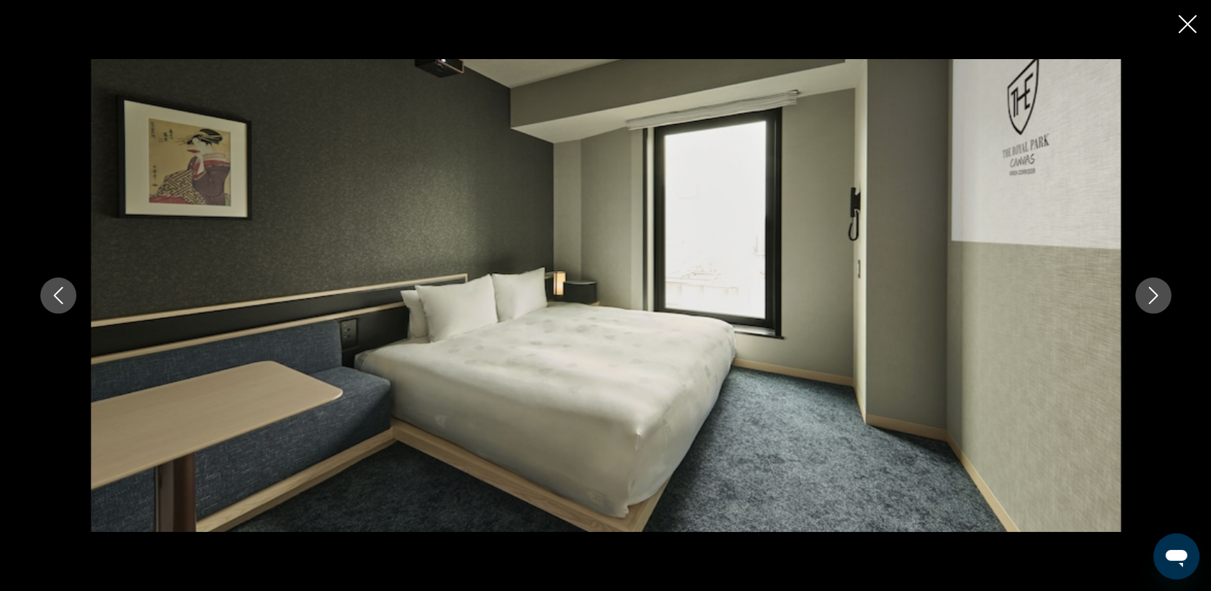
click at [1152, 298] on icon "Image suivante" at bounding box center [1153, 295] width 17 height 17
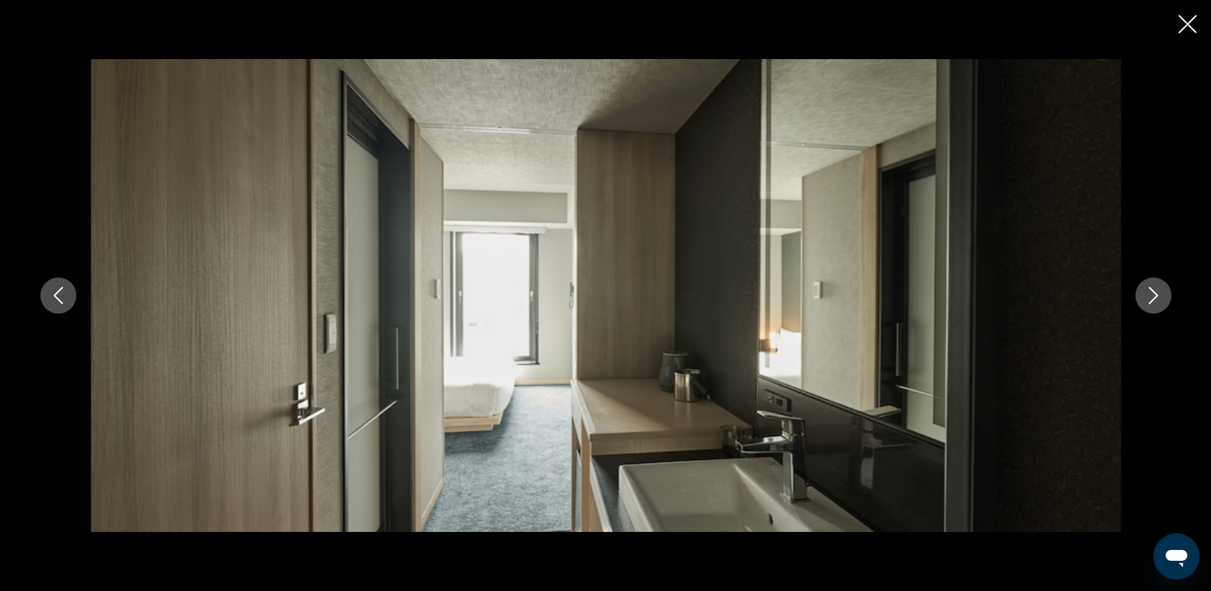
click at [1152, 298] on icon "Image suivante" at bounding box center [1153, 295] width 17 height 17
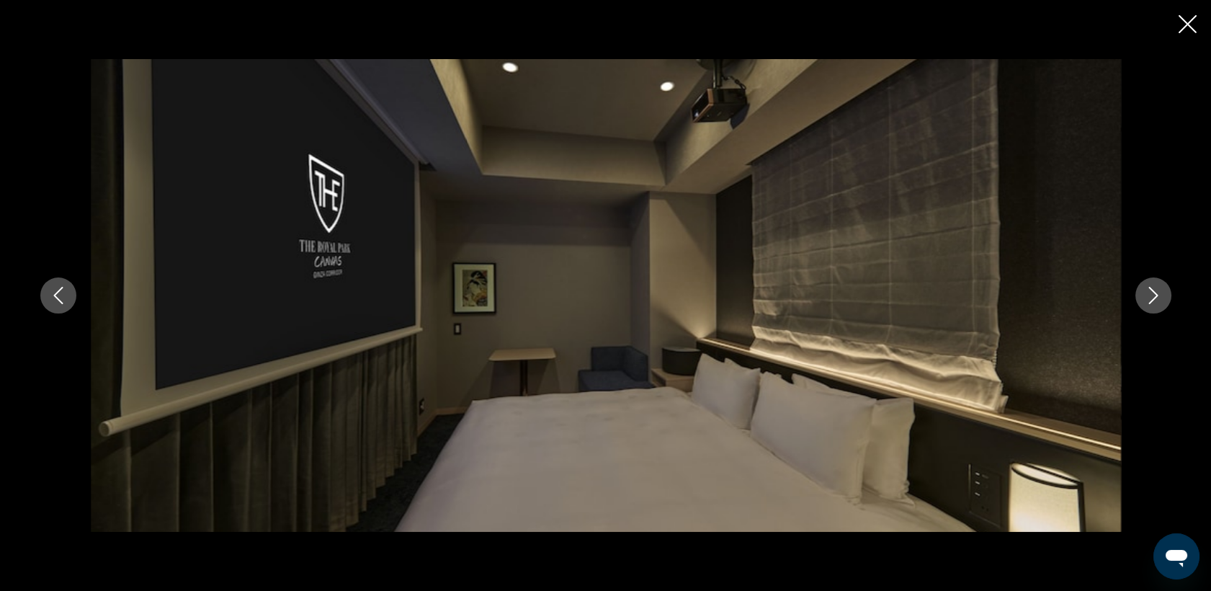
click at [1152, 298] on icon "Image suivante" at bounding box center [1153, 295] width 17 height 17
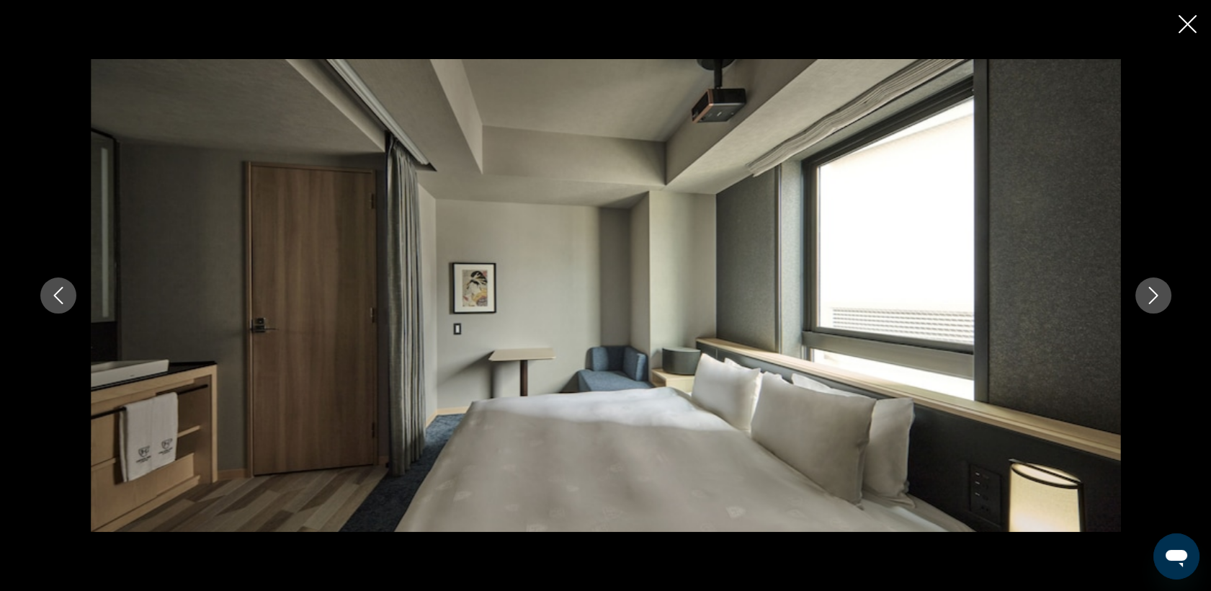
click at [1152, 298] on icon "Image suivante" at bounding box center [1153, 295] width 17 height 17
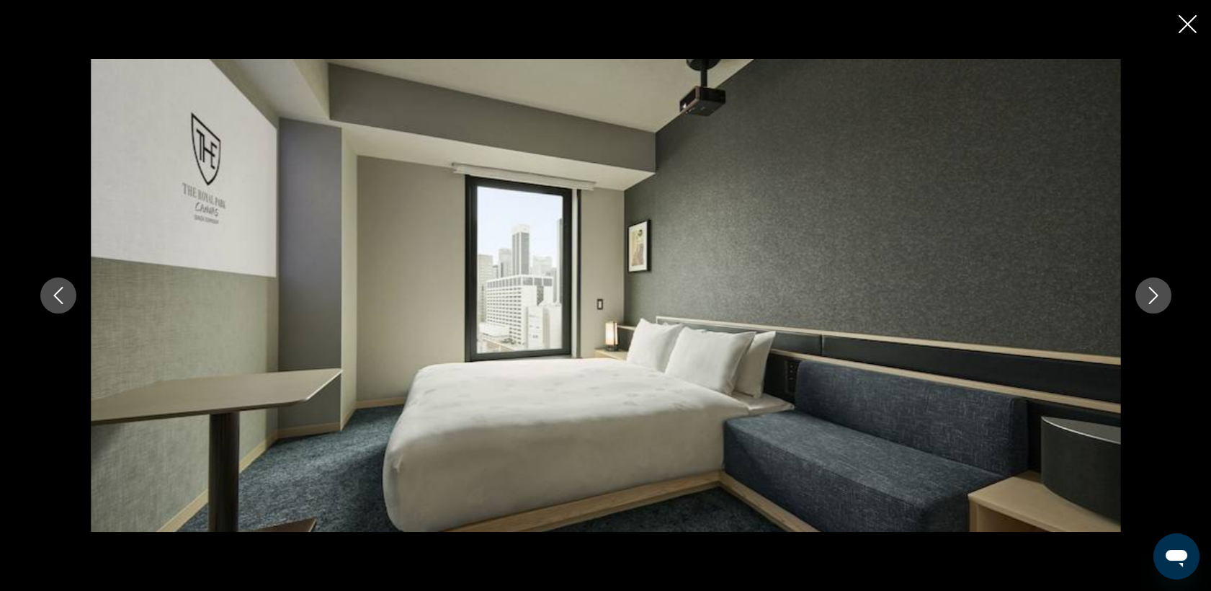
click at [1152, 298] on icon "Image suivante" at bounding box center [1153, 295] width 17 height 17
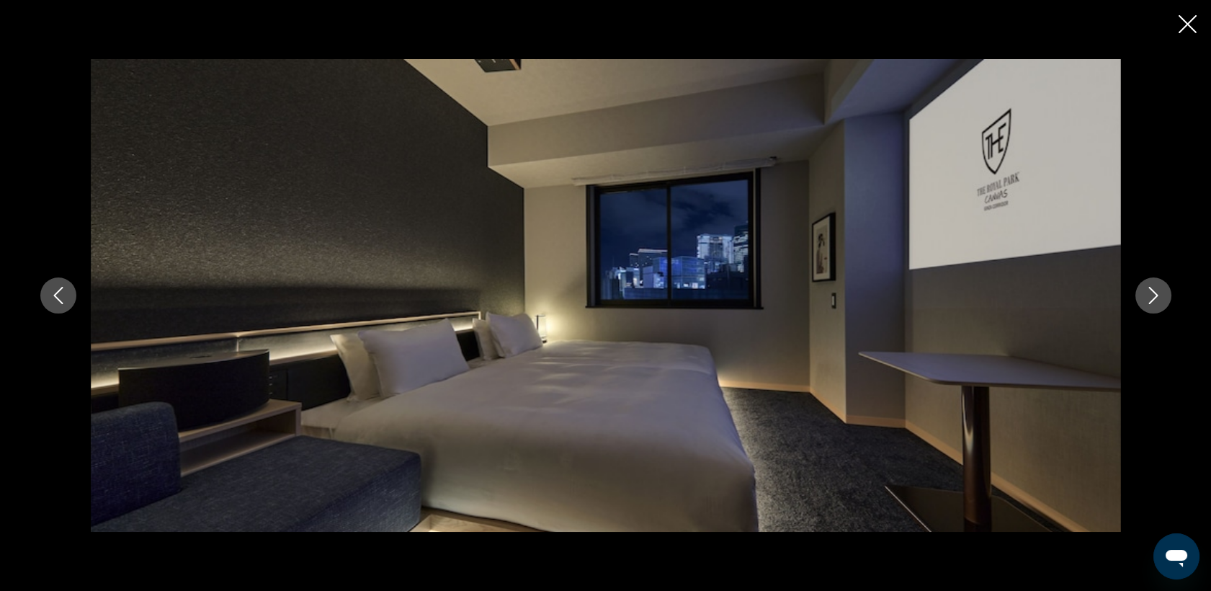
click at [1152, 298] on icon "Image suivante" at bounding box center [1153, 295] width 17 height 17
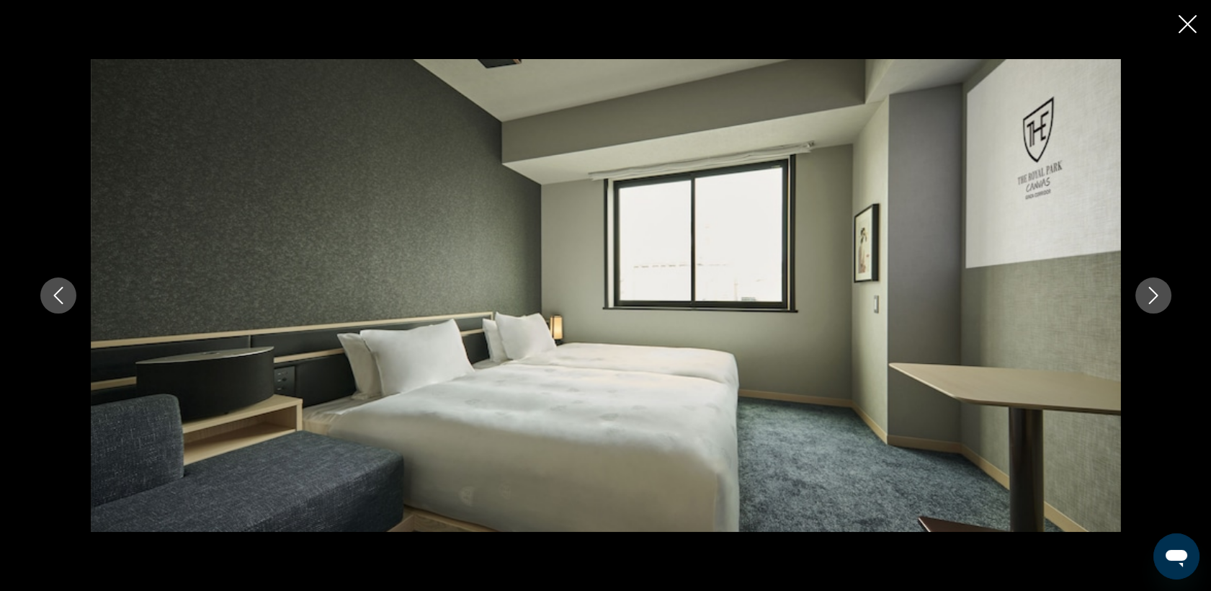
click at [1152, 298] on icon "Image suivante" at bounding box center [1153, 295] width 17 height 17
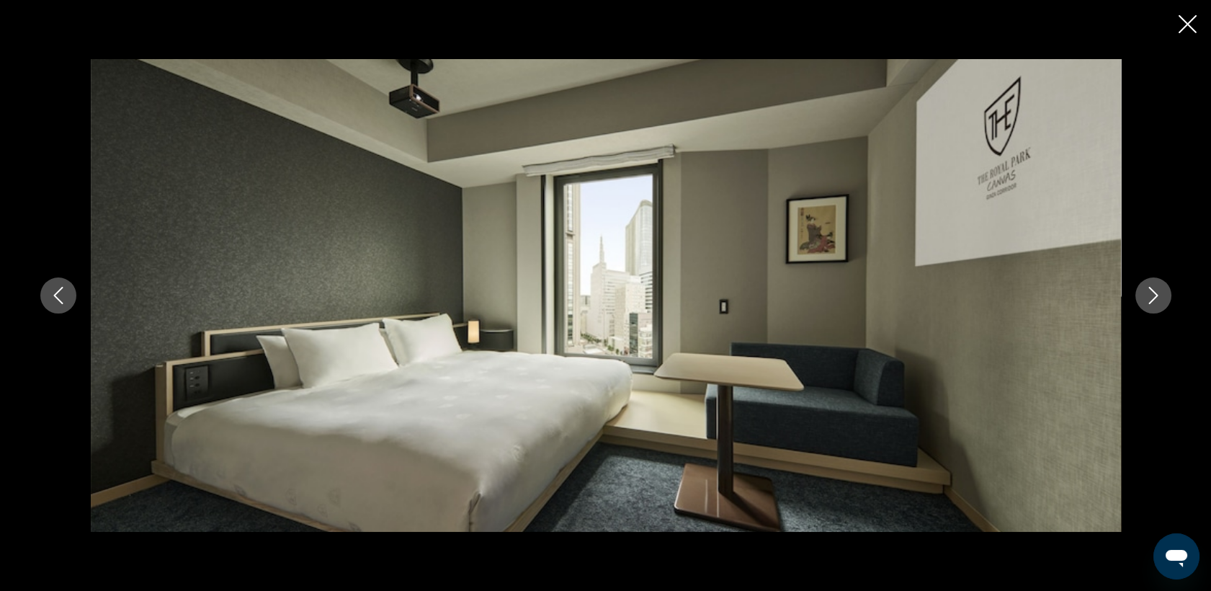
click at [1152, 298] on icon "Image suivante" at bounding box center [1153, 295] width 17 height 17
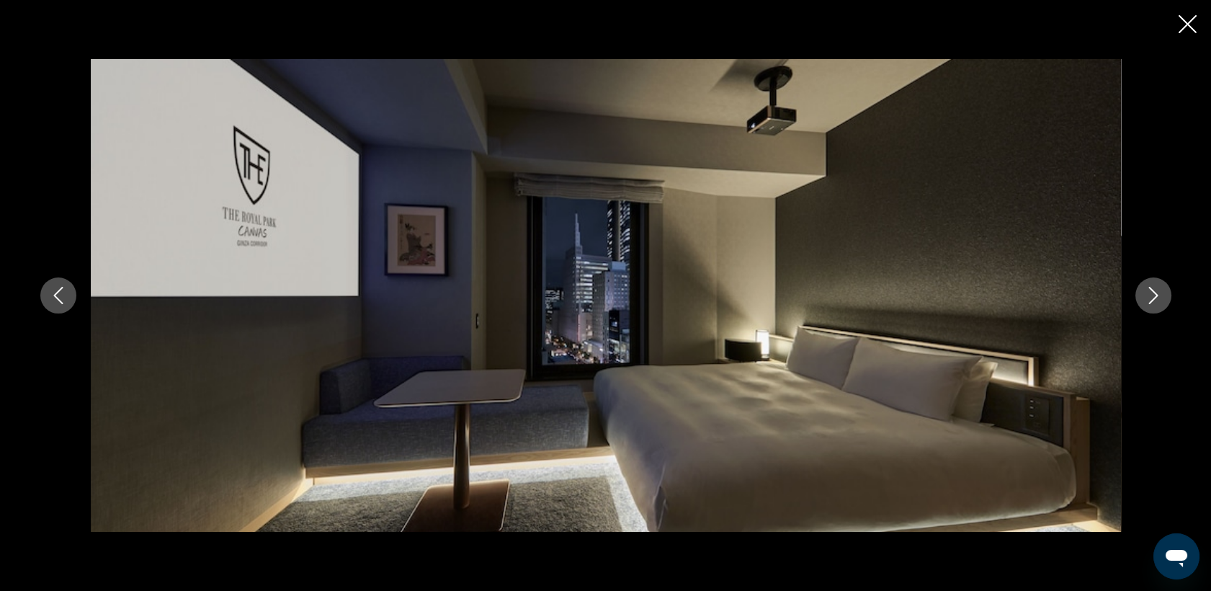
click at [1152, 298] on icon "Image suivante" at bounding box center [1153, 295] width 17 height 17
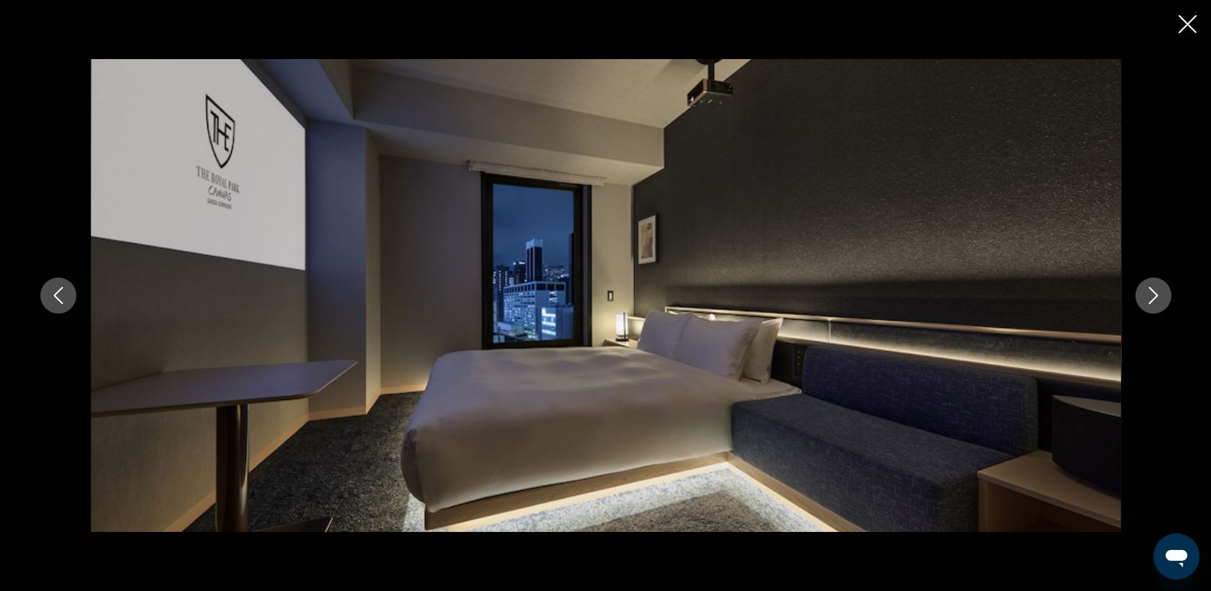
click at [1152, 298] on icon "Image suivante" at bounding box center [1153, 295] width 17 height 17
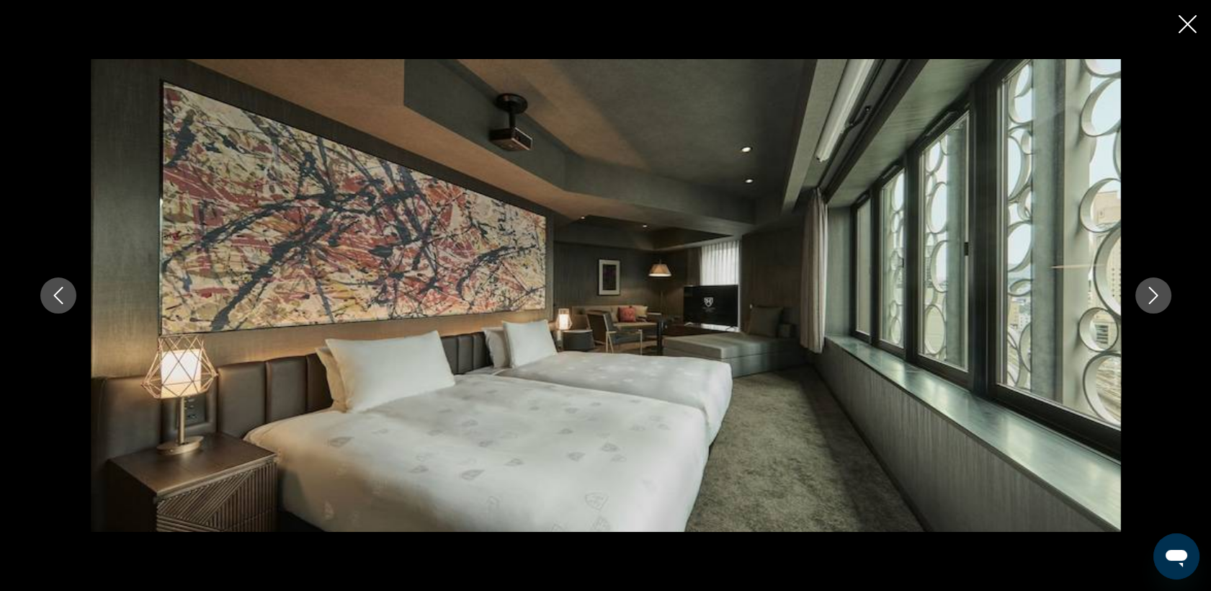
click at [1152, 298] on icon "Image suivante" at bounding box center [1153, 295] width 17 height 17
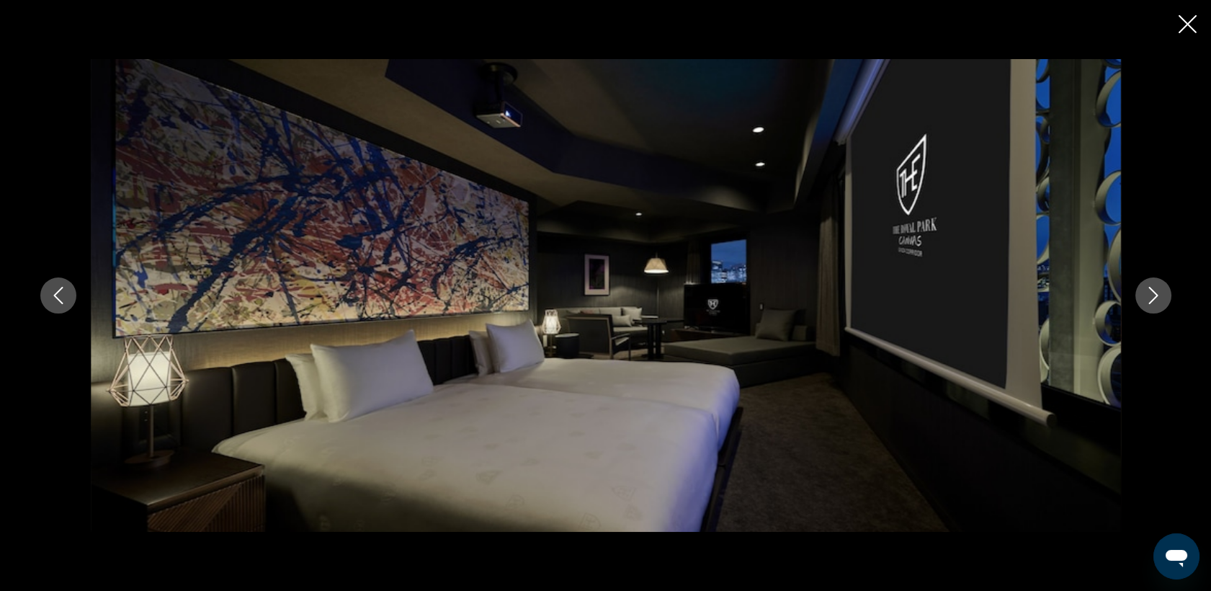
click at [1152, 298] on icon "Image suivante" at bounding box center [1153, 295] width 17 height 17
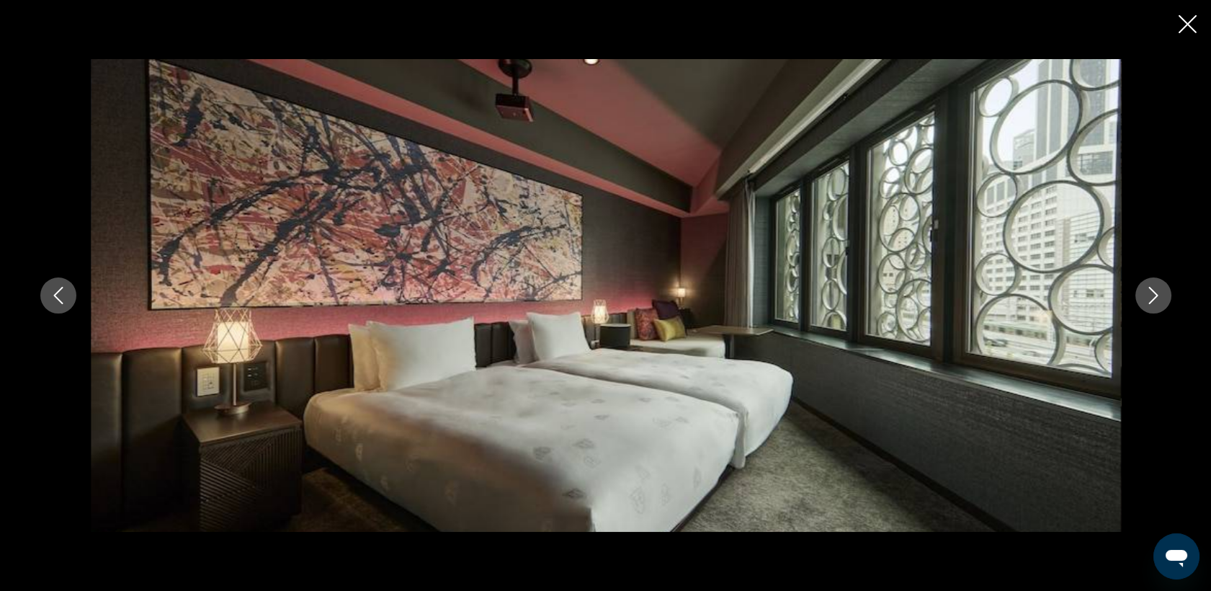
click at [1152, 298] on icon "Image suivante" at bounding box center [1153, 295] width 17 height 17
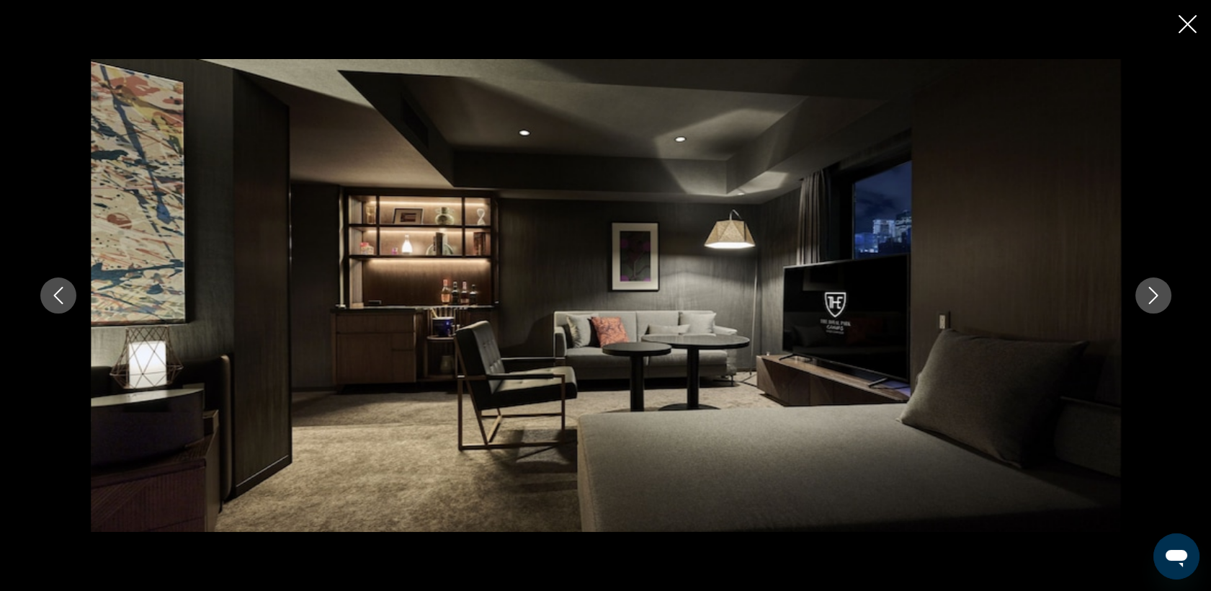
click at [1152, 298] on icon "Image suivante" at bounding box center [1153, 295] width 17 height 17
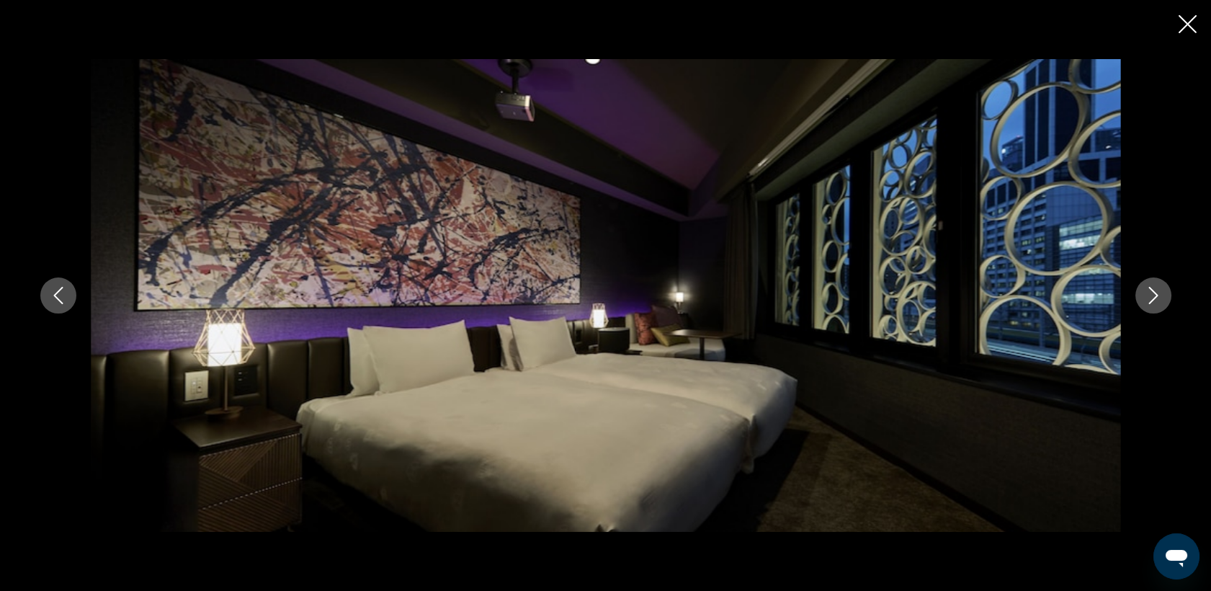
click at [1152, 298] on icon "Image suivante" at bounding box center [1153, 295] width 17 height 17
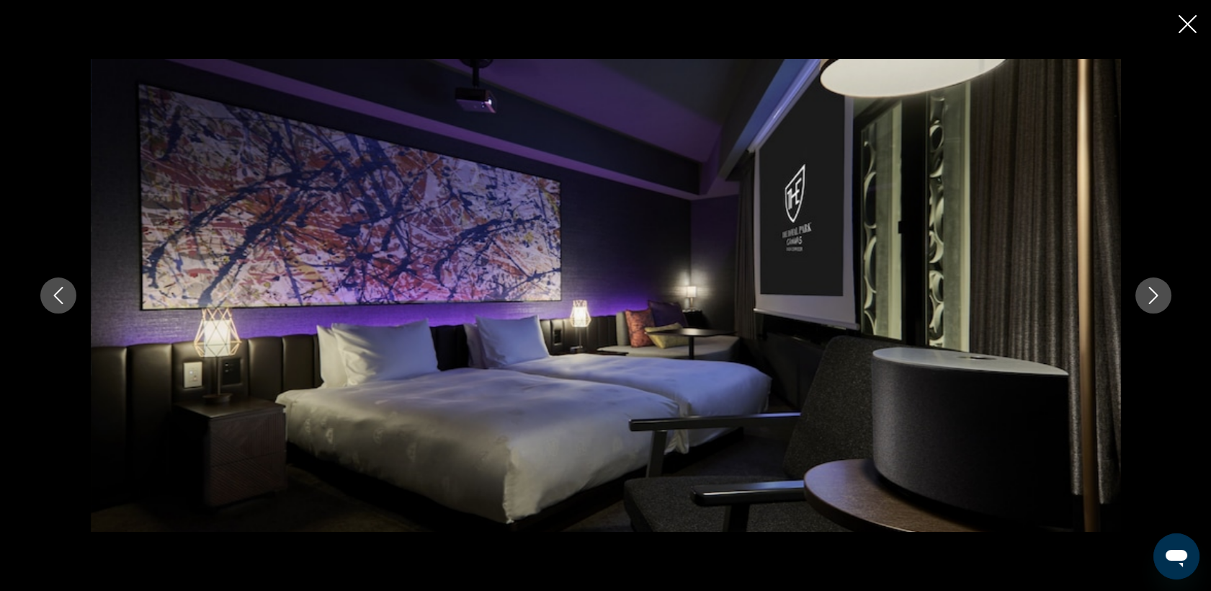
click at [1152, 298] on icon "Image suivante" at bounding box center [1153, 295] width 17 height 17
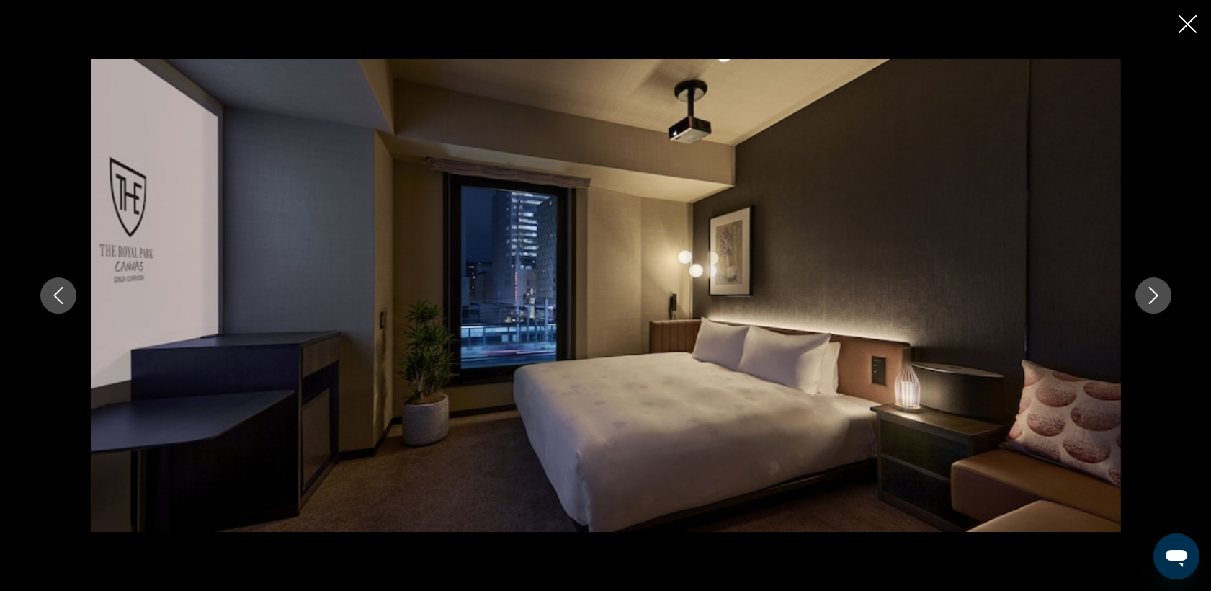
click at [1152, 298] on icon "Image suivante" at bounding box center [1153, 295] width 17 height 17
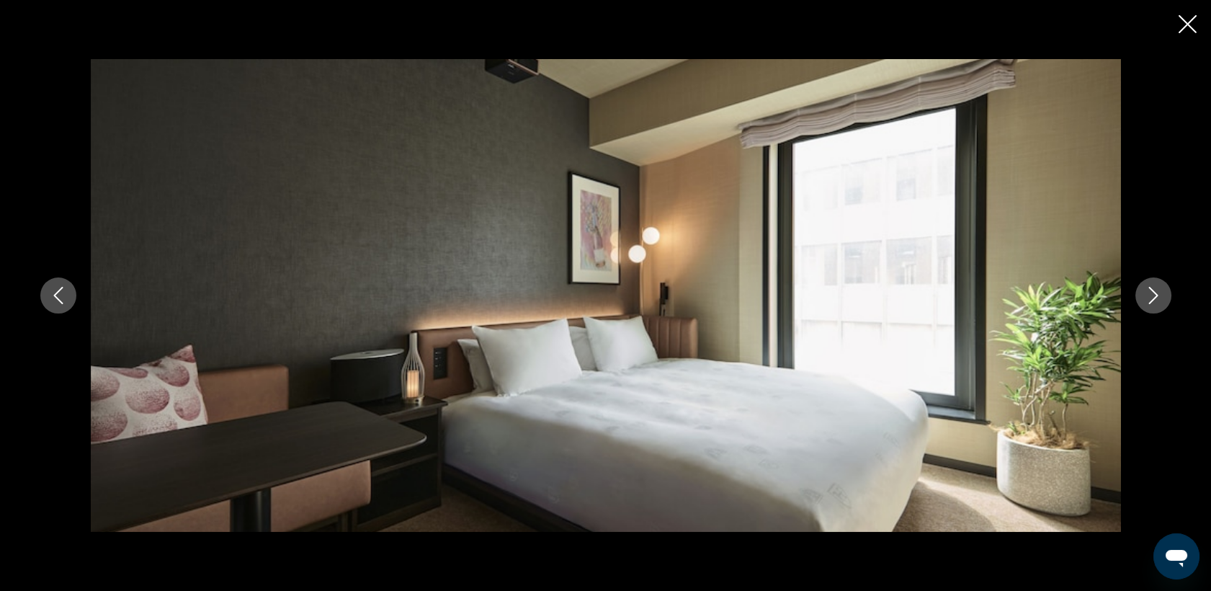
click at [1152, 298] on icon "Image suivante" at bounding box center [1153, 295] width 17 height 17
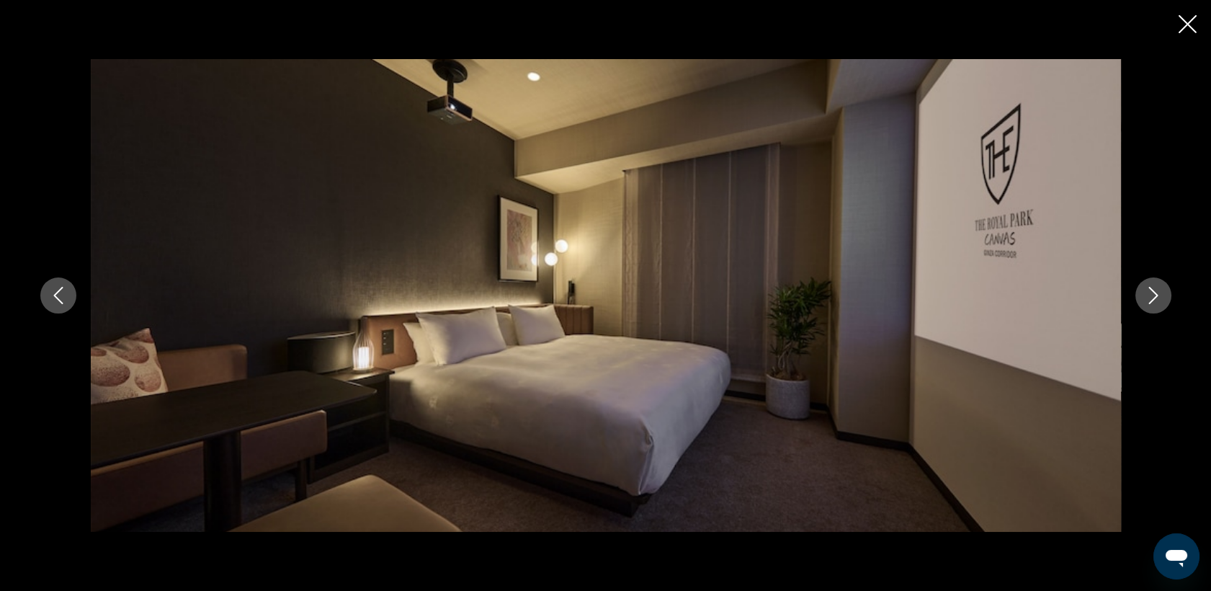
click at [1152, 298] on icon "Image suivante" at bounding box center [1153, 295] width 17 height 17
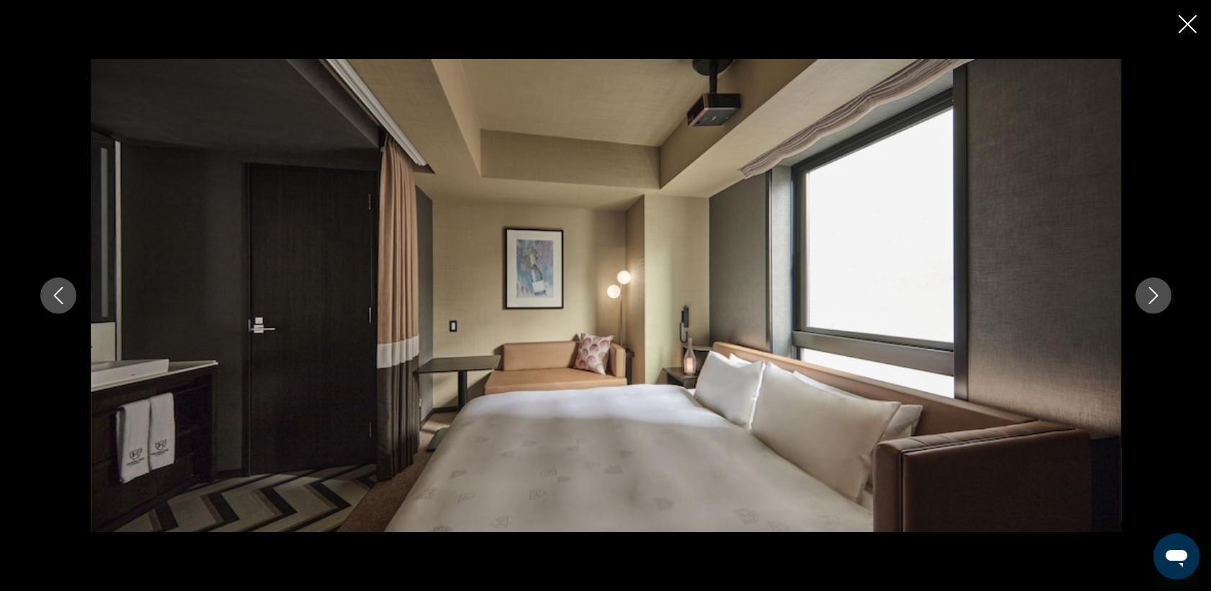
click at [1152, 298] on icon "Image suivante" at bounding box center [1153, 295] width 17 height 17
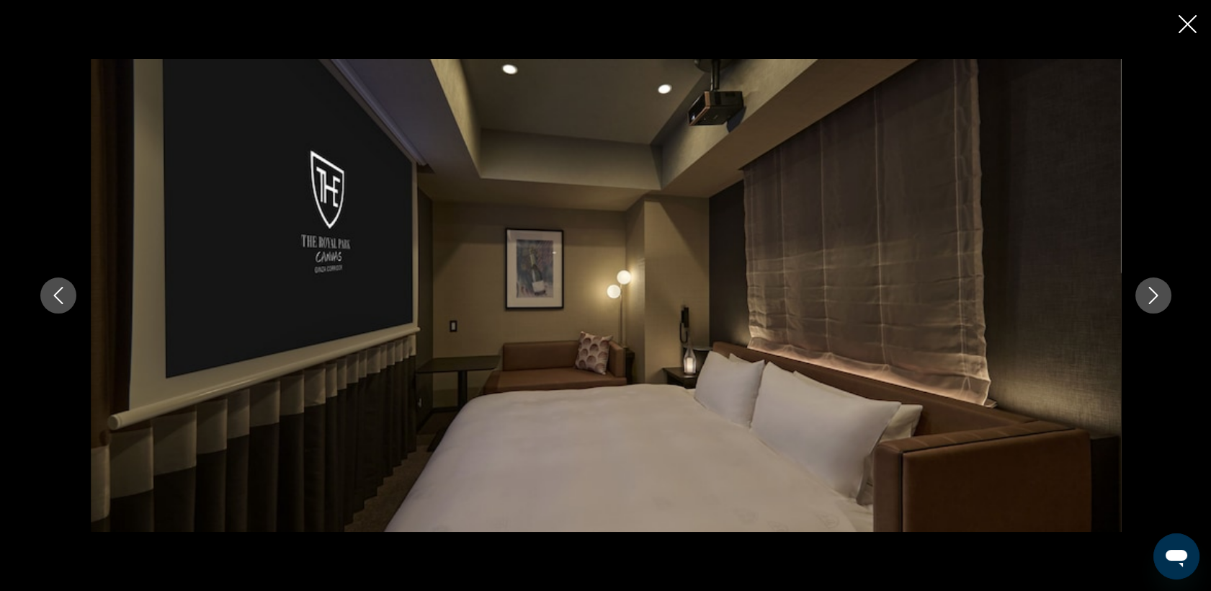
click at [1152, 298] on icon "Image suivante" at bounding box center [1153, 295] width 17 height 17
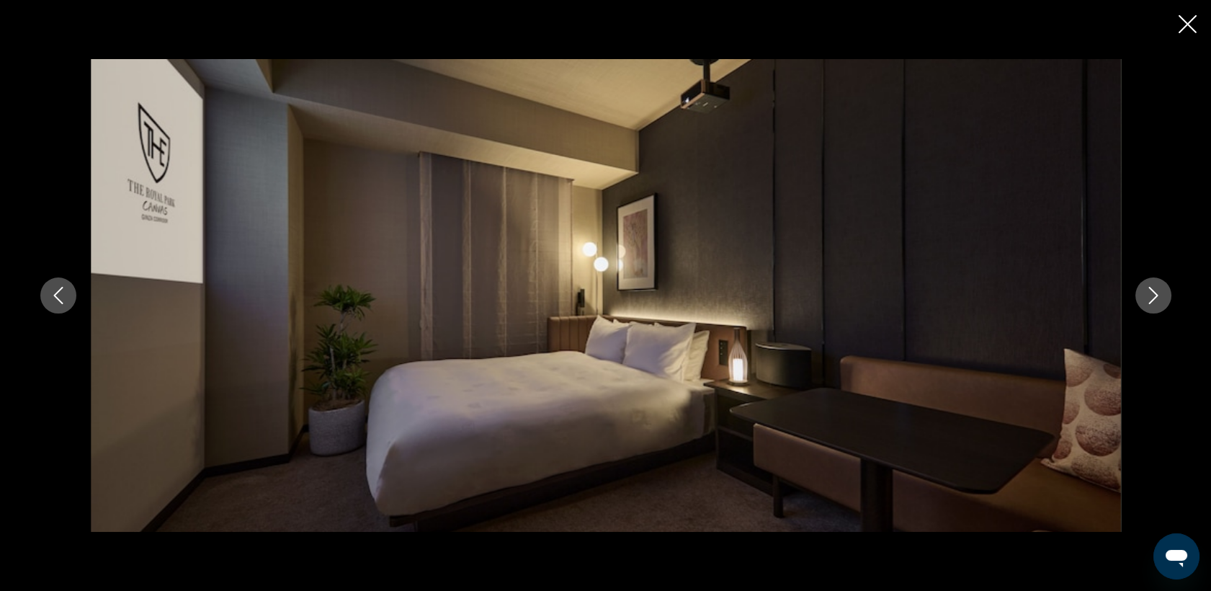
click at [1152, 298] on icon "Image suivante" at bounding box center [1153, 295] width 17 height 17
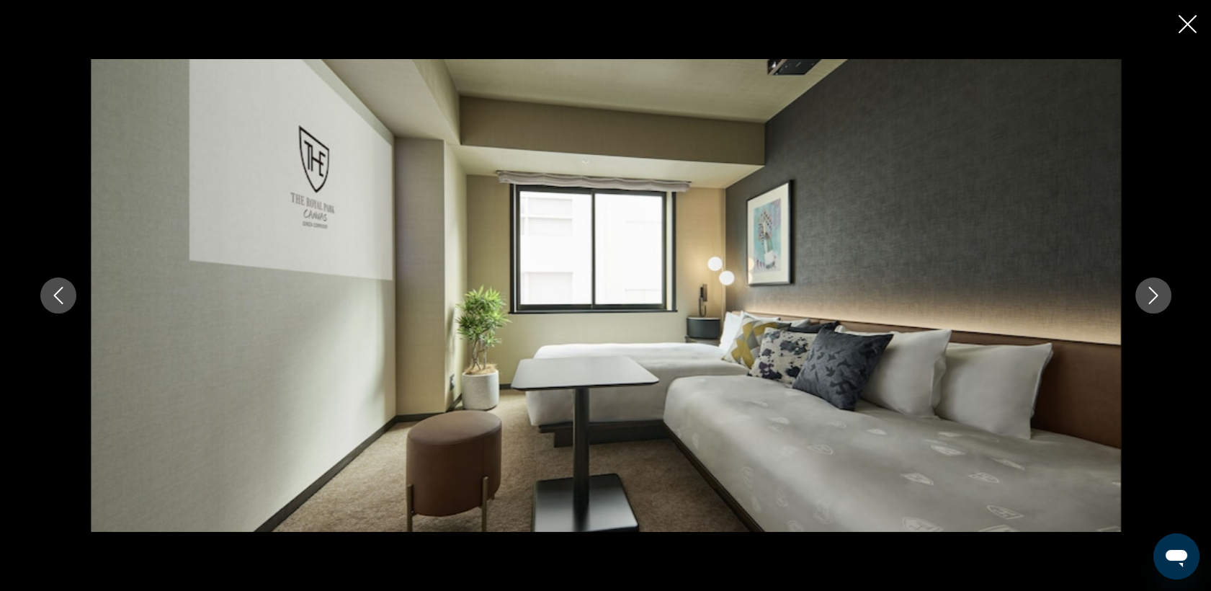
click at [1152, 298] on icon "Image suivante" at bounding box center [1153, 295] width 17 height 17
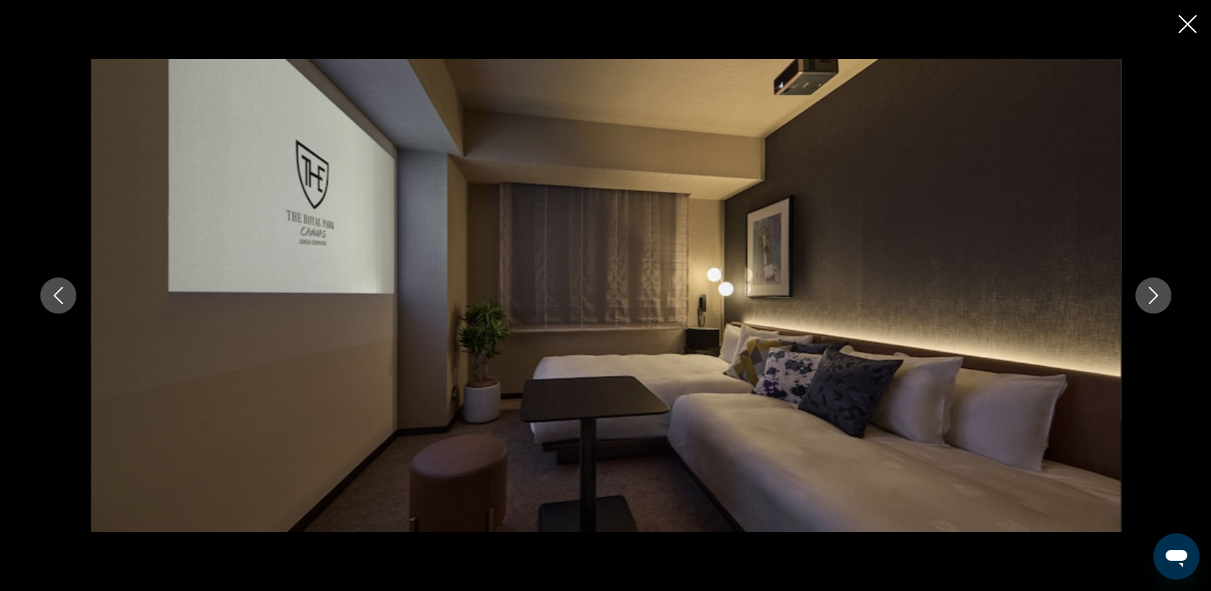
click at [1152, 298] on icon "Image suivante" at bounding box center [1153, 295] width 17 height 17
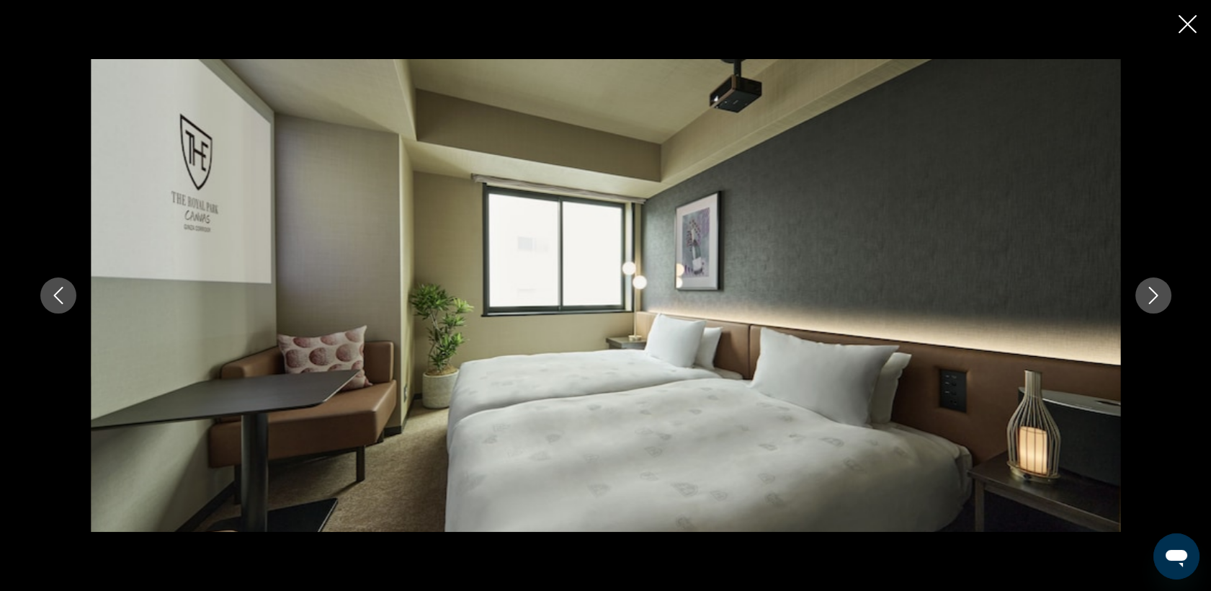
click at [1152, 298] on icon "Image suivante" at bounding box center [1153, 295] width 17 height 17
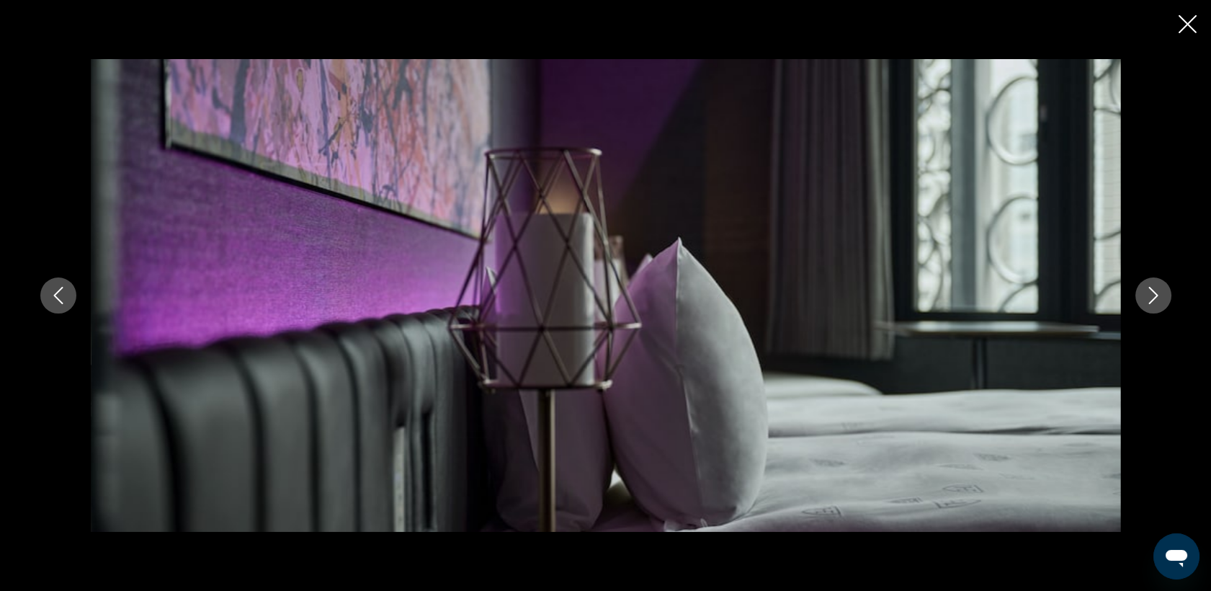
click at [1152, 298] on icon "Image suivante" at bounding box center [1153, 295] width 17 height 17
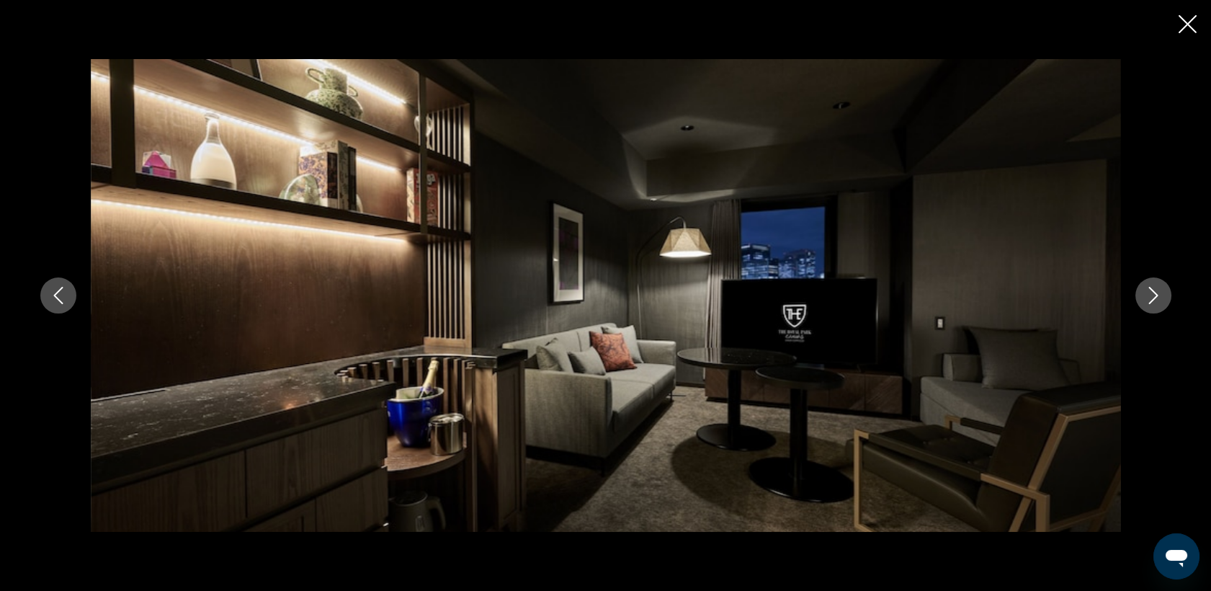
click at [1152, 298] on icon "Image suivante" at bounding box center [1153, 295] width 17 height 17
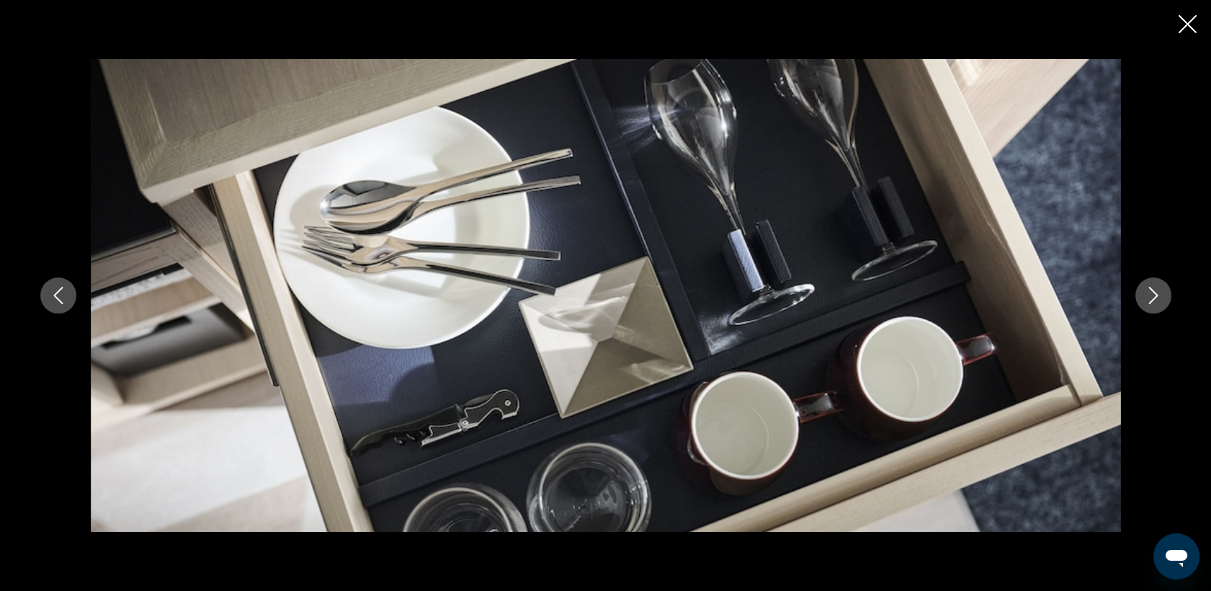
click at [1185, 30] on icon "Fermer le diaporama" at bounding box center [1188, 24] width 18 height 18
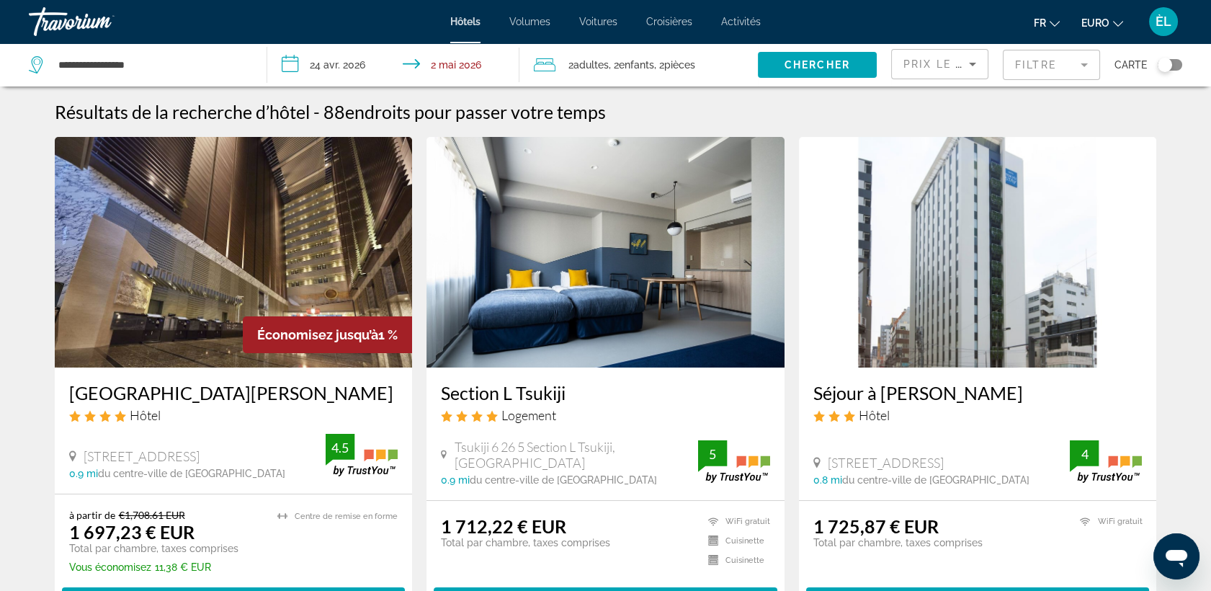
click at [259, 265] on img "Contenu principal" at bounding box center [234, 252] width 358 height 231
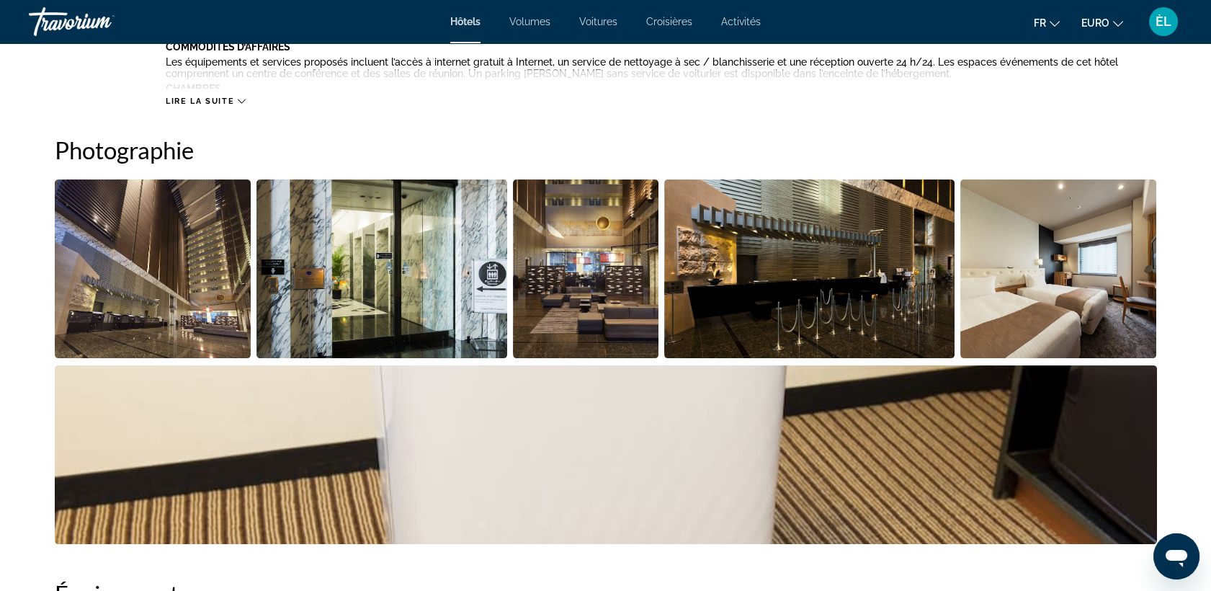
scroll to position [658, 0]
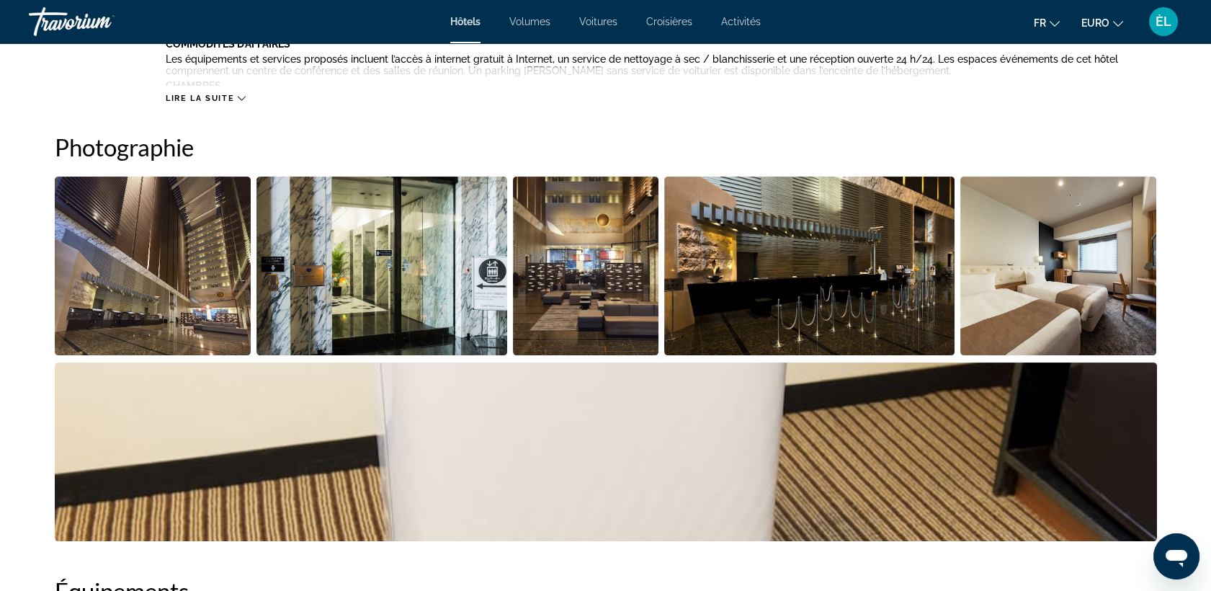
click at [195, 254] on img "Ouvrir le curseur d’image en plein écran" at bounding box center [153, 266] width 197 height 179
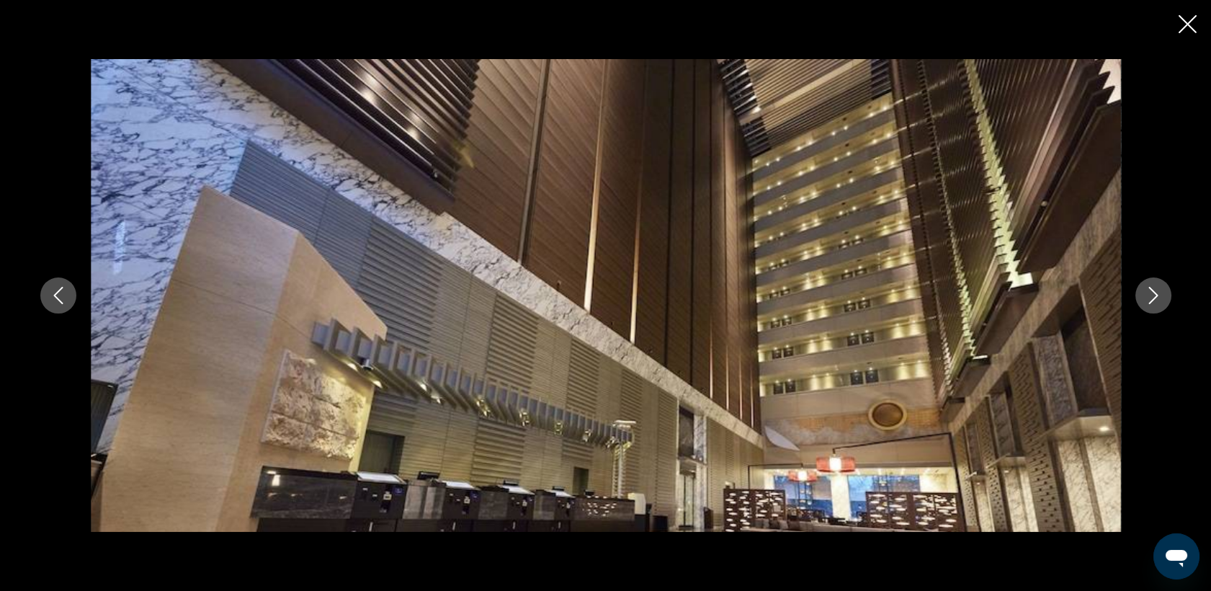
scroll to position [706, 0]
click at [1153, 298] on icon "Image suivante" at bounding box center [1153, 295] width 17 height 17
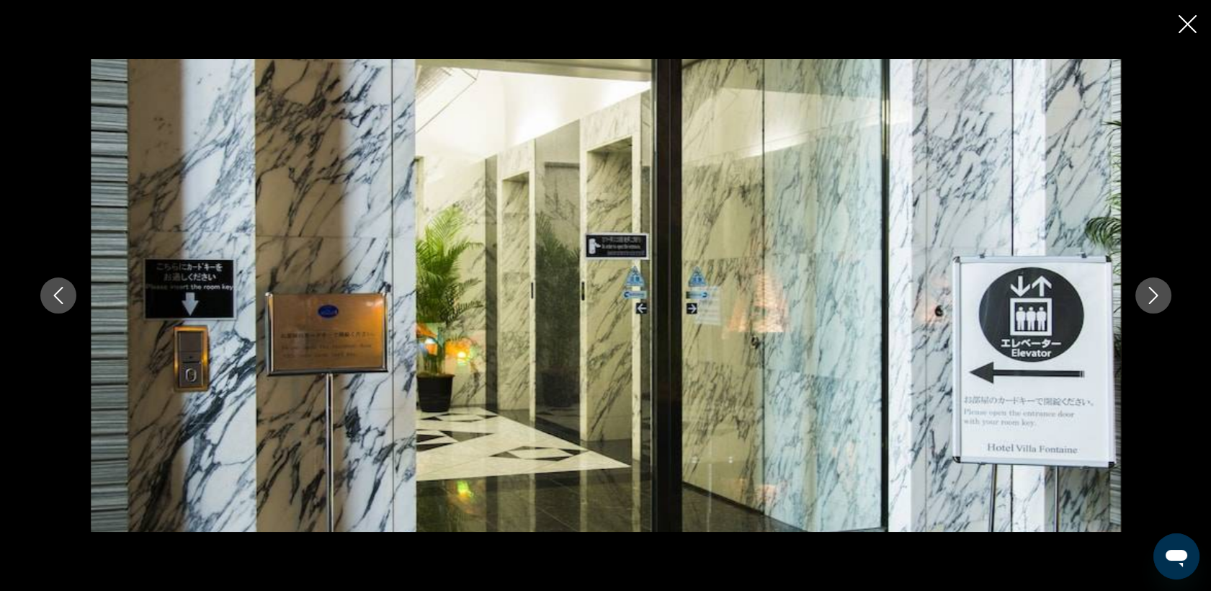
click at [1153, 298] on icon "Image suivante" at bounding box center [1153, 295] width 17 height 17
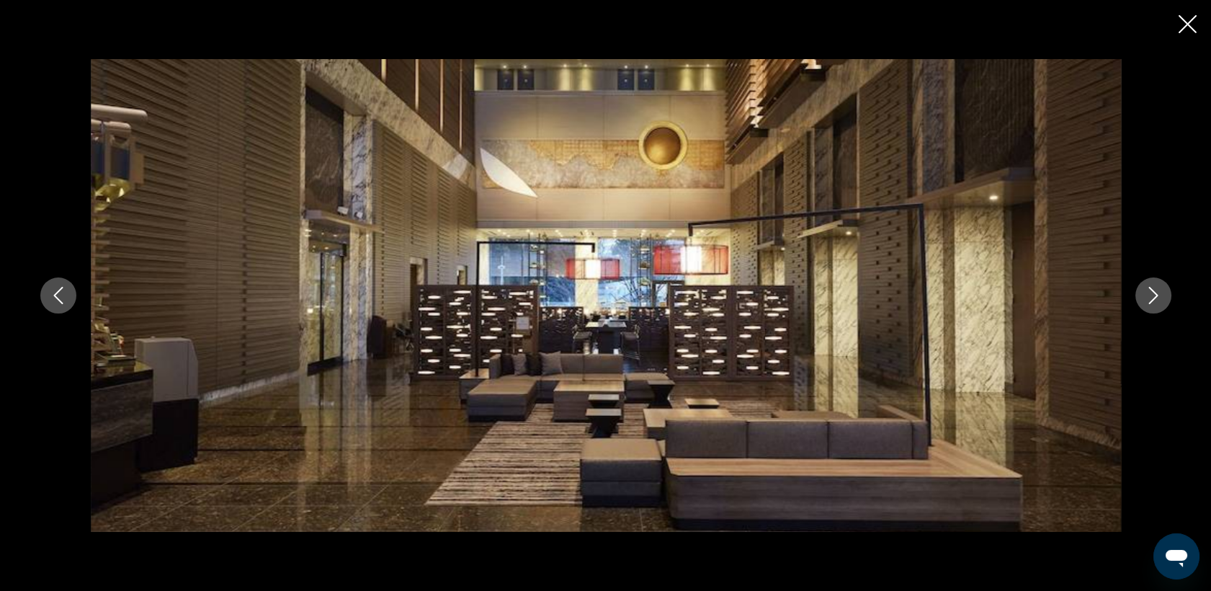
click at [1153, 298] on icon "Image suivante" at bounding box center [1153, 295] width 17 height 17
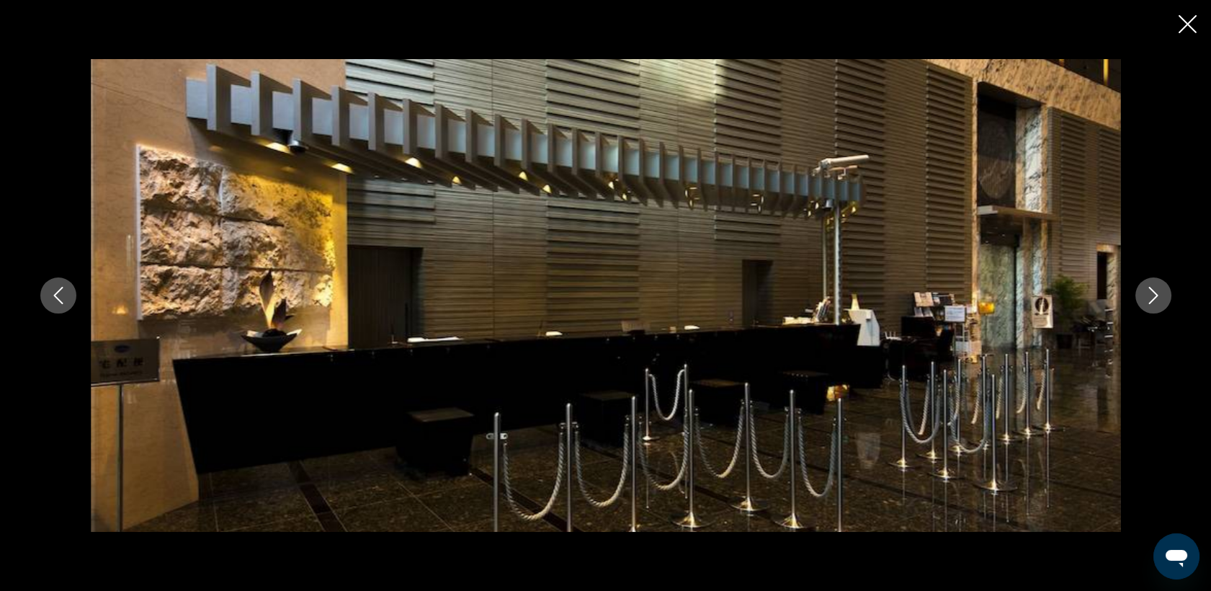
click at [1153, 298] on icon "Image suivante" at bounding box center [1153, 295] width 17 height 17
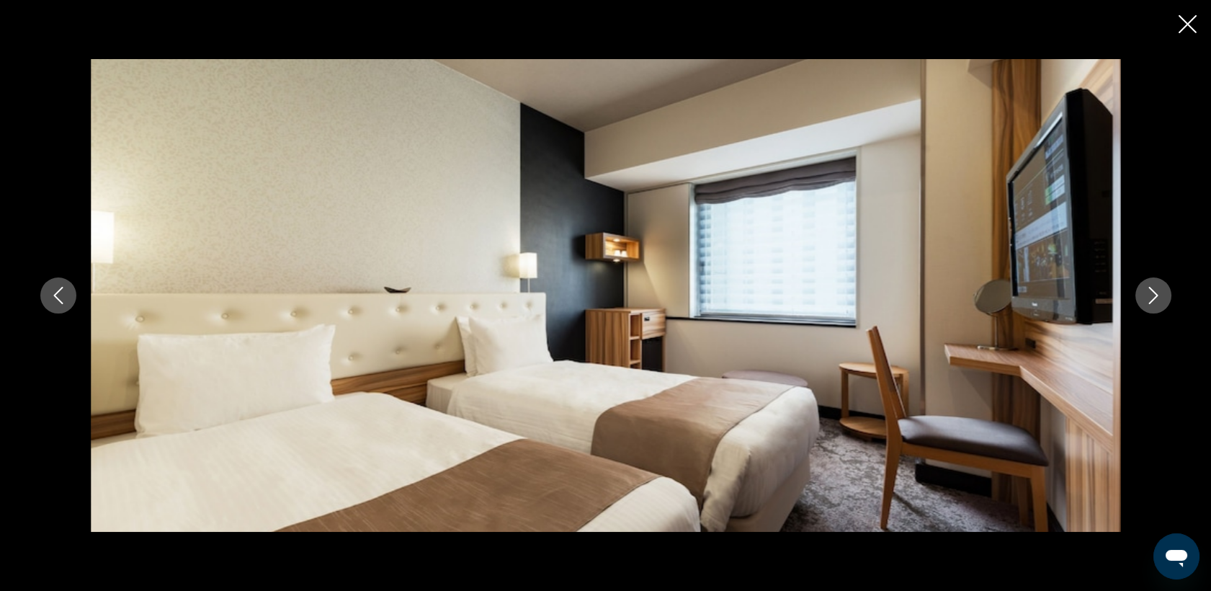
click at [1153, 298] on icon "Image suivante" at bounding box center [1153, 295] width 17 height 17
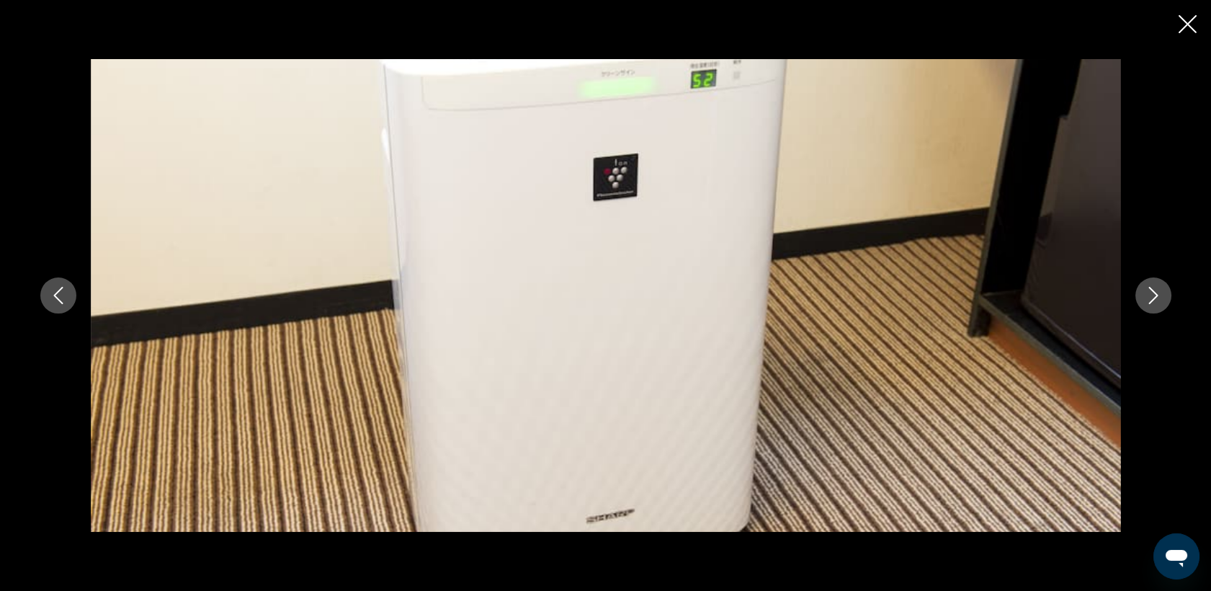
click at [1153, 298] on icon "Image suivante" at bounding box center [1153, 295] width 17 height 17
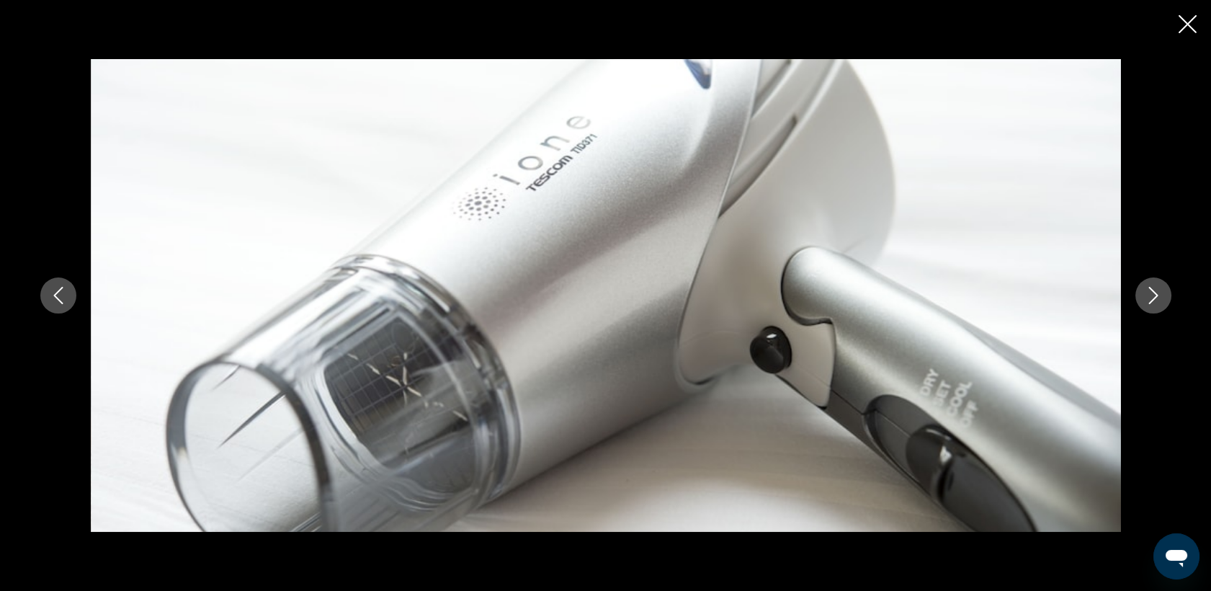
click at [1153, 298] on icon "Image suivante" at bounding box center [1153, 295] width 17 height 17
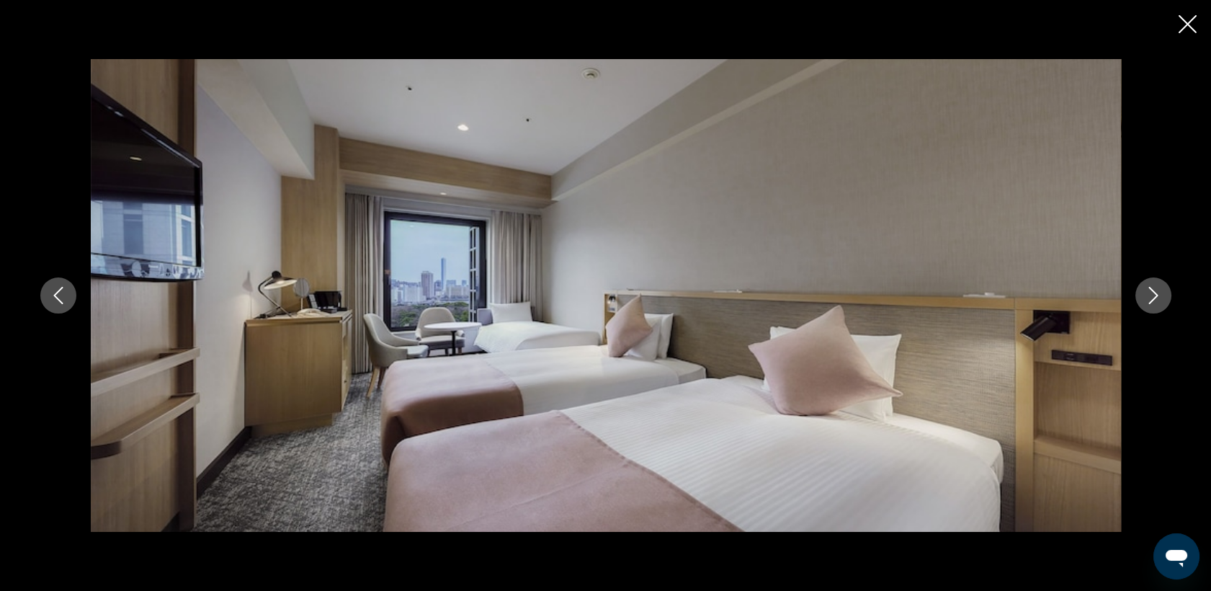
click at [1153, 298] on icon "Image suivante" at bounding box center [1153, 295] width 17 height 17
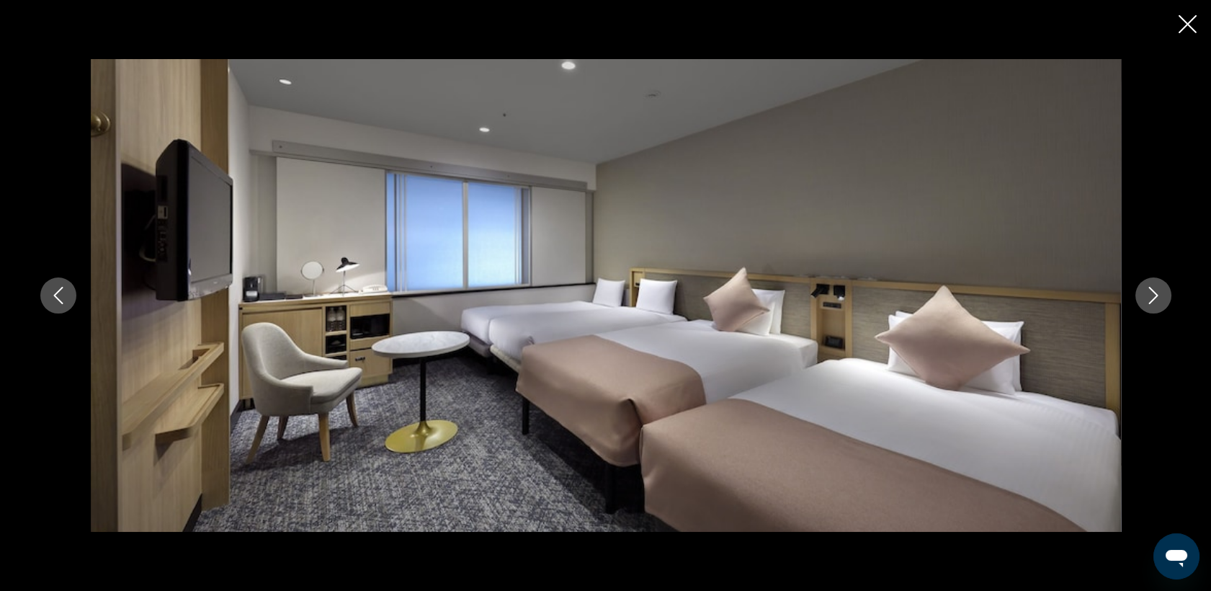
click at [1153, 298] on icon "Image suivante" at bounding box center [1153, 295] width 17 height 17
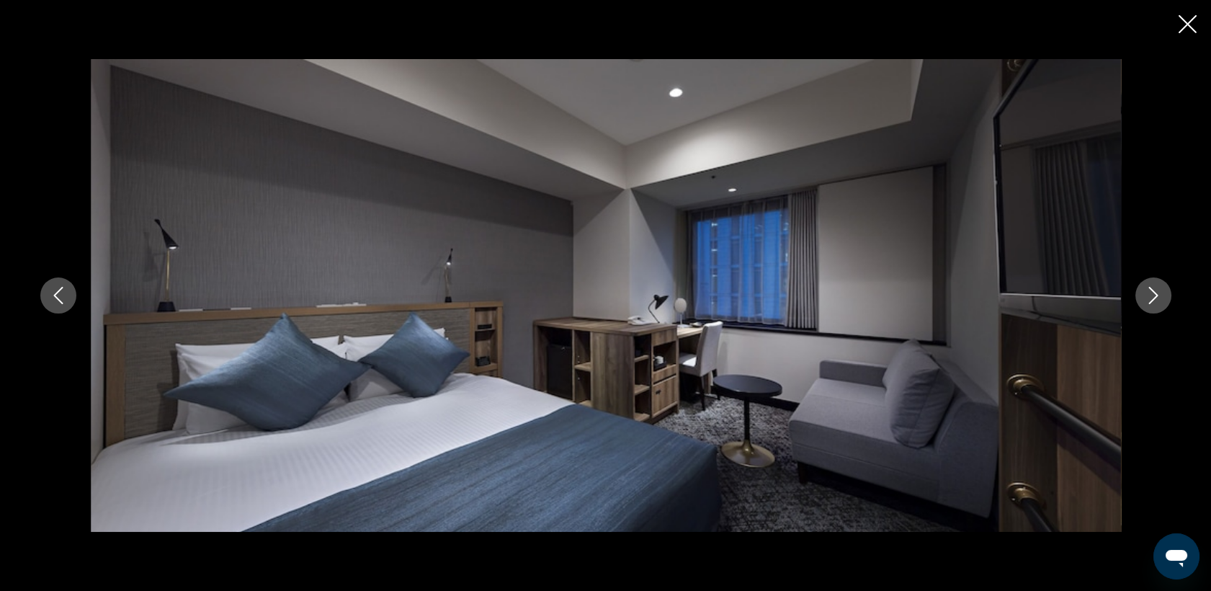
click at [1153, 298] on icon "Image suivante" at bounding box center [1153, 295] width 17 height 17
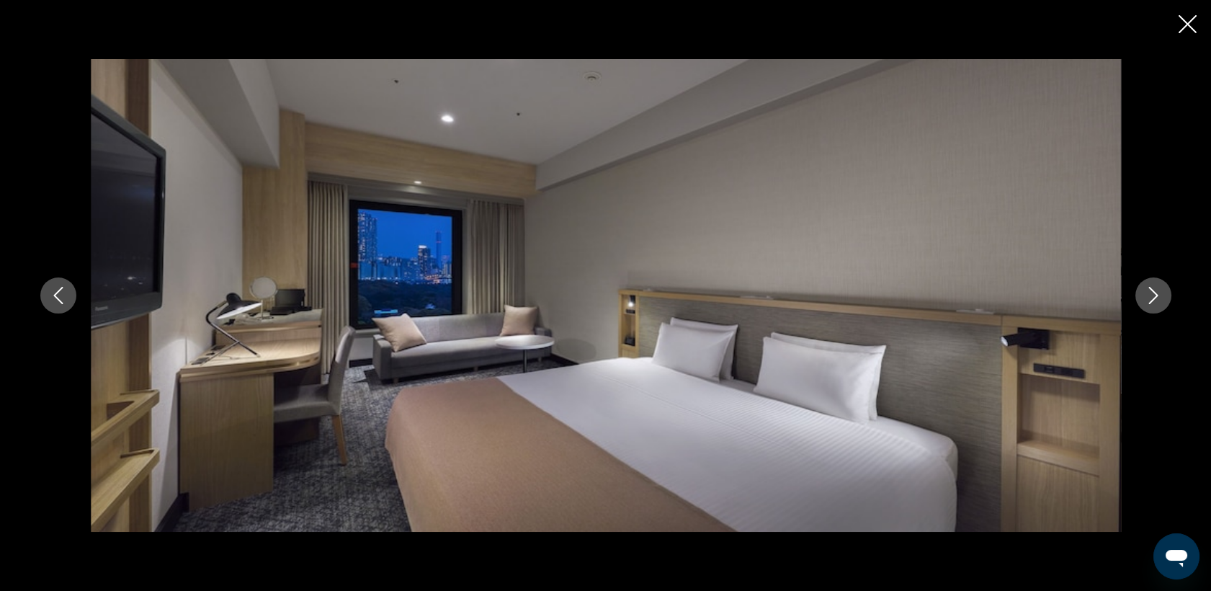
click at [1153, 298] on icon "Image suivante" at bounding box center [1153, 295] width 17 height 17
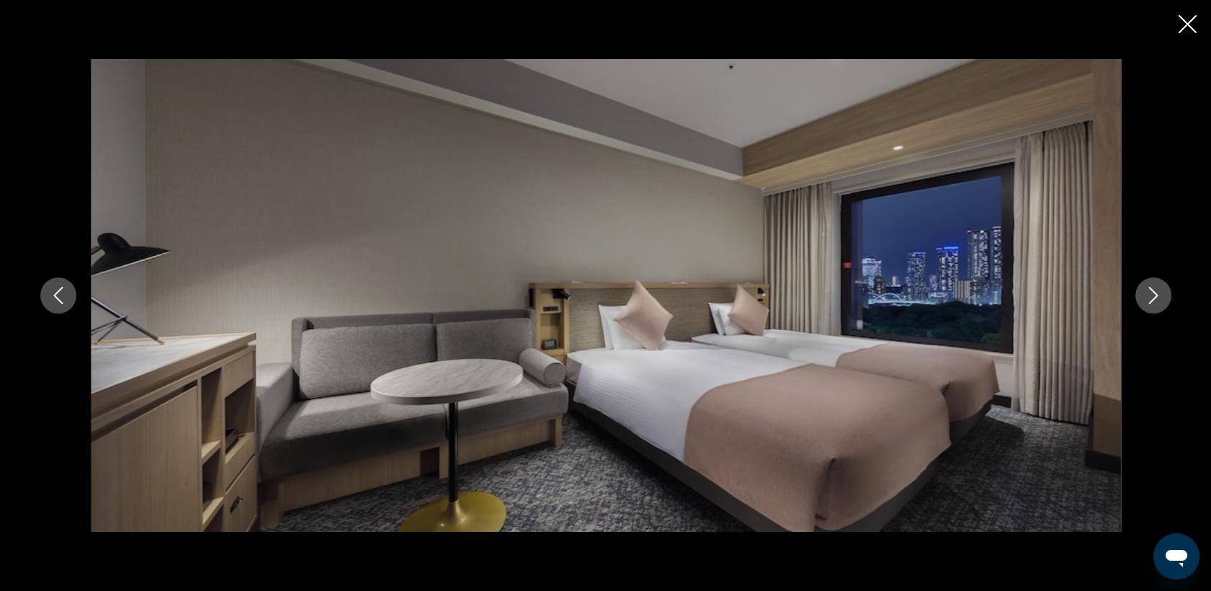
click at [1153, 298] on icon "Image suivante" at bounding box center [1153, 295] width 17 height 17
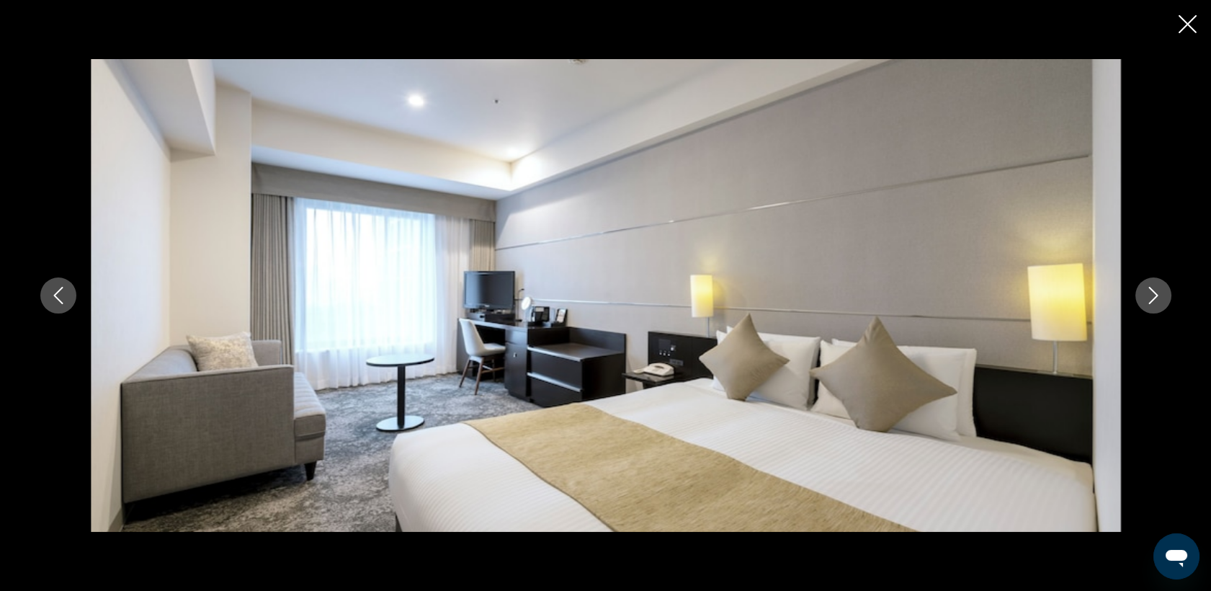
click at [1153, 298] on icon "Image suivante" at bounding box center [1153, 295] width 17 height 17
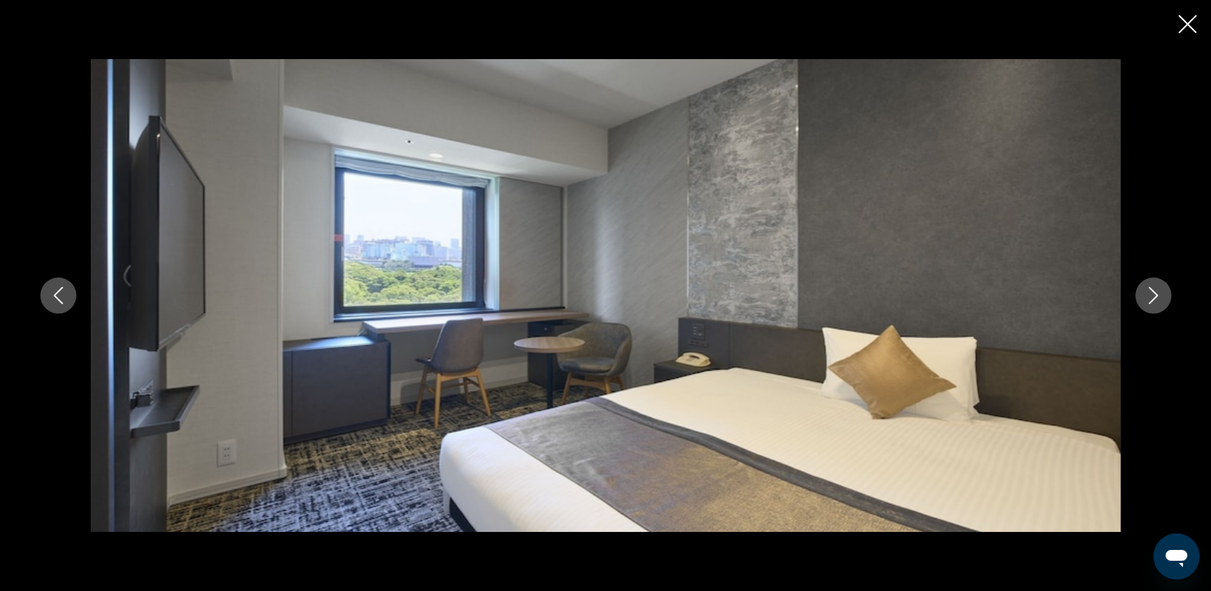
click at [1153, 298] on icon "Image suivante" at bounding box center [1153, 295] width 17 height 17
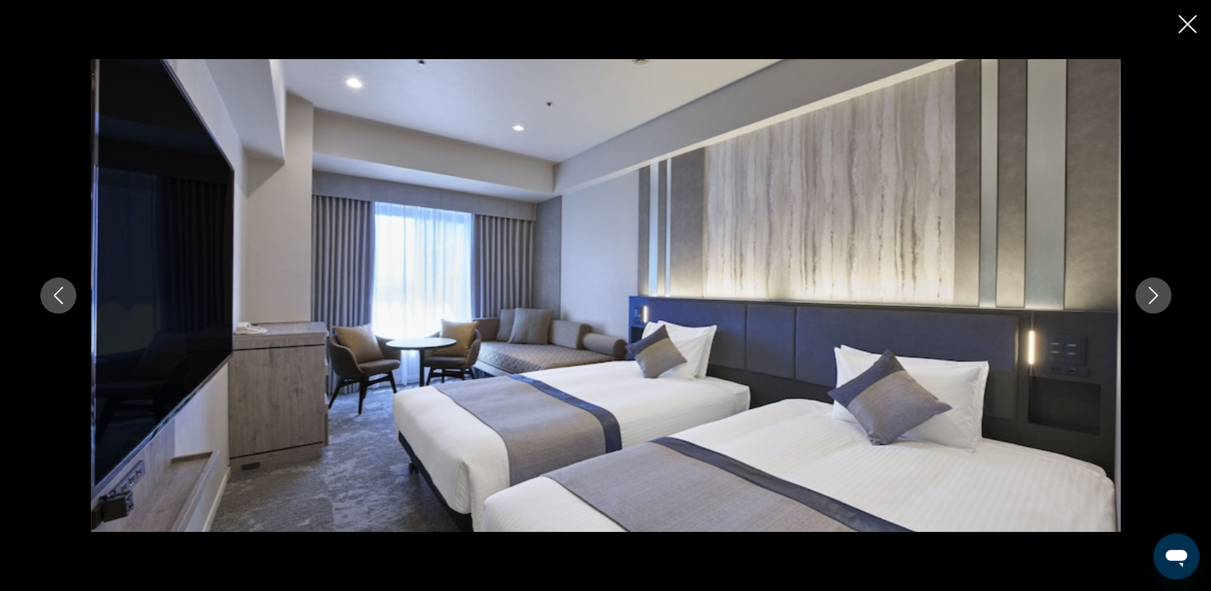
click at [1153, 298] on icon "Image suivante" at bounding box center [1153, 295] width 17 height 17
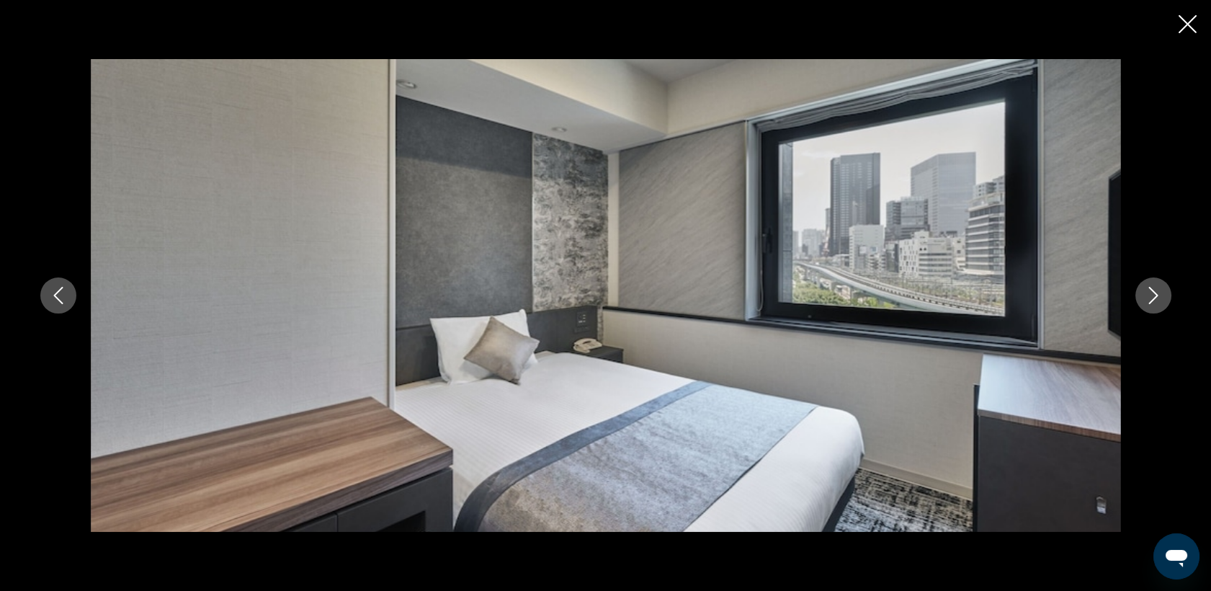
click at [1153, 298] on icon "Image suivante" at bounding box center [1153, 295] width 17 height 17
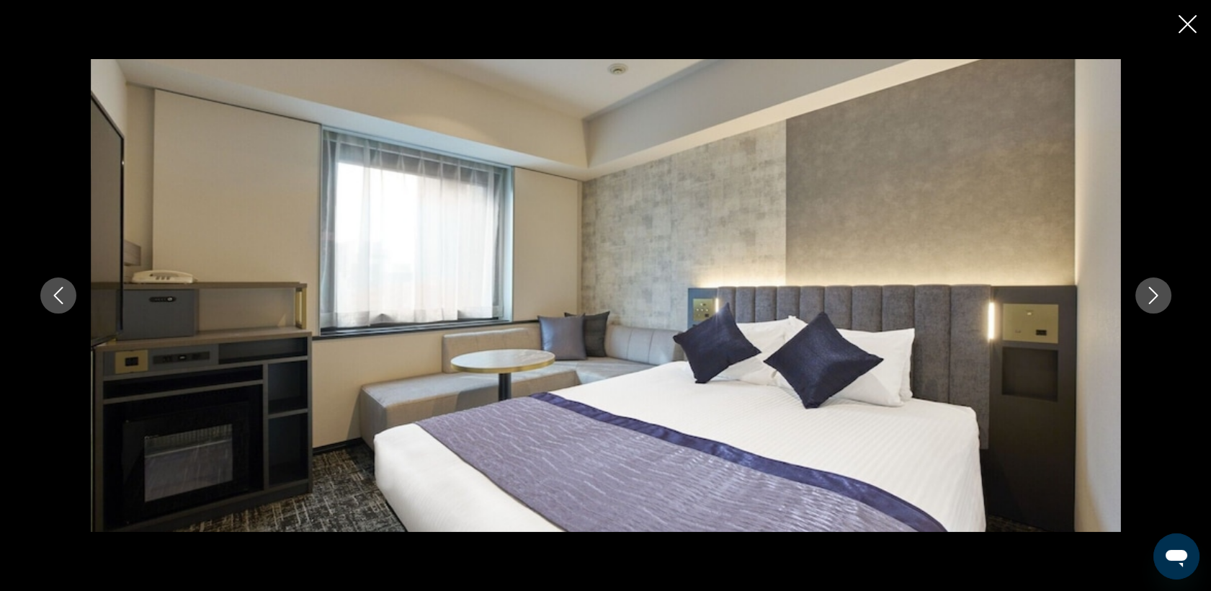
click at [1153, 298] on icon "Image suivante" at bounding box center [1153, 295] width 17 height 17
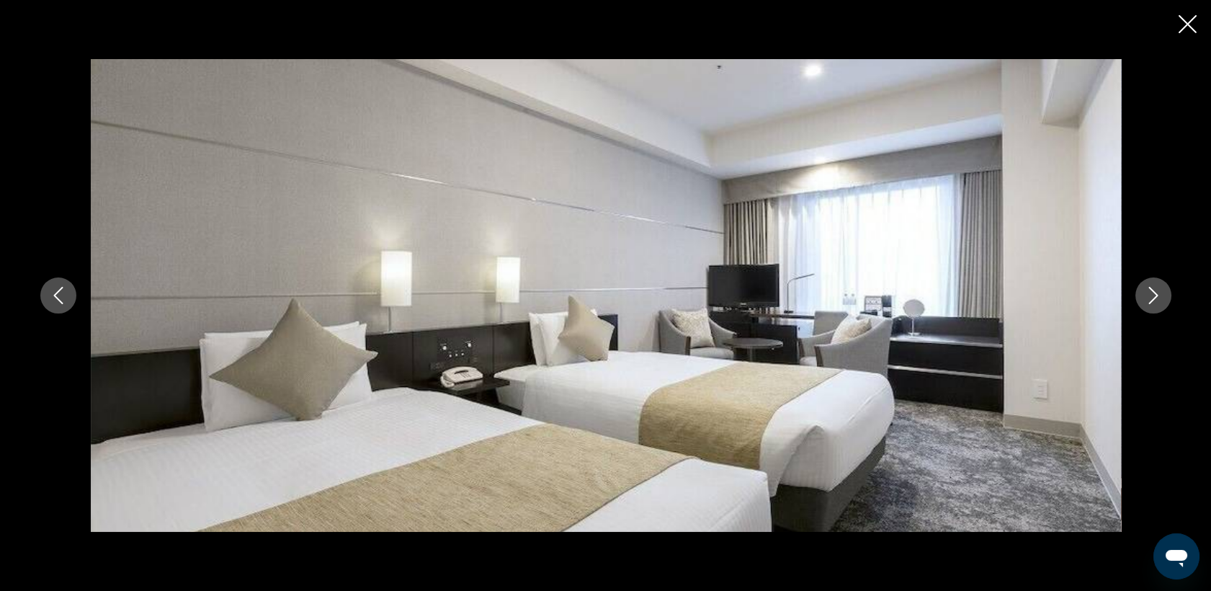
click at [1153, 298] on icon "Image suivante" at bounding box center [1153, 295] width 17 height 17
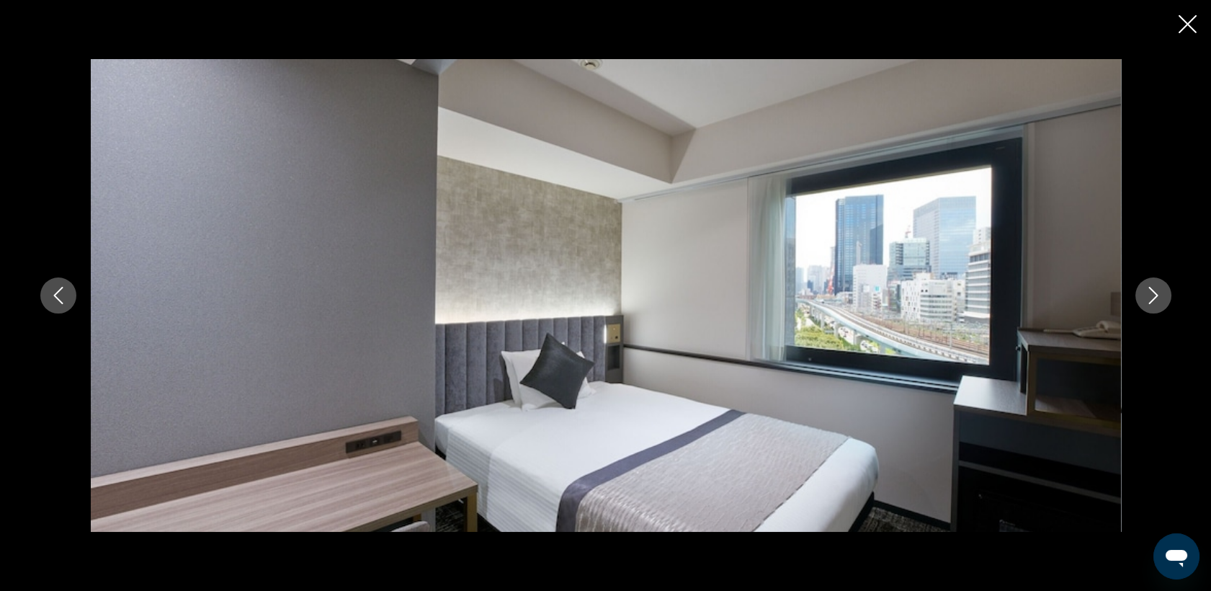
click at [1153, 298] on icon "Image suivante" at bounding box center [1153, 295] width 17 height 17
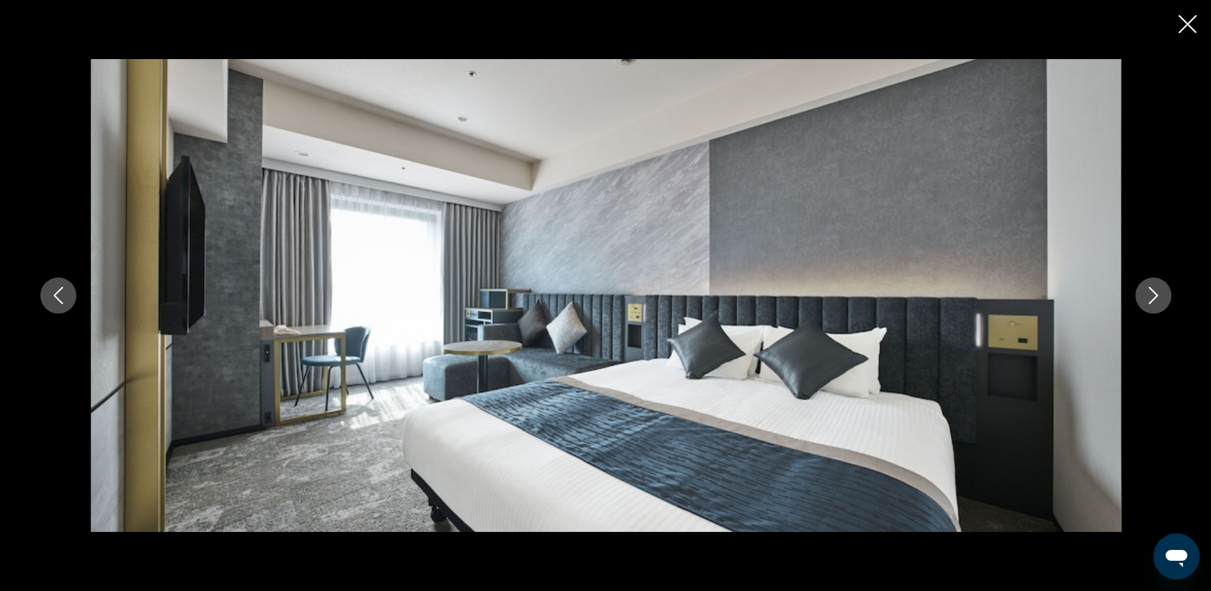
click at [1153, 298] on icon "Image suivante" at bounding box center [1153, 295] width 17 height 17
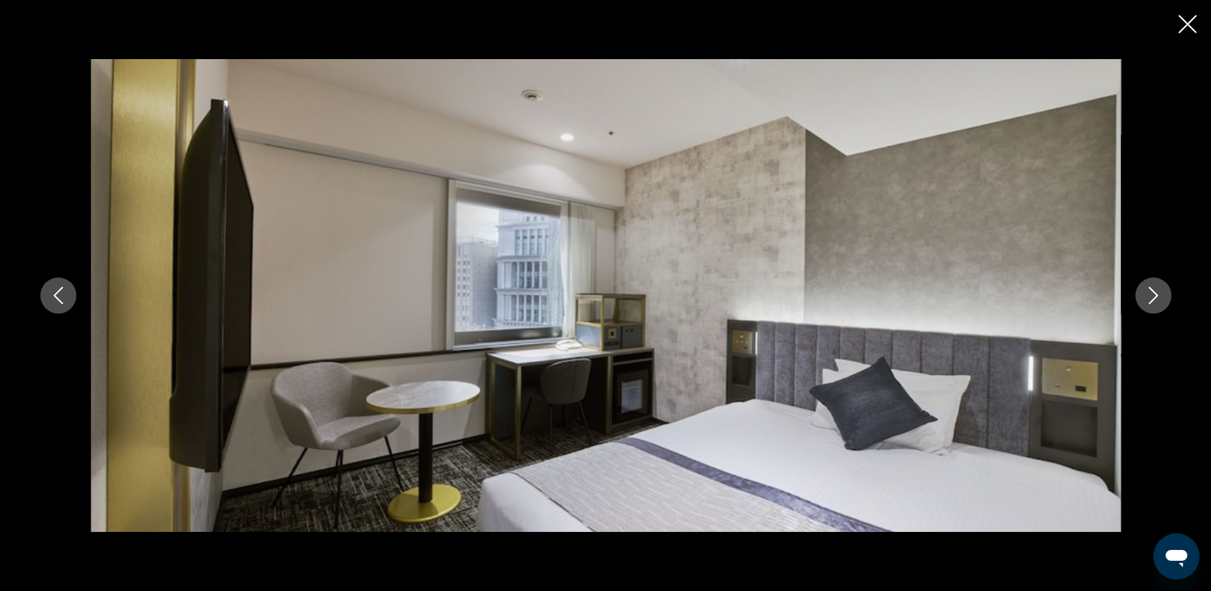
click at [1153, 298] on icon "Image suivante" at bounding box center [1153, 295] width 17 height 17
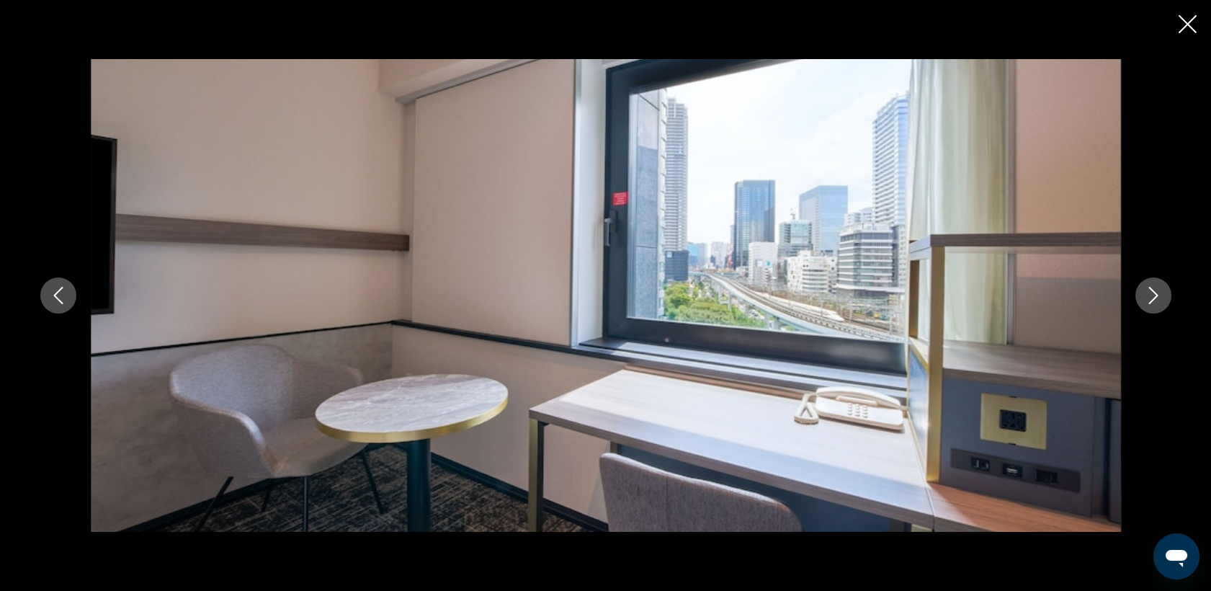
click at [1153, 298] on icon "Image suivante" at bounding box center [1153, 295] width 17 height 17
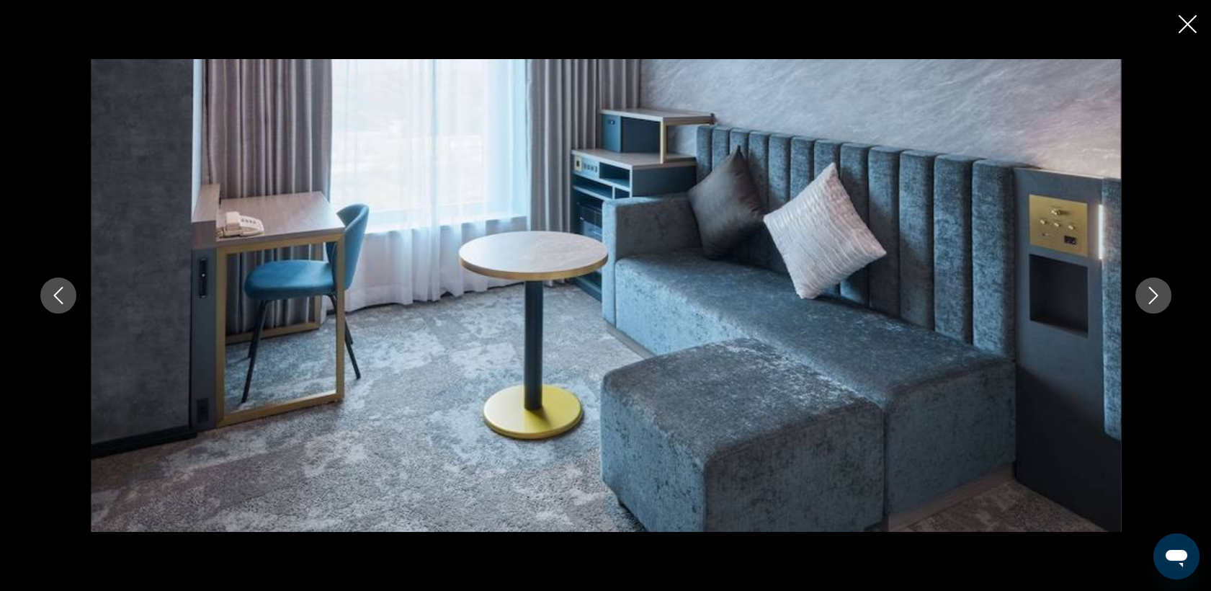
click at [1153, 298] on icon "Image suivante" at bounding box center [1153, 295] width 17 height 17
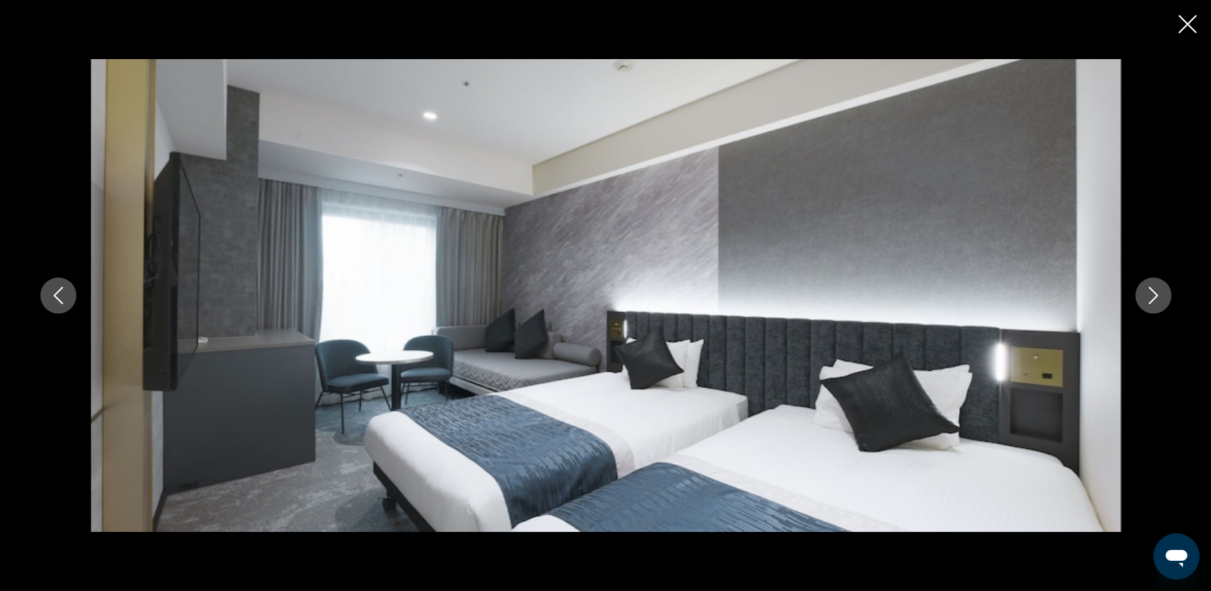
click at [1153, 298] on icon "Image suivante" at bounding box center [1153, 295] width 17 height 17
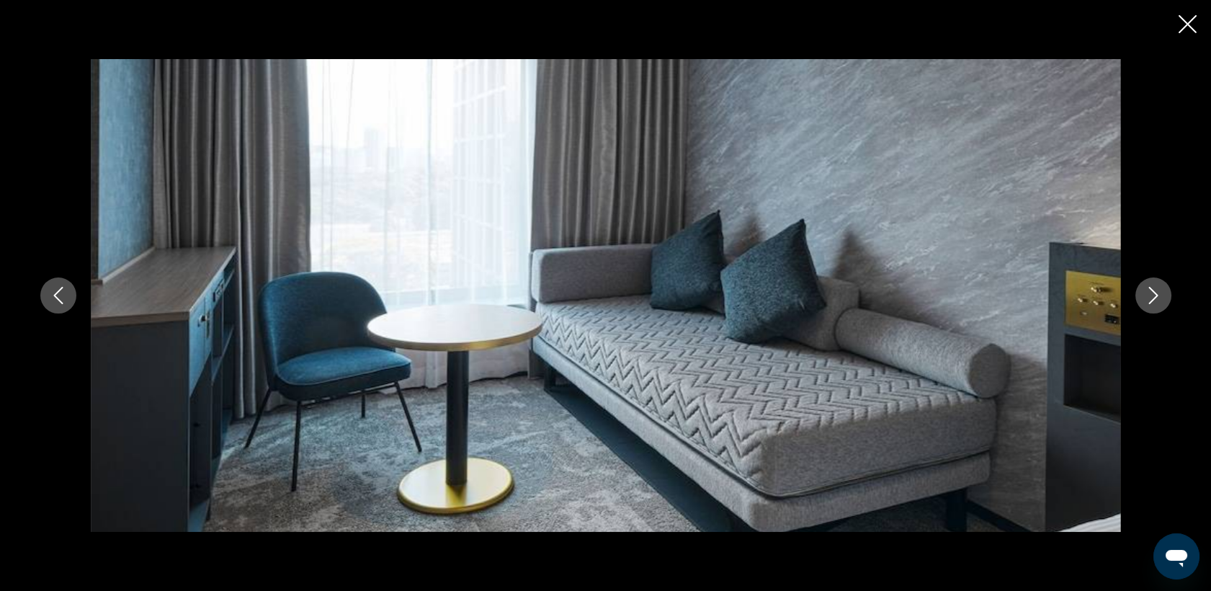
click at [1153, 298] on icon "Image suivante" at bounding box center [1153, 295] width 17 height 17
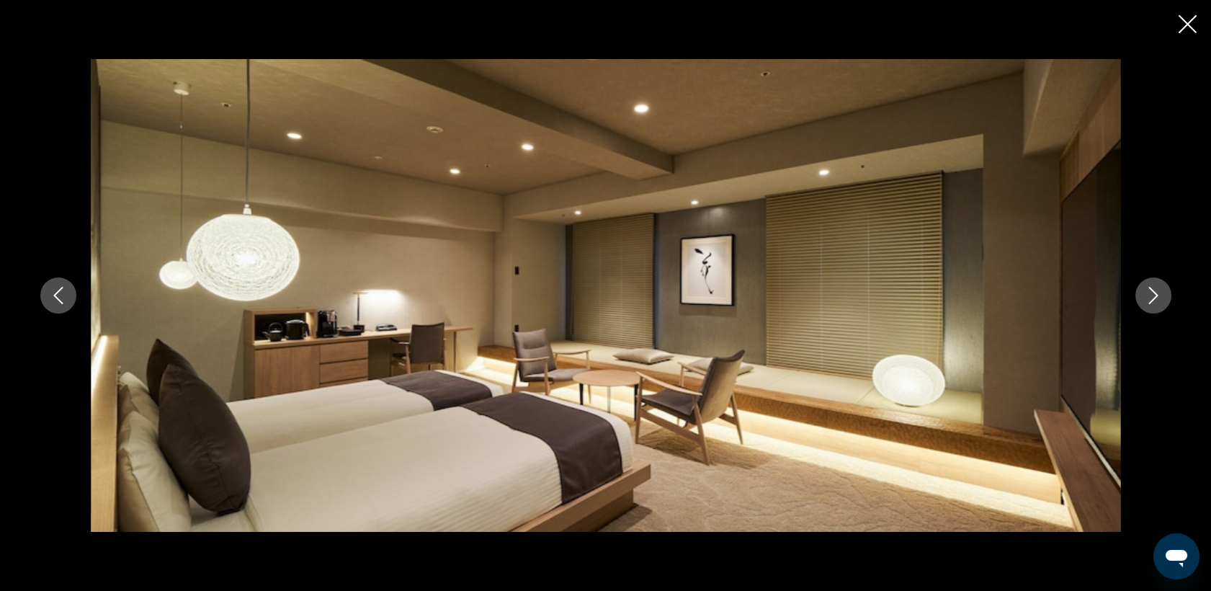
click at [1153, 298] on icon "Image suivante" at bounding box center [1153, 295] width 17 height 17
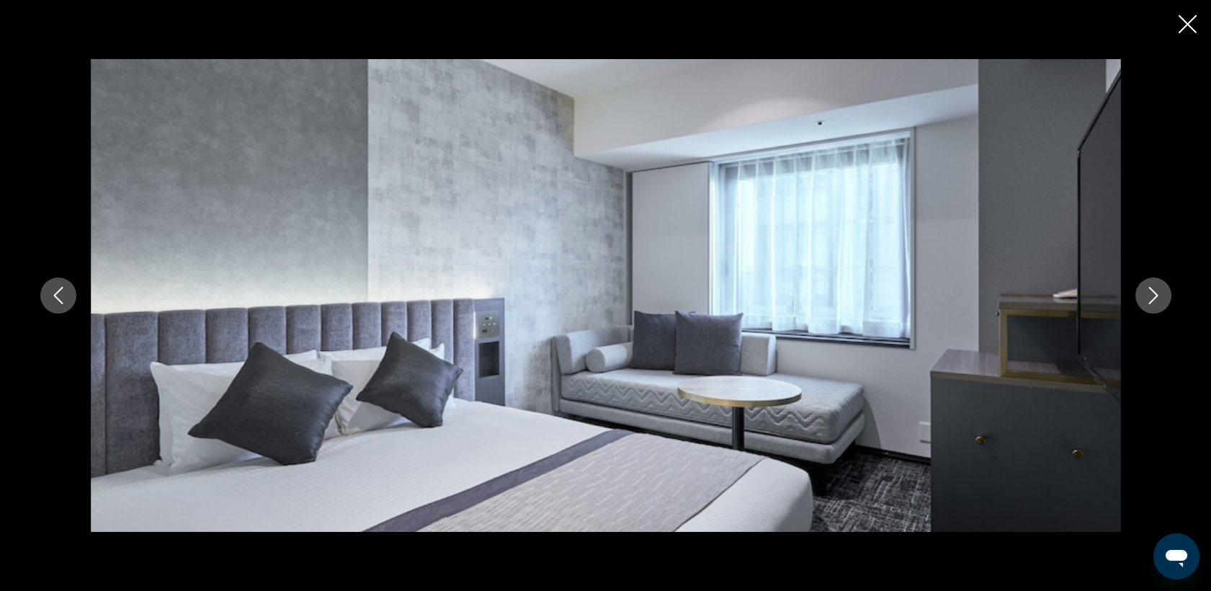
click at [1153, 298] on icon "Image suivante" at bounding box center [1153, 295] width 17 height 17
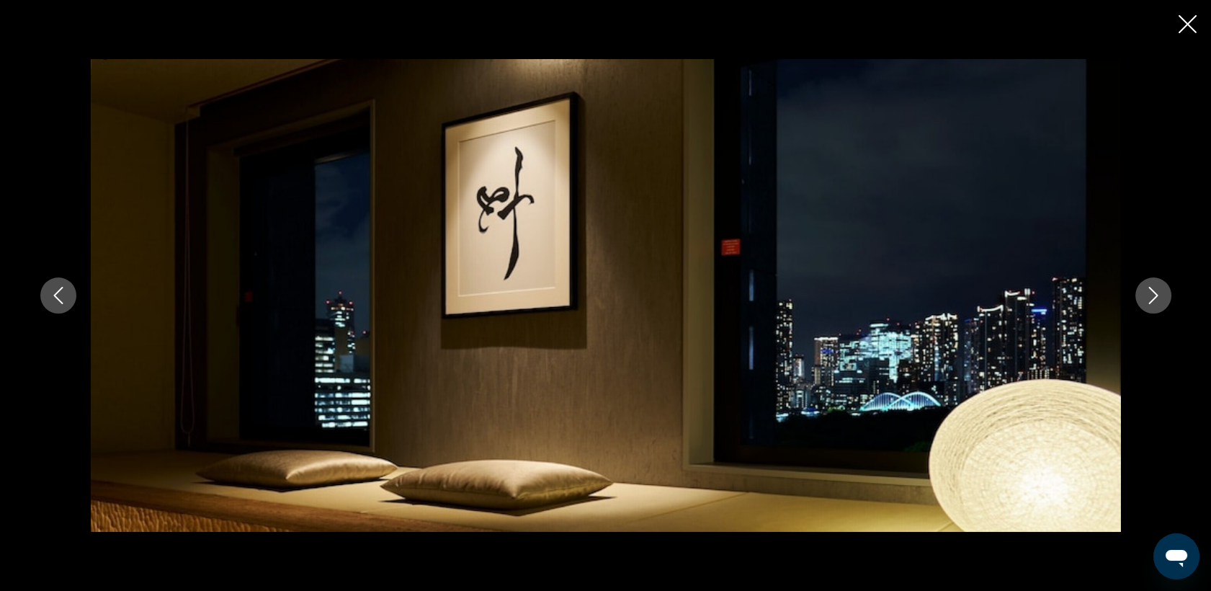
click at [1187, 26] on icon "Fermer le diaporama" at bounding box center [1188, 24] width 18 height 18
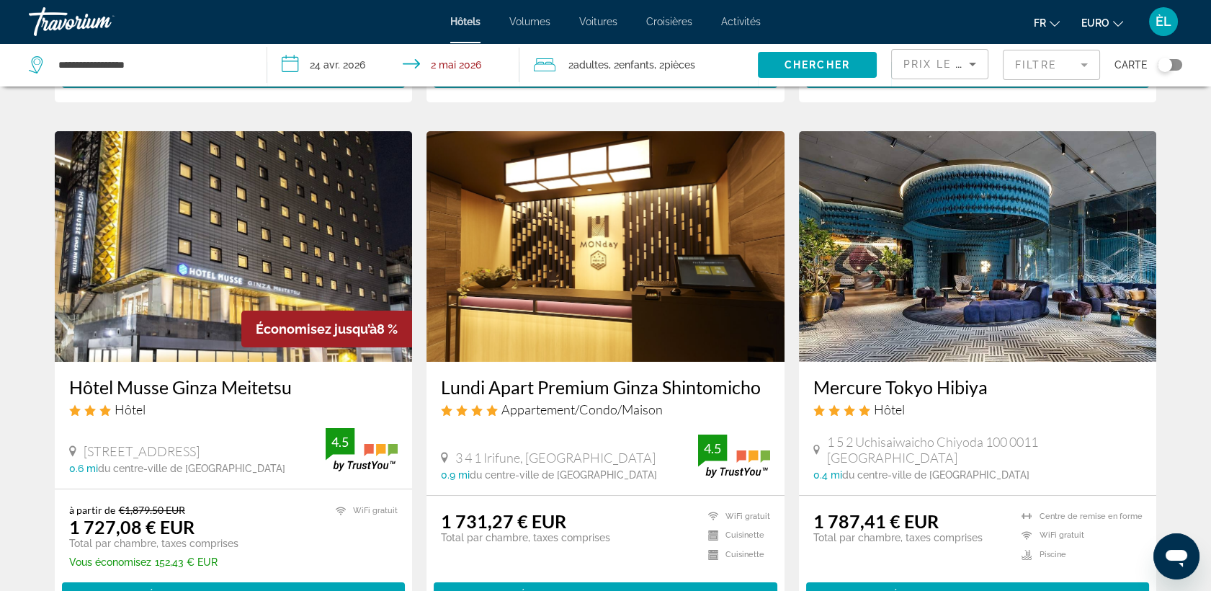
scroll to position [530, 0]
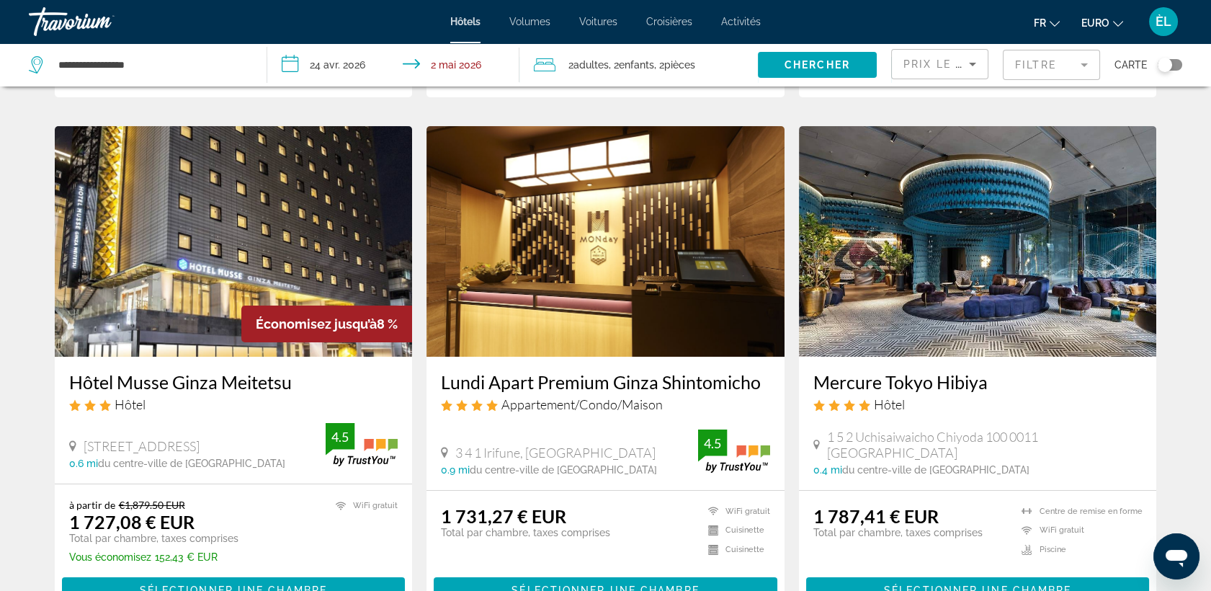
click at [945, 344] on img "Contenu principal" at bounding box center [978, 241] width 358 height 231
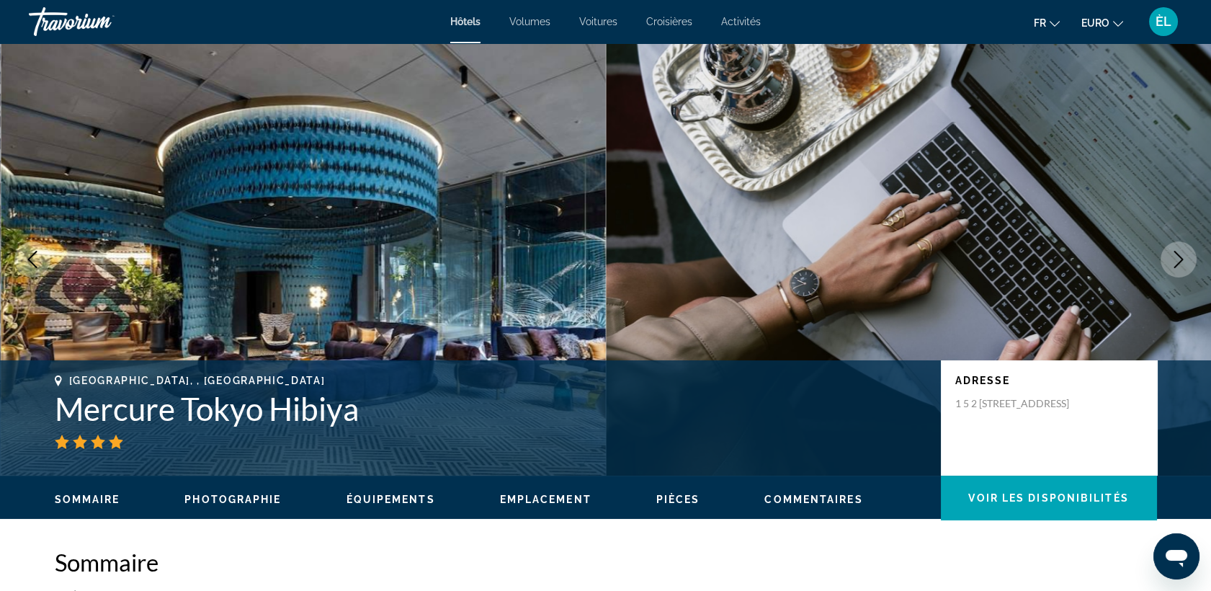
click at [1178, 257] on icon "Image suivante" at bounding box center [1178, 259] width 17 height 17
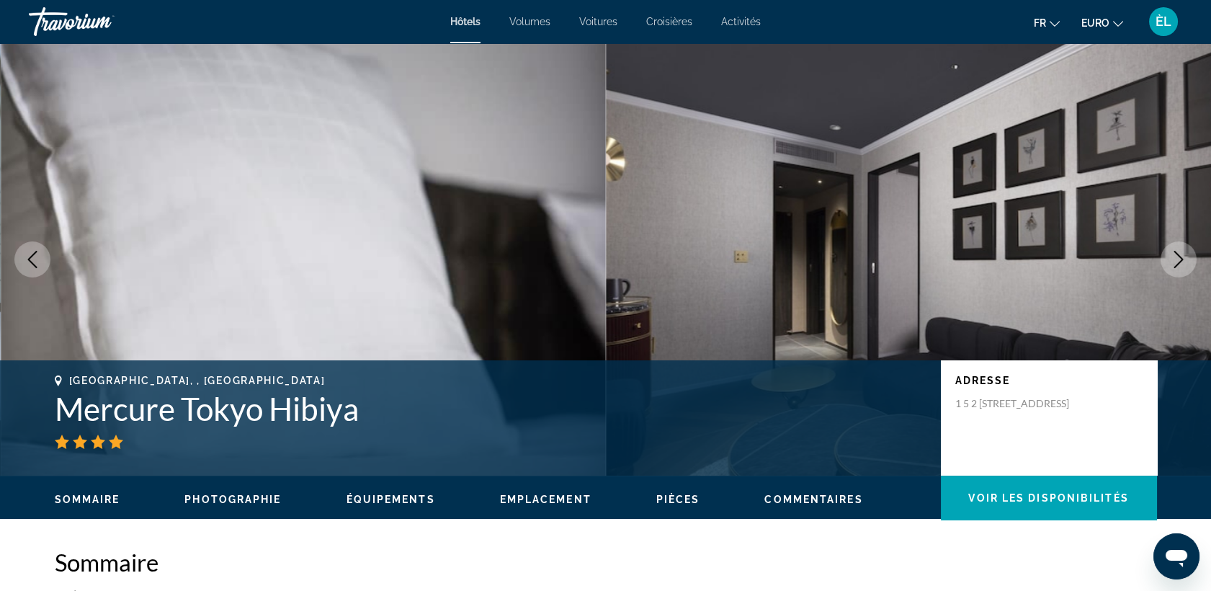
click at [1178, 257] on icon "Image suivante" at bounding box center [1178, 259] width 17 height 17
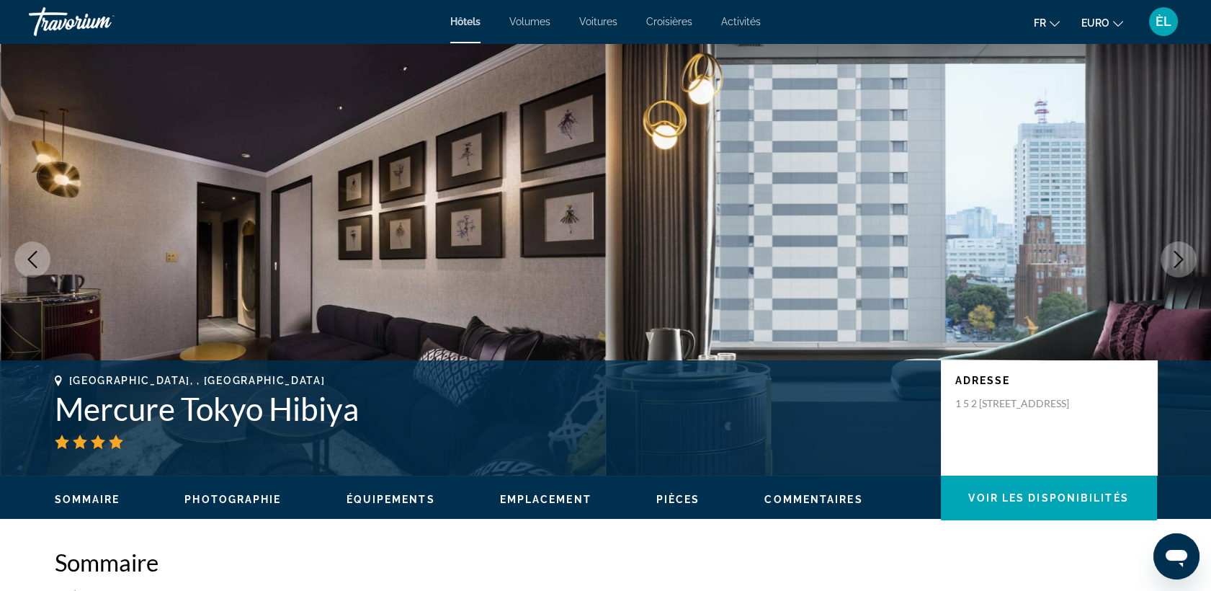
click at [1178, 257] on icon "Image suivante" at bounding box center [1178, 259] width 17 height 17
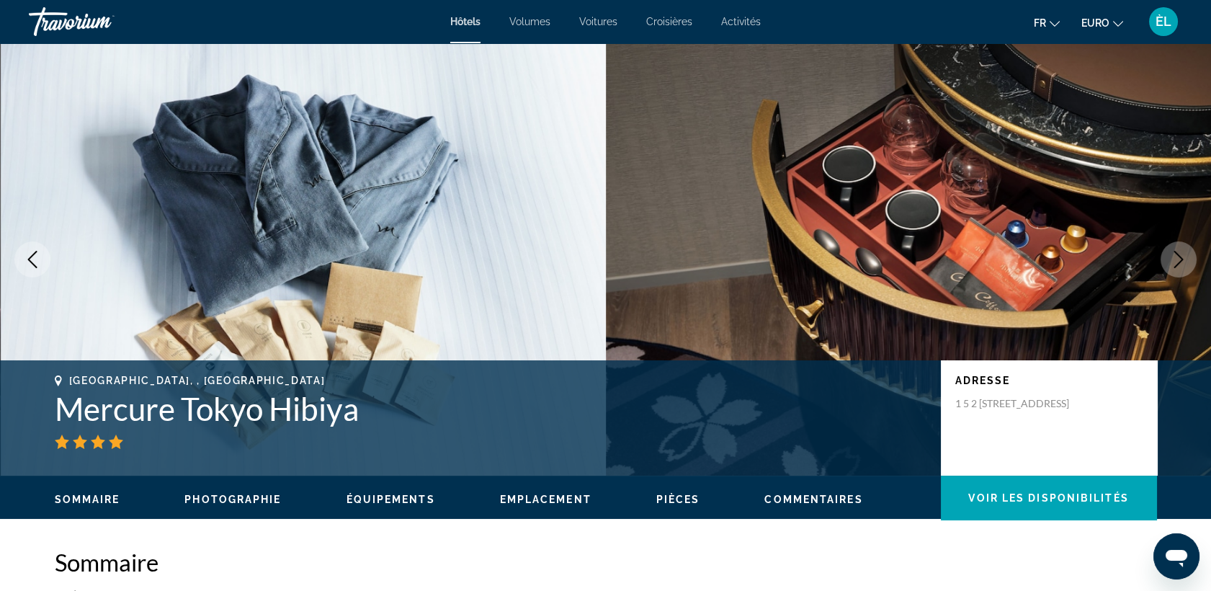
click at [1178, 257] on icon "Image suivante" at bounding box center [1178, 259] width 17 height 17
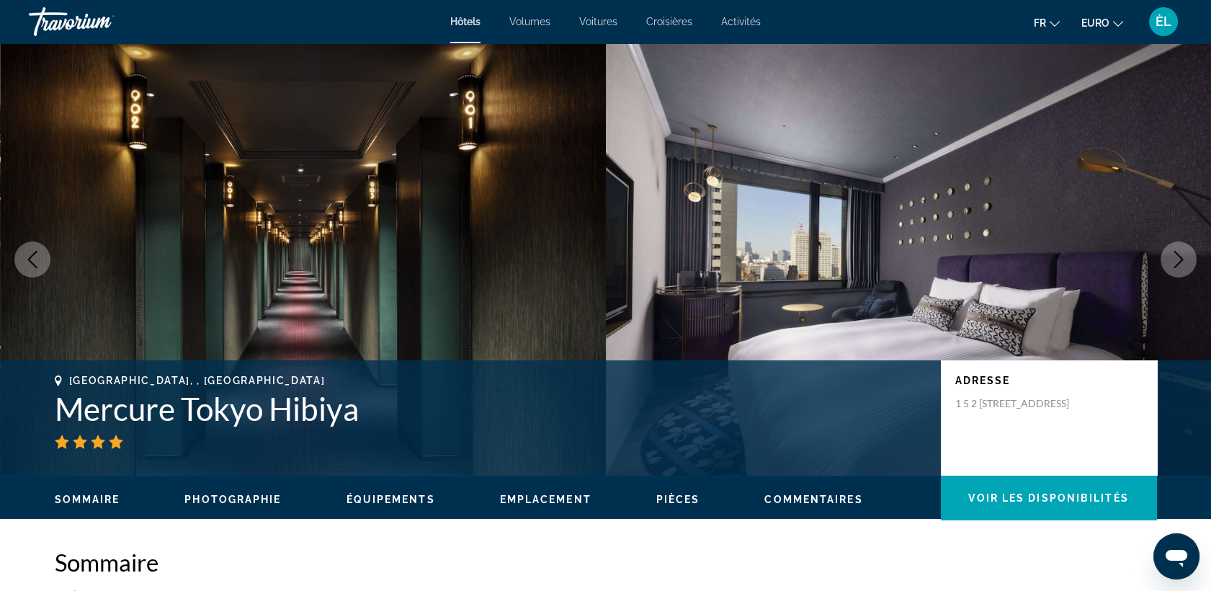
click at [1178, 257] on icon "Image suivante" at bounding box center [1178, 259] width 17 height 17
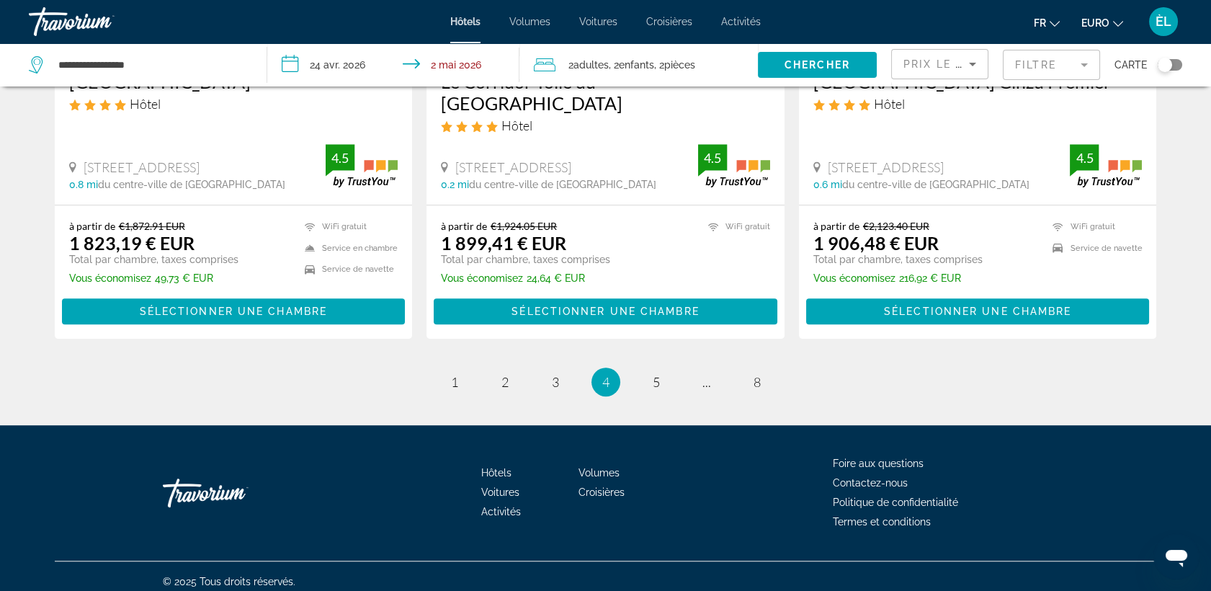
scroll to position [1902, 0]
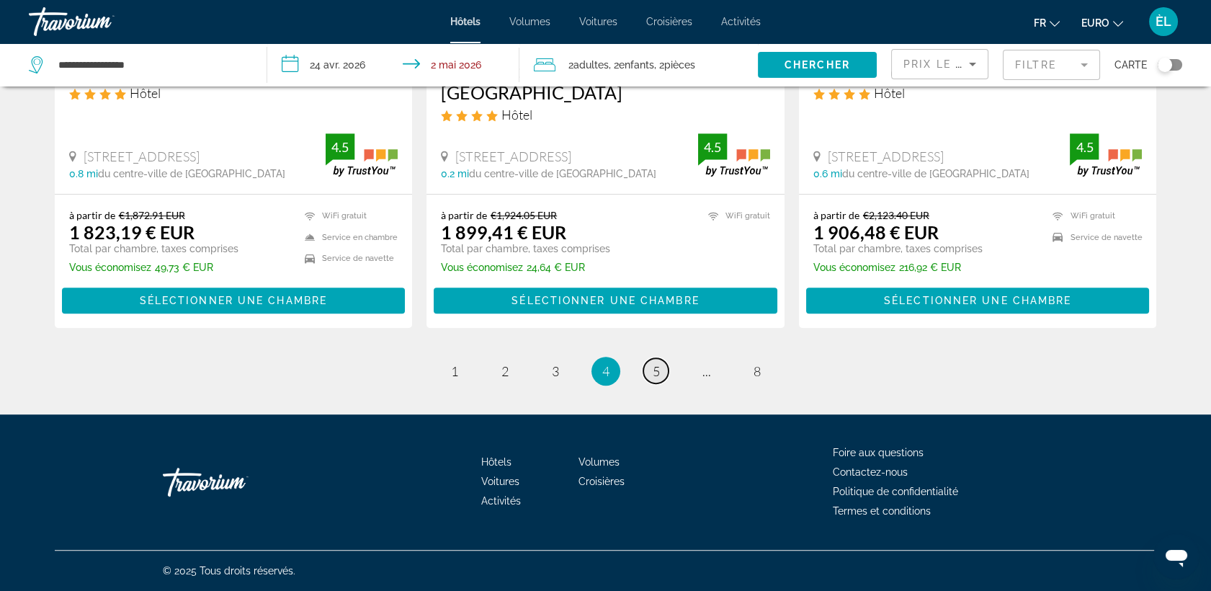
click at [654, 371] on span "5" at bounding box center [656, 371] width 7 height 16
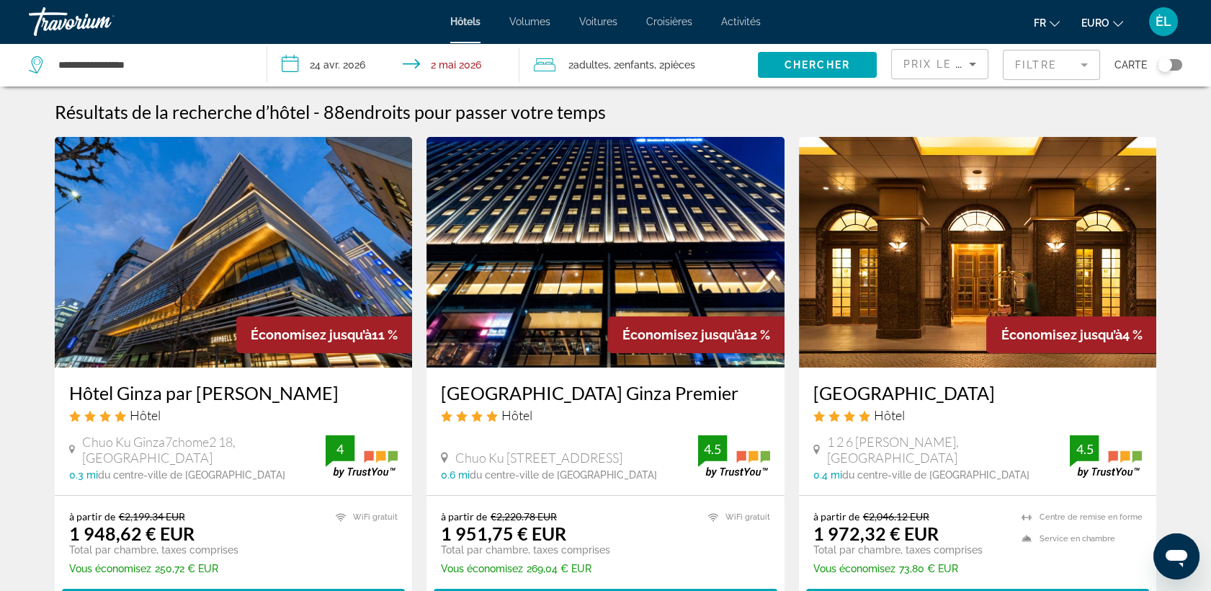
click at [1002, 269] on img "Contenu principal" at bounding box center [978, 252] width 358 height 231
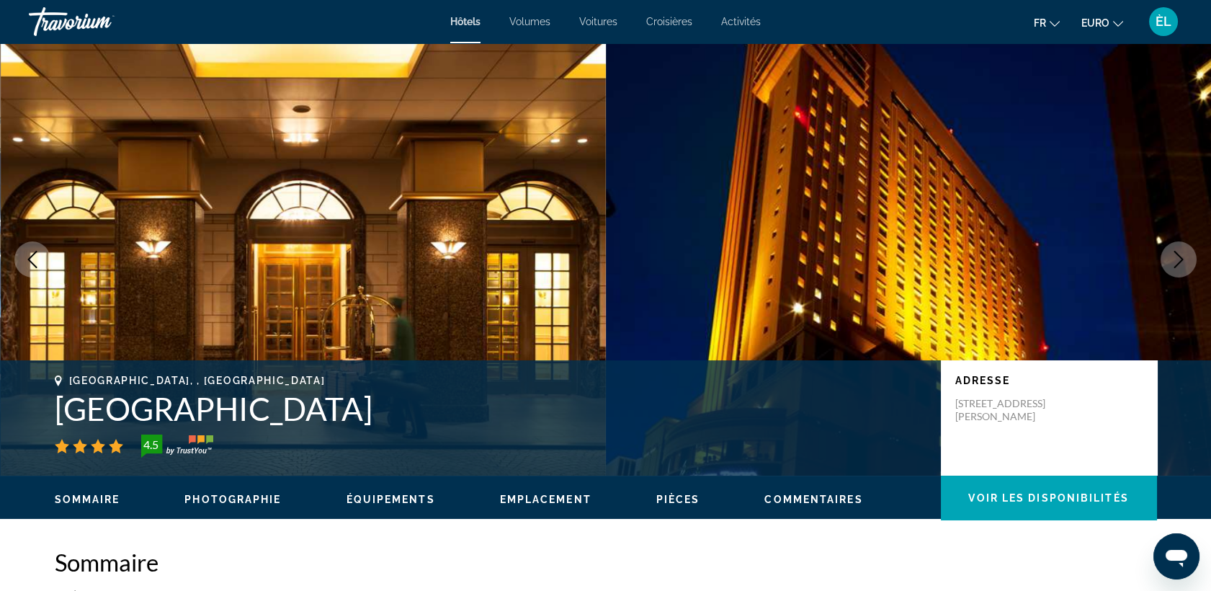
click at [1176, 267] on icon "Image suivante" at bounding box center [1178, 259] width 17 height 17
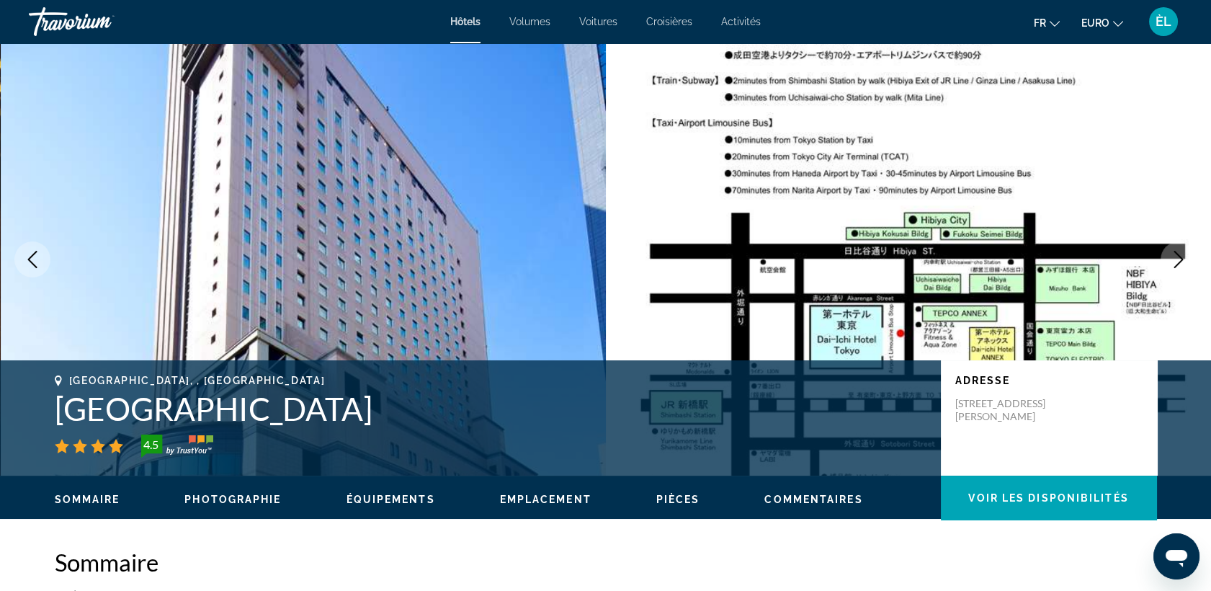
click at [1176, 267] on icon "Image suivante" at bounding box center [1178, 259] width 17 height 17
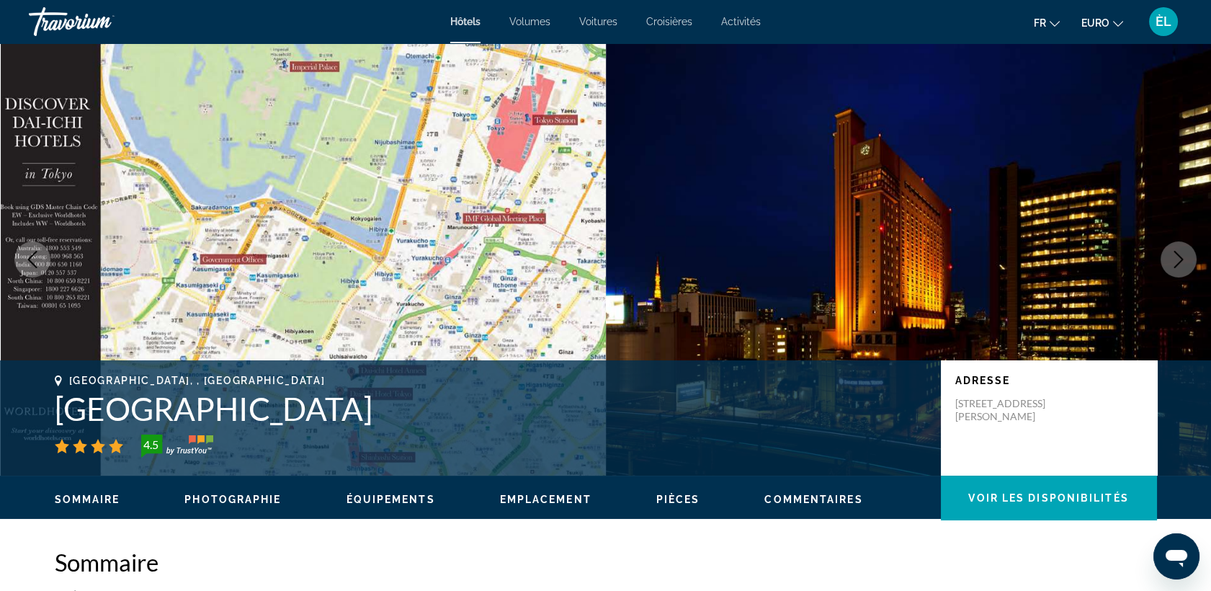
click at [1176, 267] on icon "Image suivante" at bounding box center [1178, 259] width 17 height 17
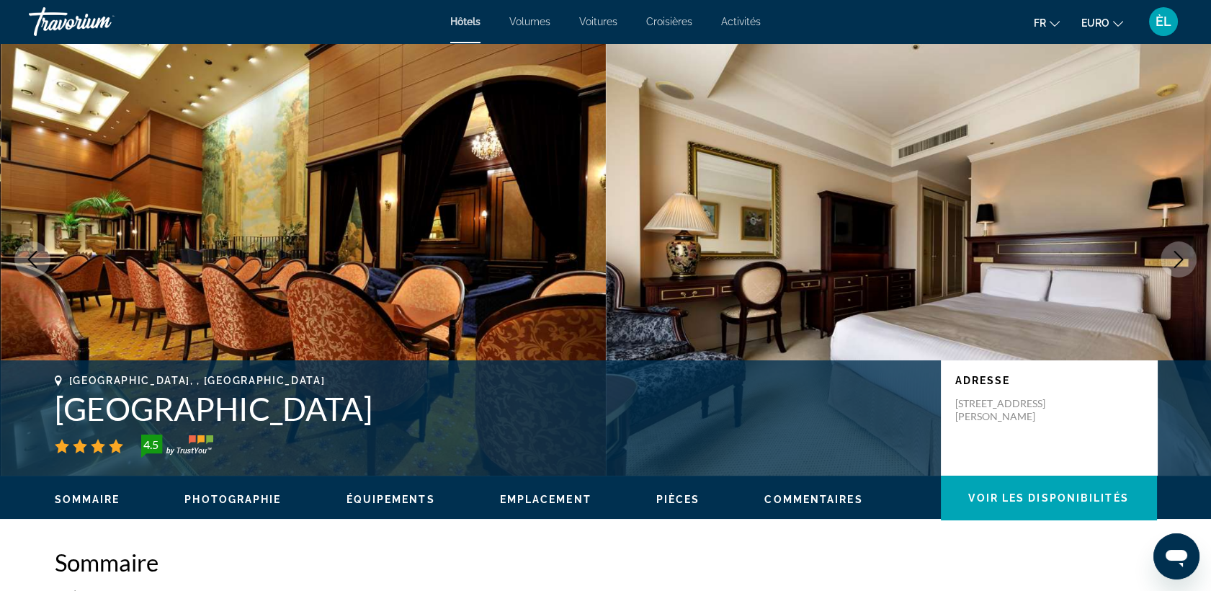
click at [1176, 267] on icon "Image suivante" at bounding box center [1178, 259] width 17 height 17
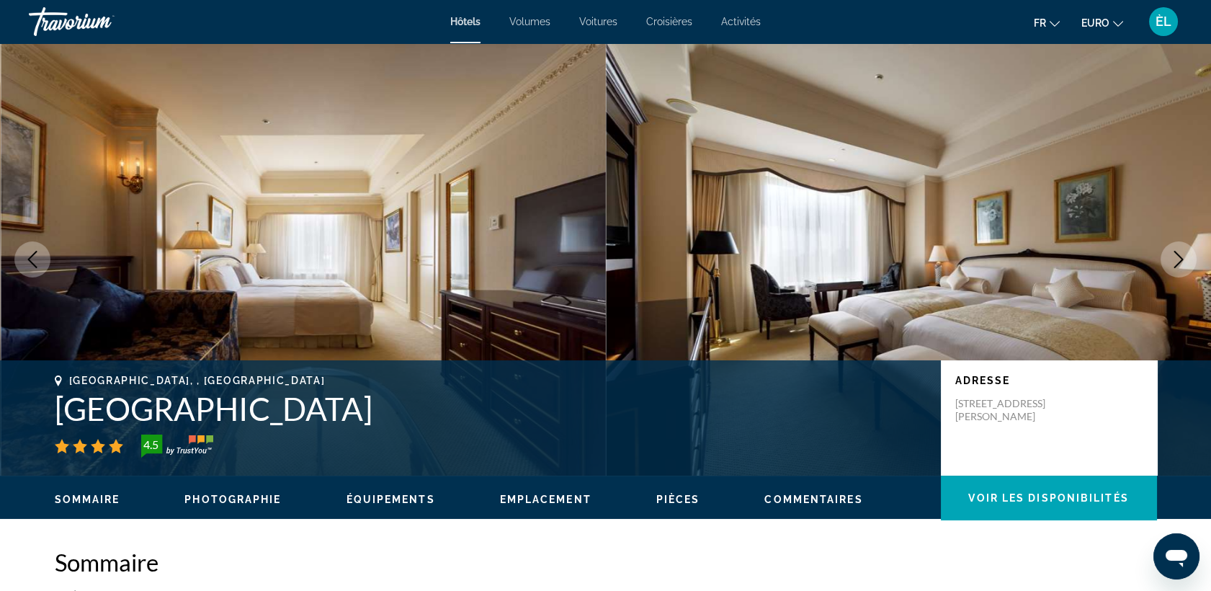
click at [1176, 267] on icon "Image suivante" at bounding box center [1178, 259] width 17 height 17
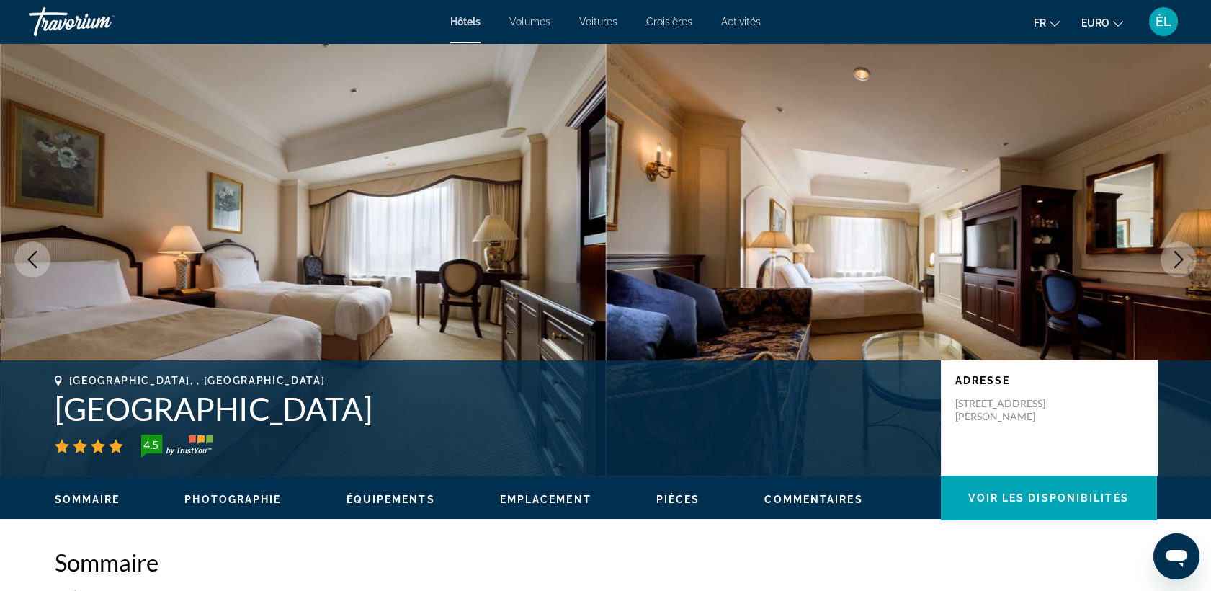
click at [1176, 267] on icon "Image suivante" at bounding box center [1178, 259] width 17 height 17
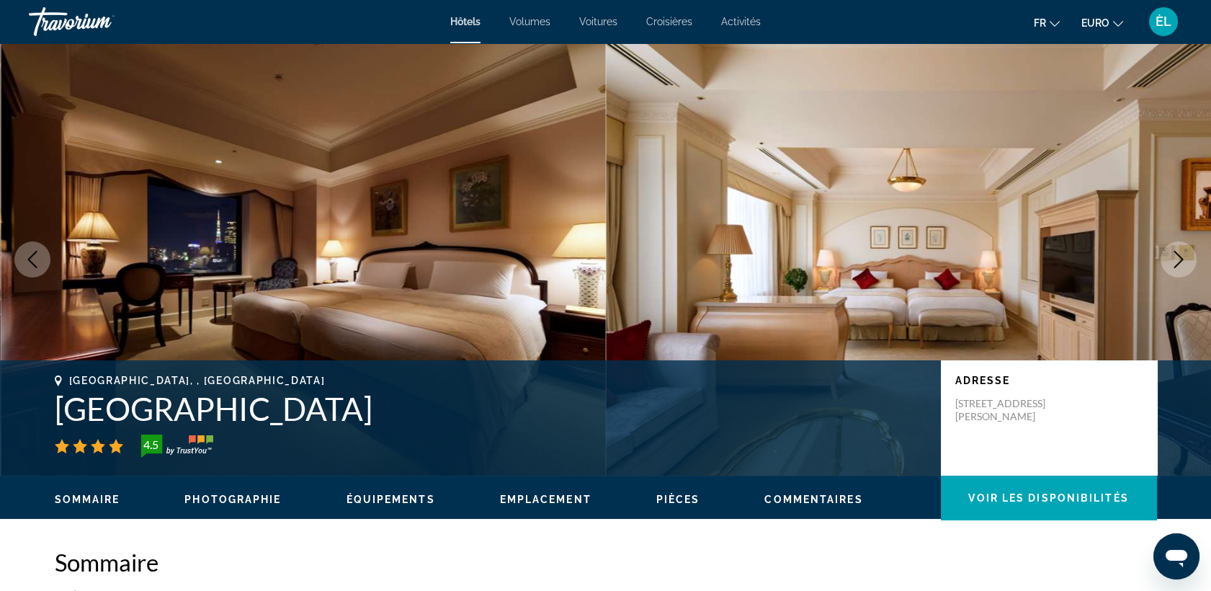
click at [1176, 267] on icon "Image suivante" at bounding box center [1178, 259] width 17 height 17
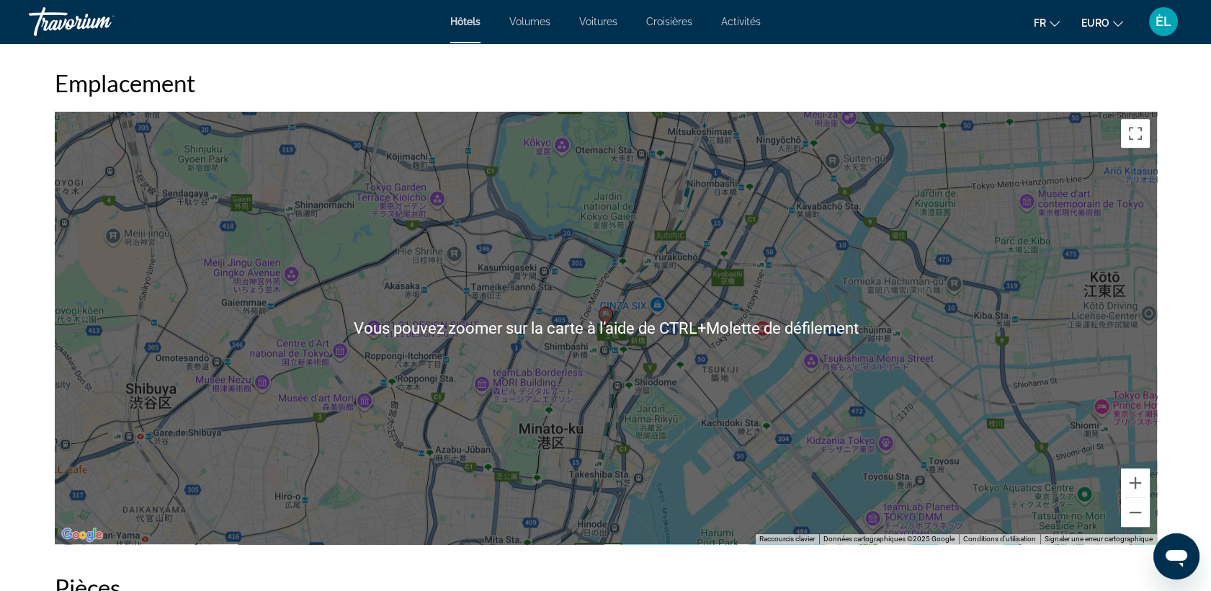
scroll to position [1363, 0]
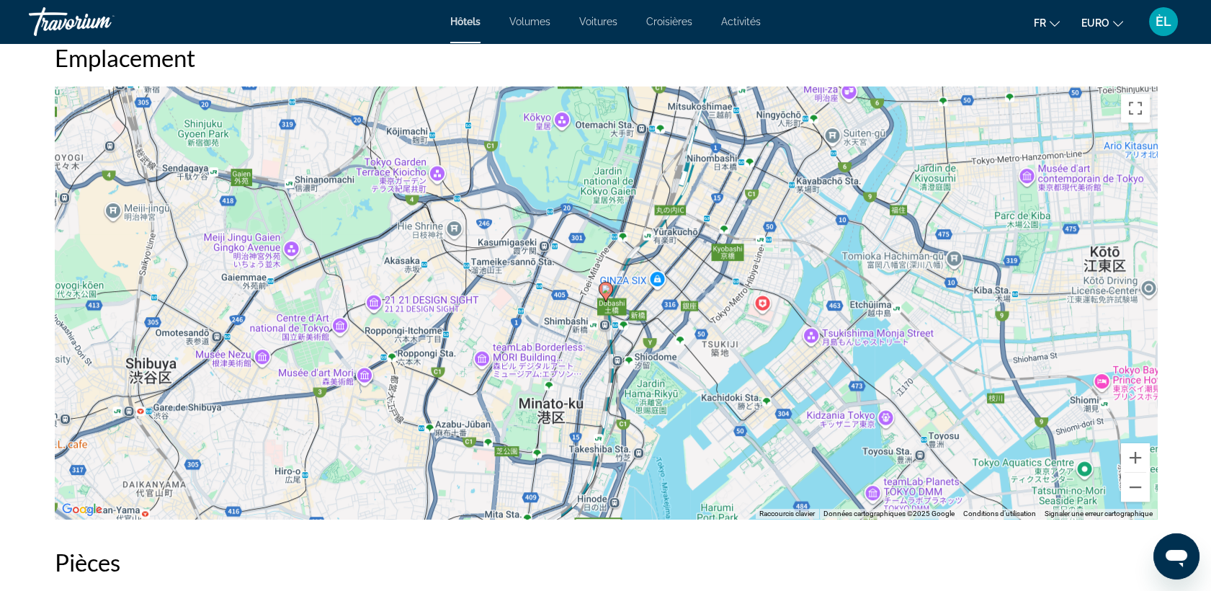
click at [637, 320] on div "Pour activer le glissement avec le clavier, appuyez sur Alt+Entrée. Une fois ce…" at bounding box center [606, 302] width 1102 height 432
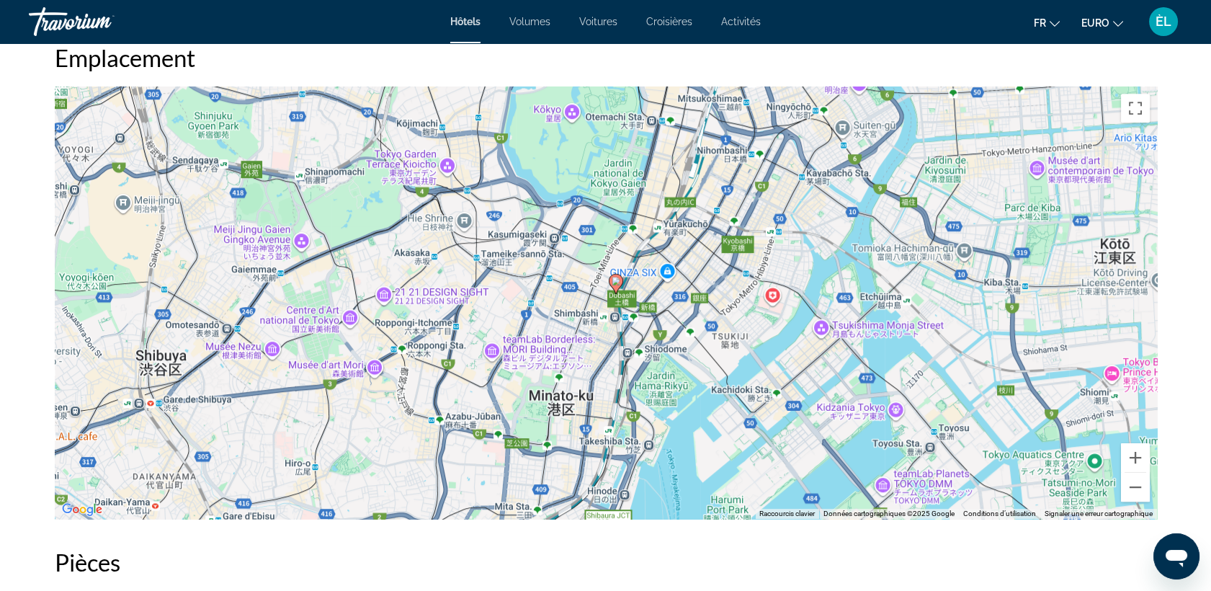
drag, startPoint x: 602, startPoint y: 300, endPoint x: 611, endPoint y: 300, distance: 8.6
click at [611, 300] on div "Pour naviguer, appuyez sur les touches fléchées. Pour activer le glissement ave…" at bounding box center [606, 302] width 1102 height 432
click at [611, 300] on div "Pour activer le glissement avec le clavier, appuyez sur Alt+Entrée. Une fois ce…" at bounding box center [606, 302] width 1102 height 432
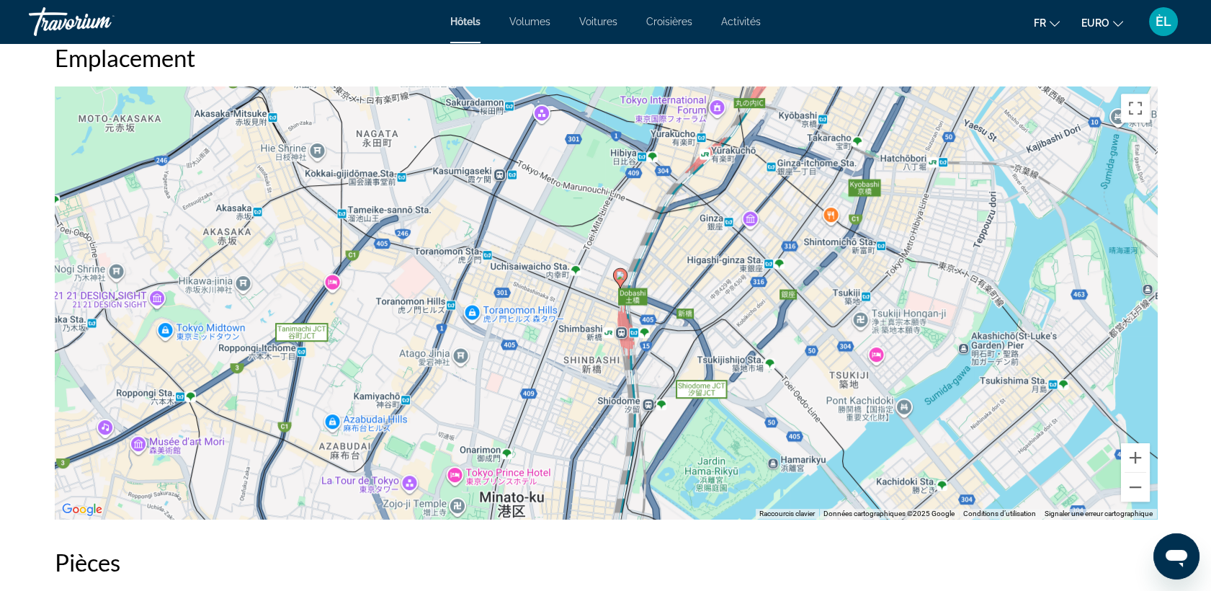
click at [625, 320] on div "Pour activer le glissement avec le clavier, appuyez sur Alt+Entrée. Une fois ce…" at bounding box center [606, 302] width 1102 height 432
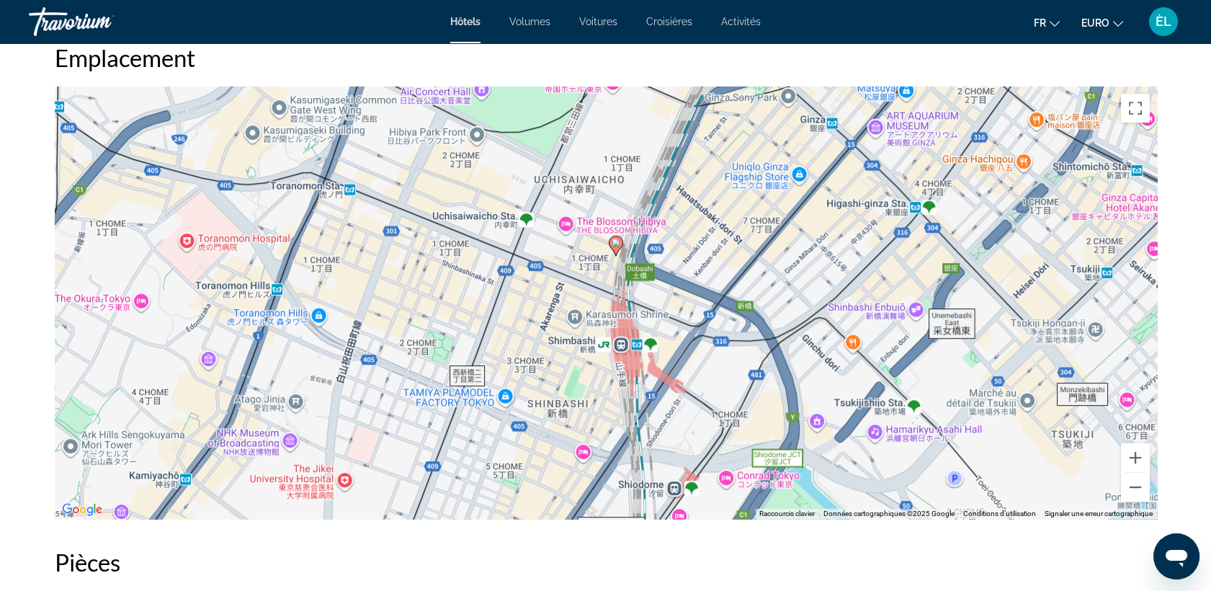
click at [613, 275] on div "Pour activer le glissement avec le clavier, appuyez sur Alt+Entrée. Une fois ce…" at bounding box center [606, 302] width 1102 height 432
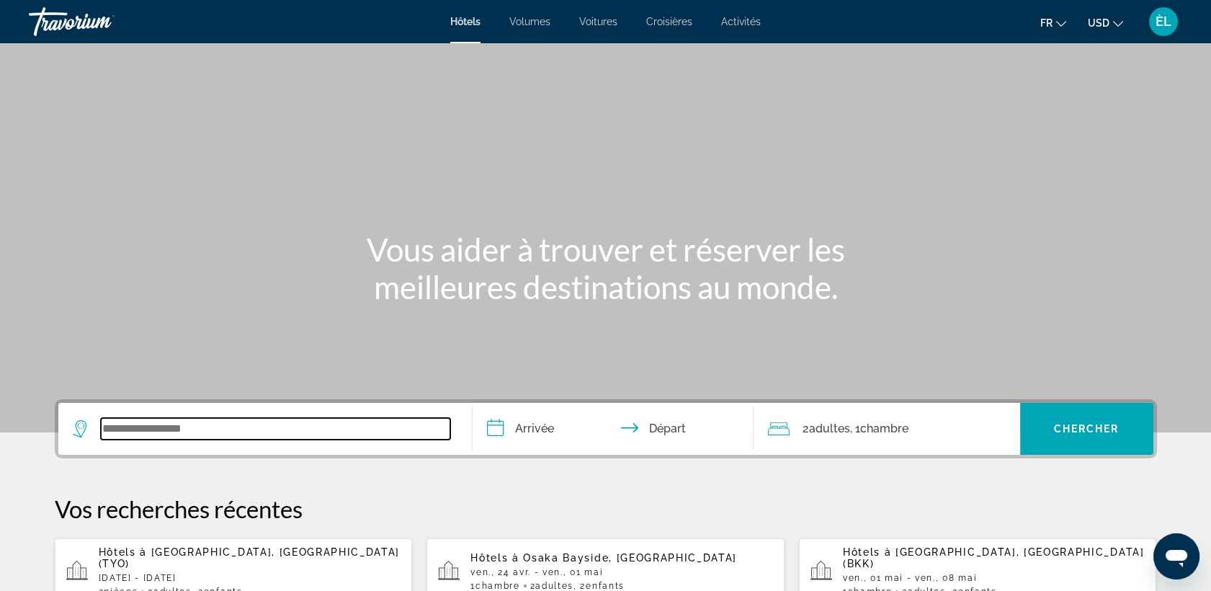
click at [172, 432] on input "Widget de recherche" at bounding box center [275, 429] width 349 height 22
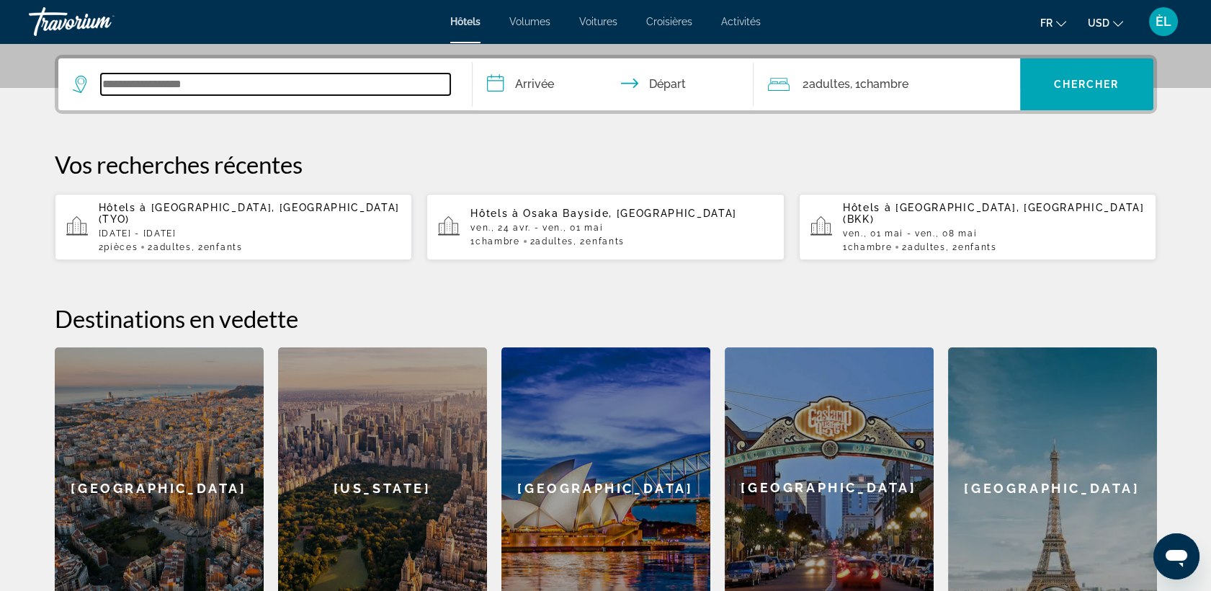
scroll to position [352, 0]
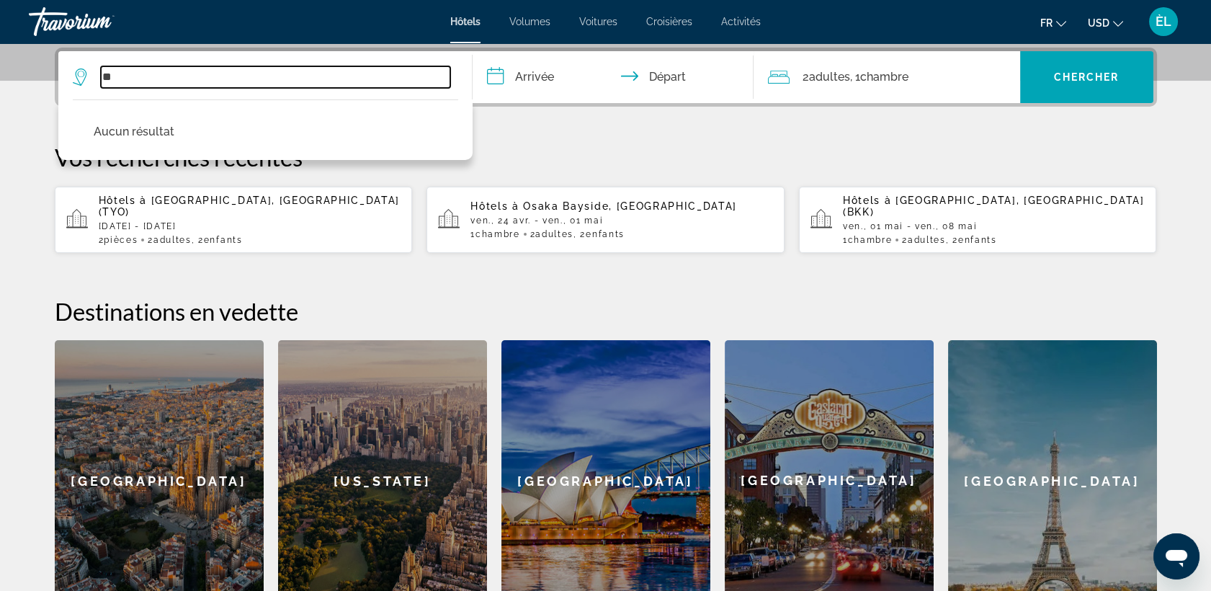
type input "*"
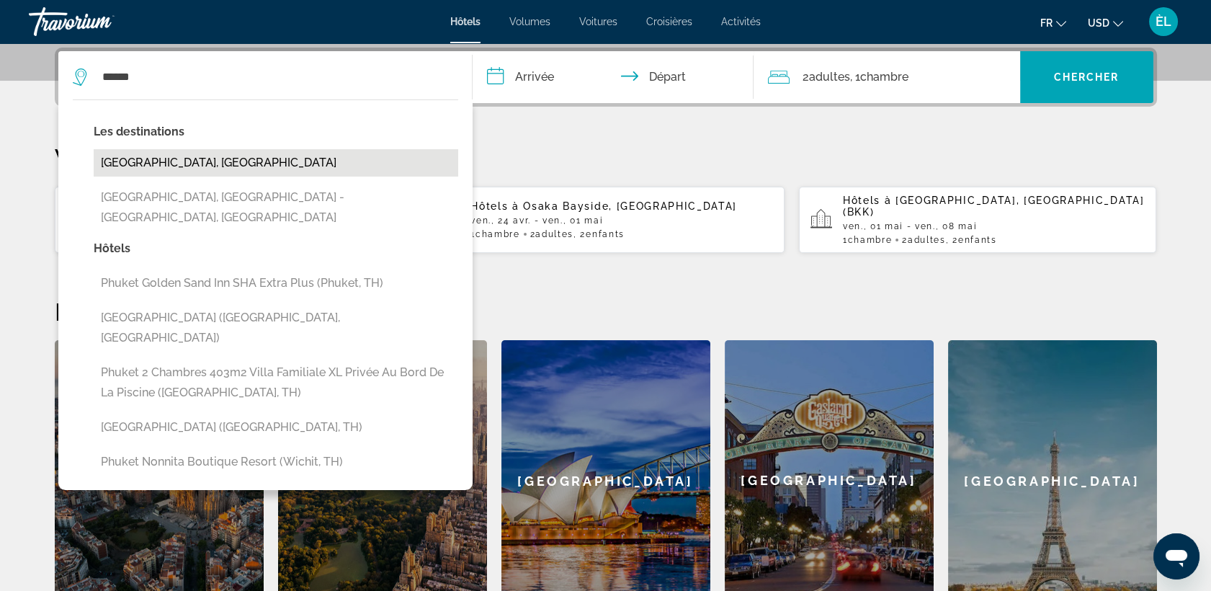
click at [264, 166] on button "[GEOGRAPHIC_DATA], [GEOGRAPHIC_DATA]" at bounding box center [276, 162] width 365 height 27
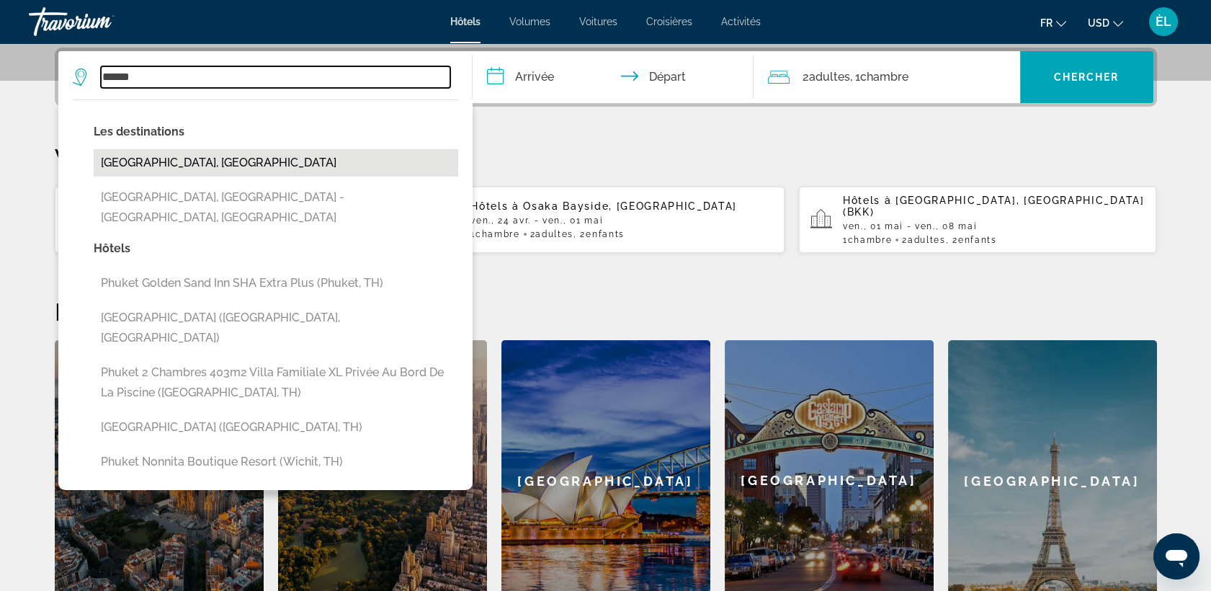
type input "**********"
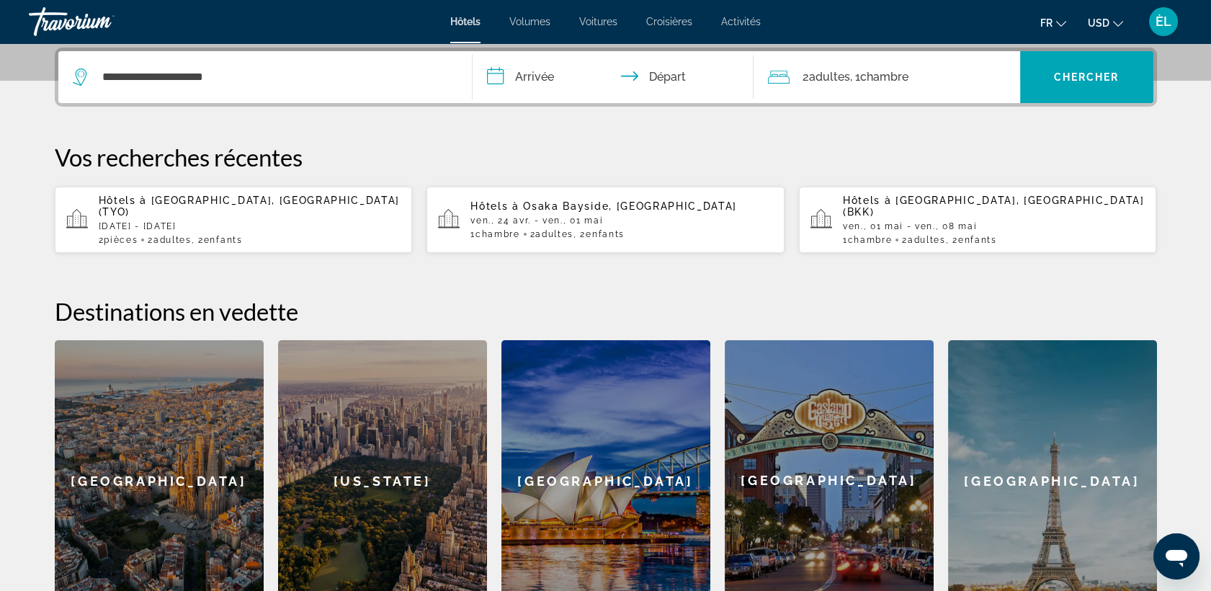
click at [860, 72] on font ", 1" at bounding box center [855, 77] width 10 height 14
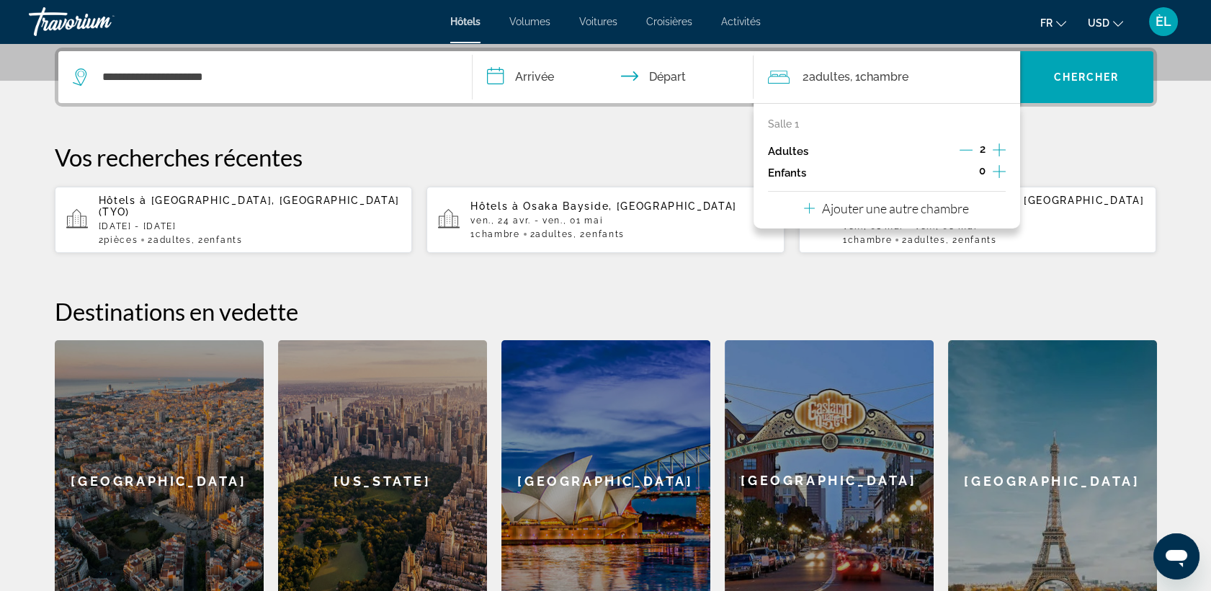
click at [968, 151] on icon "Décrément des adultes" at bounding box center [966, 149] width 13 height 13
drag, startPoint x: 898, startPoint y: 210, endPoint x: 1001, endPoint y: 174, distance: 108.7
click at [1001, 174] on div "Salle 1 Adultes 1 Enfants 0 Ajouter une autre chambre" at bounding box center [887, 165] width 267 height 125
click at [1001, 174] on icon "Augmenter les enfants" at bounding box center [999, 171] width 13 height 17
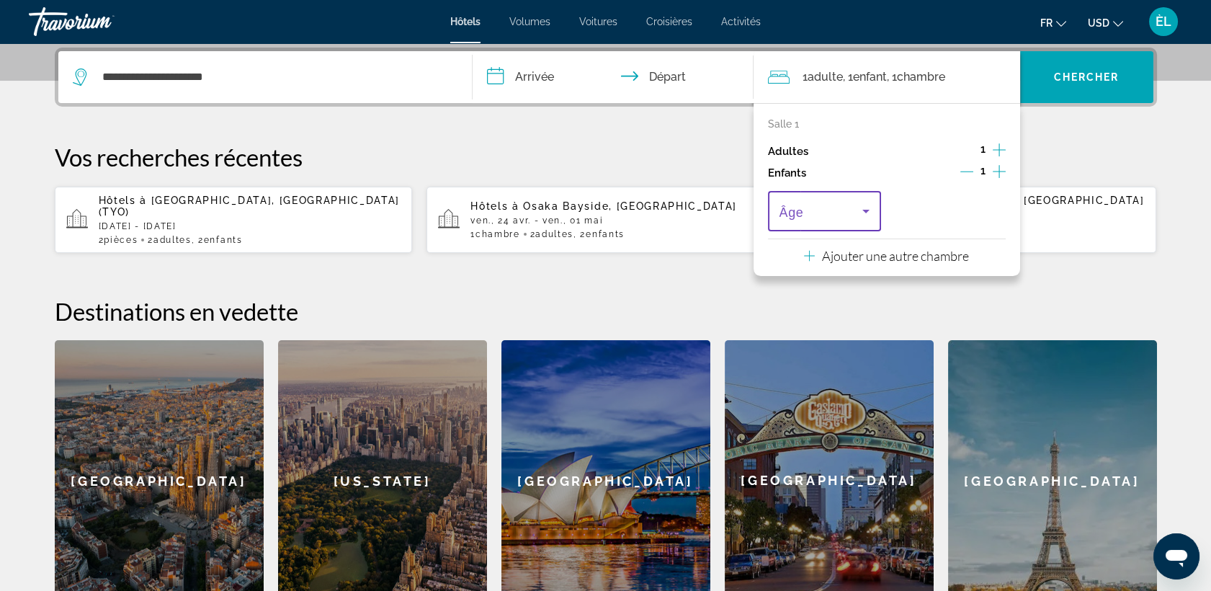
click at [844, 213] on span "Voyageurs : 1 adulte, 1 enfant" at bounding box center [822, 210] width 84 height 17
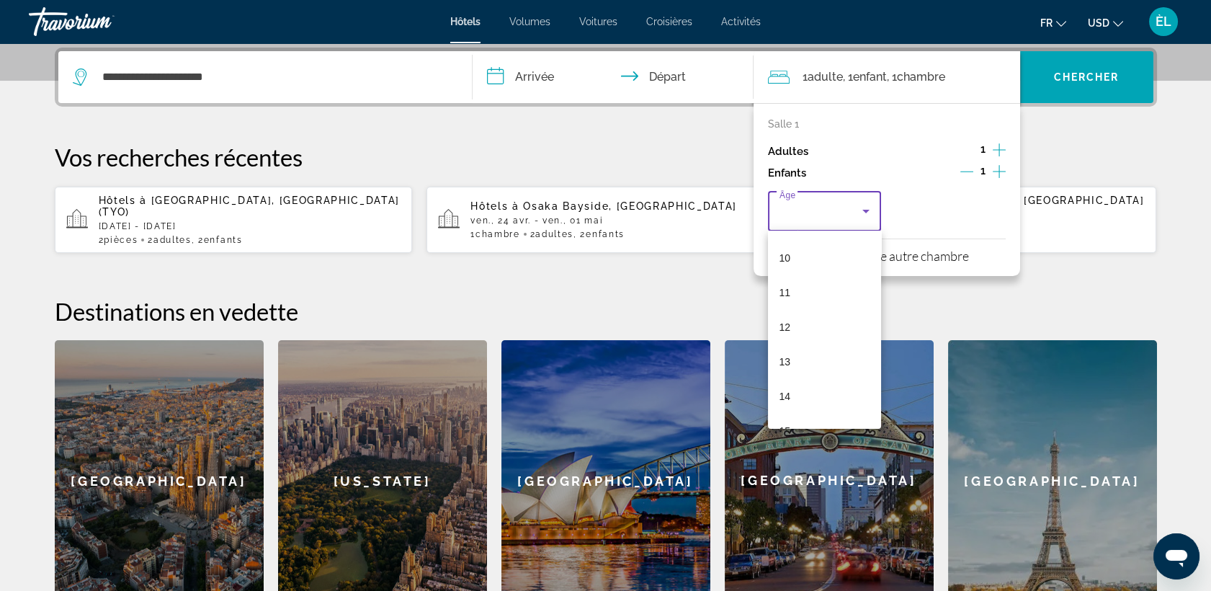
scroll to position [342, 0]
click at [791, 353] on mat-option "13" at bounding box center [825, 361] width 114 height 35
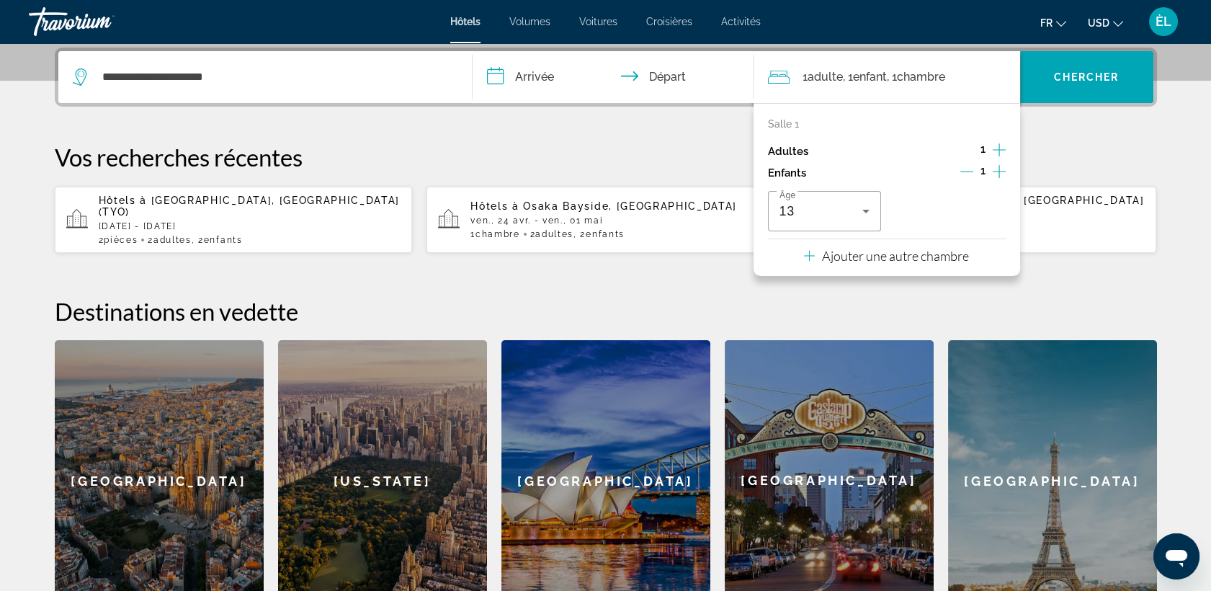
click at [856, 251] on p "Ajouter une autre chambre" at bounding box center [895, 256] width 147 height 16
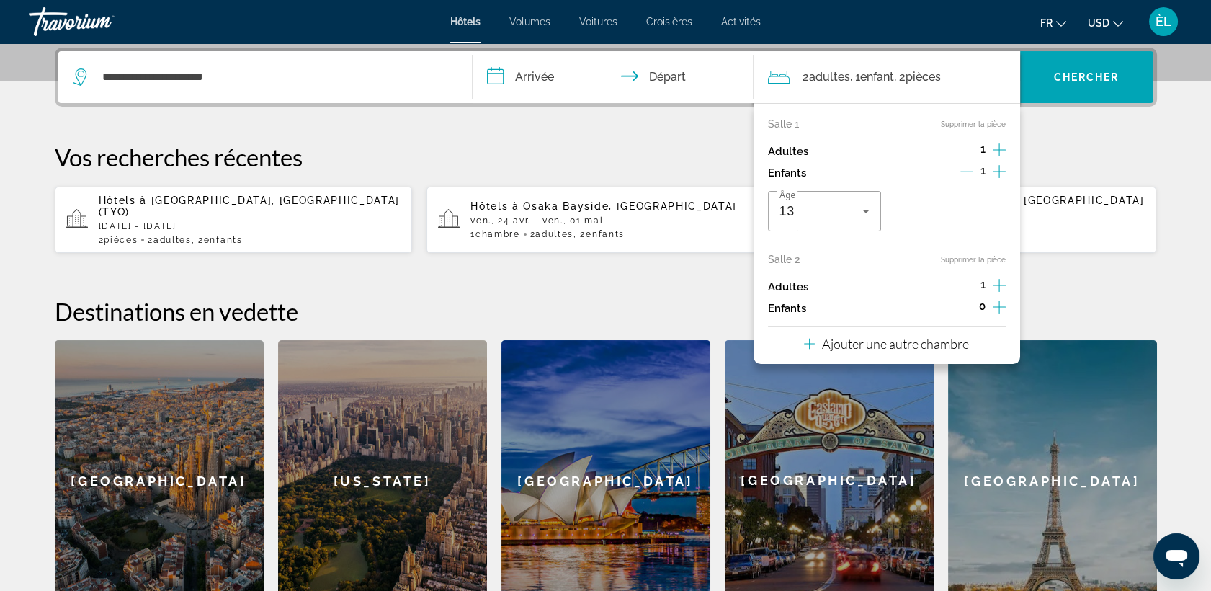
click at [1003, 304] on icon "Augmenter les enfants" at bounding box center [999, 306] width 13 height 17
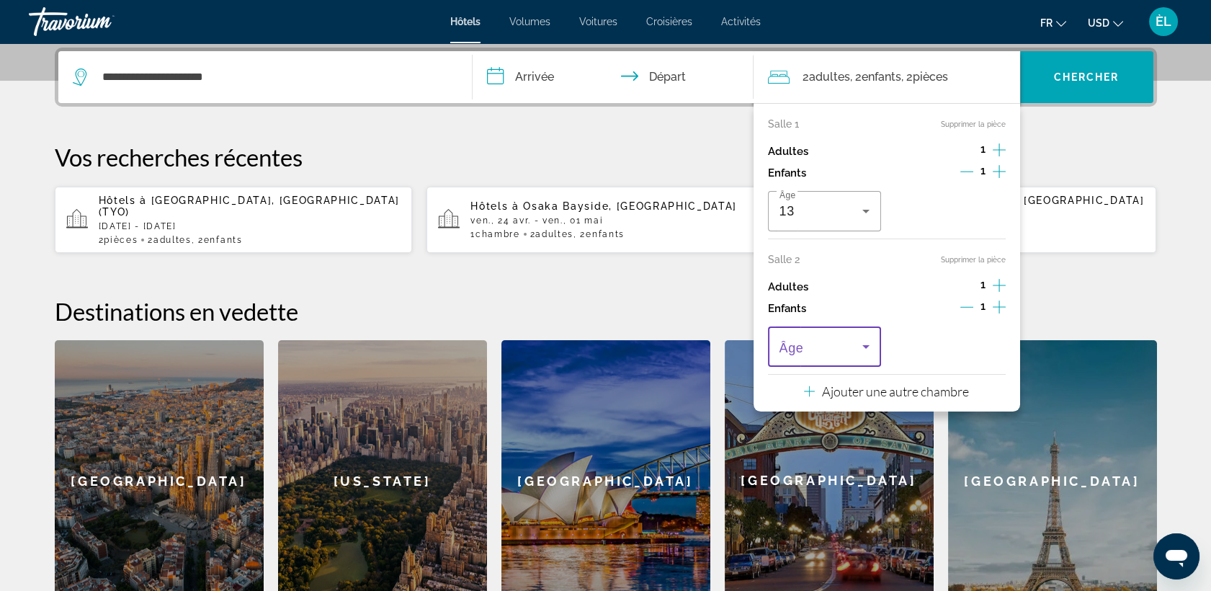
click at [837, 341] on span "Voyageurs : 2 adultes, 2 enfants" at bounding box center [822, 346] width 84 height 17
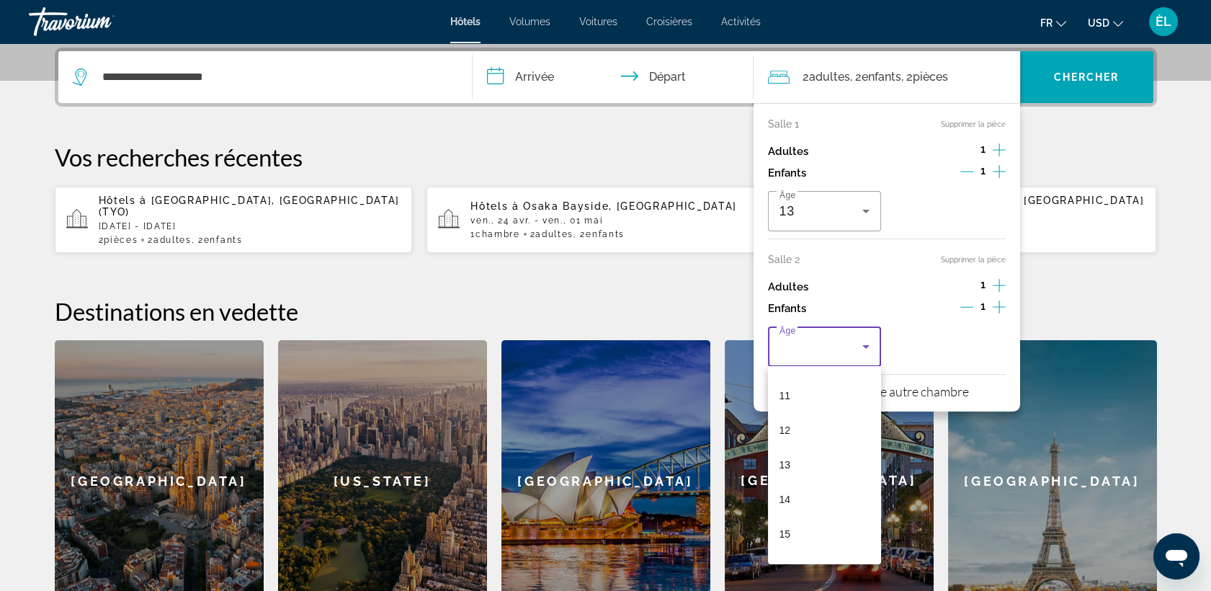
scroll to position [375, 0]
click at [793, 532] on mat-option "15" at bounding box center [825, 533] width 114 height 35
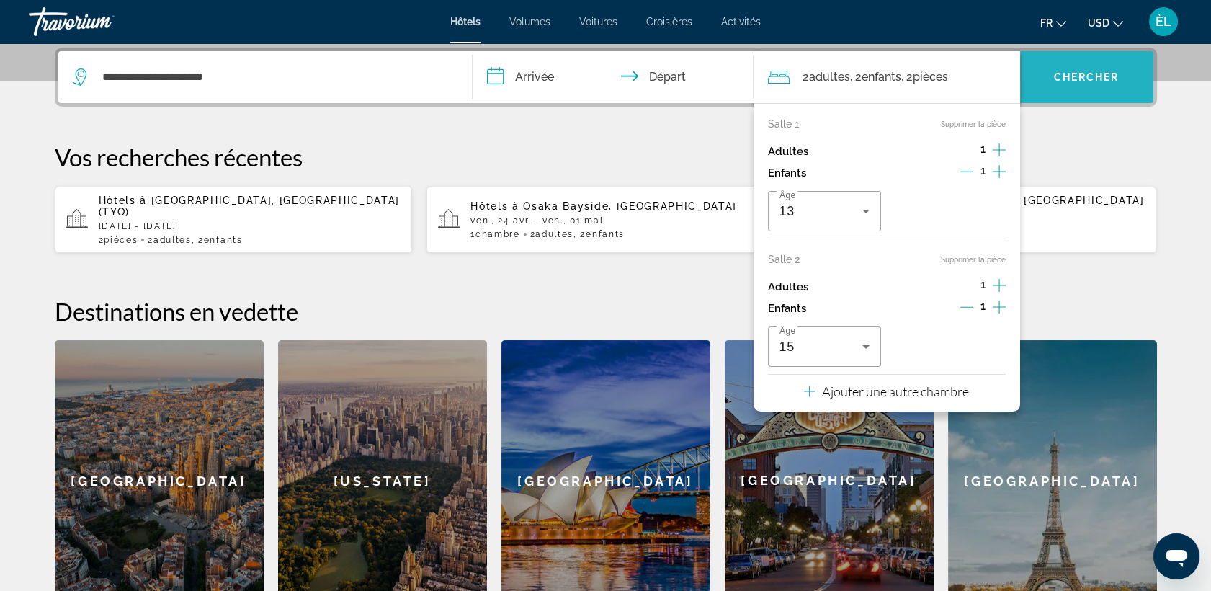
click at [1073, 77] on span "Chercher" at bounding box center [1087, 77] width 66 height 12
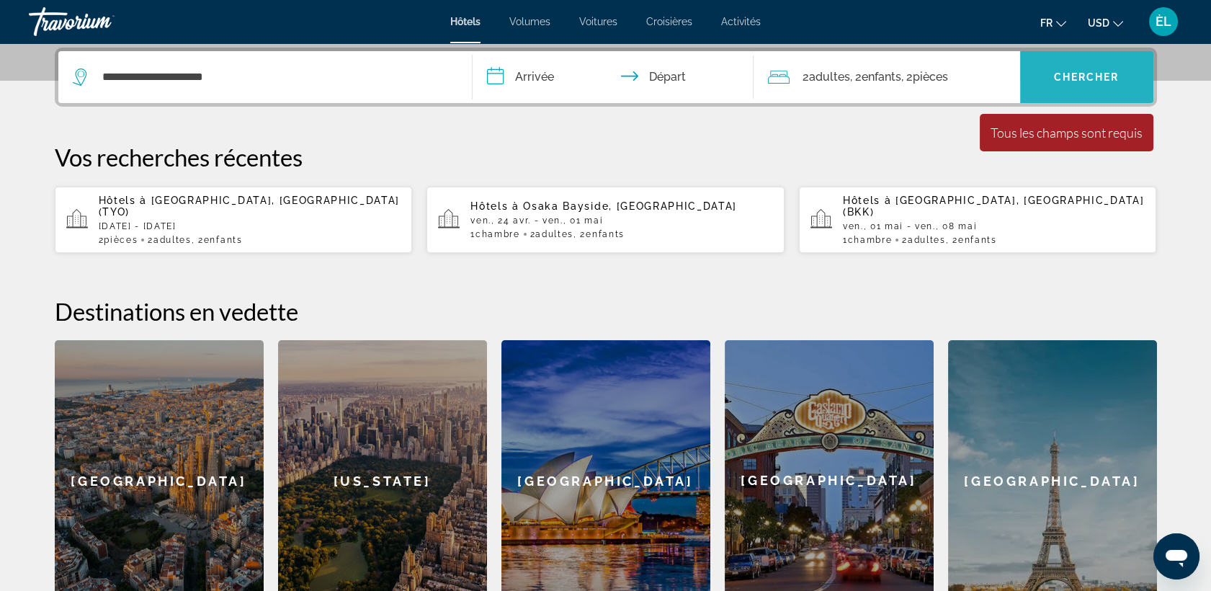
click at [1079, 81] on span "Chercher" at bounding box center [1087, 77] width 66 height 12
click at [525, 72] on input "**********" at bounding box center [616, 79] width 287 height 56
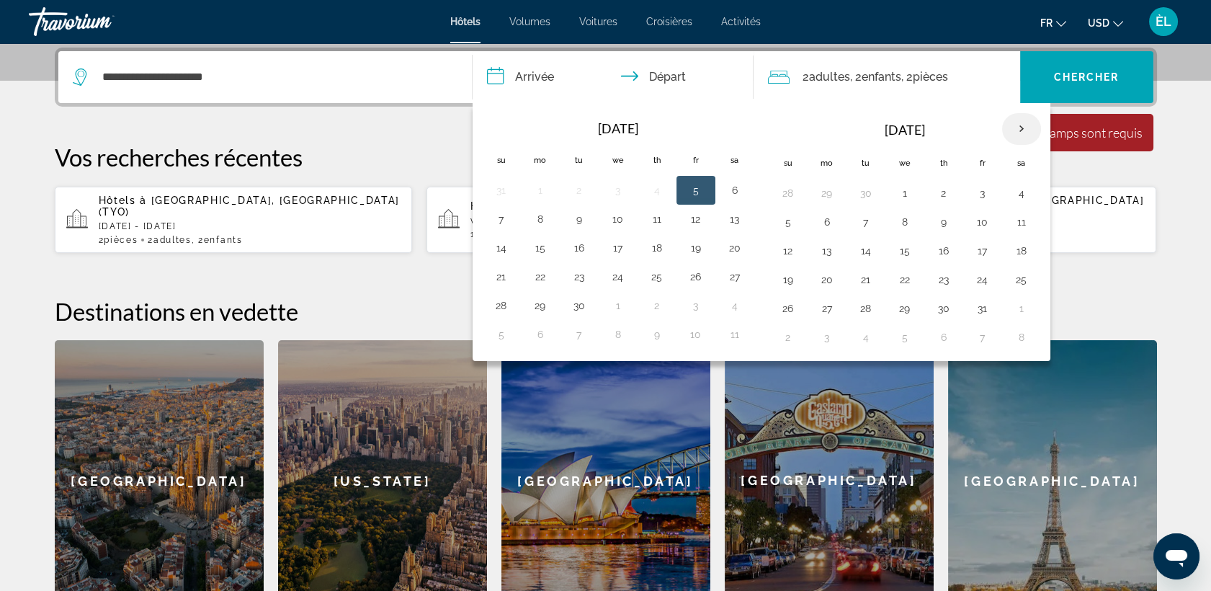
click at [1019, 127] on th "Next month" at bounding box center [1021, 129] width 39 height 32
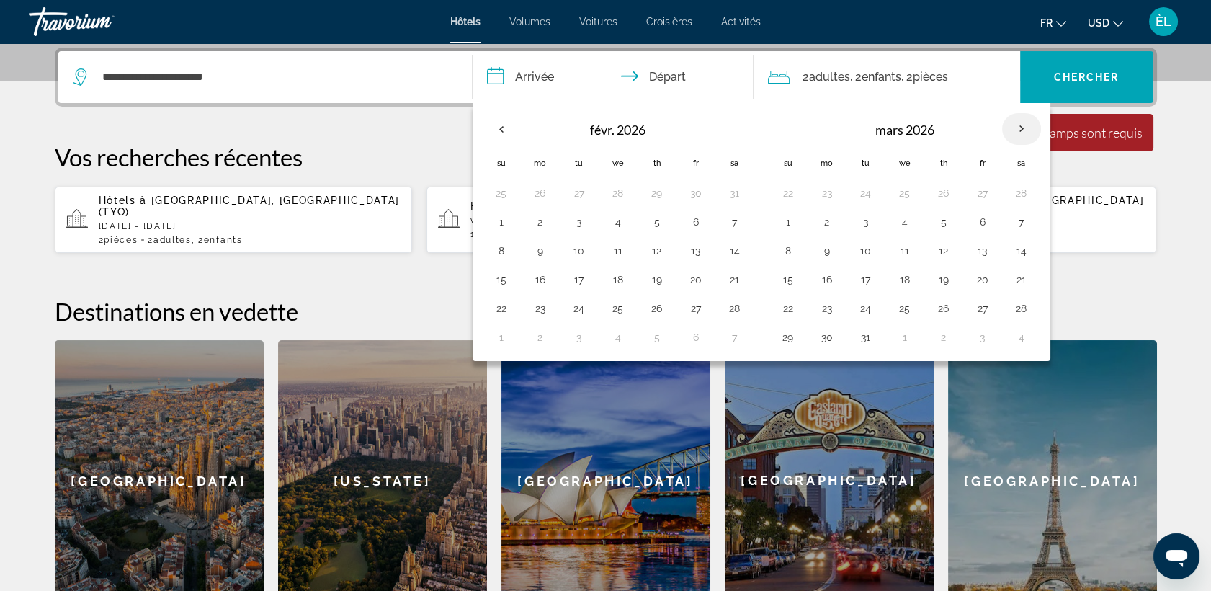
click at [1019, 127] on th "Next month" at bounding box center [1021, 129] width 39 height 32
click at [1025, 125] on th "Next month" at bounding box center [1021, 129] width 39 height 32
click at [701, 285] on button "24" at bounding box center [696, 279] width 23 height 20
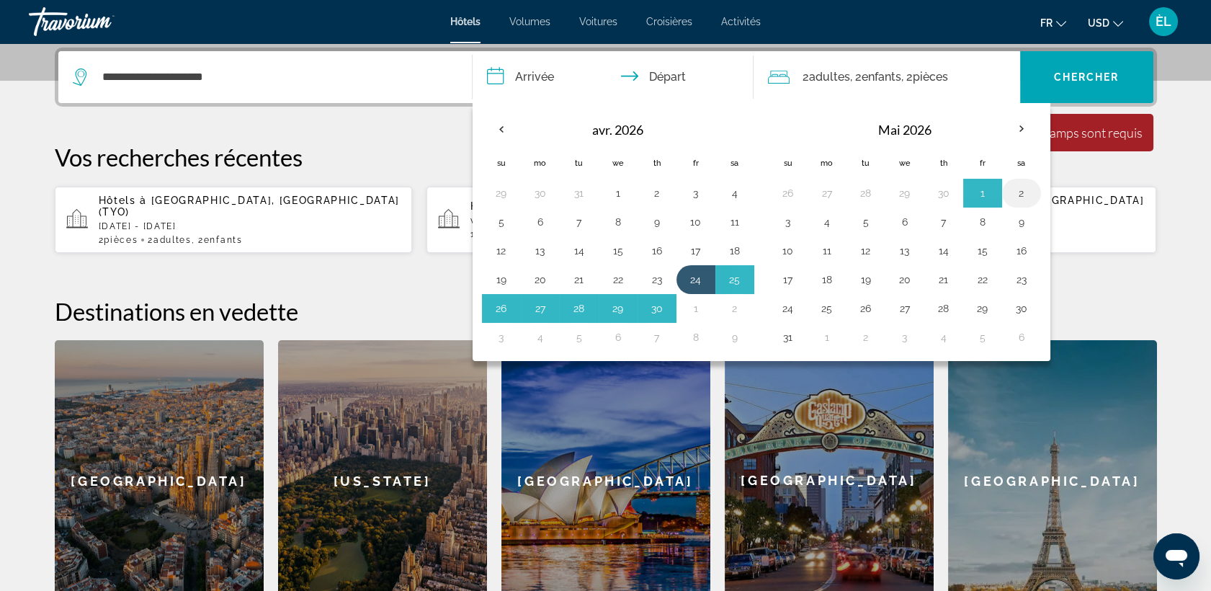
click at [1019, 195] on button "2" at bounding box center [1021, 193] width 23 height 20
type input "**********"
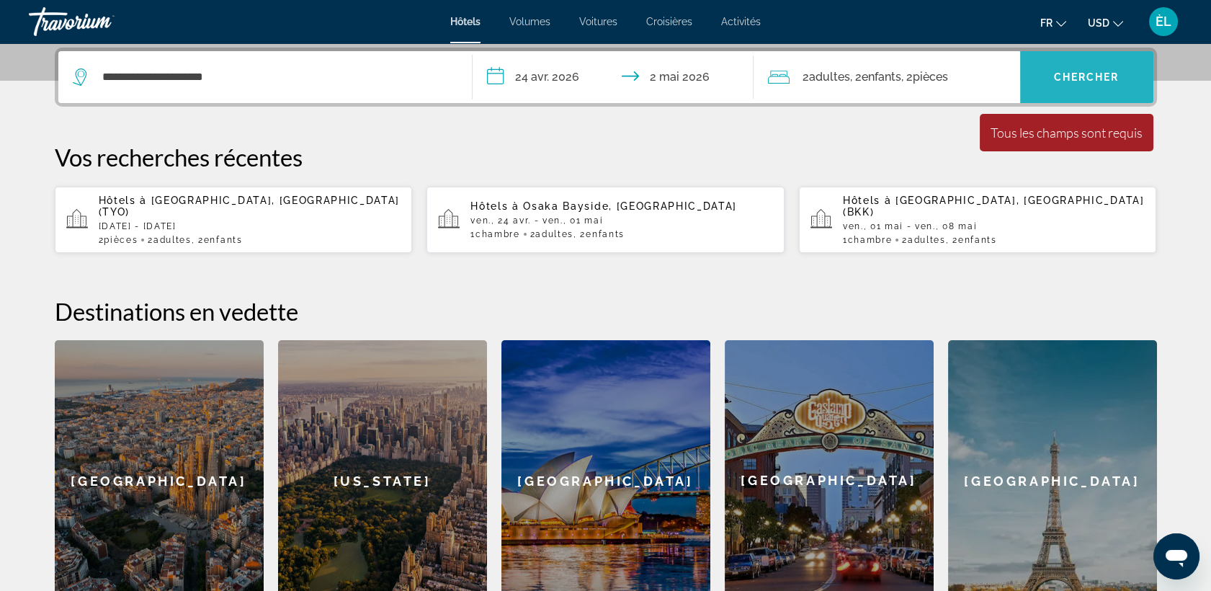
click at [1093, 99] on span "Widget de recherche" at bounding box center [1086, 77] width 133 height 52
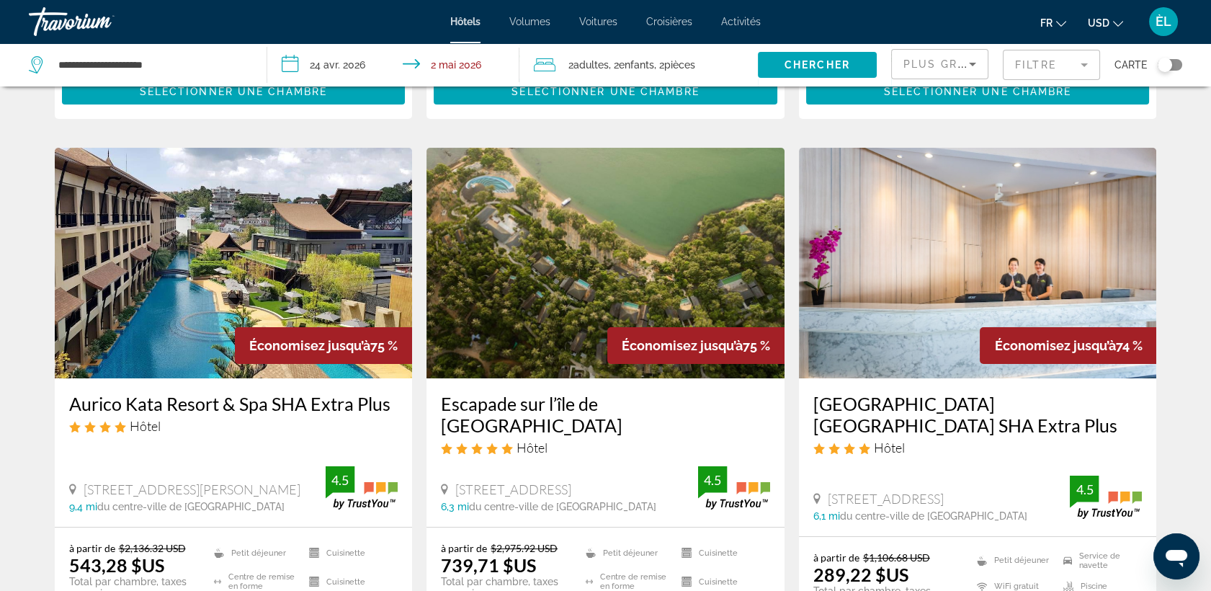
scroll to position [565, 0]
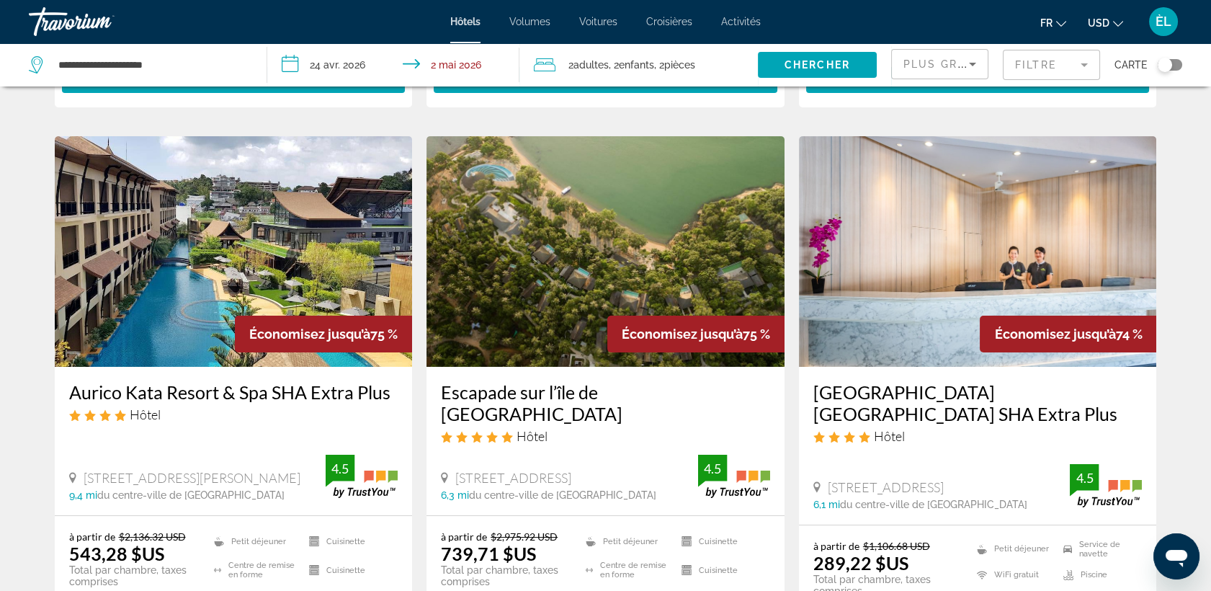
click at [203, 267] on img "Contenu principal" at bounding box center [234, 251] width 358 height 231
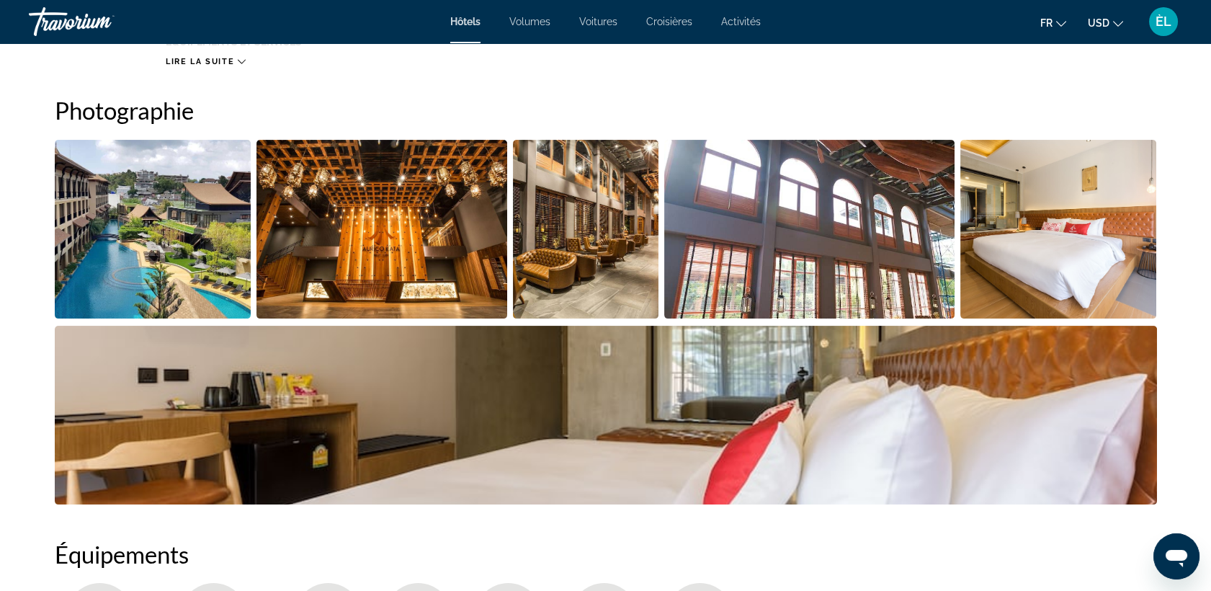
scroll to position [700, 0]
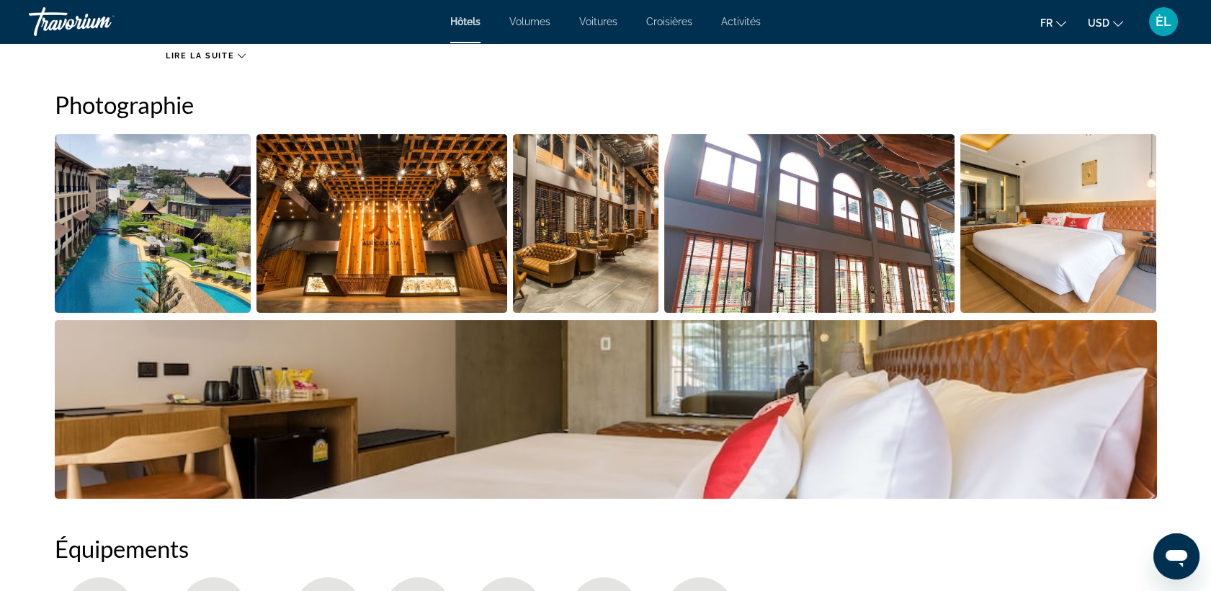
click at [179, 280] on img "Ouvrir le curseur d’image en plein écran" at bounding box center [153, 223] width 197 height 179
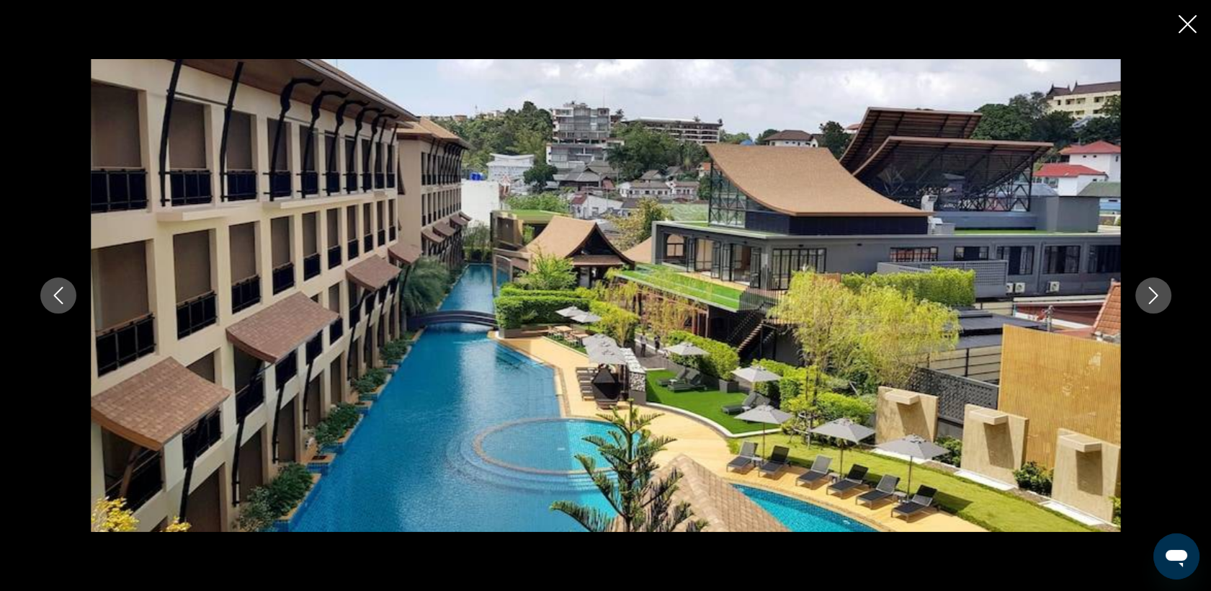
click at [1159, 298] on icon "Image suivante" at bounding box center [1153, 295] width 17 height 17
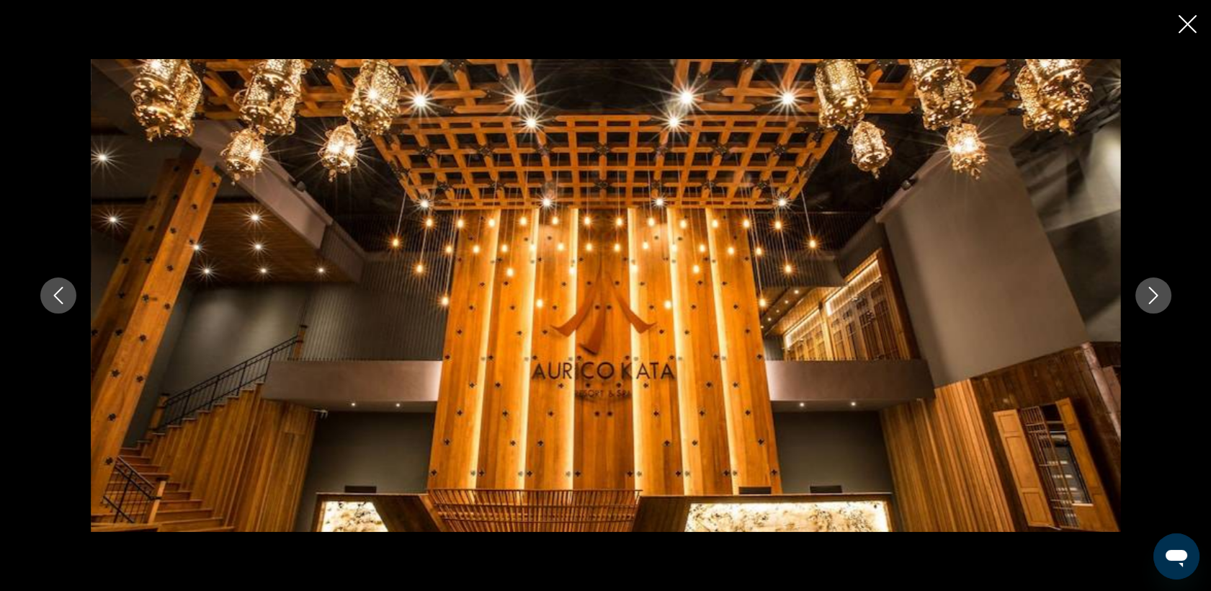
click at [1159, 298] on icon "Image suivante" at bounding box center [1153, 295] width 17 height 17
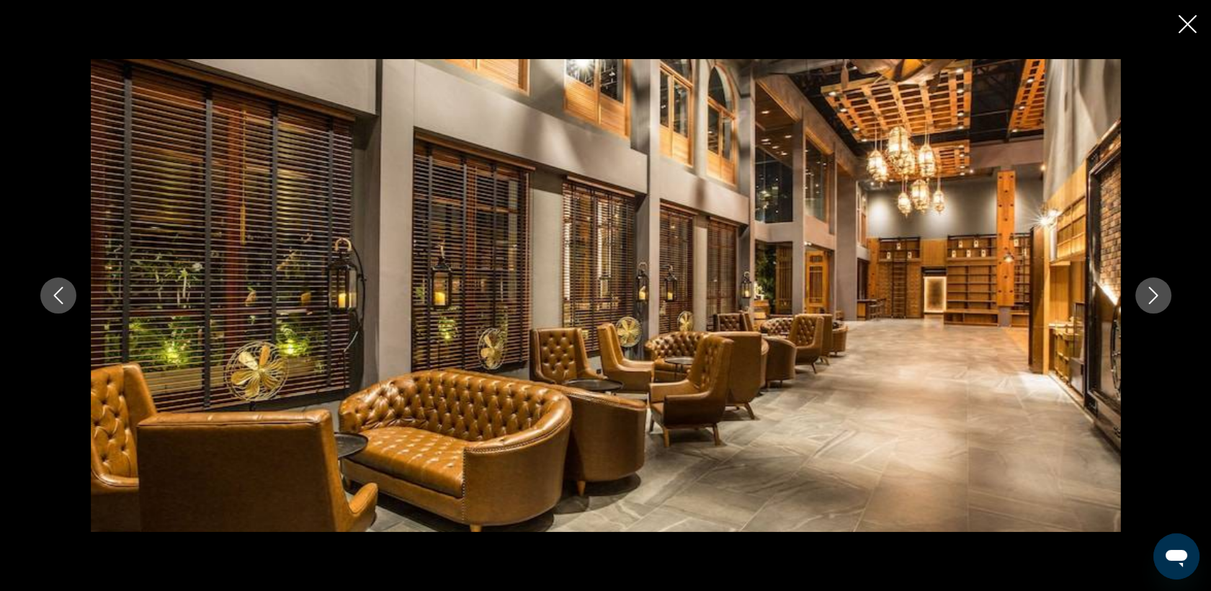
click at [1159, 298] on icon "Image suivante" at bounding box center [1153, 295] width 17 height 17
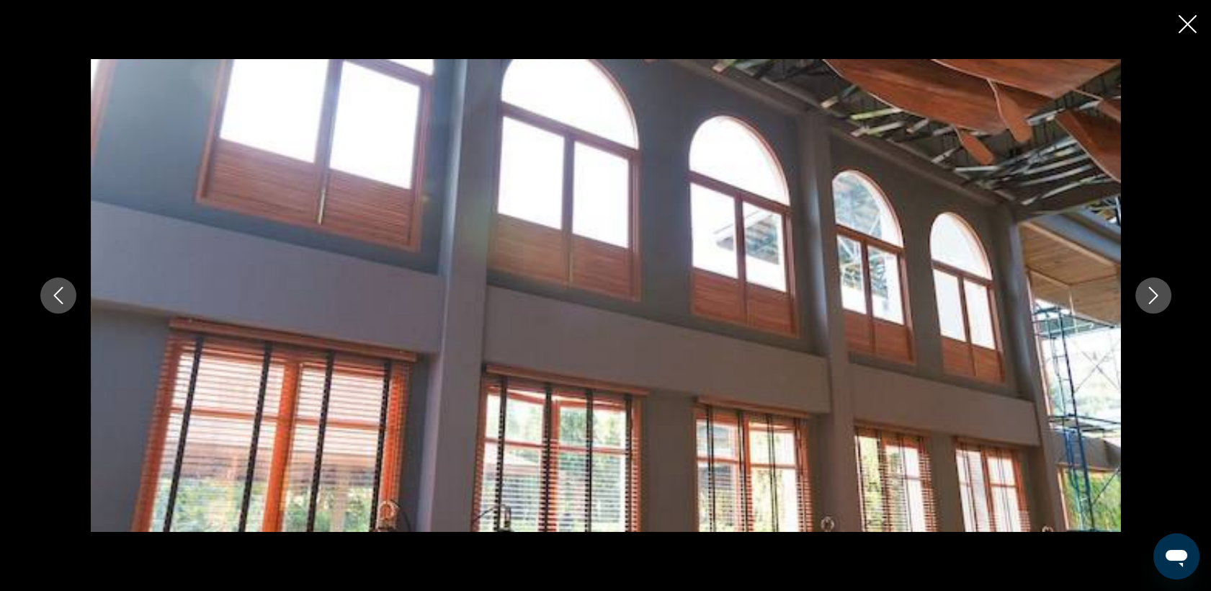
click at [1159, 298] on icon "Image suivante" at bounding box center [1153, 295] width 17 height 17
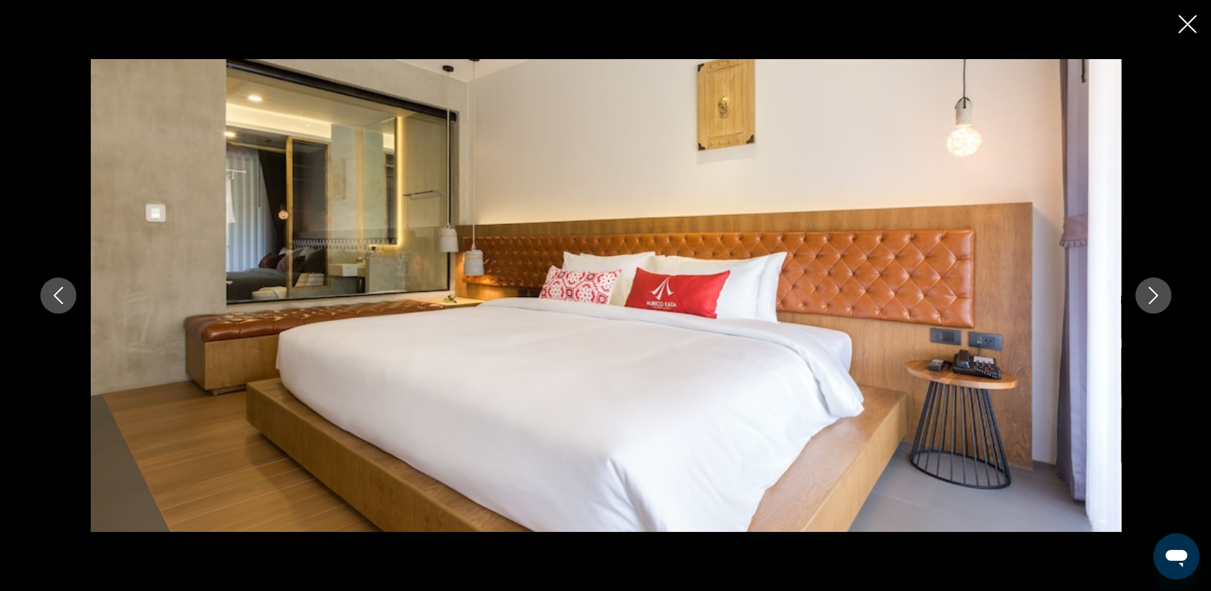
click at [1159, 298] on icon "Image suivante" at bounding box center [1153, 295] width 17 height 17
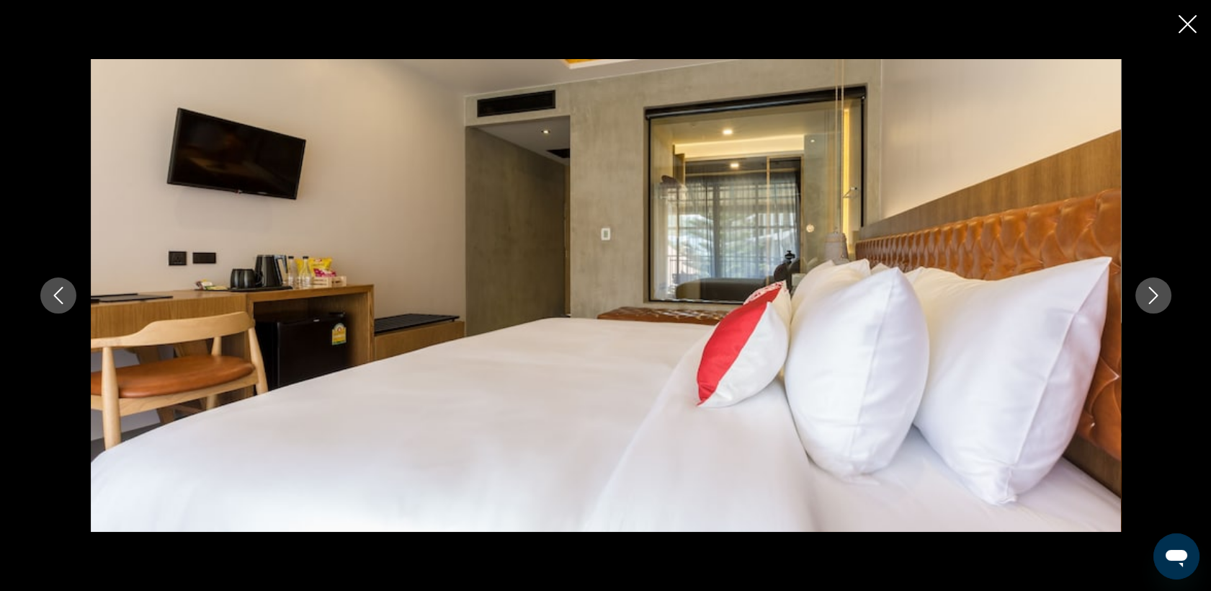
click at [1159, 298] on icon "Image suivante" at bounding box center [1153, 295] width 17 height 17
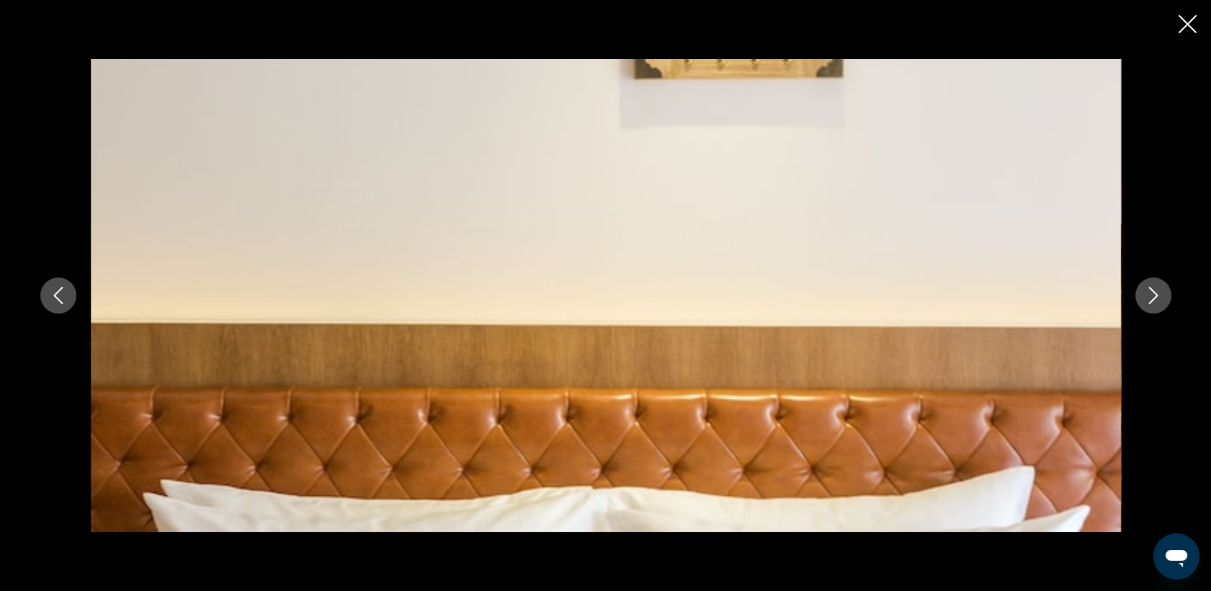
click at [1159, 298] on icon "Image suivante" at bounding box center [1153, 295] width 17 height 17
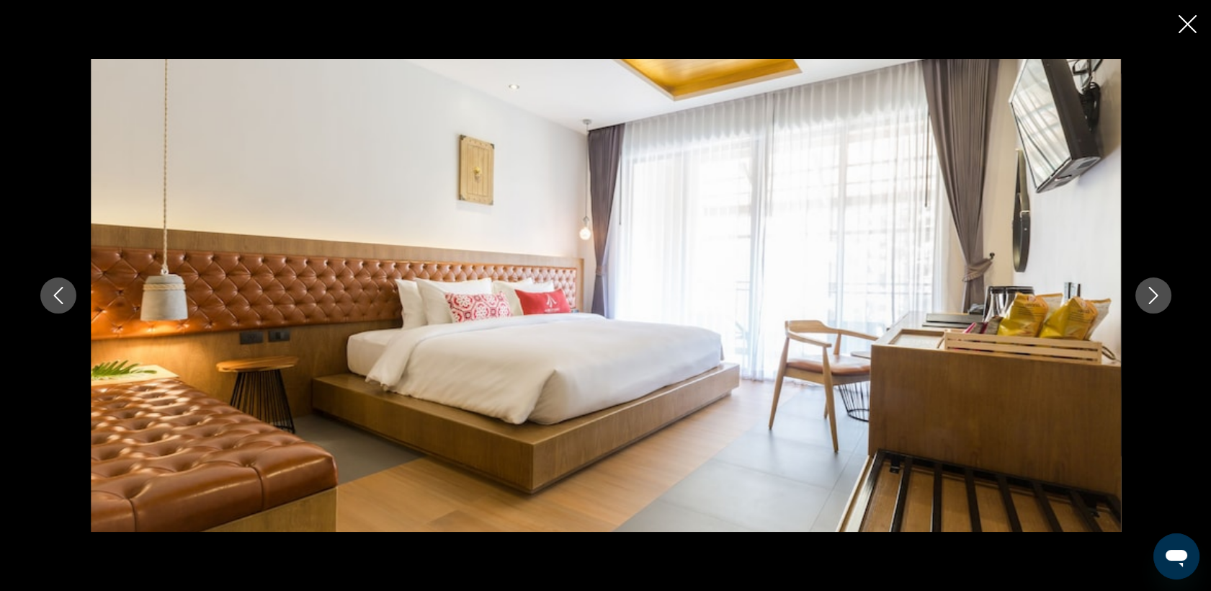
click at [1159, 298] on icon "Image suivante" at bounding box center [1153, 295] width 17 height 17
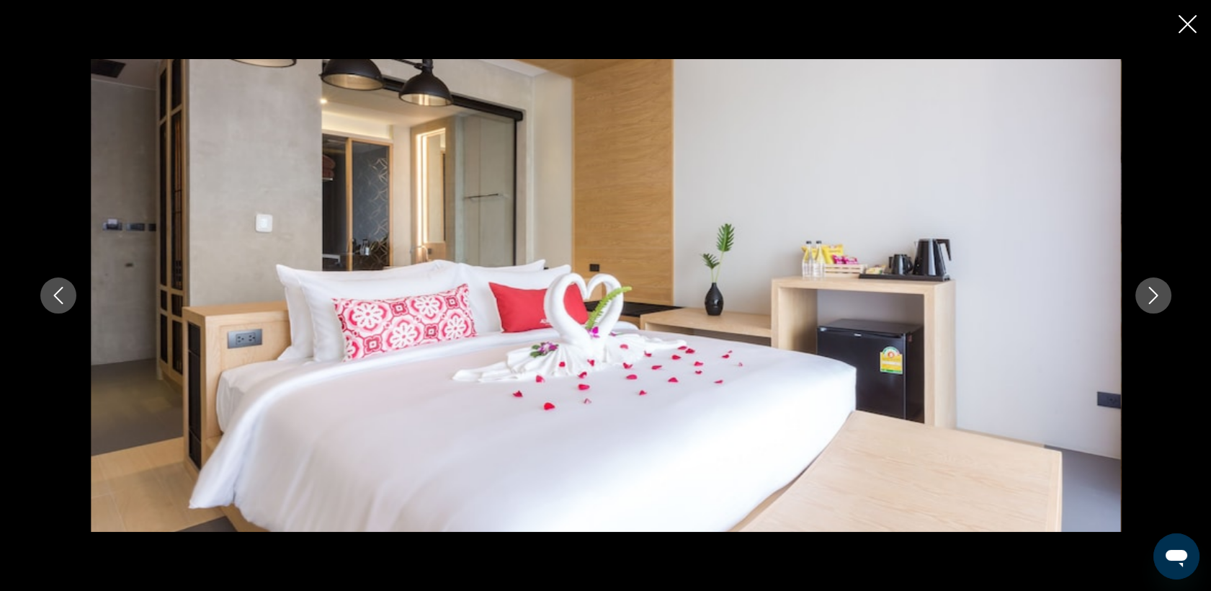
click at [1159, 298] on icon "Image suivante" at bounding box center [1153, 295] width 17 height 17
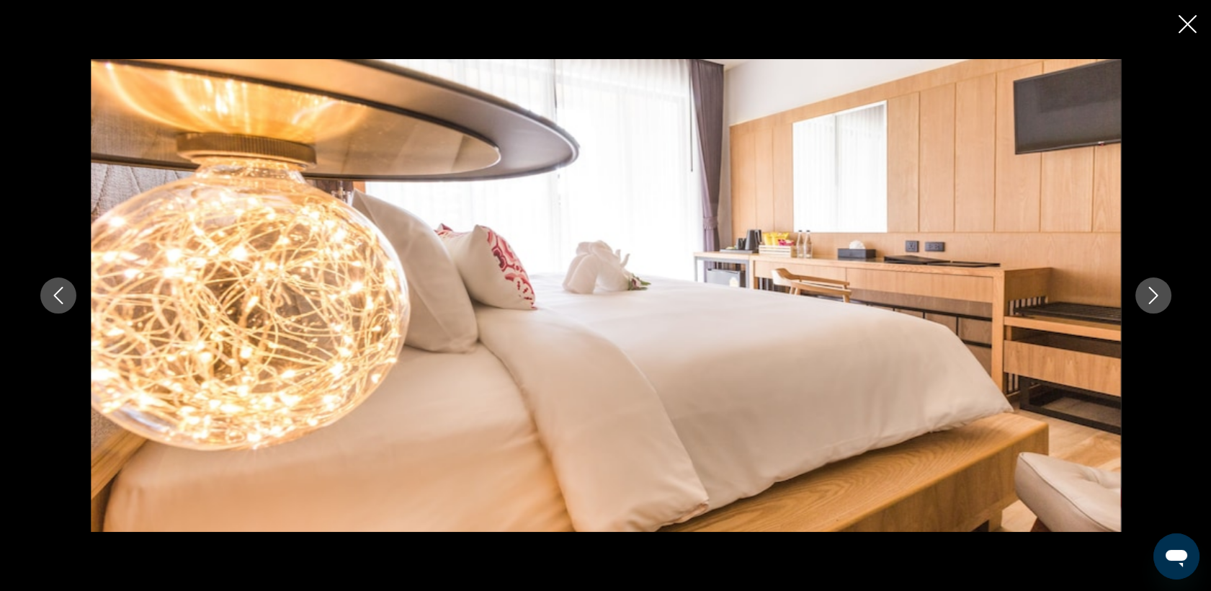
click at [1159, 298] on icon "Image suivante" at bounding box center [1153, 295] width 17 height 17
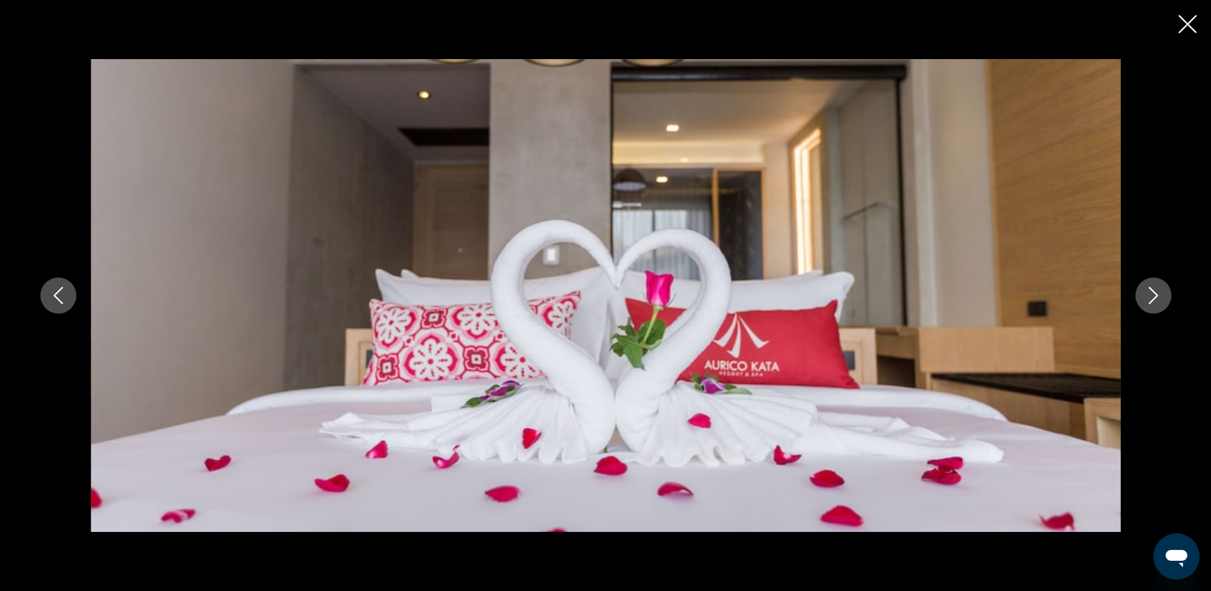
click at [1159, 298] on icon "Image suivante" at bounding box center [1153, 295] width 17 height 17
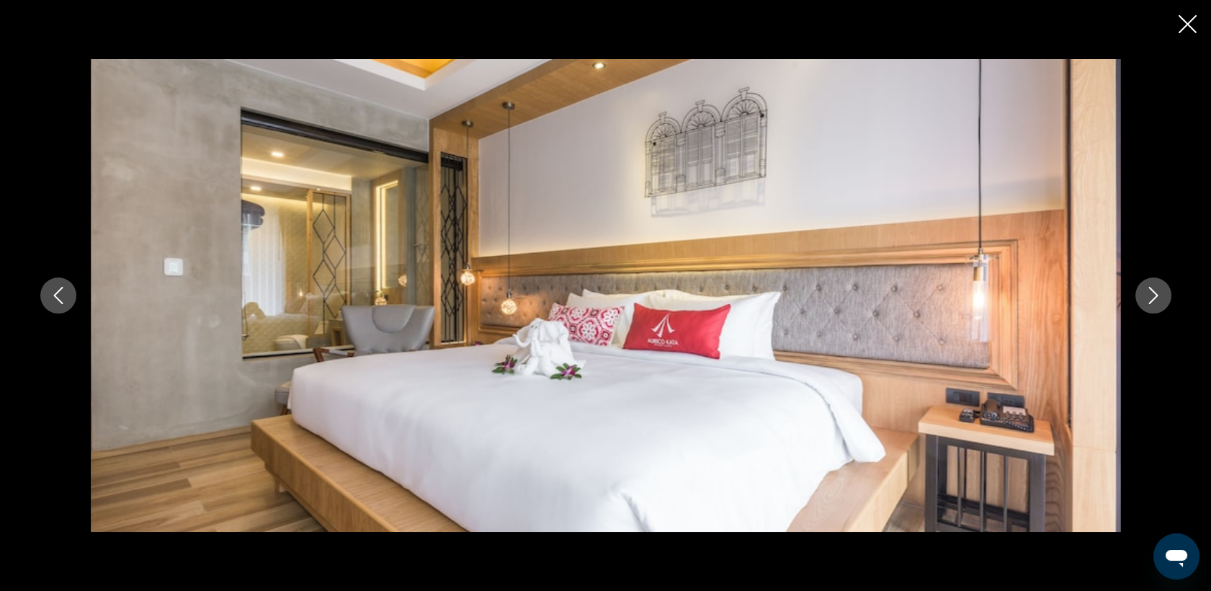
click at [1159, 298] on icon "Image suivante" at bounding box center [1153, 295] width 17 height 17
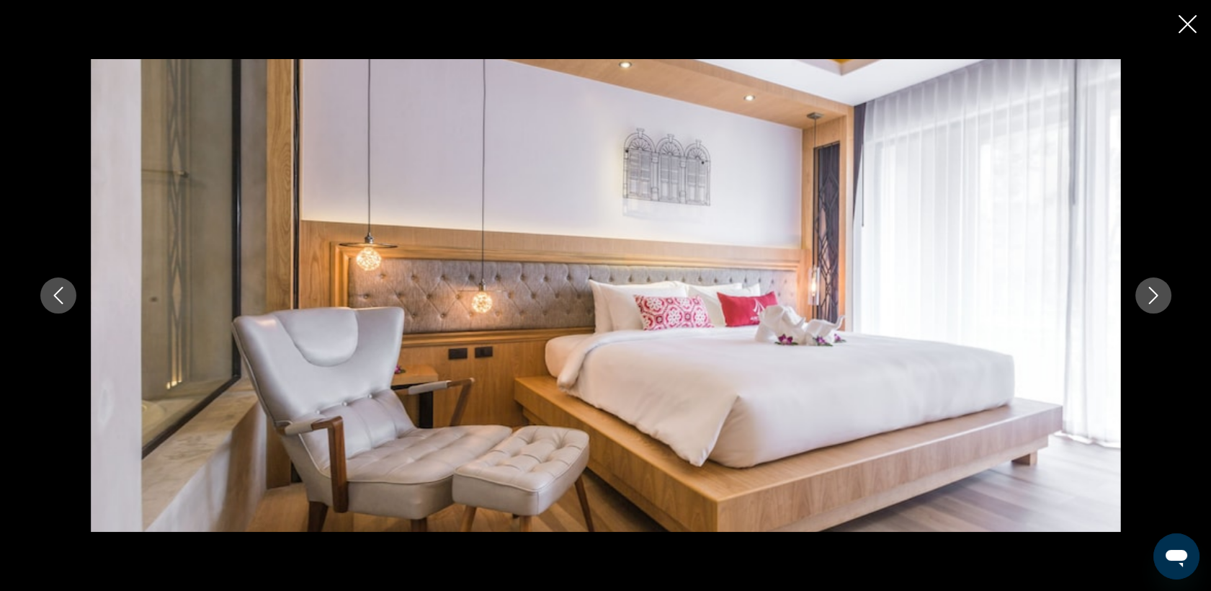
click at [1159, 298] on icon "Image suivante" at bounding box center [1153, 295] width 17 height 17
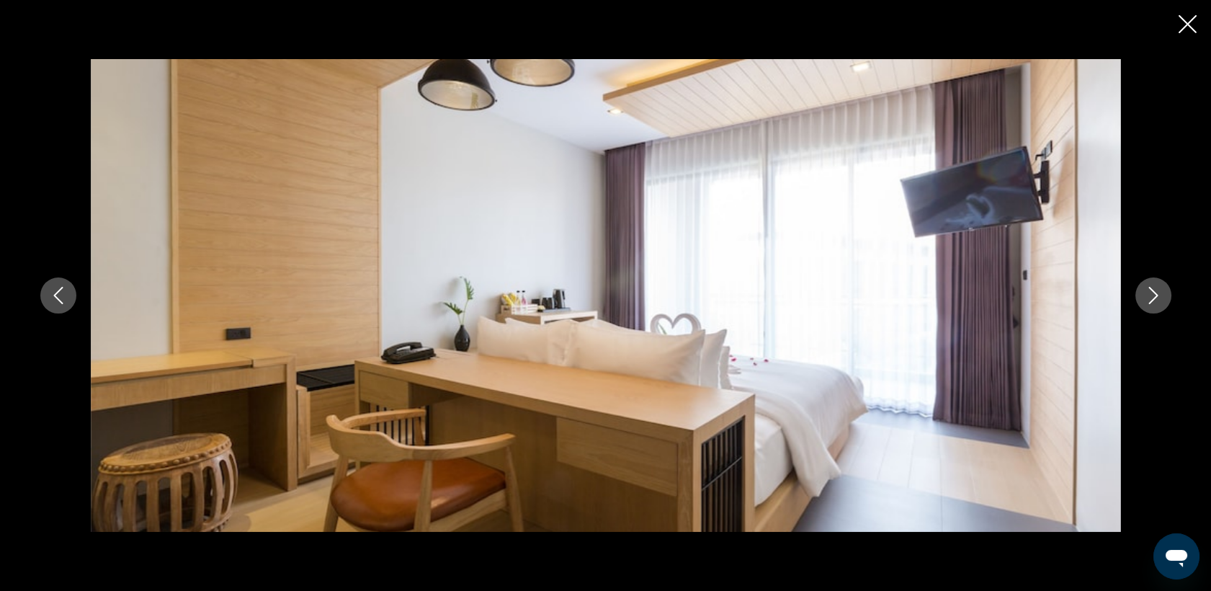
click at [1159, 298] on icon "Image suivante" at bounding box center [1153, 295] width 17 height 17
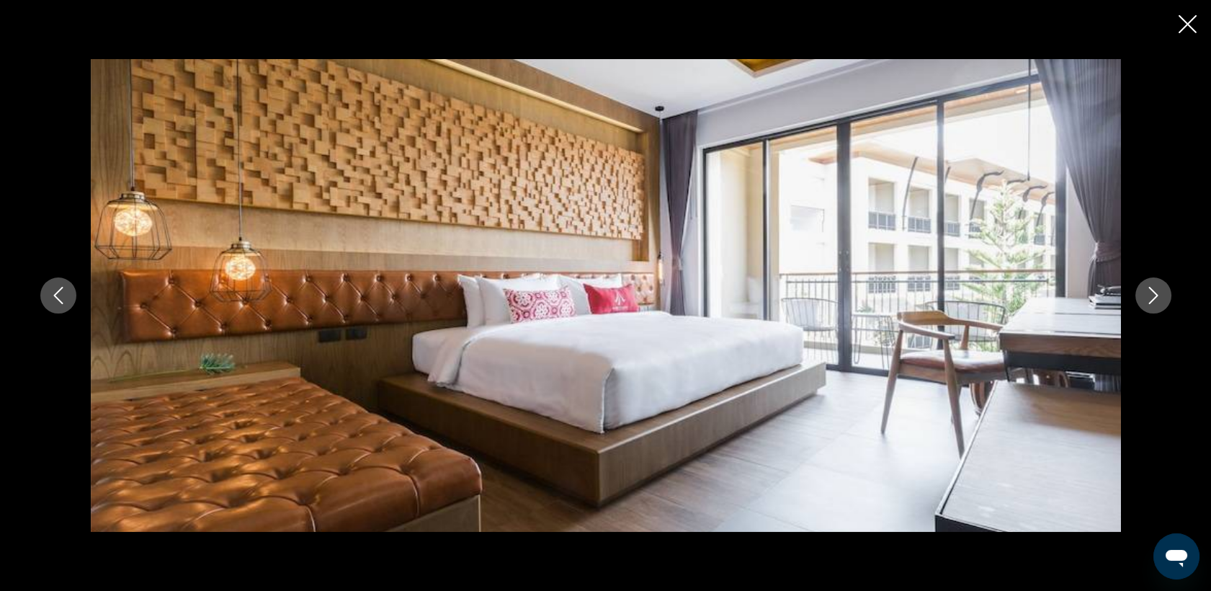
click at [1159, 298] on icon "Image suivante" at bounding box center [1153, 295] width 17 height 17
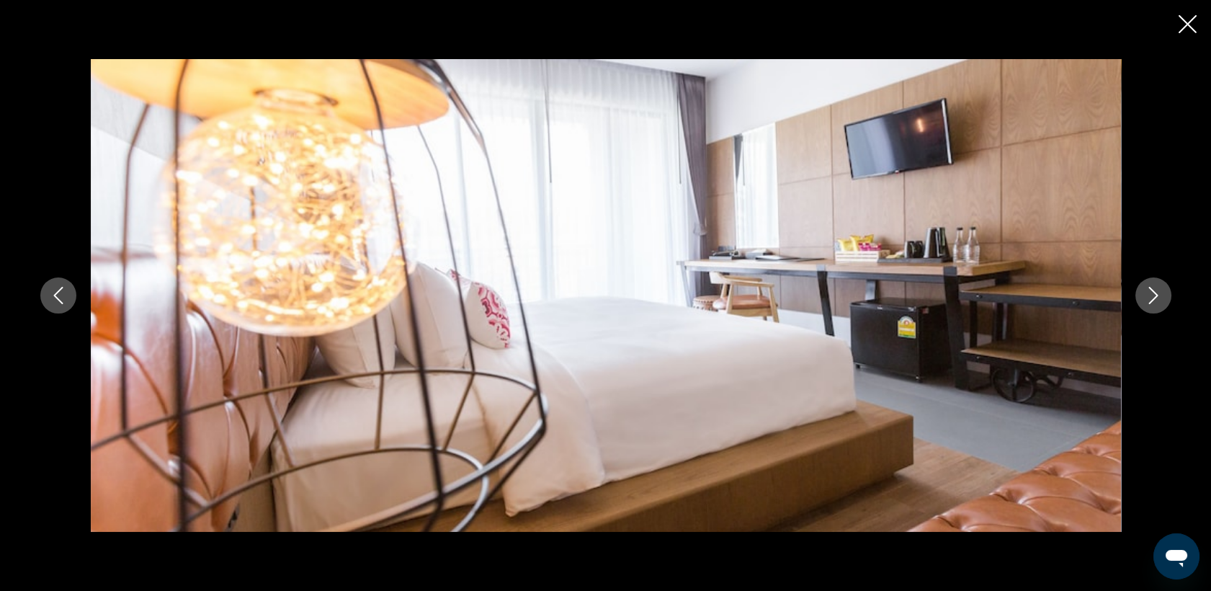
click at [1159, 298] on icon "Image suivante" at bounding box center [1153, 295] width 17 height 17
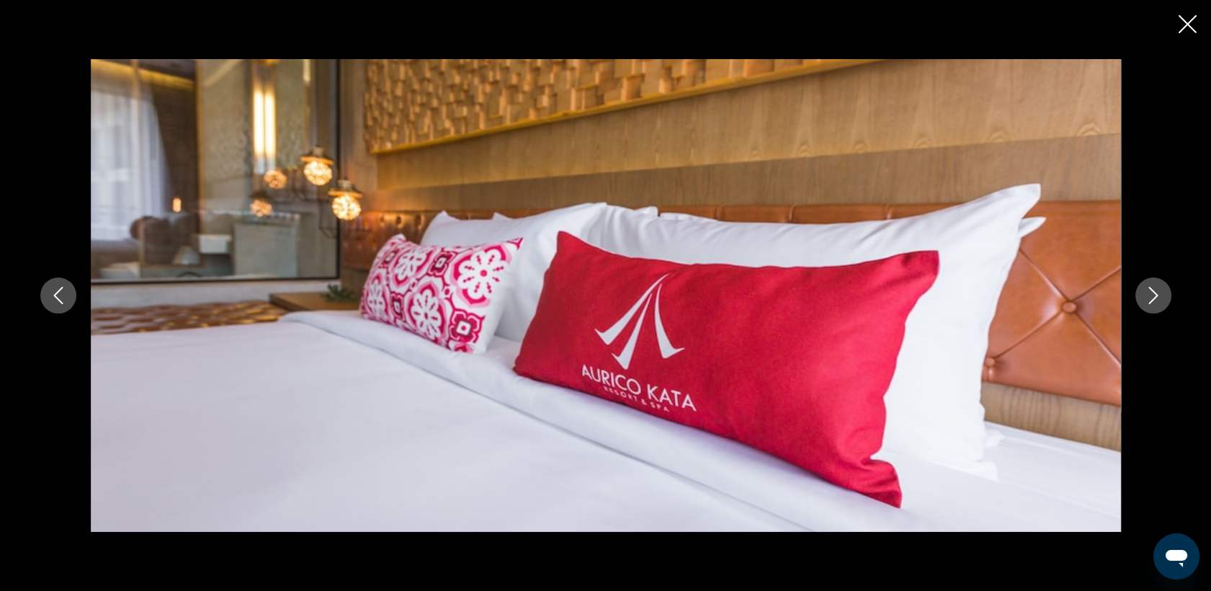
click at [1159, 298] on icon "Image suivante" at bounding box center [1153, 295] width 17 height 17
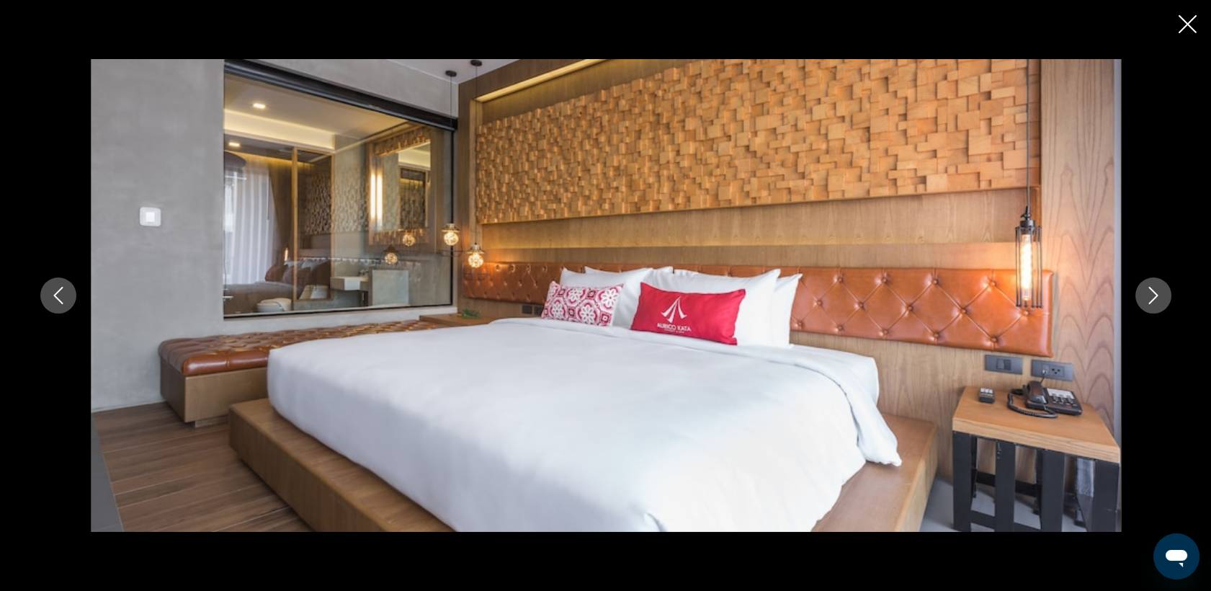
click at [1159, 298] on icon "Image suivante" at bounding box center [1153, 295] width 17 height 17
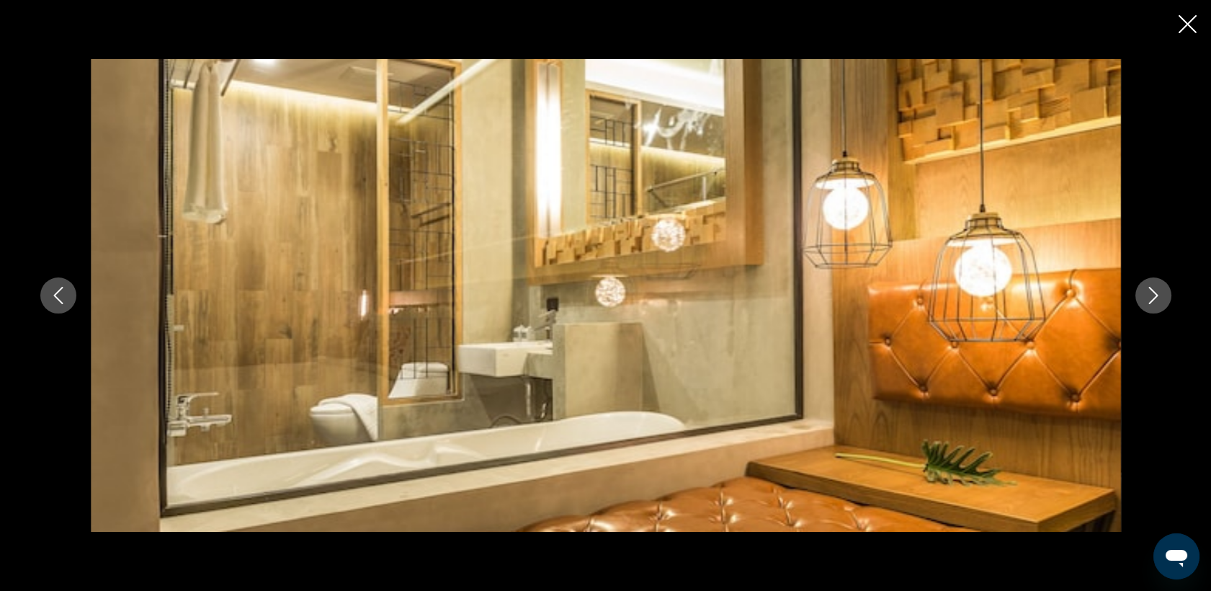
click at [1159, 298] on icon "Image suivante" at bounding box center [1153, 295] width 17 height 17
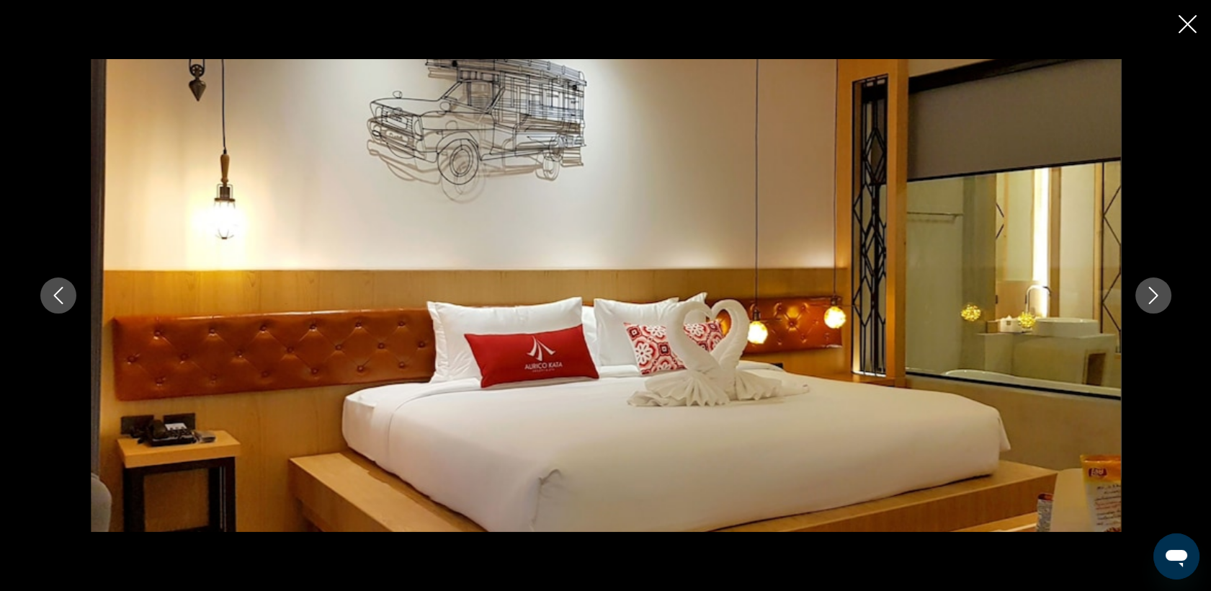
click at [1159, 298] on icon "Image suivante" at bounding box center [1153, 295] width 17 height 17
